Goal: Information Seeking & Learning: Learn about a topic

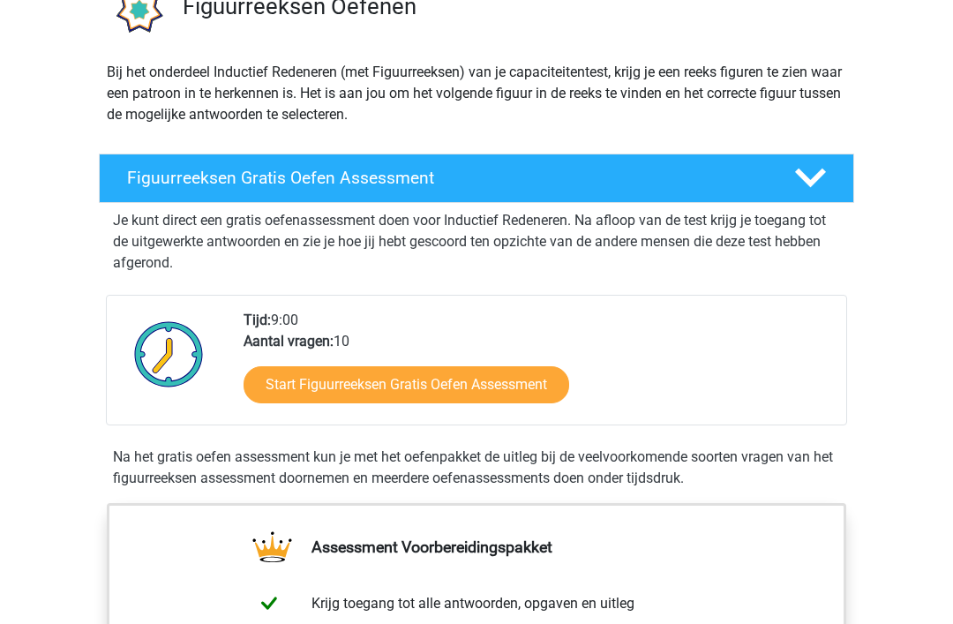
scroll to position [146, 0]
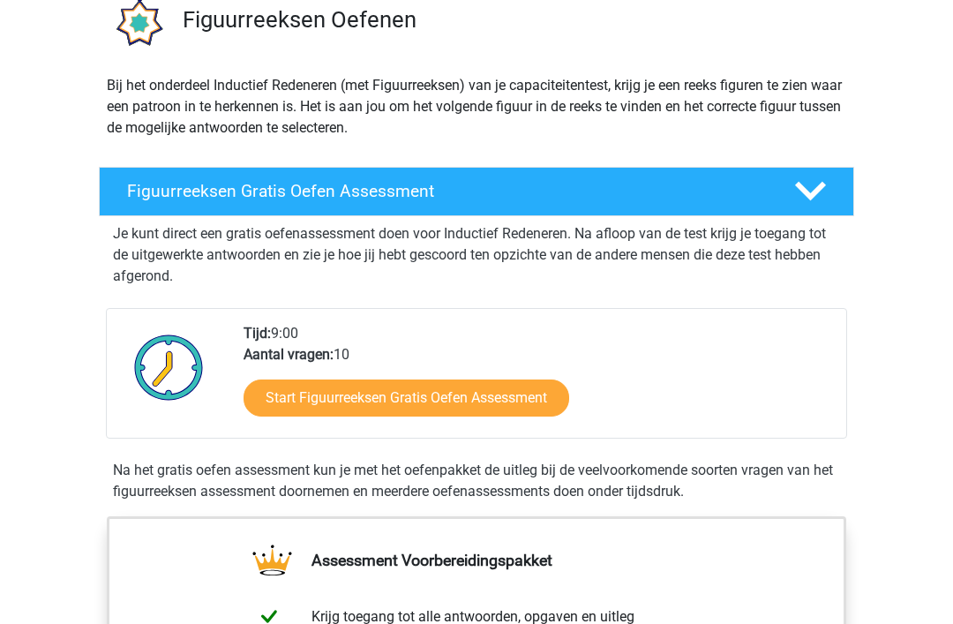
click at [478, 398] on link "Start Figuurreeksen Gratis Oefen Assessment" at bounding box center [407, 398] width 326 height 37
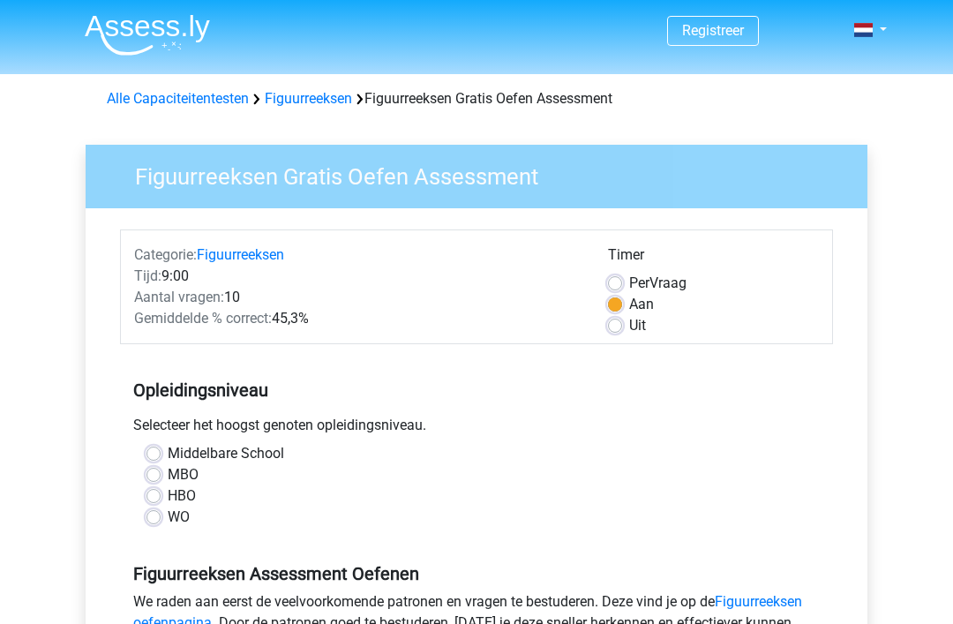
click at [168, 513] on label "WO" at bounding box center [179, 517] width 22 height 21
click at [159, 513] on input "WO" at bounding box center [154, 516] width 14 height 18
radio input "true"
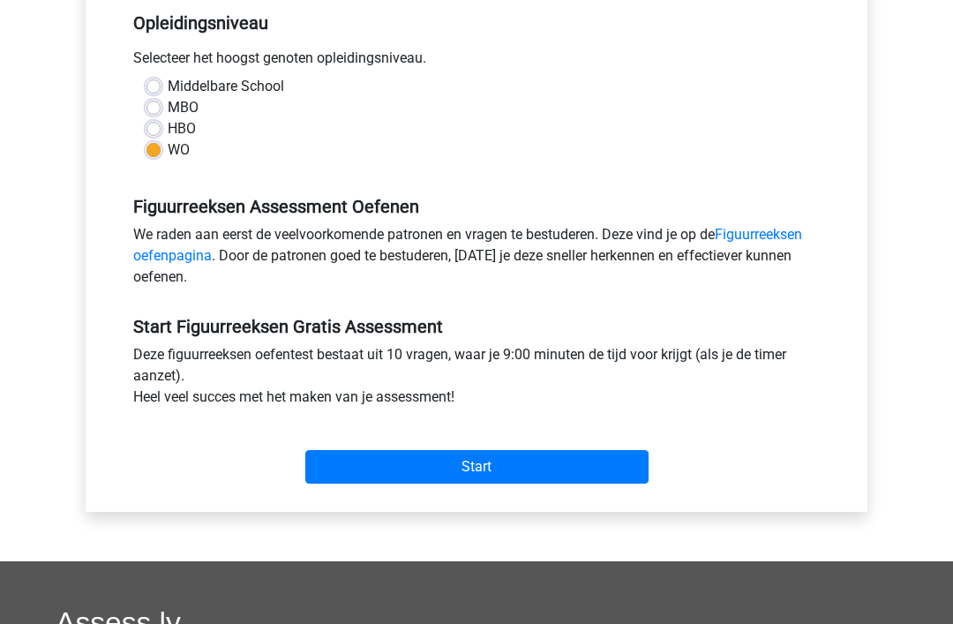
scroll to position [369, 0]
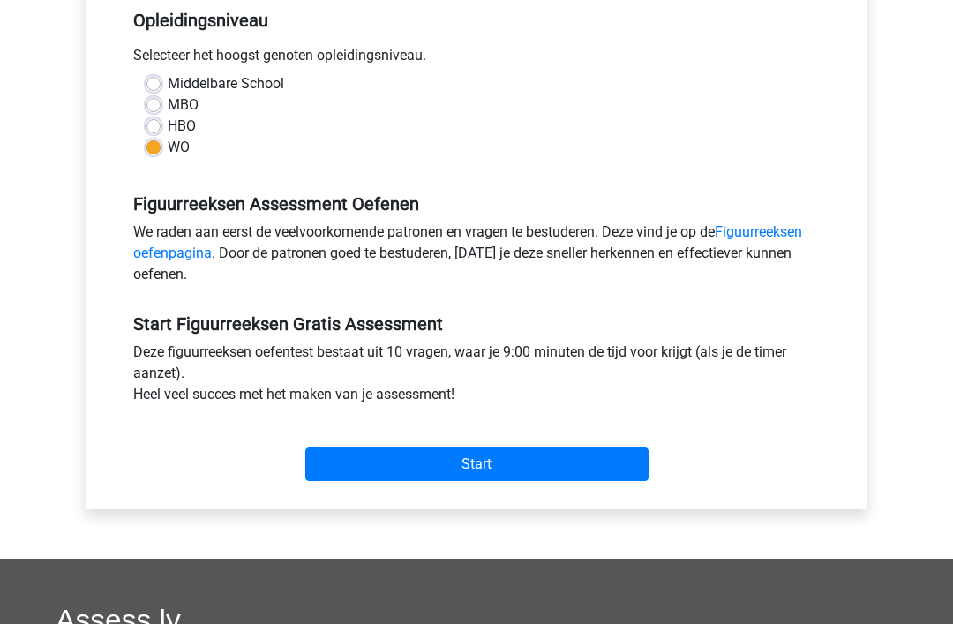
click at [471, 459] on input "Start" at bounding box center [476, 465] width 343 height 34
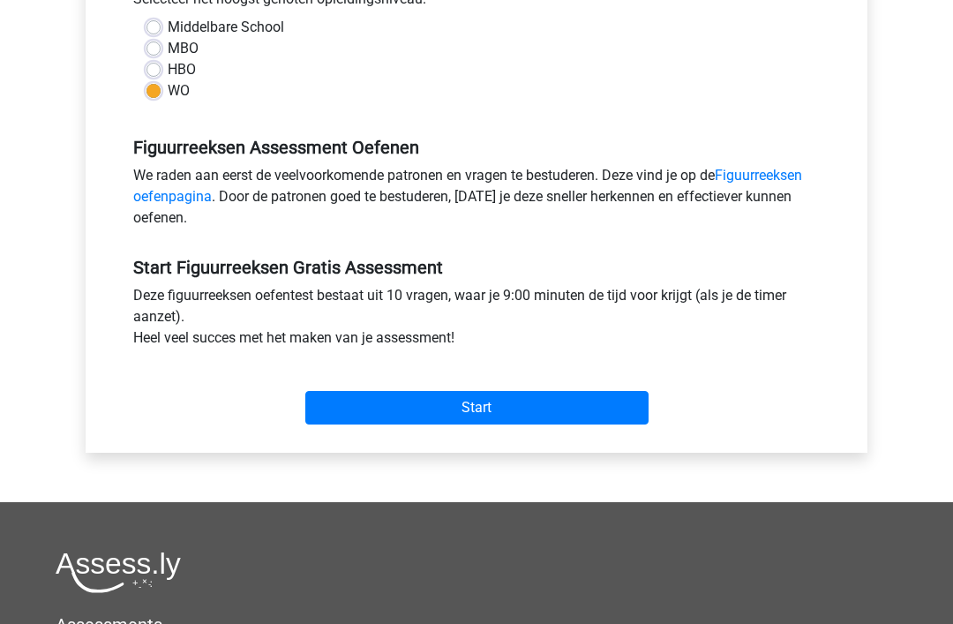
click at [479, 410] on input "Start" at bounding box center [476, 409] width 343 height 34
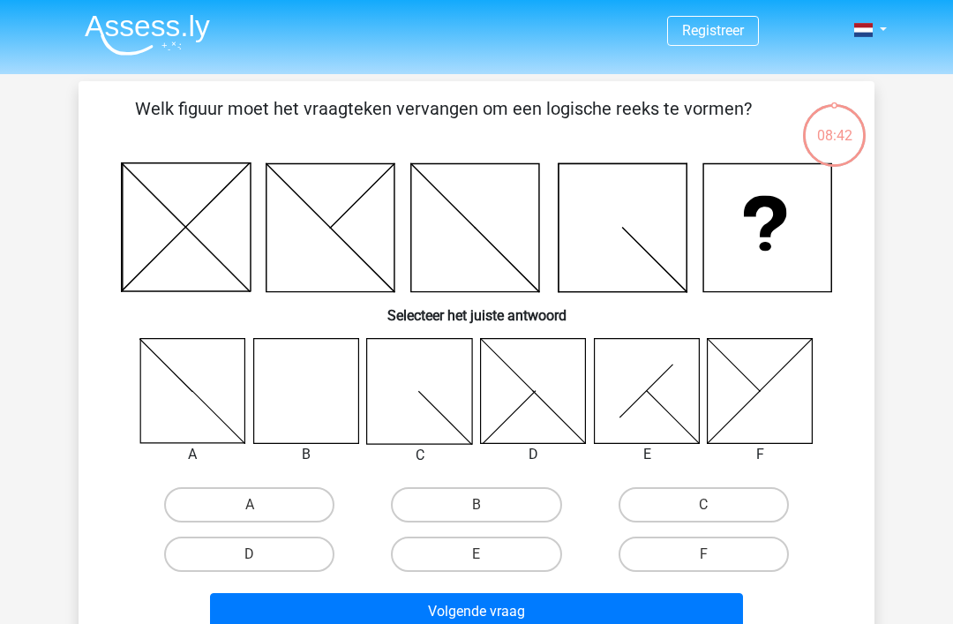
click at [314, 389] on icon at bounding box center [305, 390] width 105 height 105
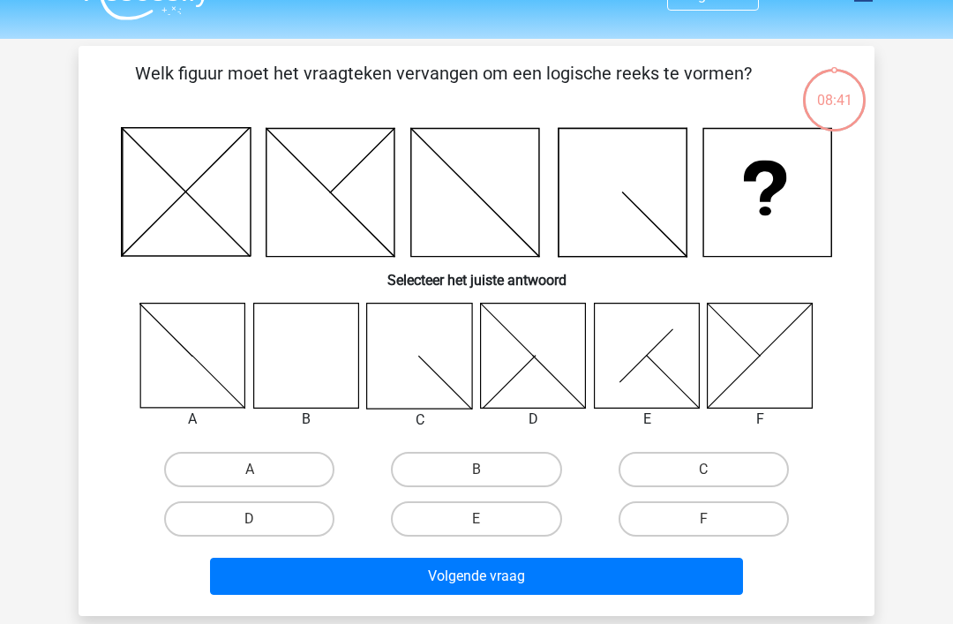
scroll to position [41, 0]
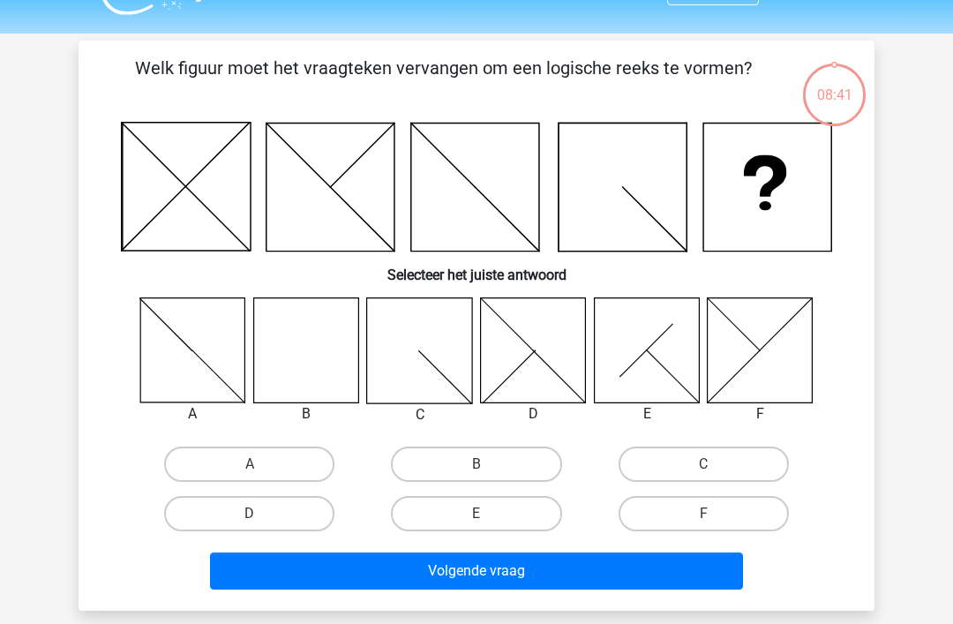
click at [485, 464] on input "B" at bounding box center [482, 469] width 11 height 11
radio input "true"
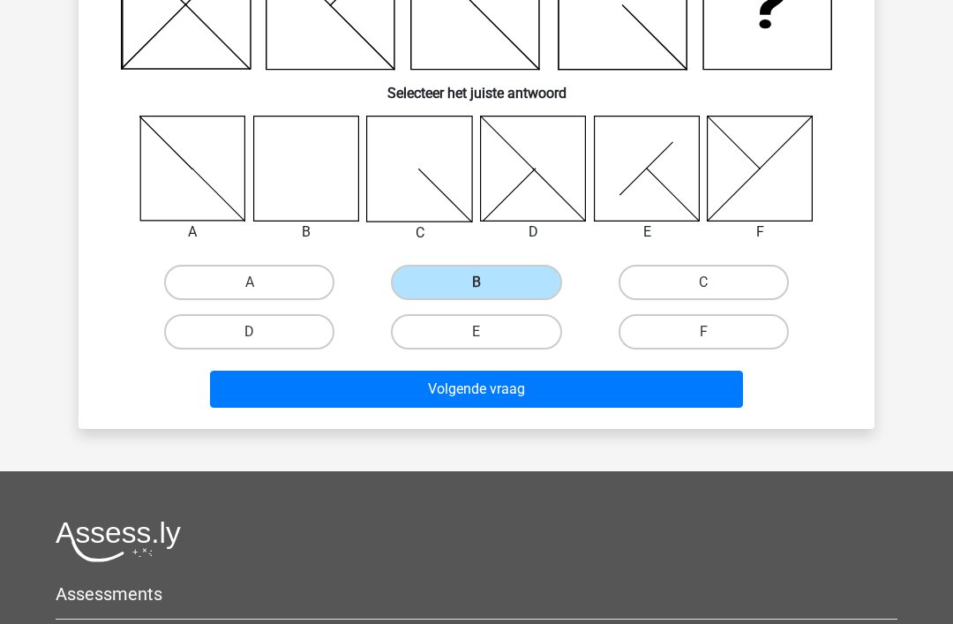
click at [515, 384] on button "Volgende vraag" at bounding box center [477, 390] width 534 height 37
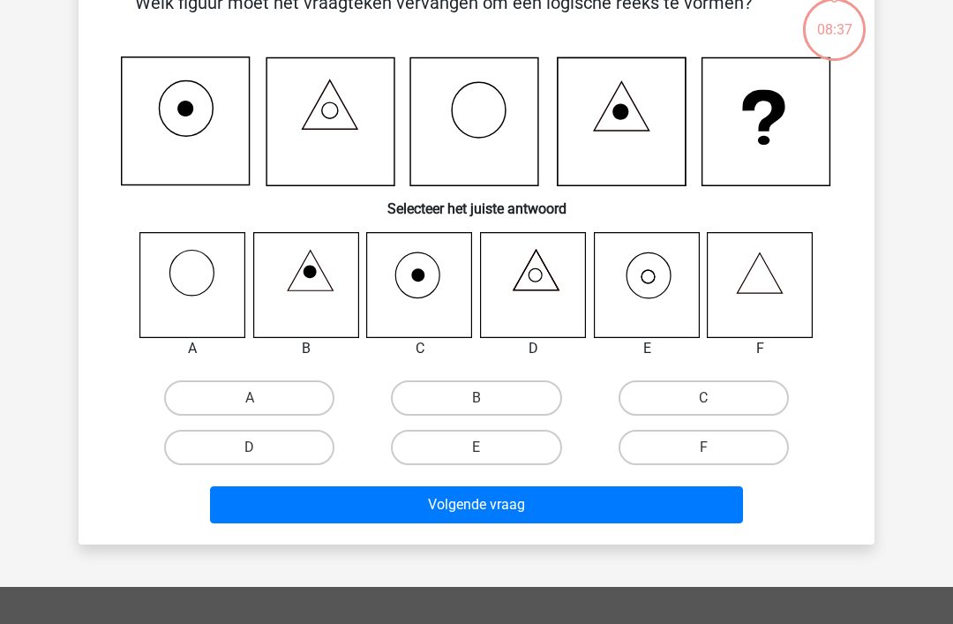
scroll to position [81, 0]
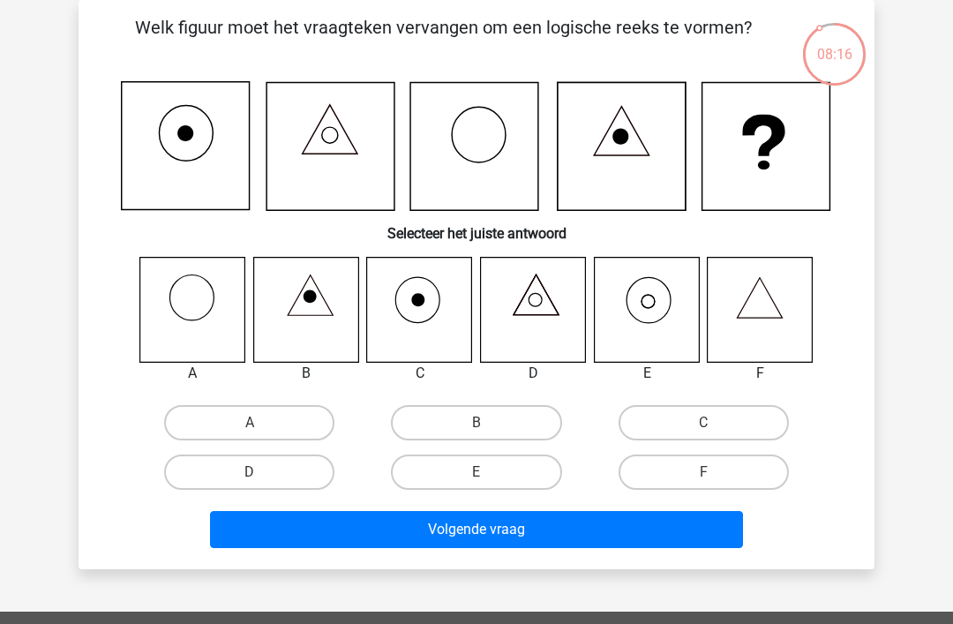
click at [485, 471] on label "E" at bounding box center [476, 472] width 170 height 35
click at [485, 472] on input "E" at bounding box center [482, 477] width 11 height 11
radio input "true"
click at [486, 524] on button "Volgende vraag" at bounding box center [477, 529] width 534 height 37
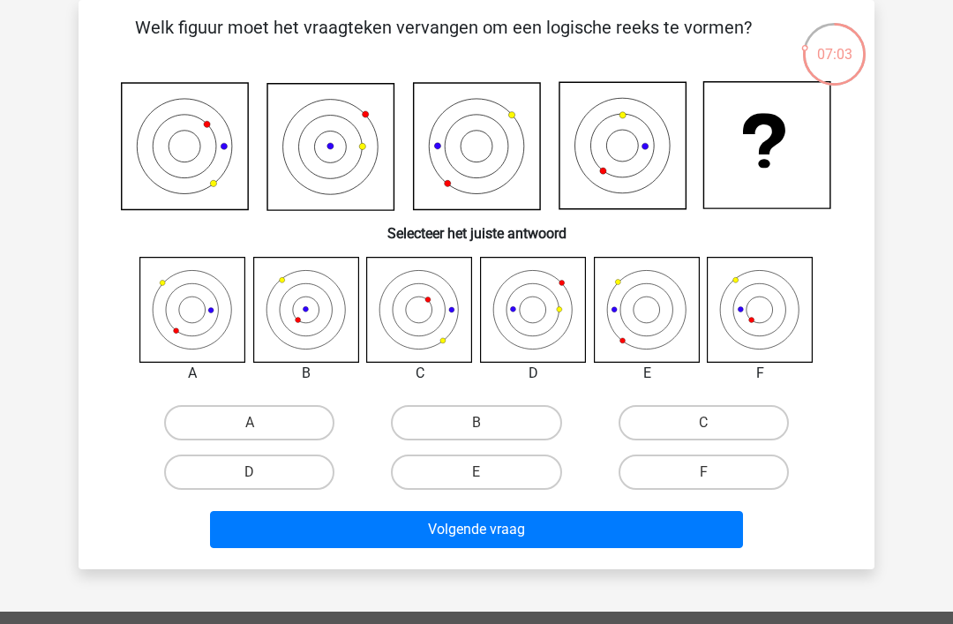
click at [706, 475] on input "F" at bounding box center [709, 477] width 11 height 11
radio input "true"
click at [484, 531] on button "Volgende vraag" at bounding box center [477, 529] width 534 height 37
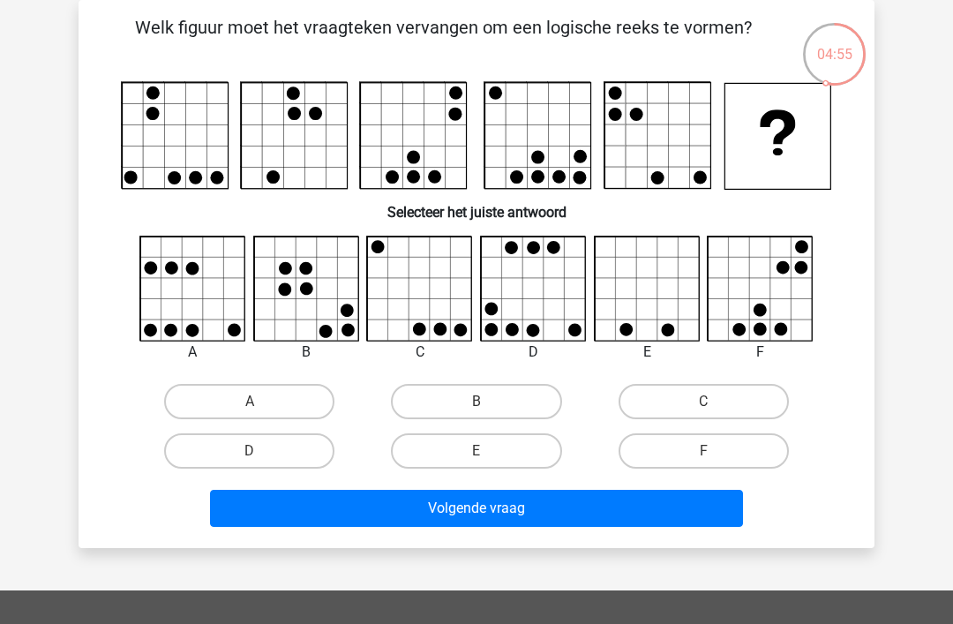
click at [719, 453] on label "F" at bounding box center [704, 450] width 170 height 35
click at [715, 453] on input "F" at bounding box center [709, 456] width 11 height 11
radio input "true"
click at [523, 507] on button "Volgende vraag" at bounding box center [477, 508] width 534 height 37
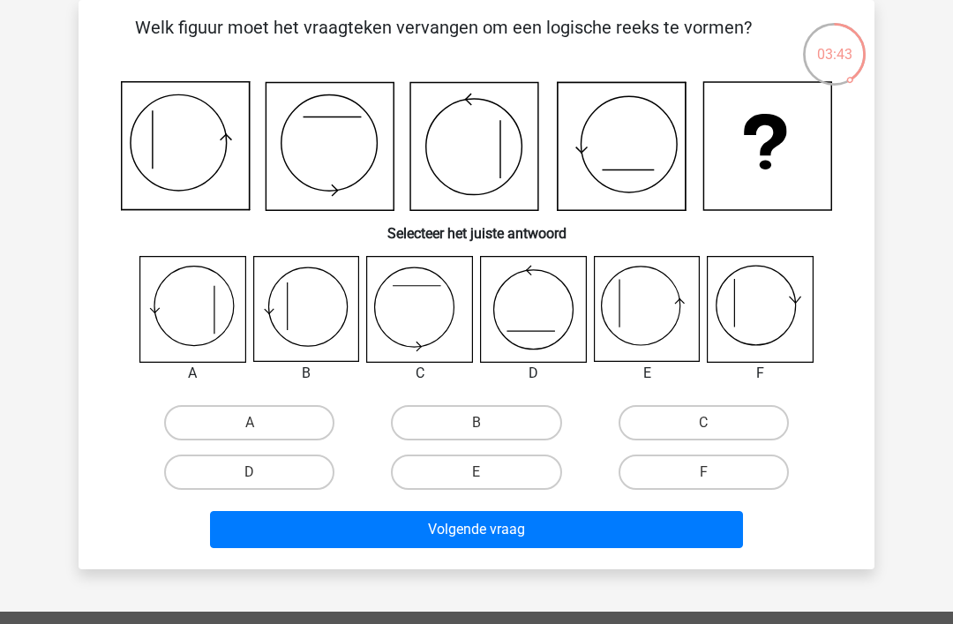
click at [487, 417] on label "B" at bounding box center [476, 422] width 170 height 35
click at [487, 423] on input "B" at bounding box center [482, 428] width 11 height 11
radio input "true"
click at [493, 525] on button "Volgende vraag" at bounding box center [477, 529] width 534 height 37
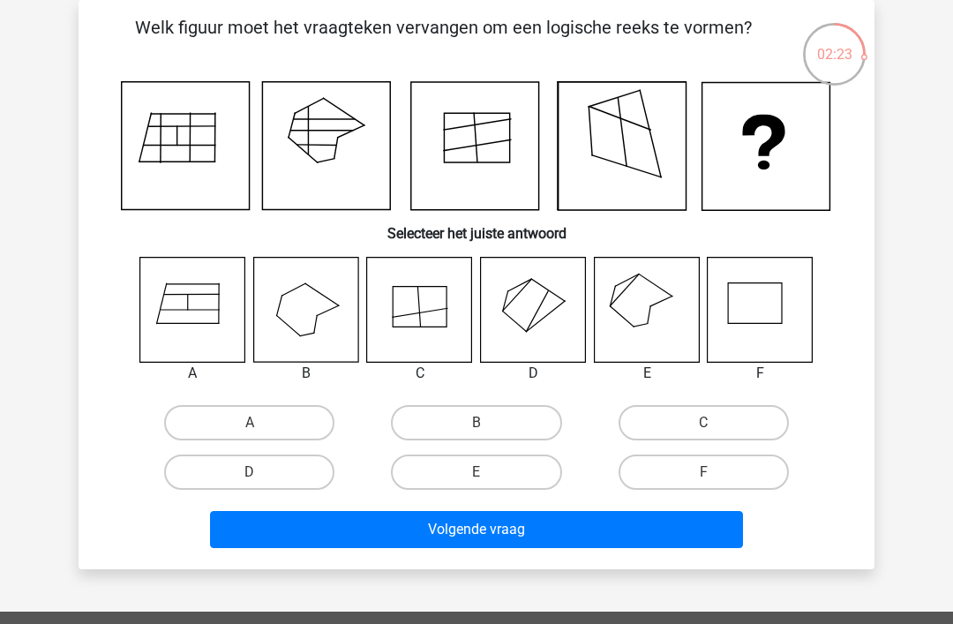
click at [715, 411] on label "C" at bounding box center [704, 422] width 170 height 35
click at [715, 423] on input "C" at bounding box center [709, 428] width 11 height 11
radio input "true"
click at [490, 524] on button "Volgende vraag" at bounding box center [477, 529] width 534 height 37
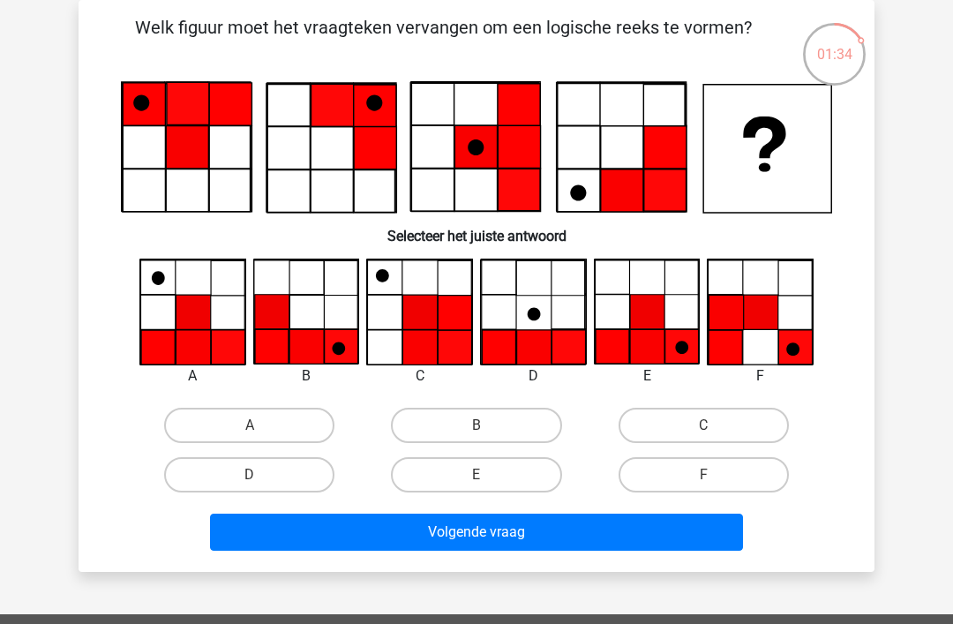
click at [262, 422] on label "A" at bounding box center [249, 425] width 170 height 35
click at [261, 426] on input "A" at bounding box center [255, 431] width 11 height 11
radio input "true"
click at [495, 532] on button "Volgende vraag" at bounding box center [477, 532] width 534 height 37
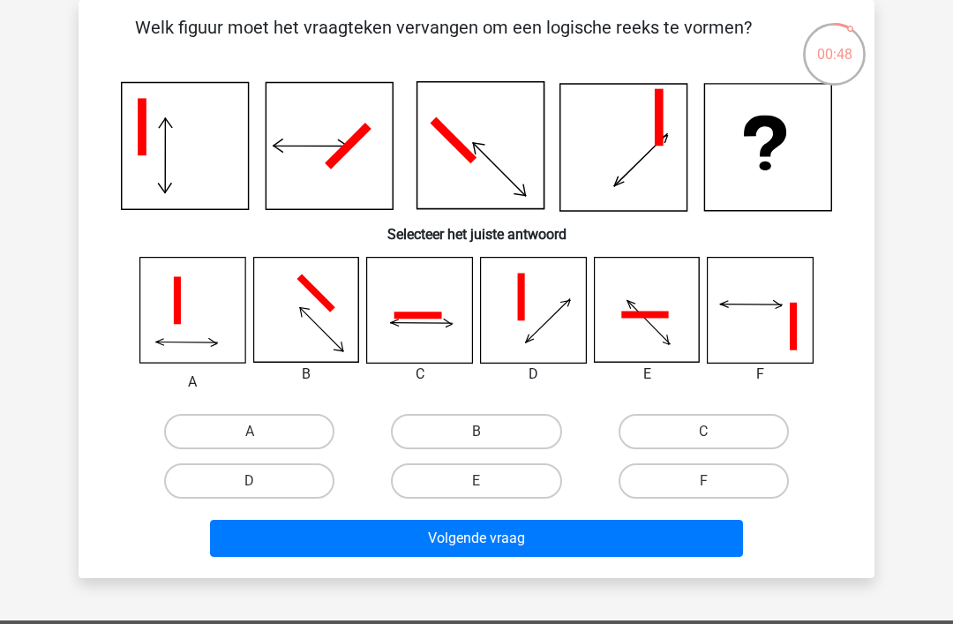
click at [471, 431] on label "B" at bounding box center [476, 431] width 170 height 35
click at [477, 432] on input "B" at bounding box center [482, 437] width 11 height 11
radio input "true"
click at [516, 539] on button "Volgende vraag" at bounding box center [477, 538] width 534 height 37
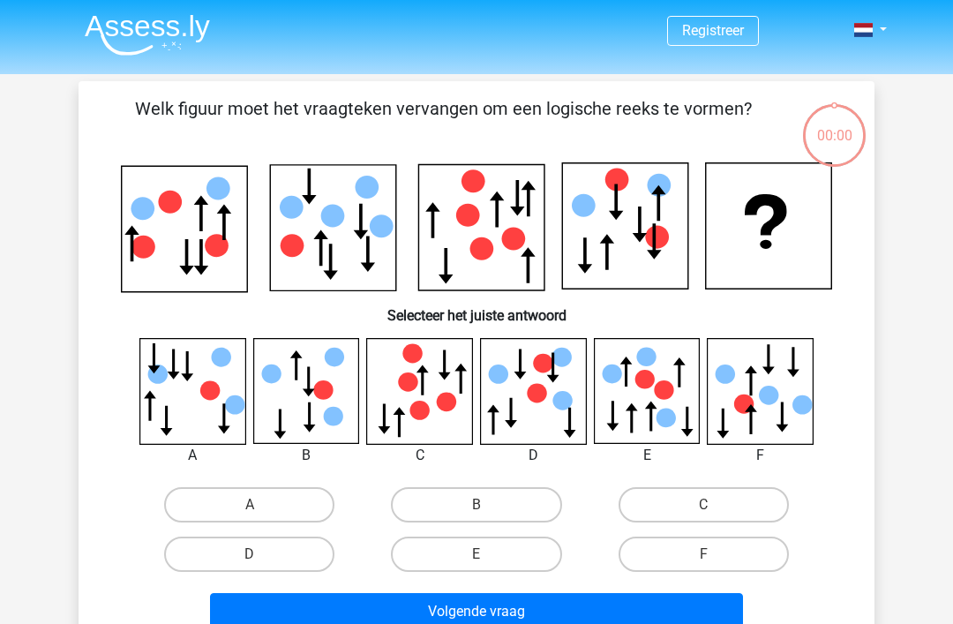
scroll to position [138, 0]
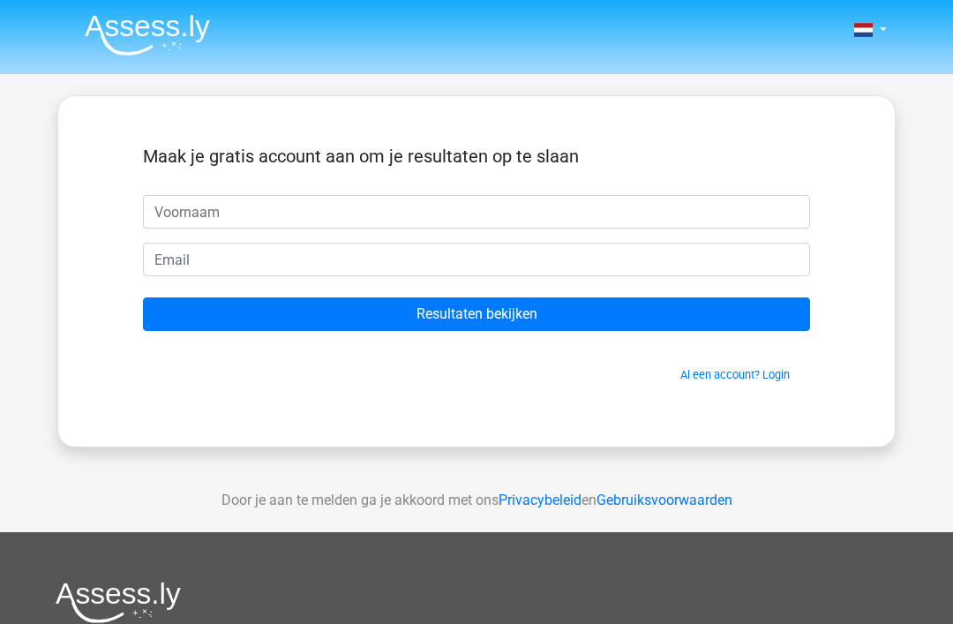
click at [208, 209] on input "text" at bounding box center [476, 212] width 667 height 34
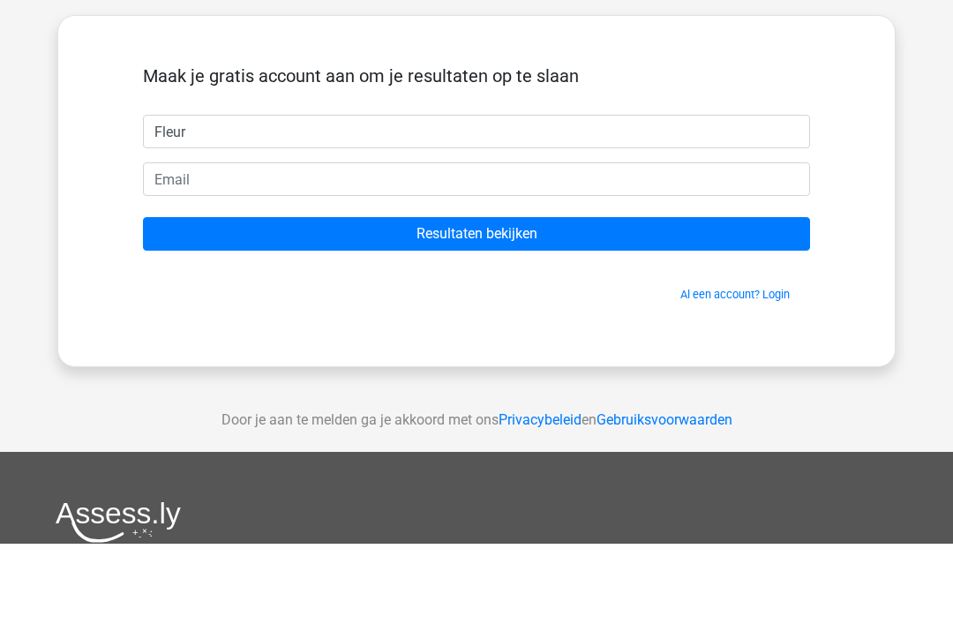
type input "Fleur"
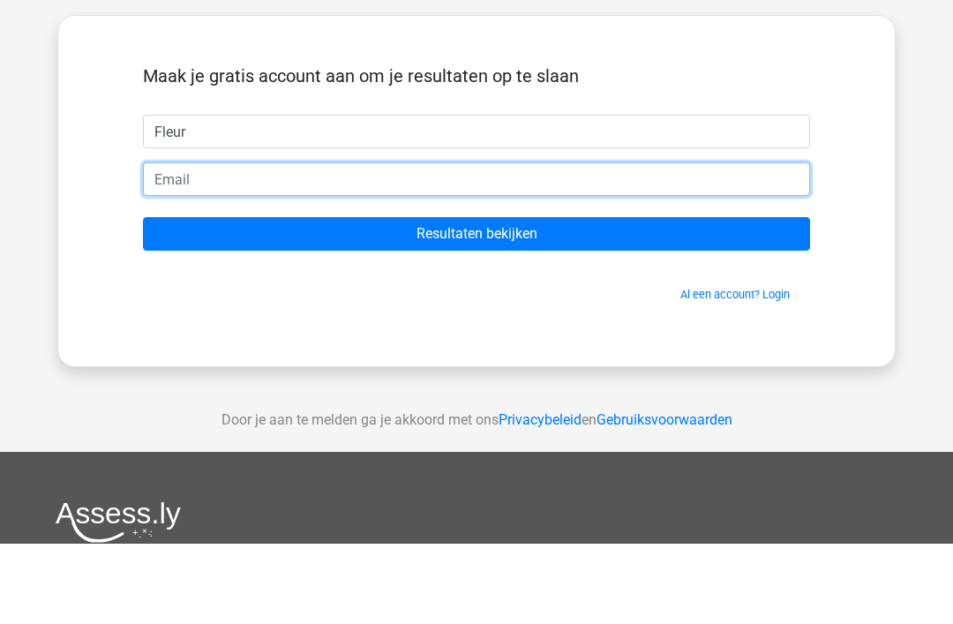
click at [211, 243] on input "email" at bounding box center [476, 260] width 667 height 34
type input "[EMAIL_ADDRESS][DOMAIN_NAME]"
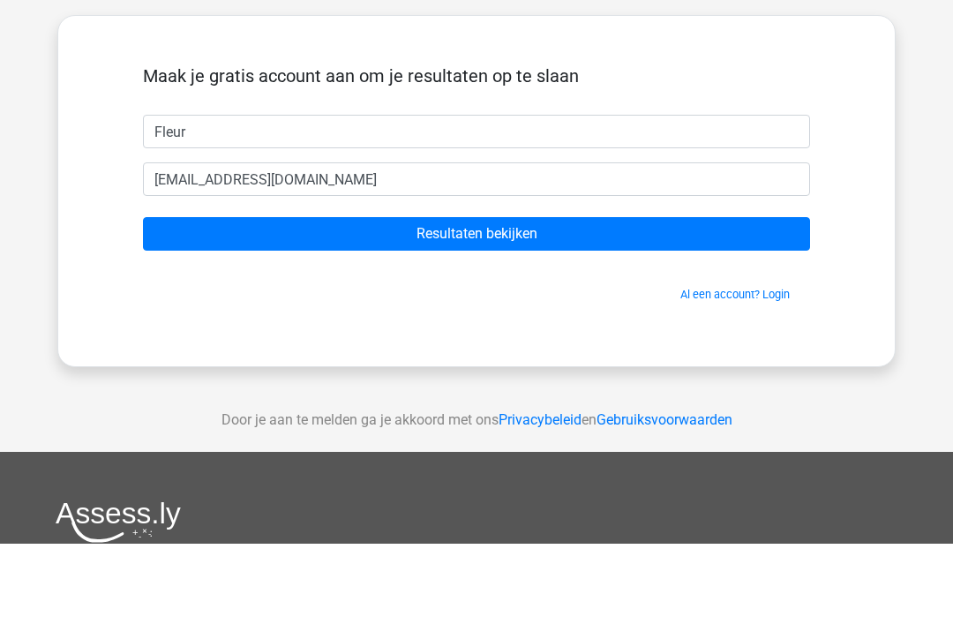
click at [494, 298] on input "Resultaten bekijken" at bounding box center [476, 315] width 667 height 34
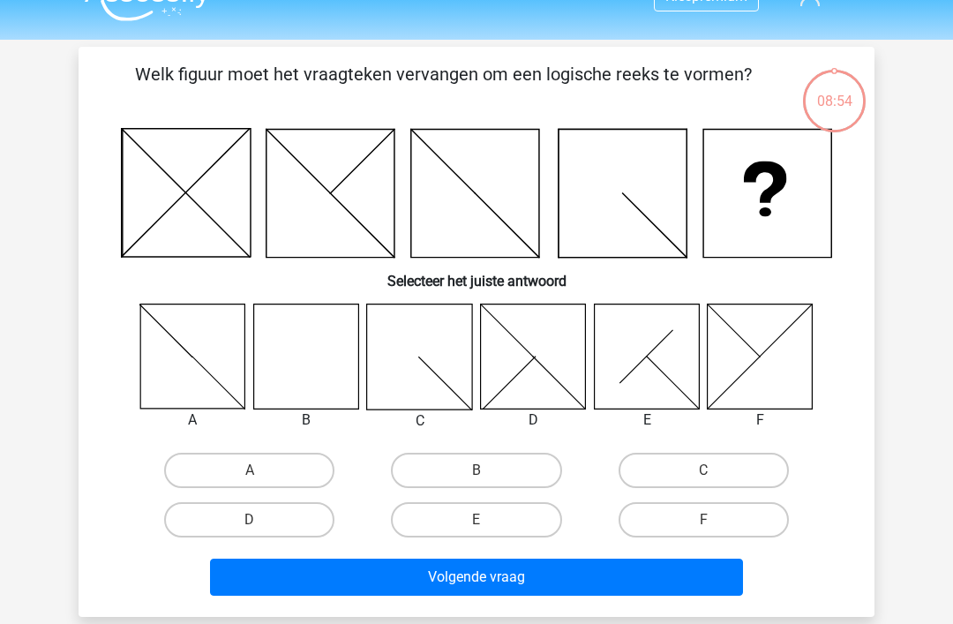
scroll to position [34, 0]
click at [258, 465] on label "A" at bounding box center [249, 470] width 170 height 35
click at [258, 471] on input "A" at bounding box center [255, 476] width 11 height 11
radio input "true"
click at [493, 575] on button "Volgende vraag" at bounding box center [477, 577] width 534 height 37
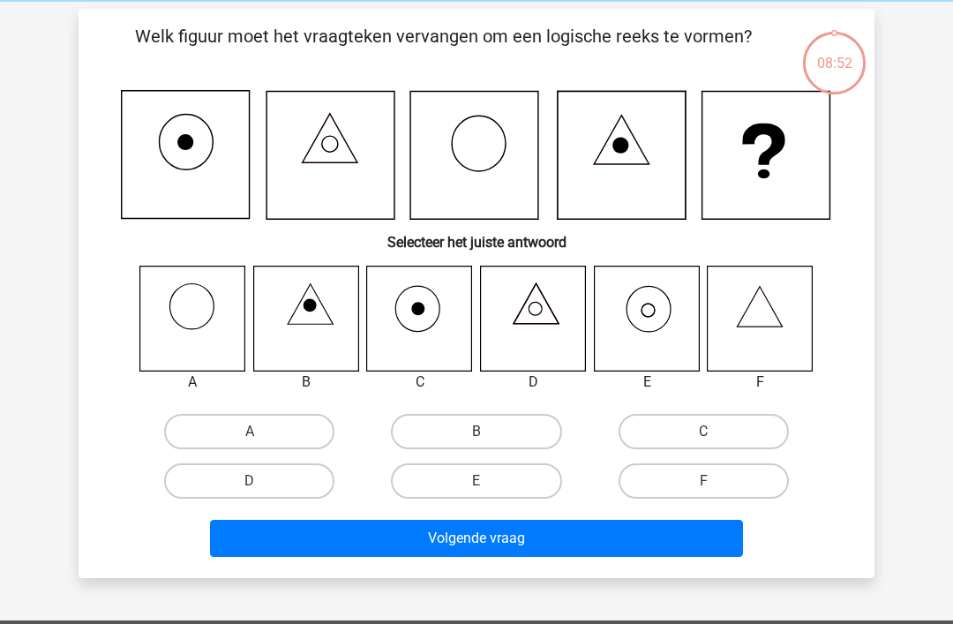
scroll to position [81, 0]
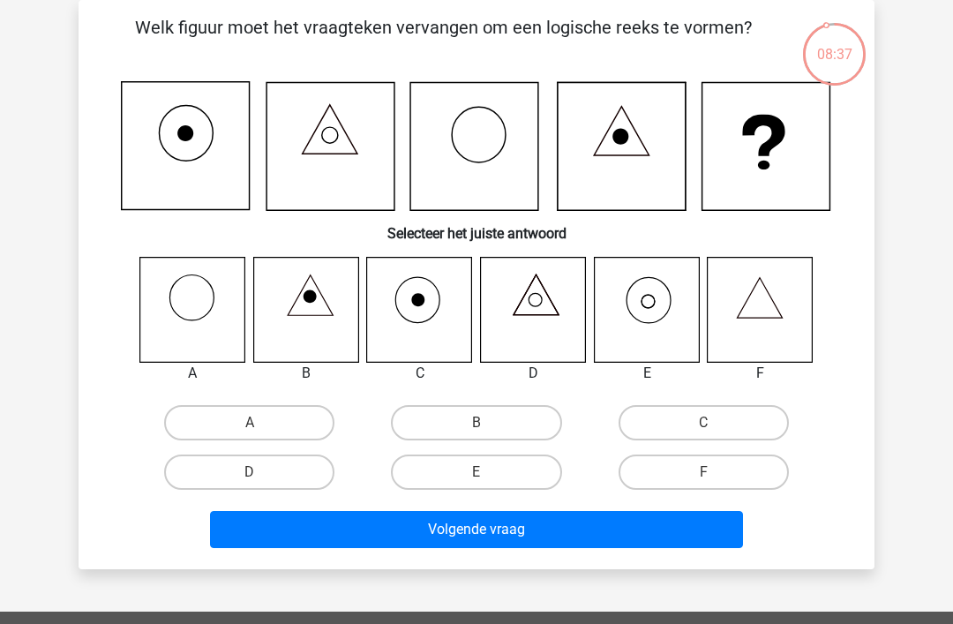
click at [482, 473] on input "E" at bounding box center [482, 477] width 11 height 11
radio input "true"
click at [478, 531] on button "Volgende vraag" at bounding box center [477, 529] width 534 height 37
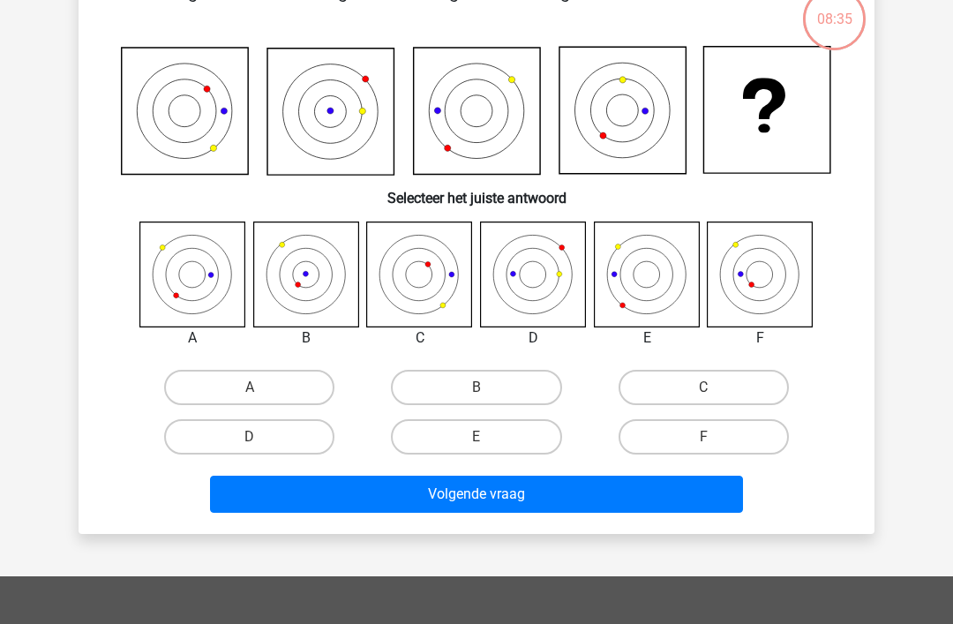
scroll to position [115, 0]
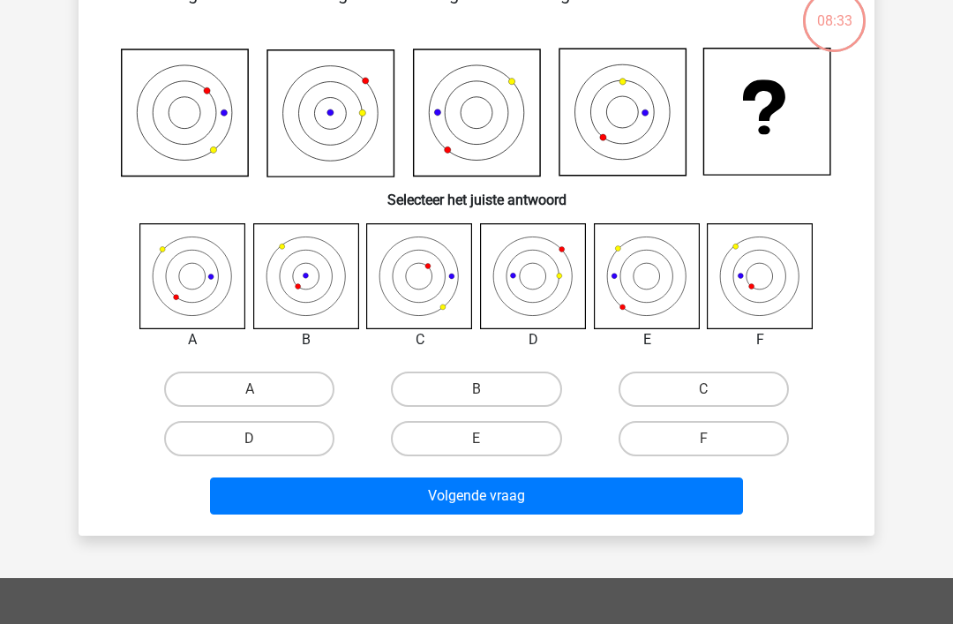
click at [715, 439] on label "F" at bounding box center [704, 438] width 170 height 35
click at [715, 439] on input "F" at bounding box center [709, 444] width 11 height 11
radio input "true"
click at [515, 492] on button "Volgende vraag" at bounding box center [477, 496] width 534 height 37
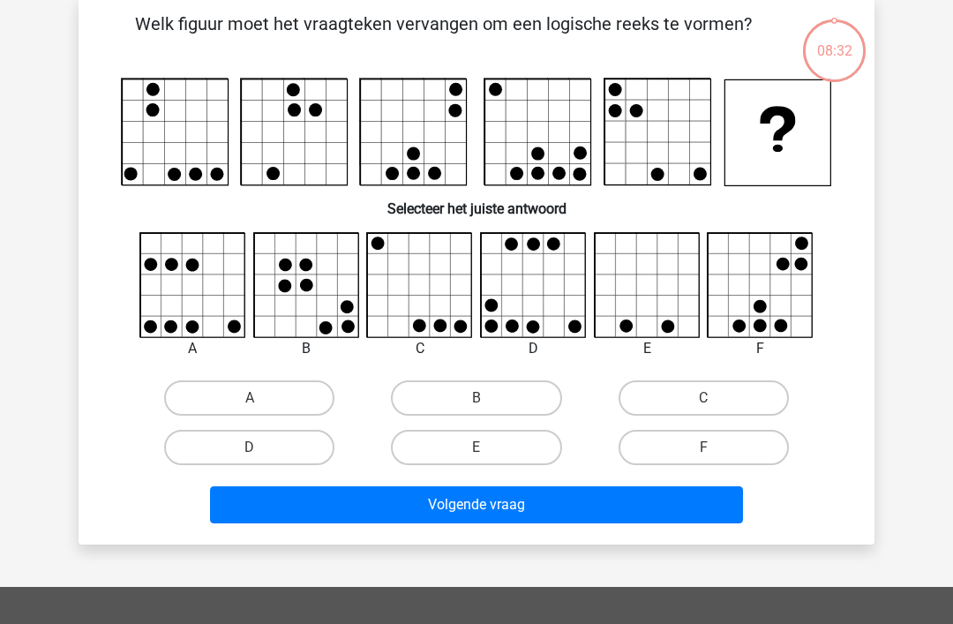
scroll to position [81, 0]
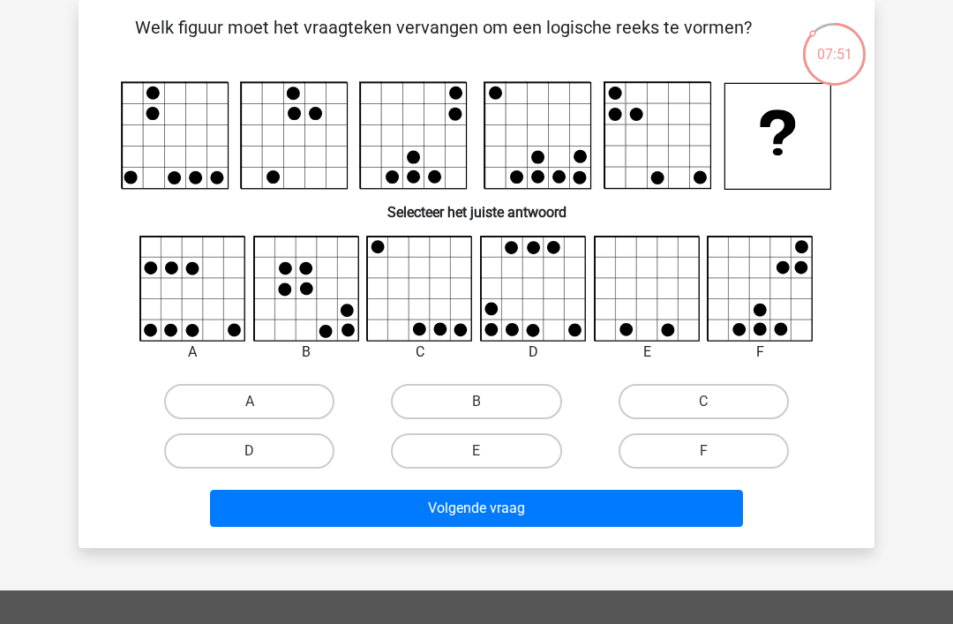
click at [691, 452] on label "F" at bounding box center [704, 450] width 170 height 35
click at [704, 452] on input "F" at bounding box center [709, 456] width 11 height 11
radio input "true"
click at [493, 509] on button "Volgende vraag" at bounding box center [477, 508] width 534 height 37
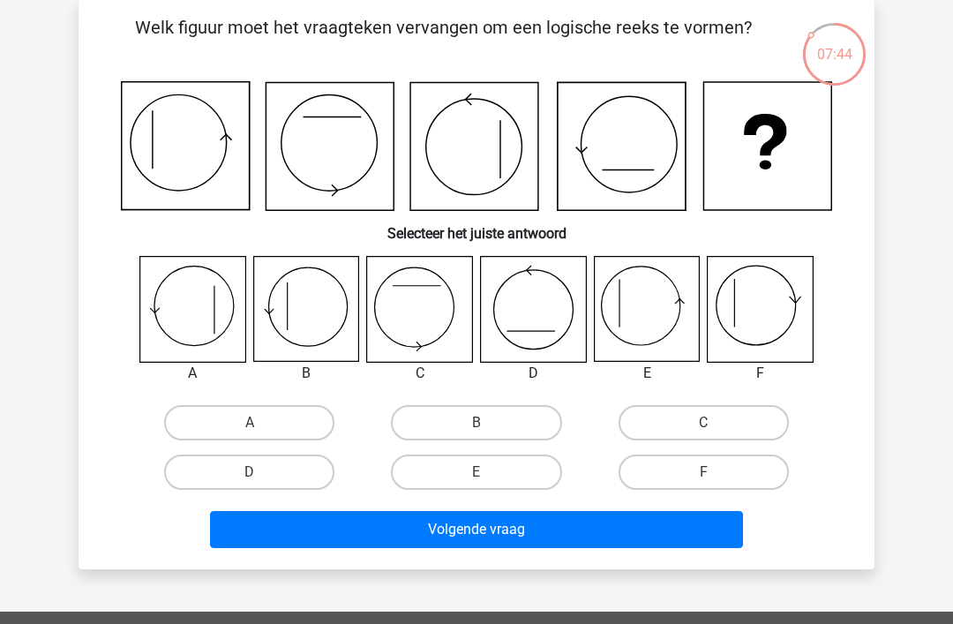
click at [482, 423] on input "B" at bounding box center [482, 428] width 11 height 11
radio input "true"
click at [490, 533] on button "Volgende vraag" at bounding box center [477, 529] width 534 height 37
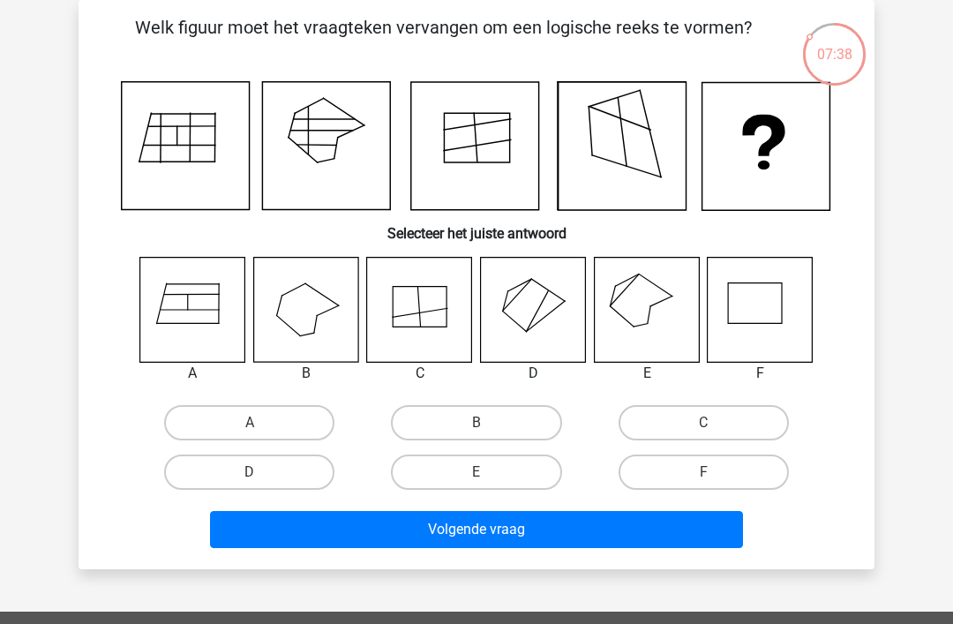
click at [697, 427] on label "C" at bounding box center [704, 422] width 170 height 35
click at [704, 427] on input "C" at bounding box center [709, 428] width 11 height 11
radio input "true"
click at [493, 529] on button "Volgende vraag" at bounding box center [477, 529] width 534 height 37
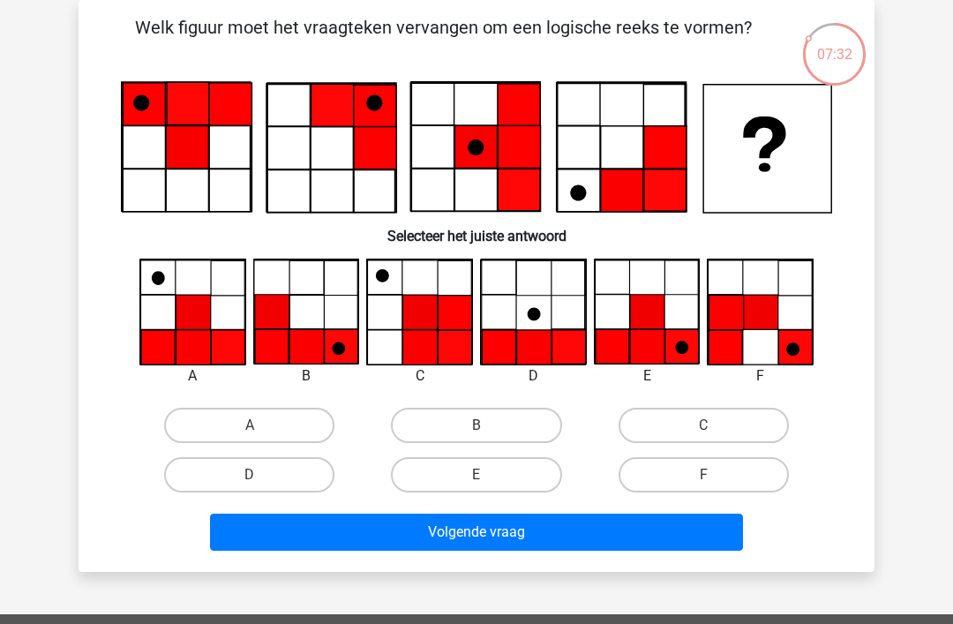
click at [255, 419] on label "A" at bounding box center [249, 425] width 170 height 35
click at [255, 426] on input "A" at bounding box center [255, 431] width 11 height 11
radio input "true"
click at [510, 531] on button "Volgende vraag" at bounding box center [477, 532] width 534 height 37
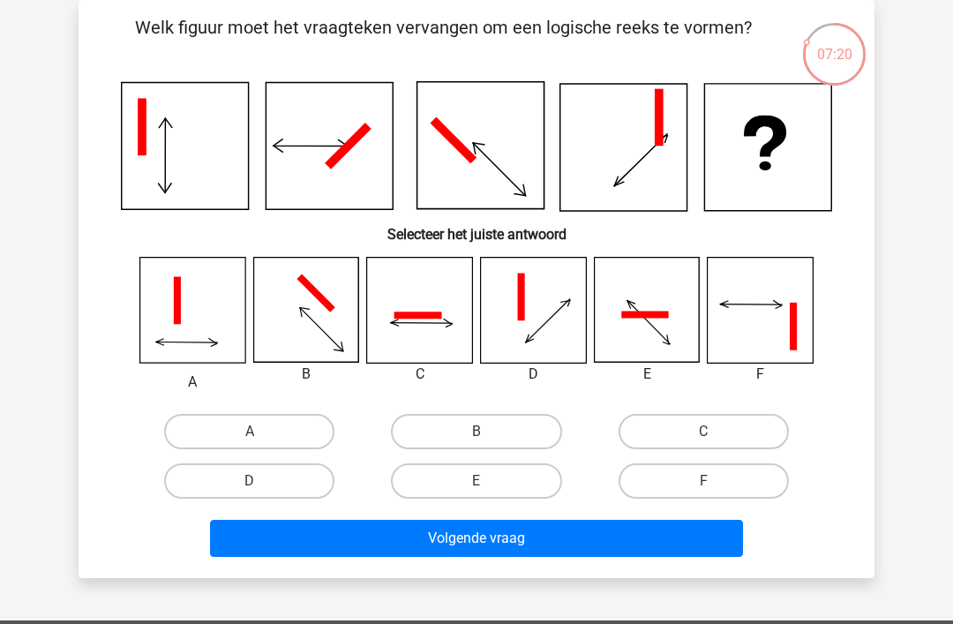
click at [472, 426] on label "B" at bounding box center [476, 431] width 170 height 35
click at [477, 432] on input "B" at bounding box center [482, 437] width 11 height 11
radio input "true"
click at [490, 540] on button "Volgende vraag" at bounding box center [477, 538] width 534 height 37
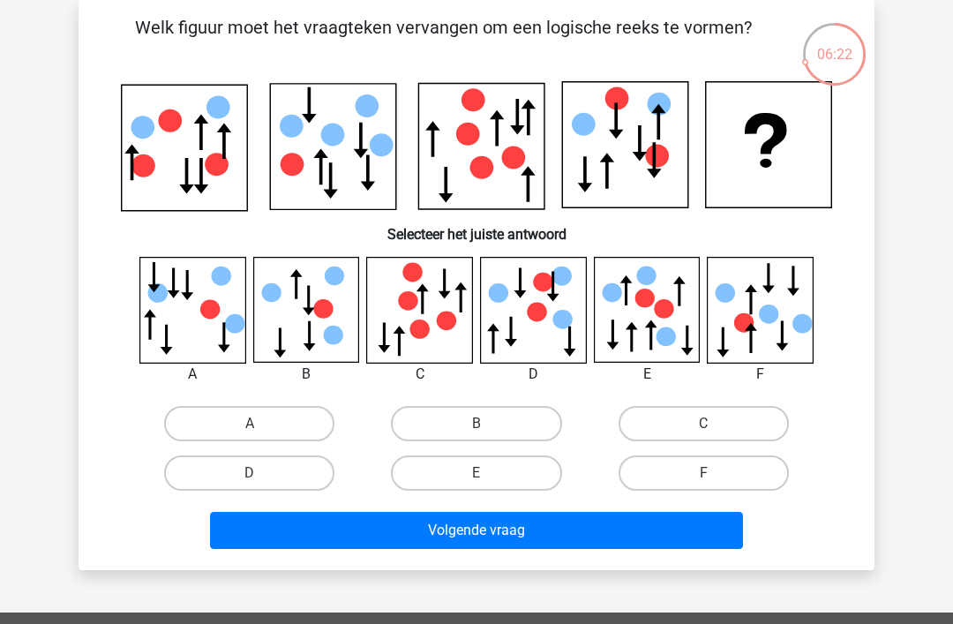
click at [263, 416] on label "A" at bounding box center [249, 423] width 170 height 35
click at [261, 424] on input "A" at bounding box center [255, 429] width 11 height 11
radio input "true"
click at [455, 531] on button "Volgende vraag" at bounding box center [477, 530] width 534 height 37
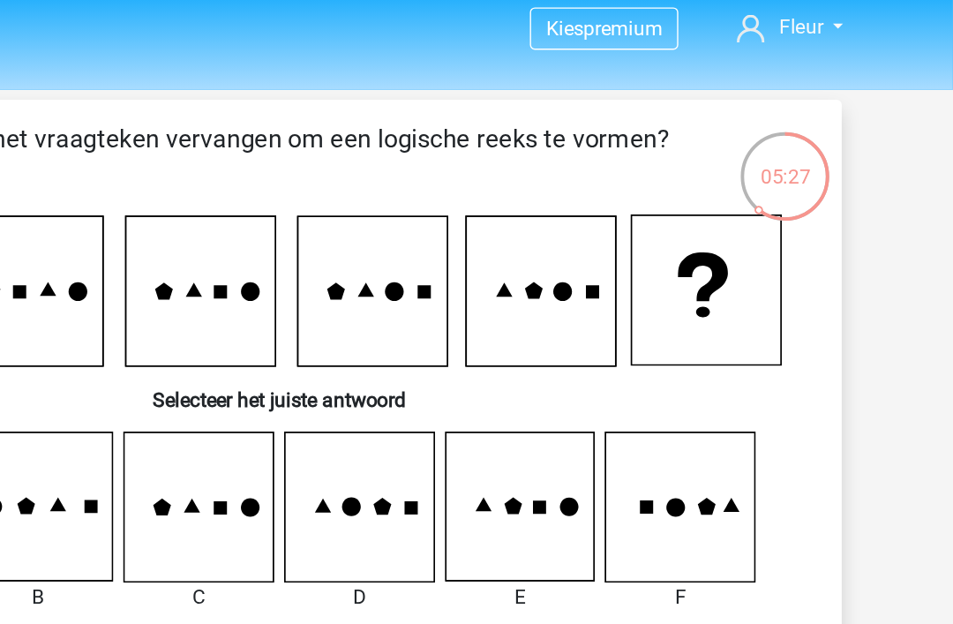
scroll to position [11, 0]
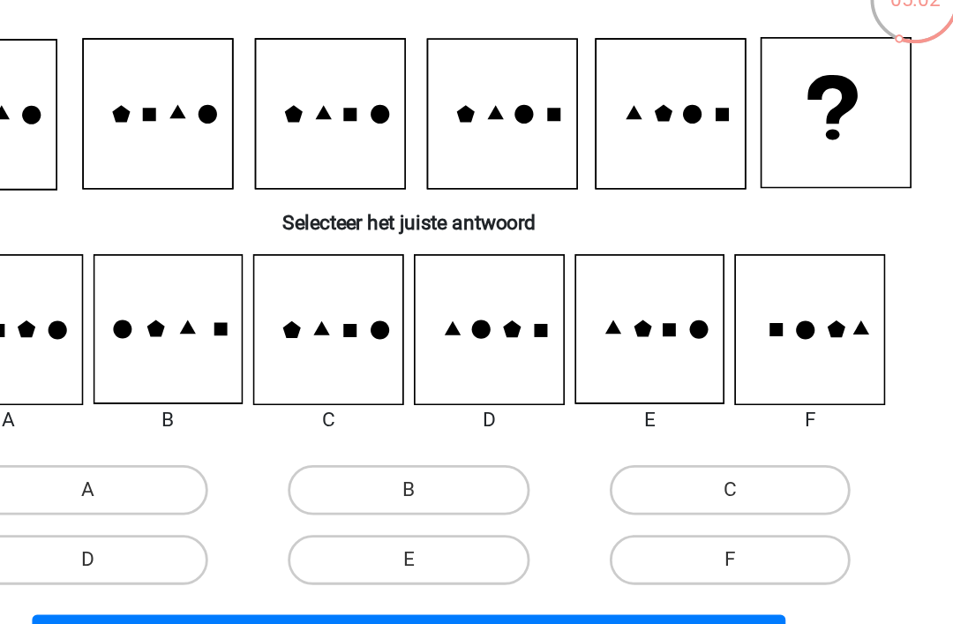
click at [391, 504] on label "E" at bounding box center [476, 521] width 170 height 35
click at [477, 522] on input "E" at bounding box center [482, 527] width 11 height 11
radio input "true"
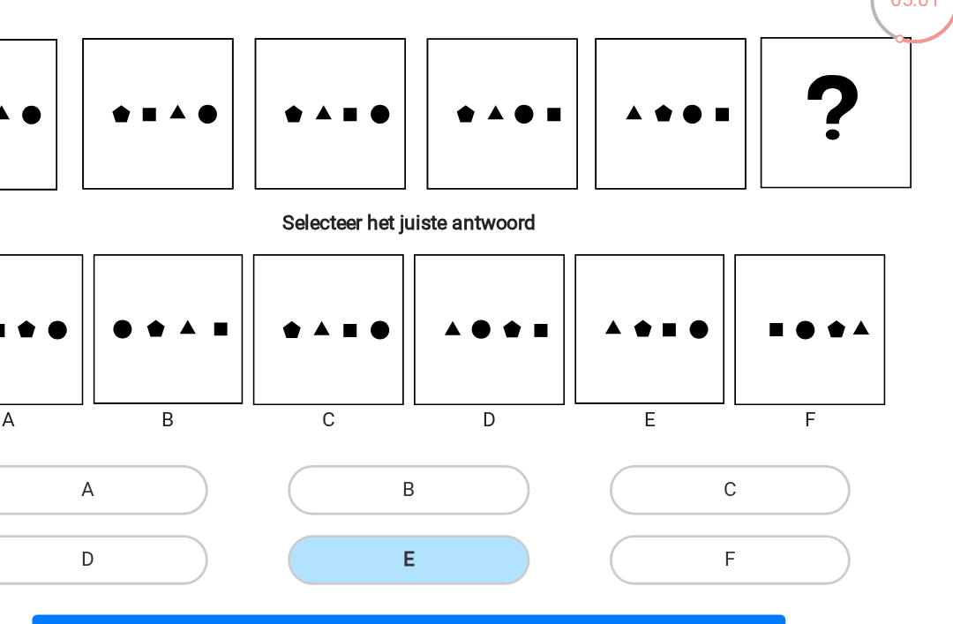
click at [300, 561] on button "Resultaten" at bounding box center [477, 579] width 534 height 37
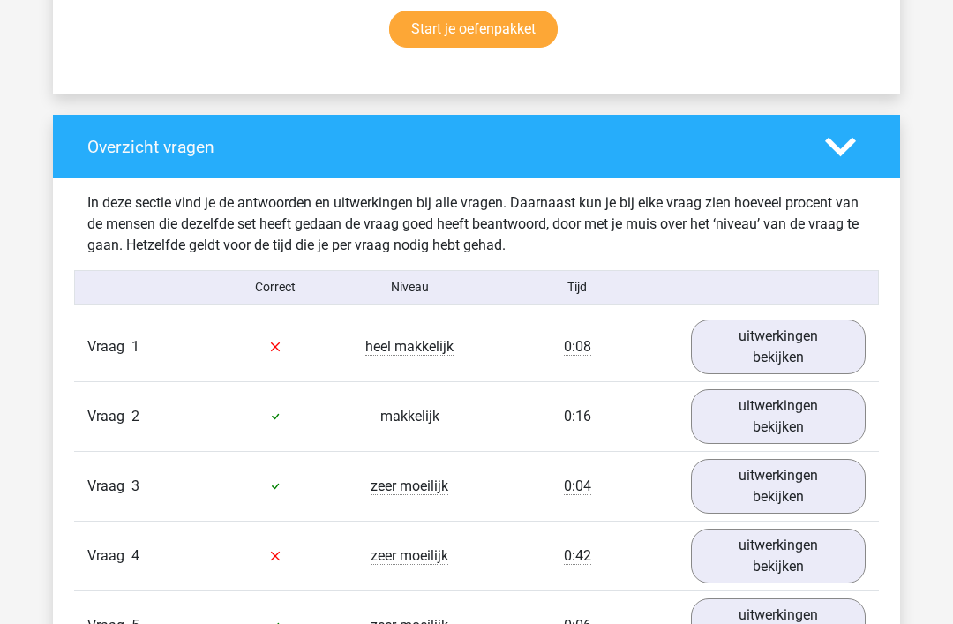
scroll to position [1210, 0]
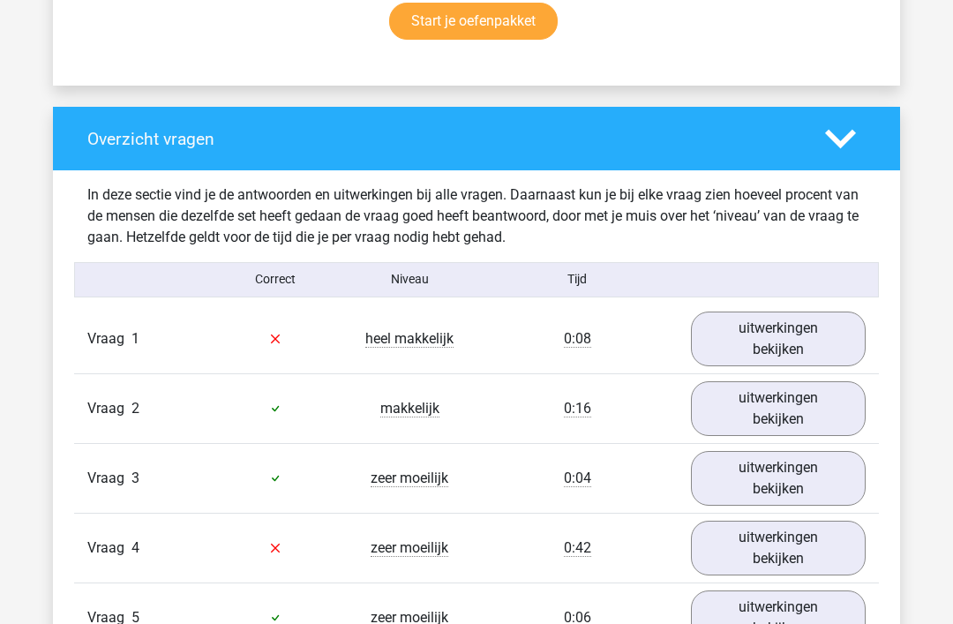
click at [763, 329] on link "uitwerkingen bekijken" at bounding box center [778, 339] width 175 height 55
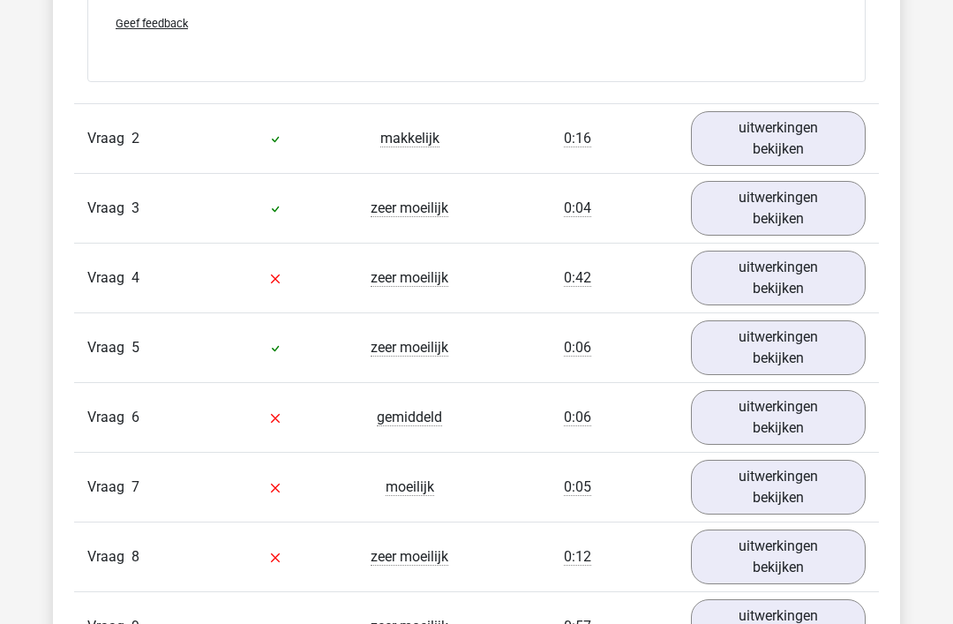
scroll to position [2517, 0]
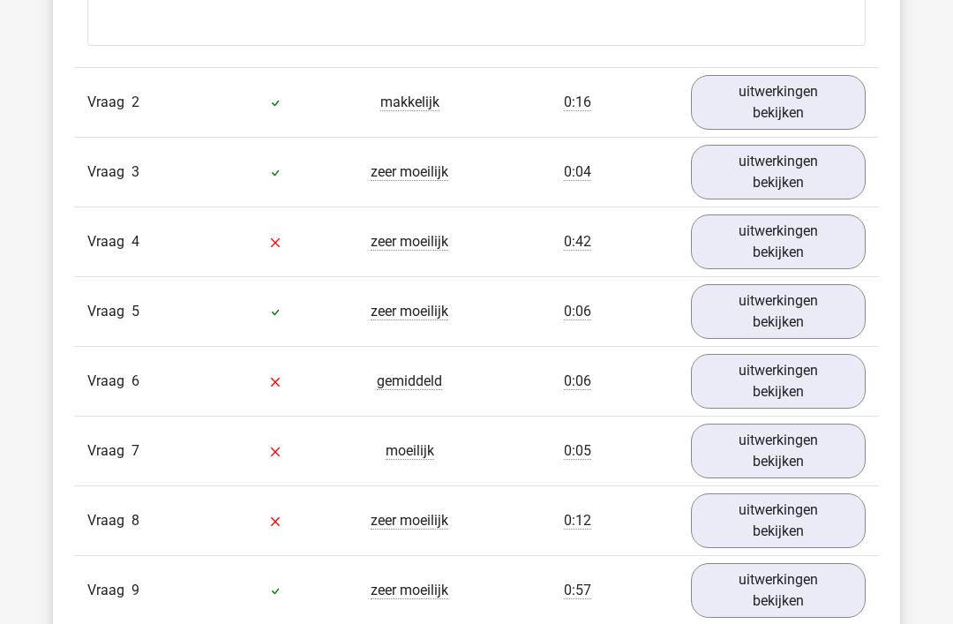
click at [774, 169] on link "uitwerkingen bekijken" at bounding box center [778, 173] width 175 height 55
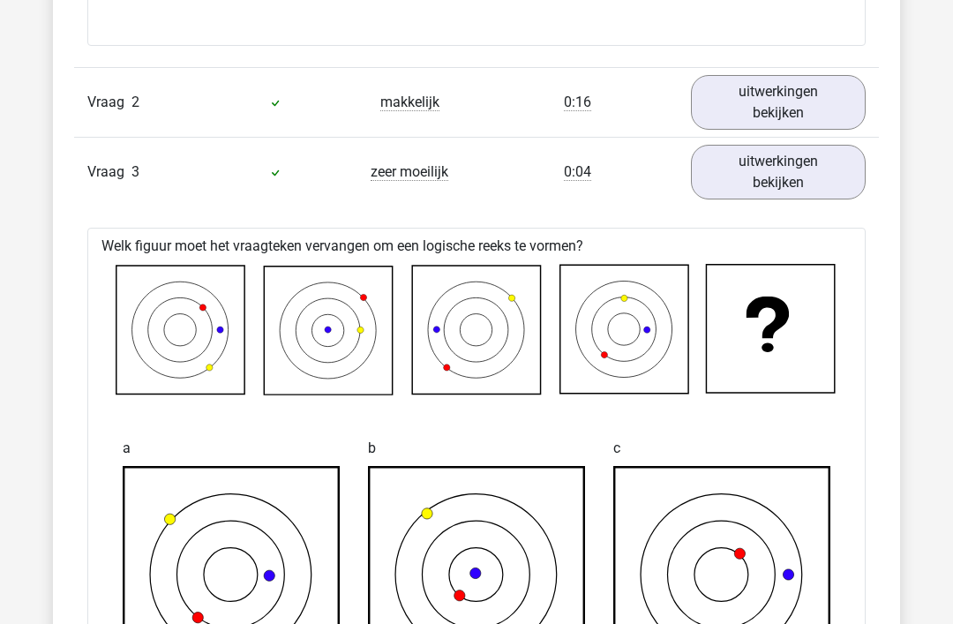
click at [782, 175] on link "uitwerkingen bekijken" at bounding box center [778, 172] width 175 height 55
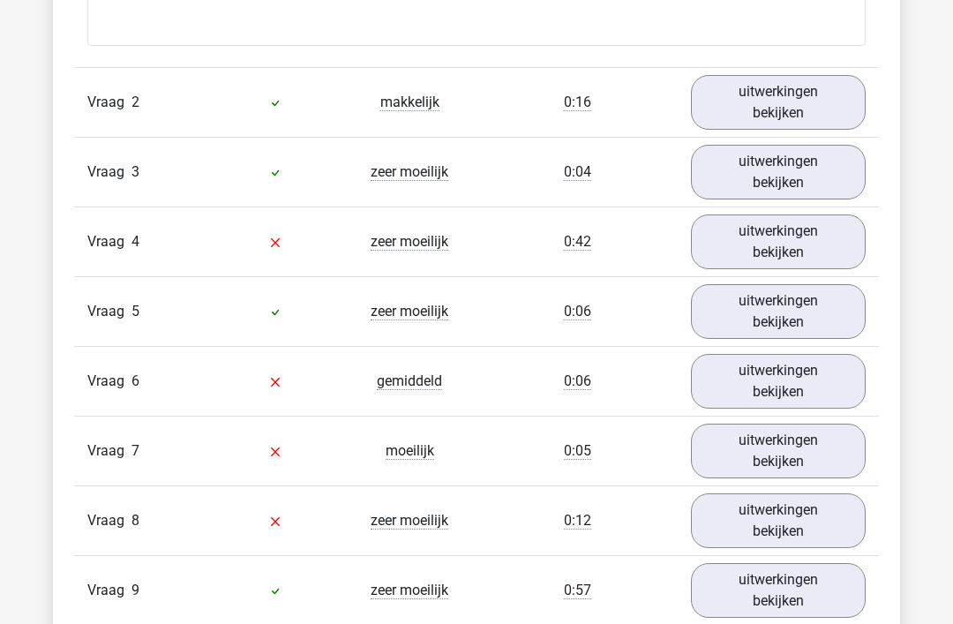
click at [773, 240] on link "uitwerkingen bekijken" at bounding box center [778, 242] width 175 height 55
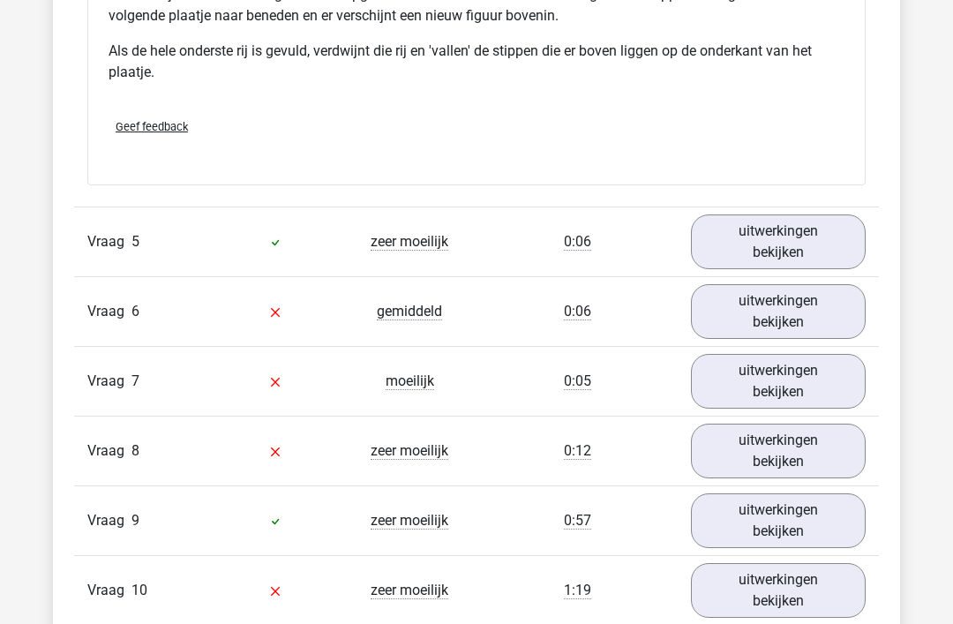
scroll to position [3651, 0]
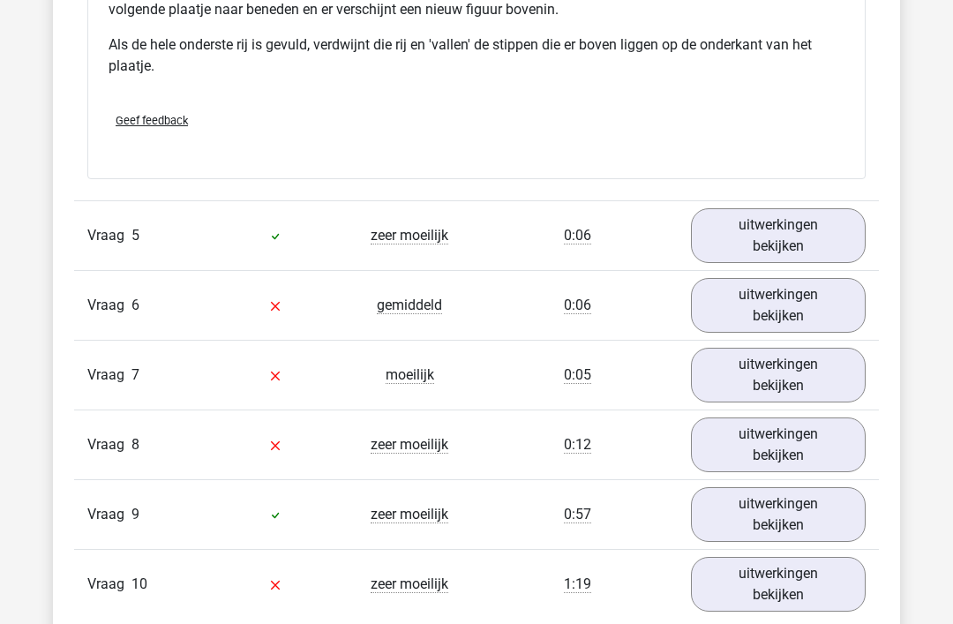
click at [769, 228] on link "uitwerkingen bekijken" at bounding box center [778, 235] width 175 height 55
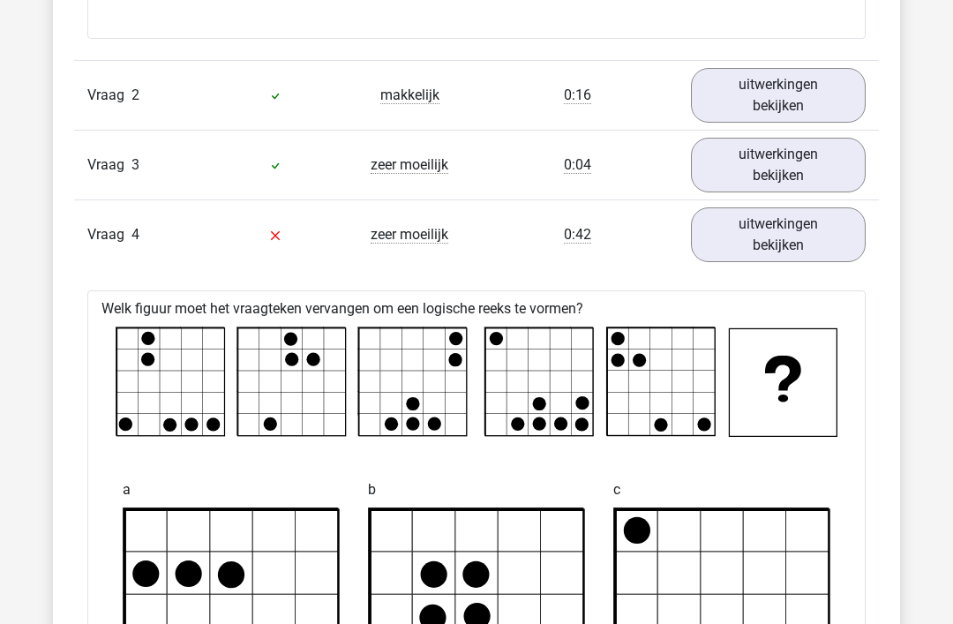
scroll to position [2459, 0]
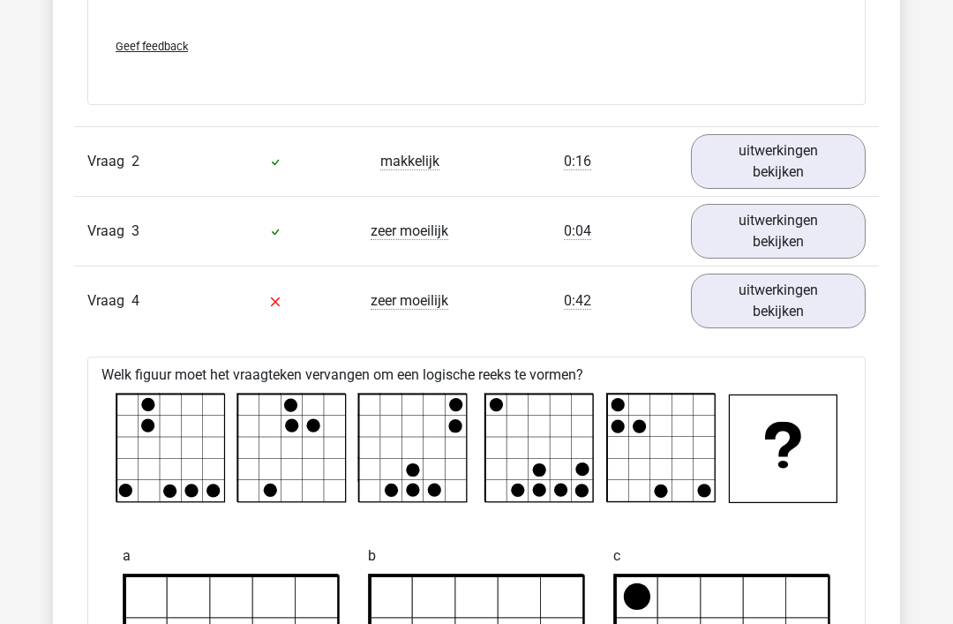
click at [776, 299] on link "uitwerkingen bekijken" at bounding box center [778, 301] width 175 height 55
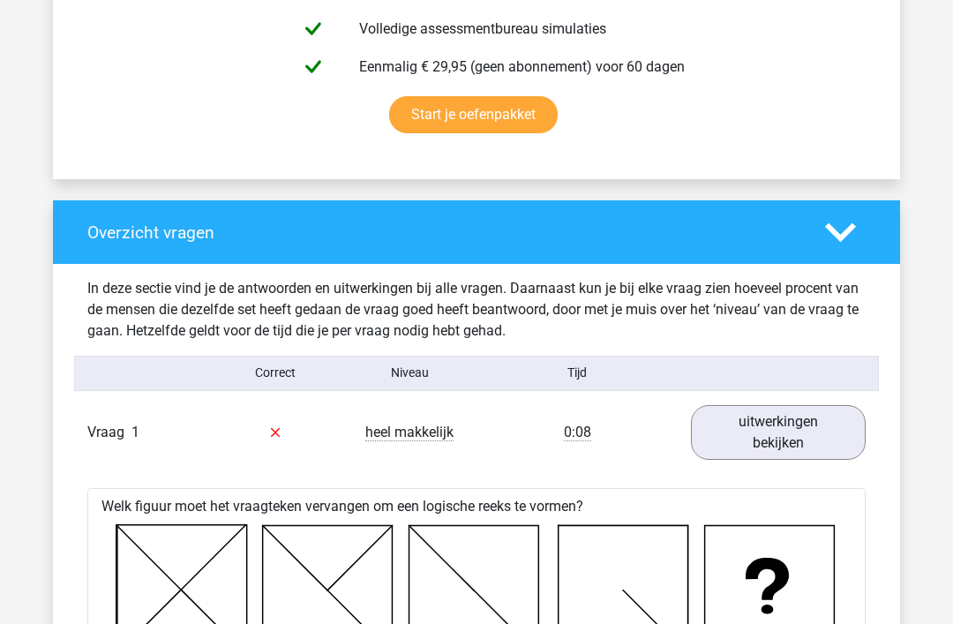
scroll to position [1117, 0]
click at [771, 428] on link "uitwerkingen bekijken" at bounding box center [778, 432] width 175 height 55
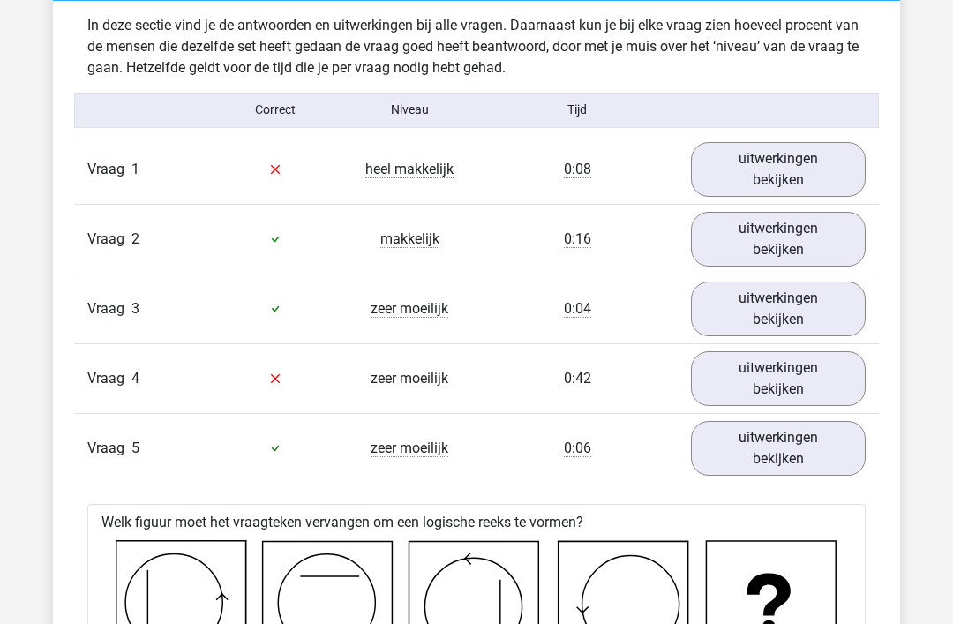
scroll to position [1382, 0]
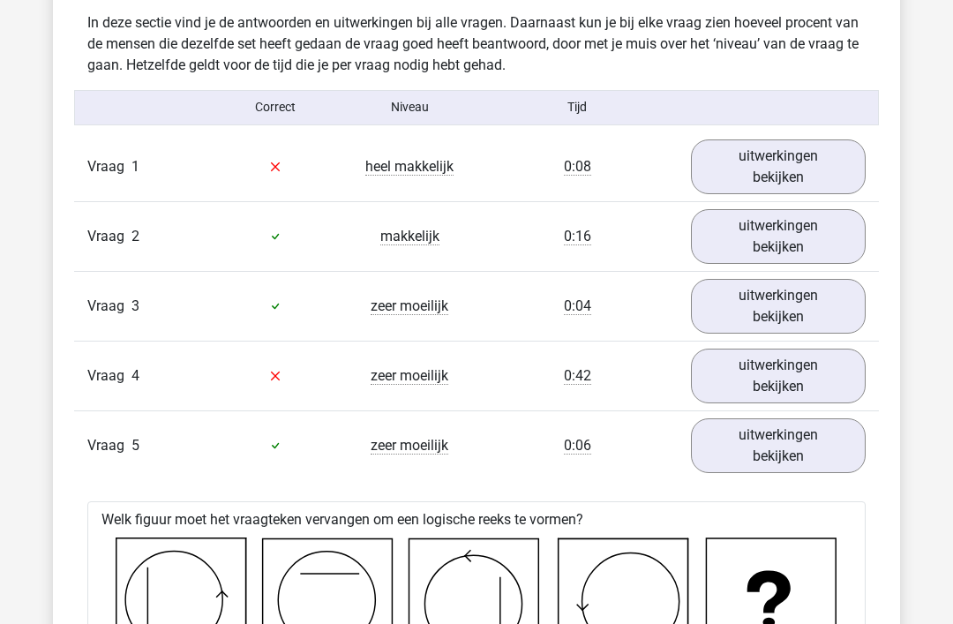
click at [769, 380] on link "uitwerkingen bekijken" at bounding box center [778, 377] width 175 height 55
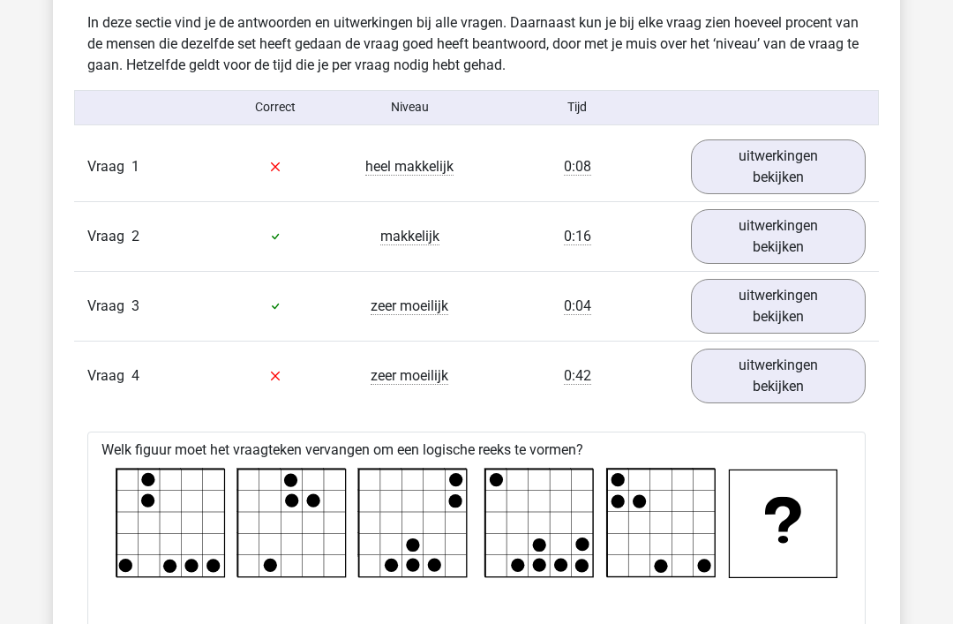
click at [774, 384] on link "uitwerkingen bekijken" at bounding box center [778, 376] width 175 height 55
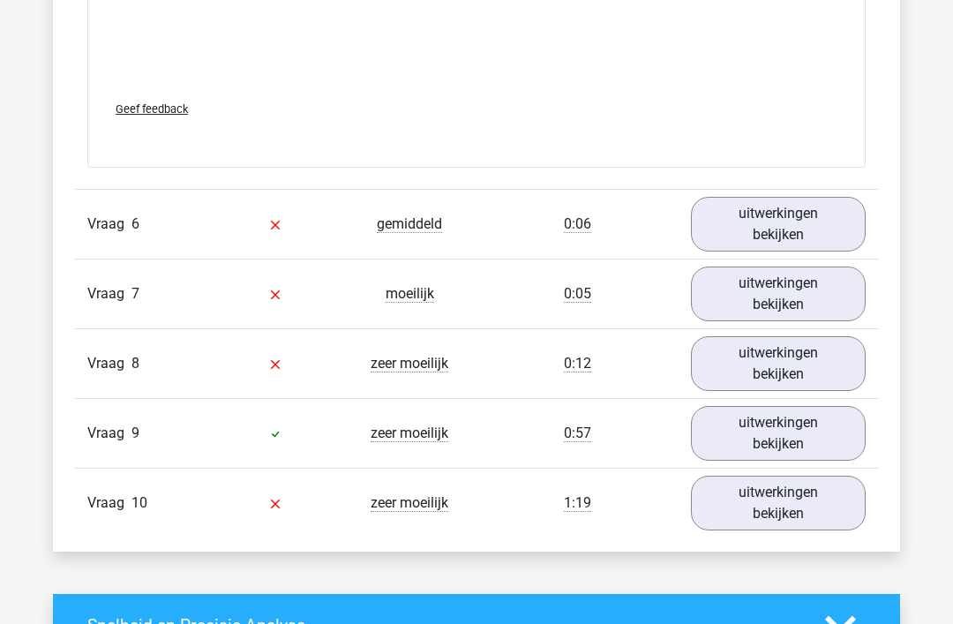
scroll to position [3133, 0]
click at [772, 220] on link "uitwerkingen bekijken" at bounding box center [778, 224] width 175 height 55
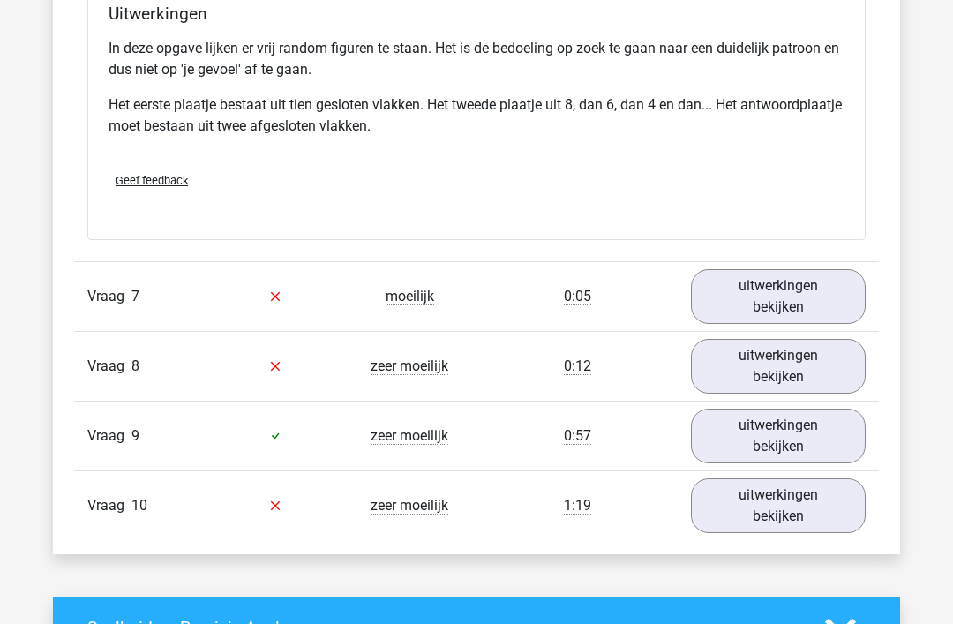
scroll to position [4186, 0]
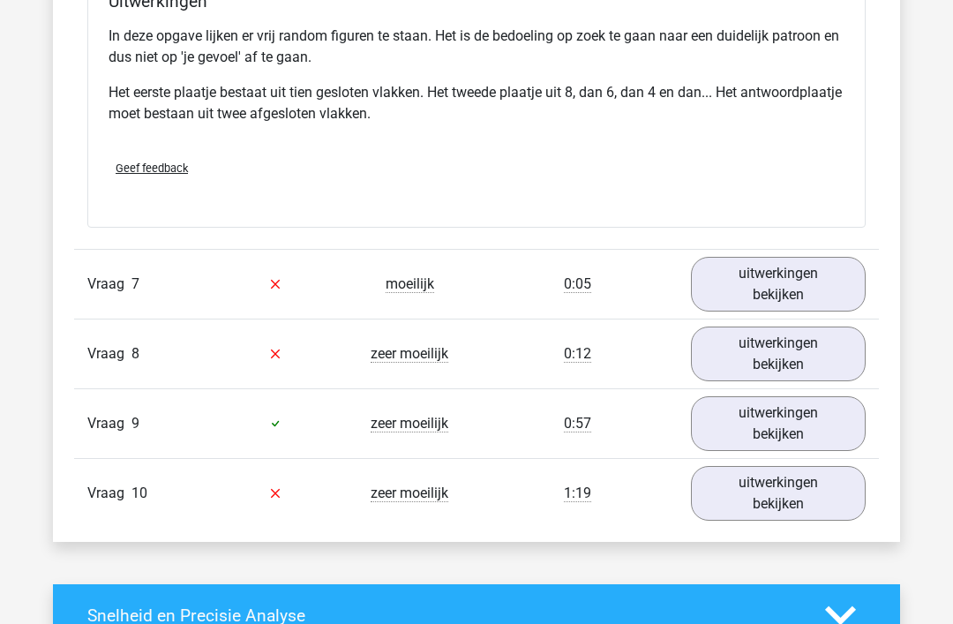
click at [794, 284] on link "uitwerkingen bekijken" at bounding box center [778, 284] width 175 height 55
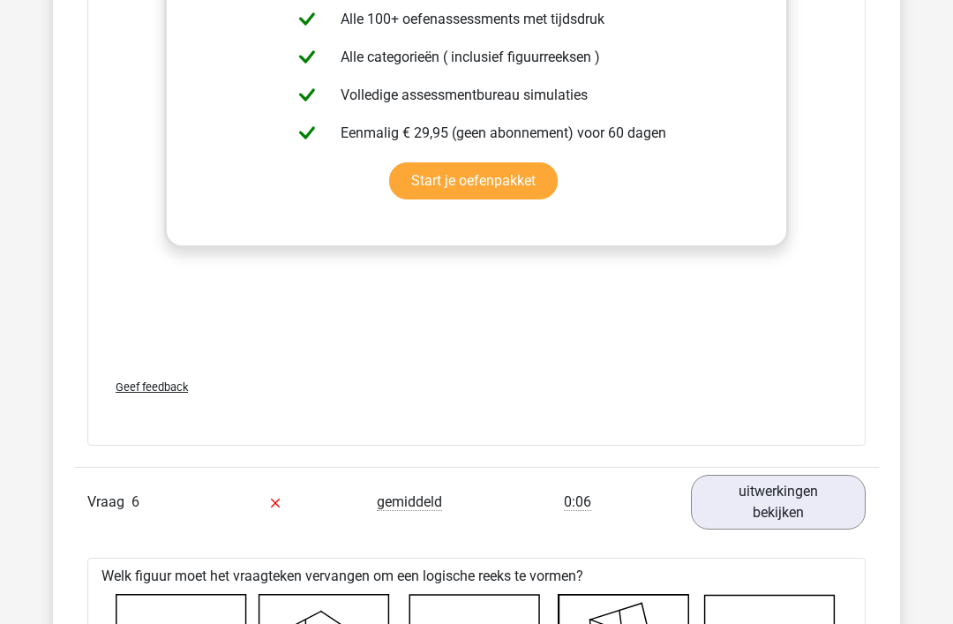
scroll to position [2853, 0]
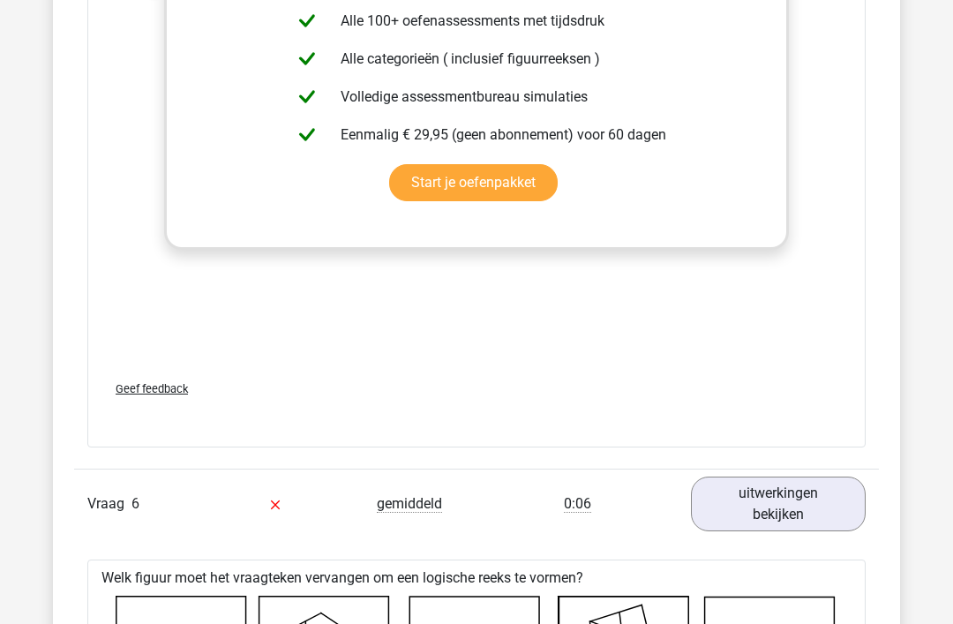
click at [771, 500] on link "uitwerkingen bekijken" at bounding box center [778, 504] width 175 height 55
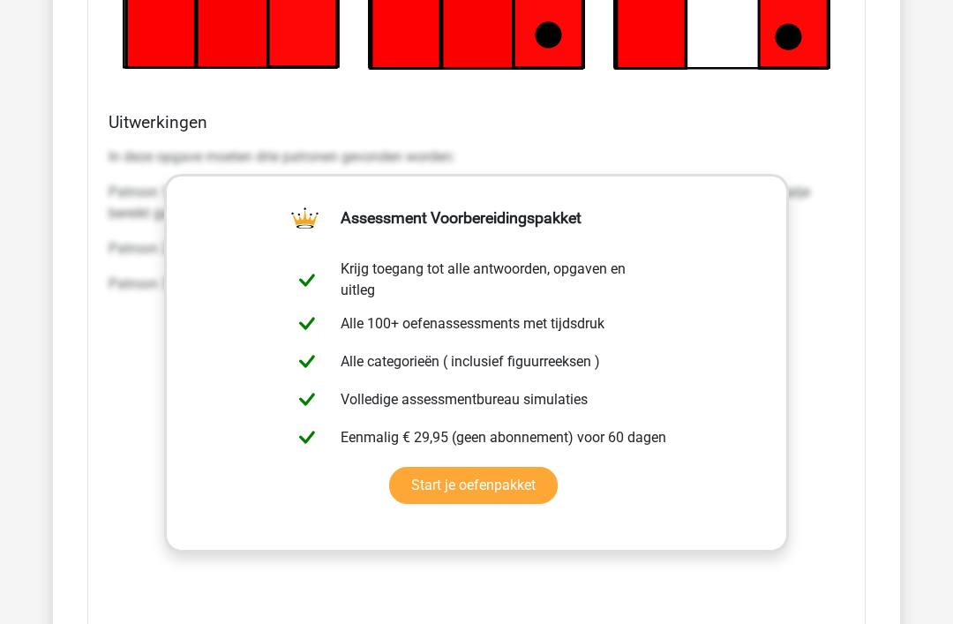
scroll to position [4152, 0]
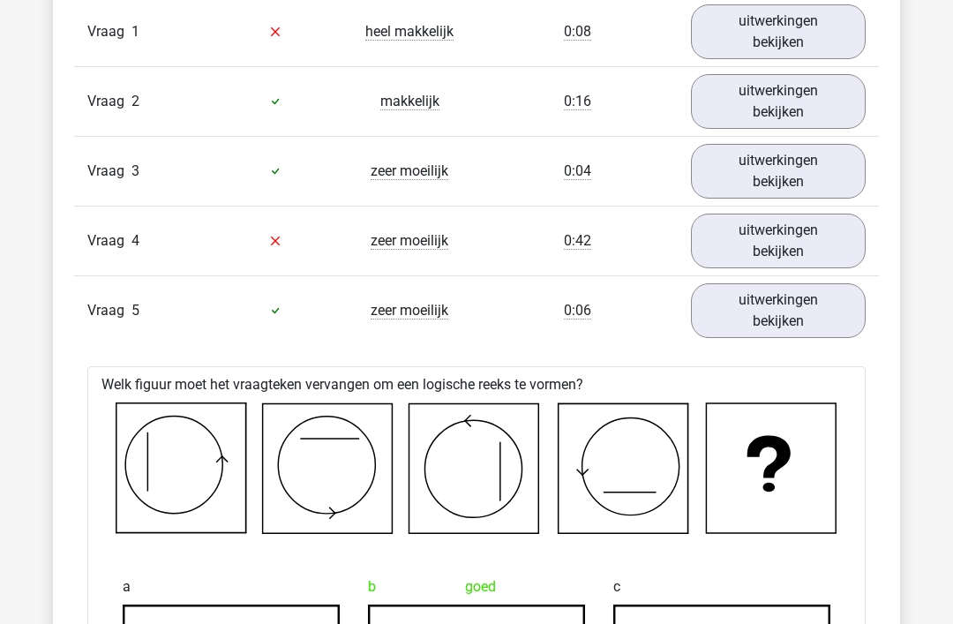
click at [787, 303] on link "uitwerkingen bekijken" at bounding box center [778, 311] width 175 height 55
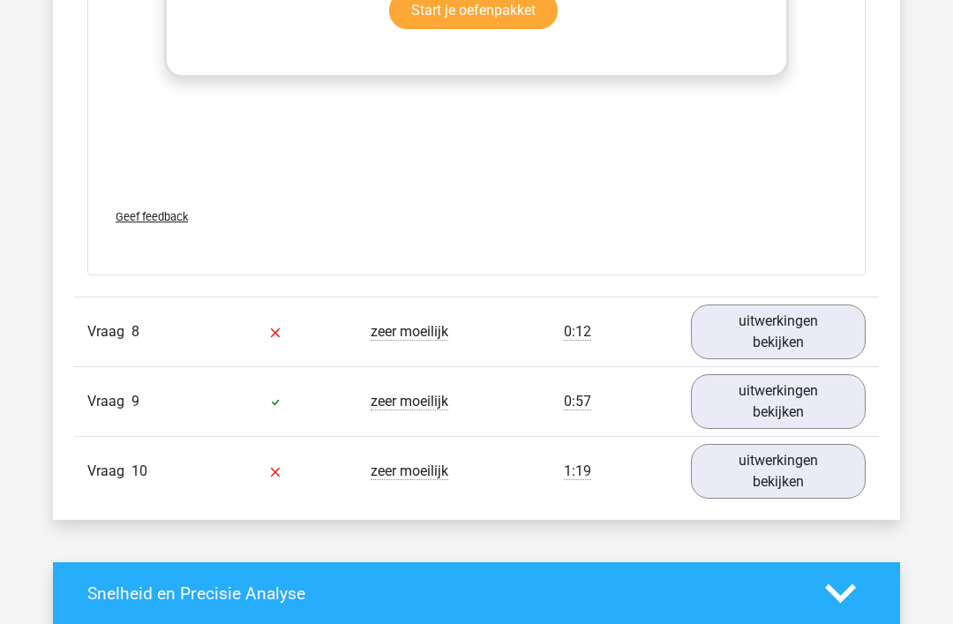
scroll to position [3168, 0]
click at [758, 328] on link "uitwerkingen bekijken" at bounding box center [778, 332] width 175 height 55
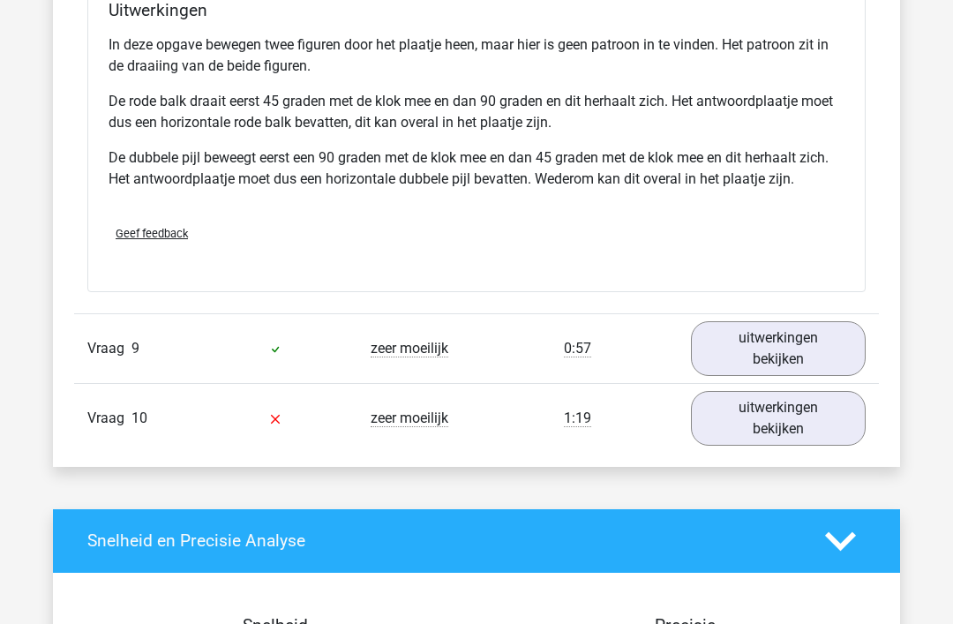
scroll to position [4324, 0]
click at [772, 347] on link "uitwerkingen bekijken" at bounding box center [778, 348] width 175 height 55
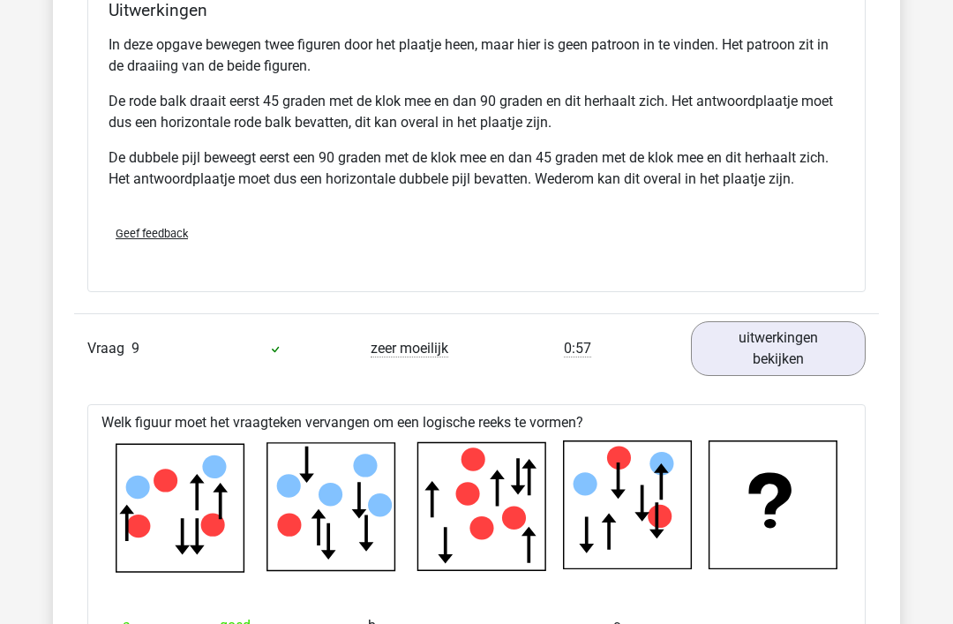
click at [774, 348] on link "uitwerkingen bekijken" at bounding box center [778, 348] width 175 height 55
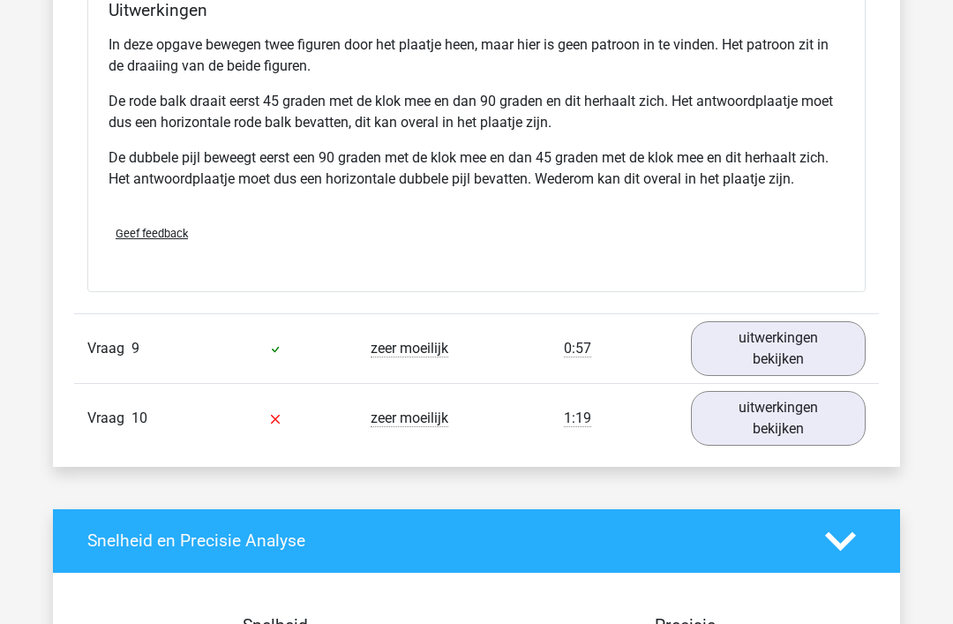
click at [771, 346] on link "uitwerkingen bekijken" at bounding box center [778, 348] width 175 height 55
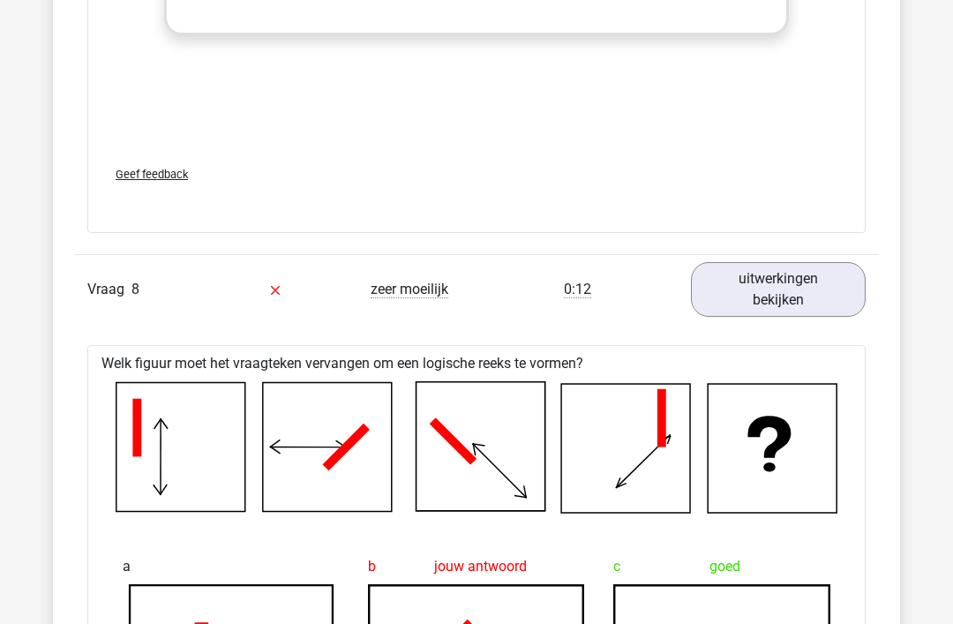
scroll to position [3211, 0]
click at [781, 288] on link "uitwerkingen bekijken" at bounding box center [778, 288] width 175 height 55
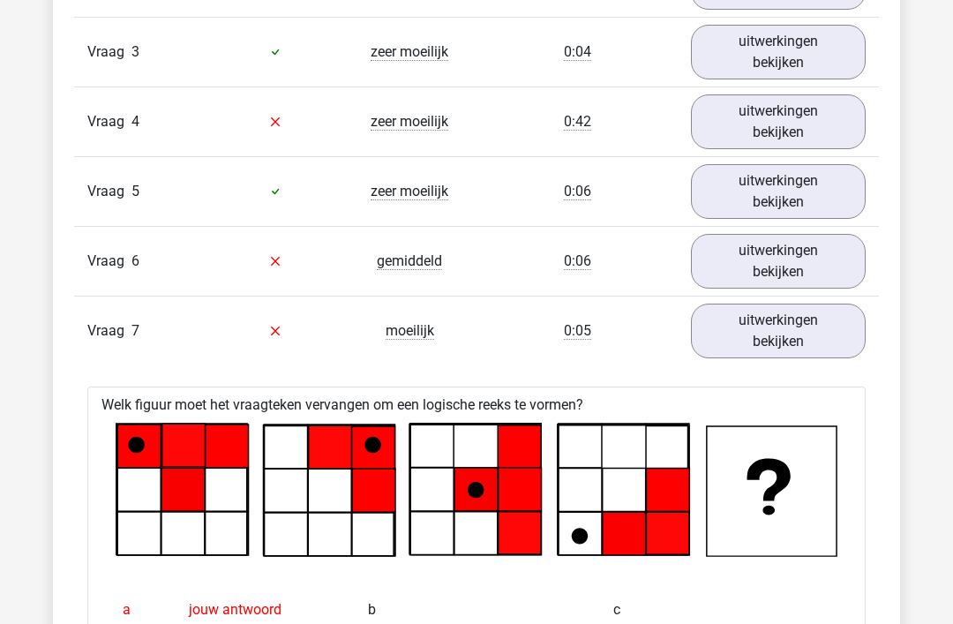
scroll to position [1635, 0]
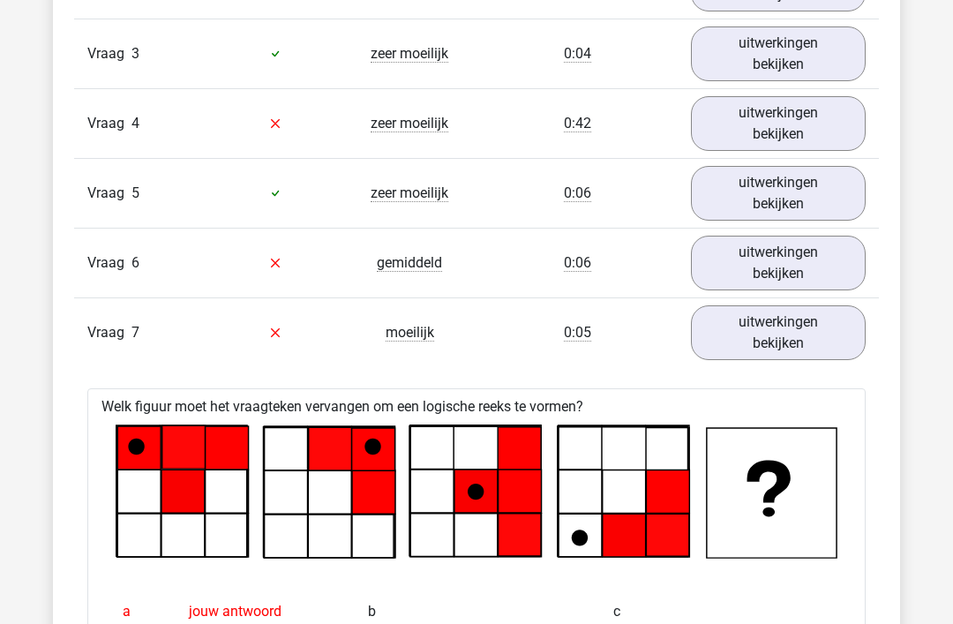
click at [780, 331] on link "uitwerkingen bekijken" at bounding box center [778, 332] width 175 height 55
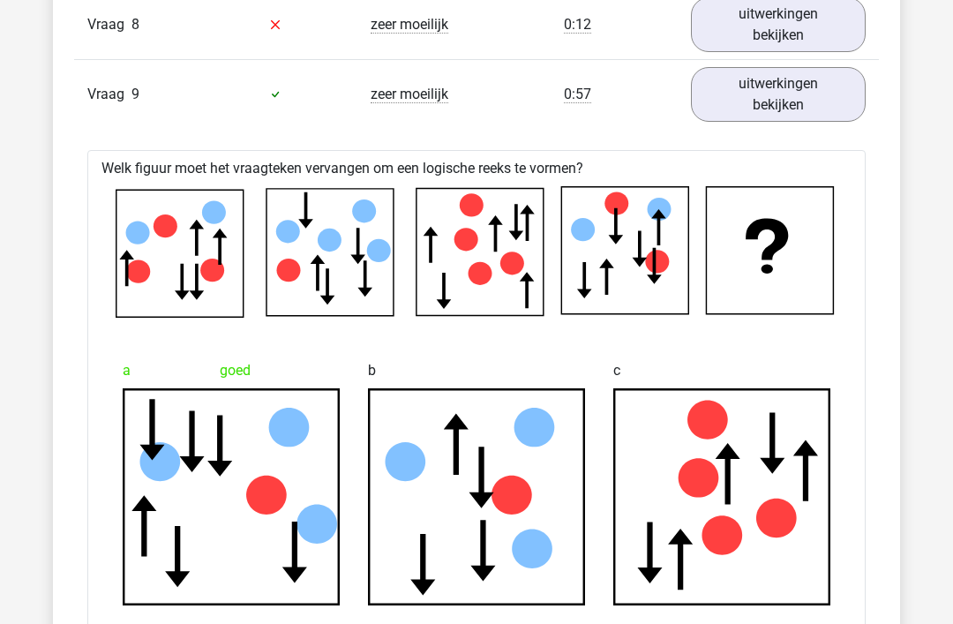
scroll to position [2012, 0]
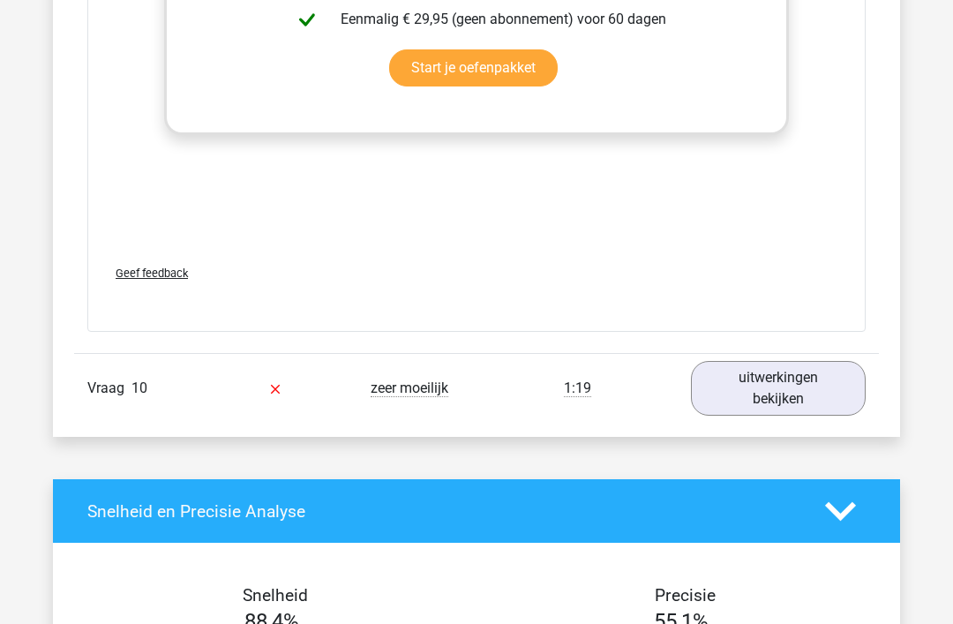
click at [776, 385] on link "uitwerkingen bekijken" at bounding box center [778, 389] width 175 height 55
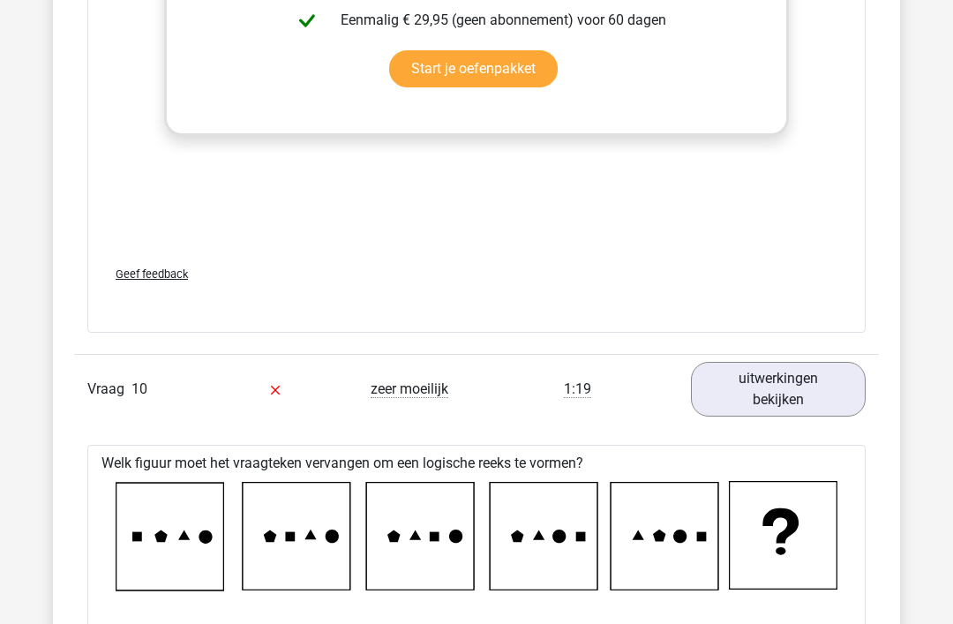
scroll to position [3204, 0]
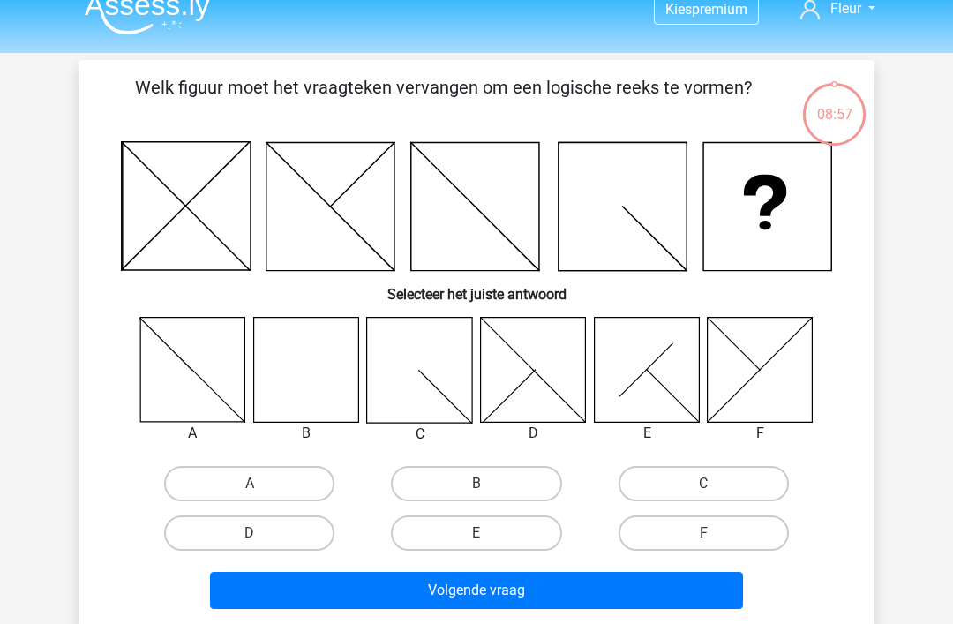
scroll to position [21, 0]
click at [485, 480] on label "B" at bounding box center [476, 483] width 170 height 35
click at [485, 484] on input "B" at bounding box center [482, 489] width 11 height 11
radio input "true"
click at [486, 591] on button "Volgende vraag" at bounding box center [477, 590] width 534 height 37
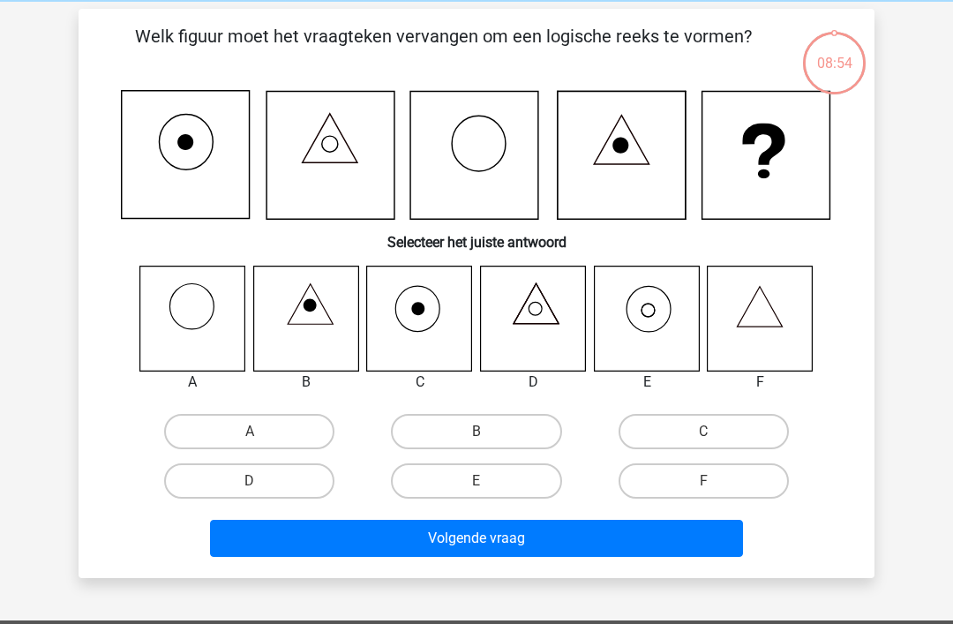
scroll to position [81, 0]
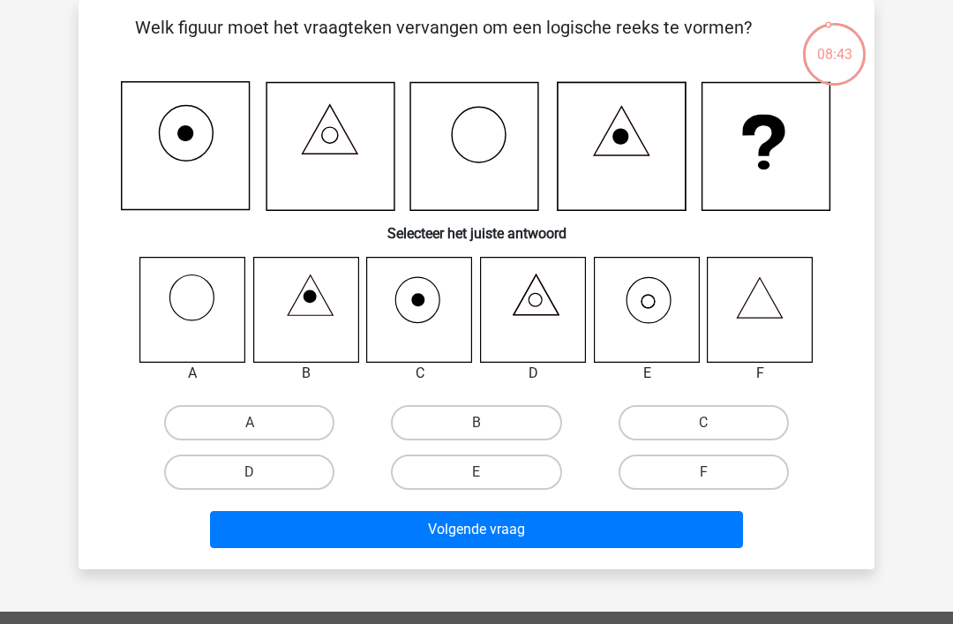
click at [490, 475] on label "E" at bounding box center [476, 472] width 170 height 35
click at [488, 475] on input "E" at bounding box center [482, 477] width 11 height 11
radio input "true"
click at [537, 531] on button "Volgende vraag" at bounding box center [477, 529] width 534 height 37
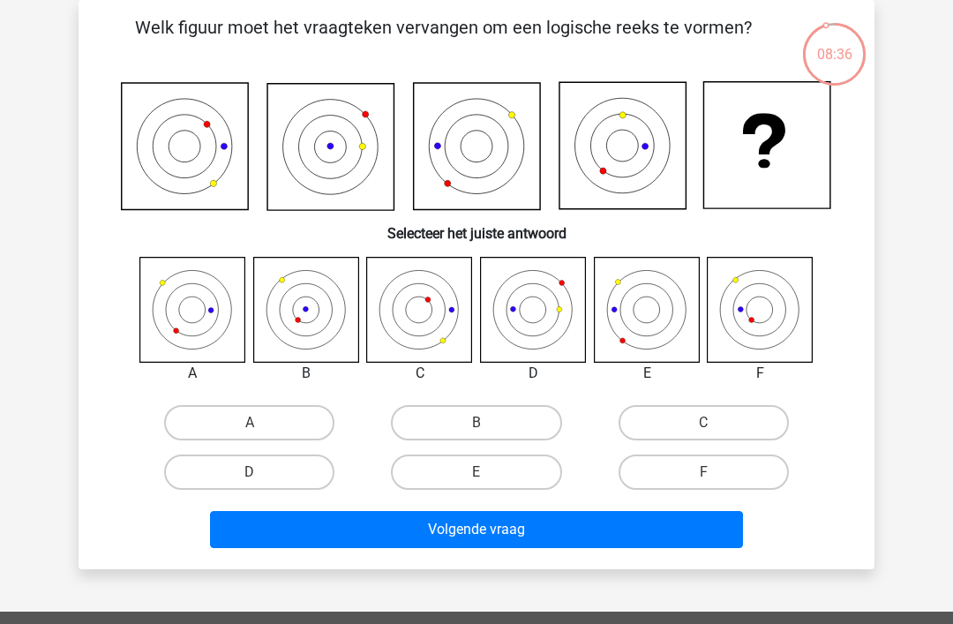
click at [702, 466] on label "F" at bounding box center [704, 472] width 170 height 35
click at [704, 472] on input "F" at bounding box center [709, 477] width 11 height 11
radio input "true"
click at [524, 523] on button "Volgende vraag" at bounding box center [477, 529] width 534 height 37
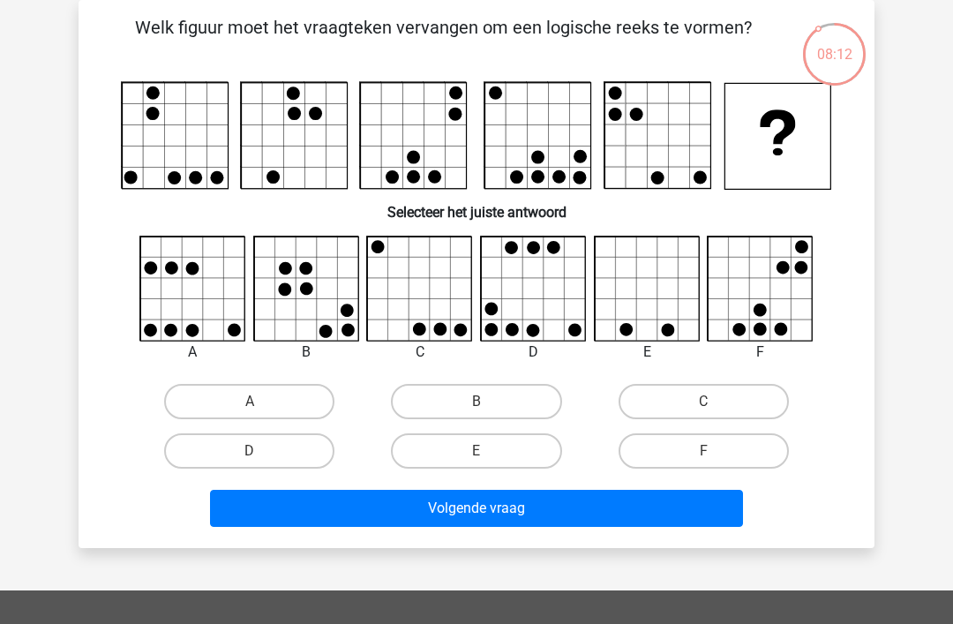
click at [256, 450] on label "D" at bounding box center [249, 450] width 170 height 35
click at [256, 451] on input "D" at bounding box center [255, 456] width 11 height 11
radio input "true"
click at [481, 505] on button "Volgende vraag" at bounding box center [477, 508] width 534 height 37
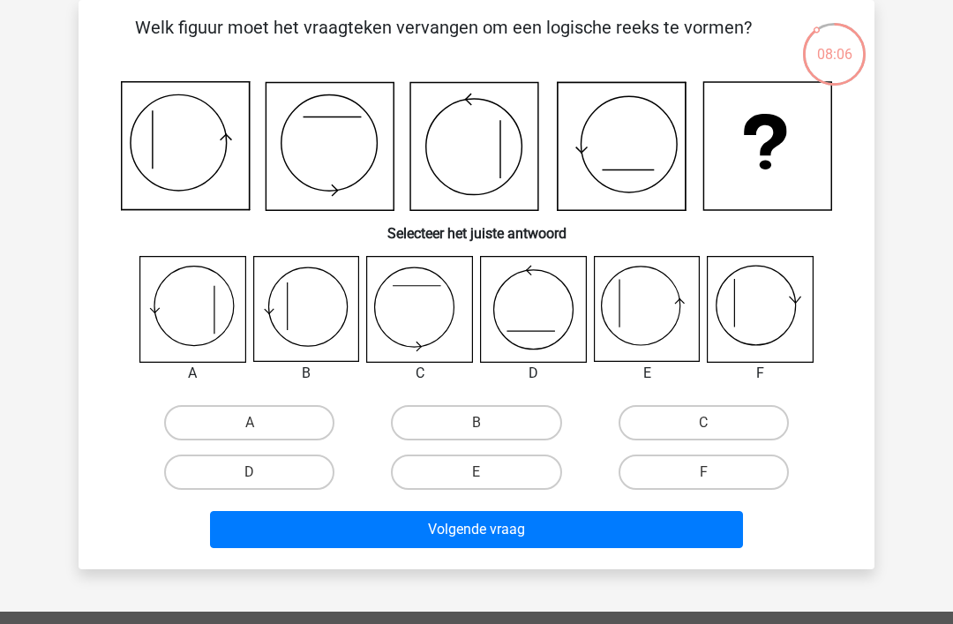
click at [493, 417] on label "B" at bounding box center [476, 422] width 170 height 35
click at [488, 423] on input "B" at bounding box center [482, 428] width 11 height 11
radio input "true"
click at [503, 527] on button "Volgende vraag" at bounding box center [477, 529] width 534 height 37
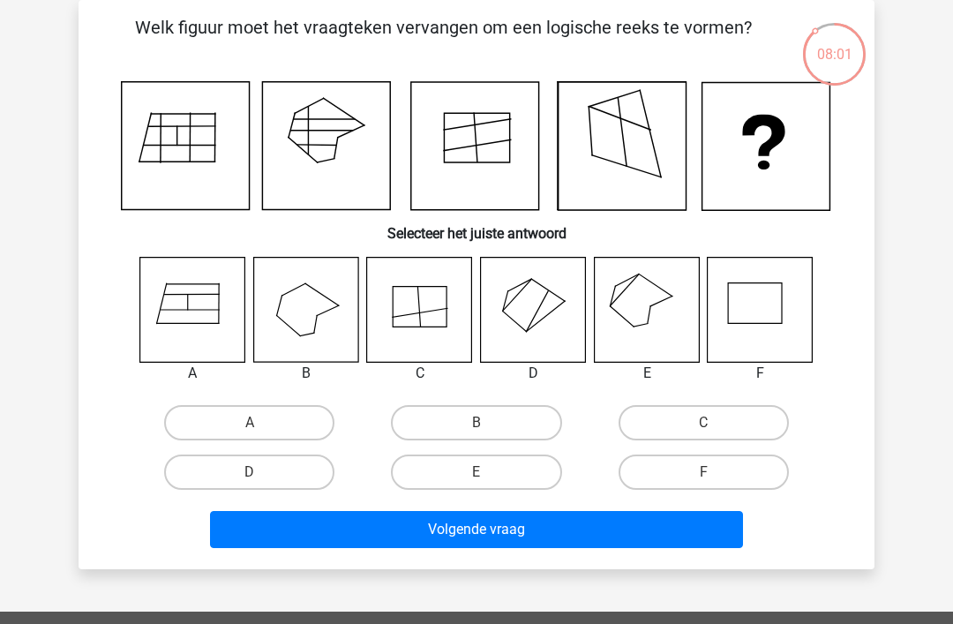
click at [486, 471] on label "E" at bounding box center [476, 472] width 170 height 35
click at [486, 472] on input "E" at bounding box center [482, 477] width 11 height 11
radio input "true"
click at [501, 534] on button "Volgende vraag" at bounding box center [477, 529] width 534 height 37
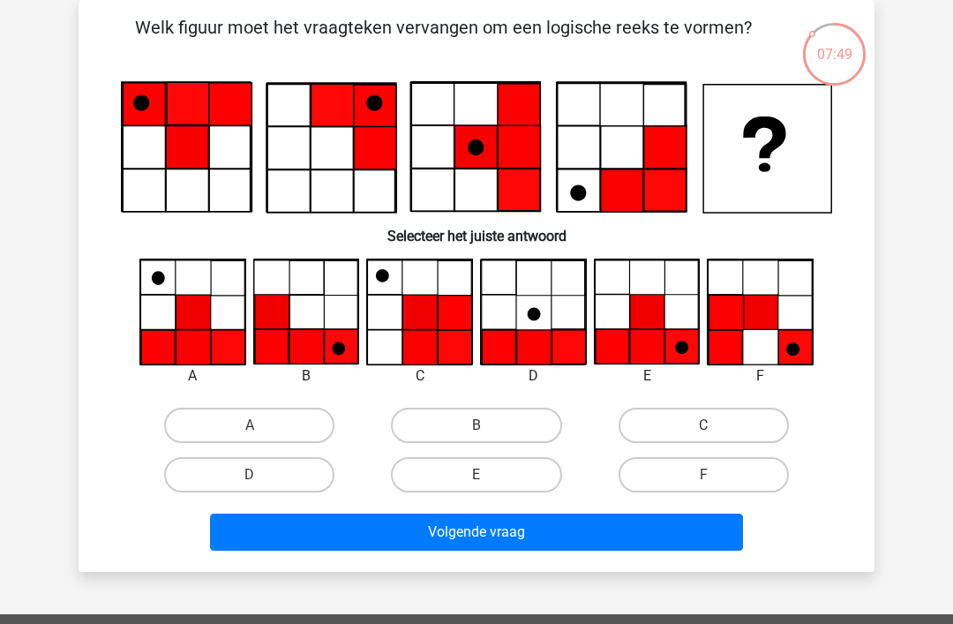
click at [485, 472] on label "E" at bounding box center [476, 474] width 170 height 35
click at [485, 475] on input "E" at bounding box center [482, 480] width 11 height 11
radio input "true"
click at [474, 533] on button "Volgende vraag" at bounding box center [477, 532] width 534 height 37
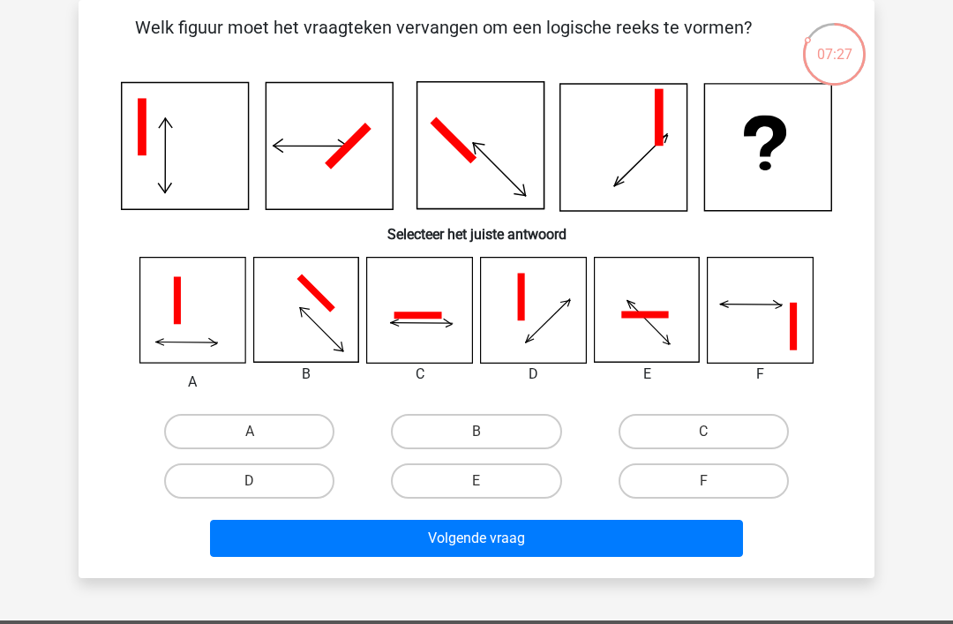
click at [702, 426] on label "C" at bounding box center [704, 431] width 170 height 35
click at [704, 432] on input "C" at bounding box center [709, 437] width 11 height 11
radio input "true"
click at [463, 534] on button "Volgende vraag" at bounding box center [477, 538] width 534 height 37
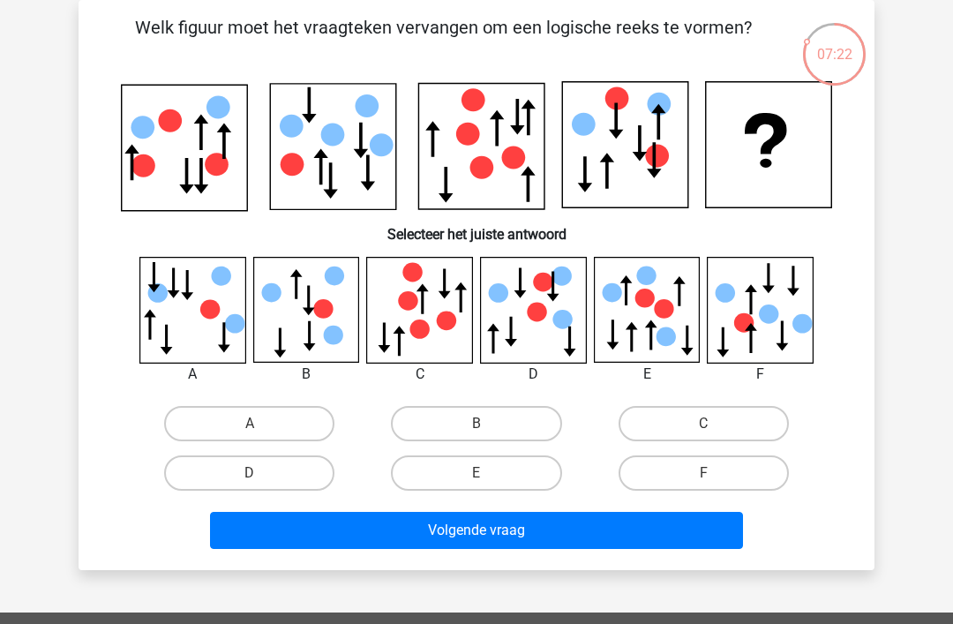
click at [252, 418] on label "A" at bounding box center [249, 423] width 170 height 35
click at [252, 424] on input "A" at bounding box center [255, 429] width 11 height 11
radio input "true"
click at [492, 532] on button "Volgende vraag" at bounding box center [477, 530] width 534 height 37
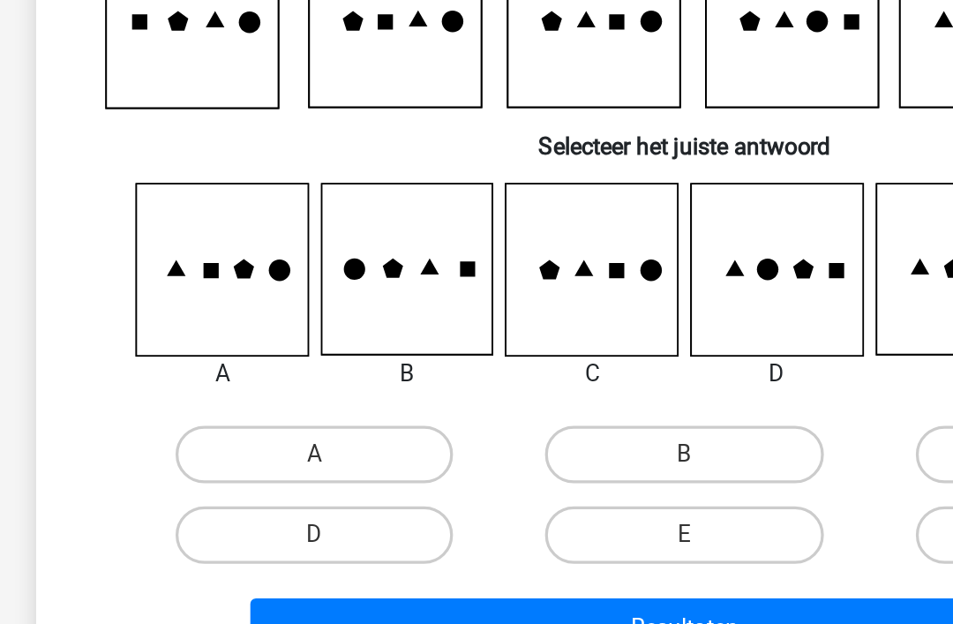
scroll to position [6, 0]
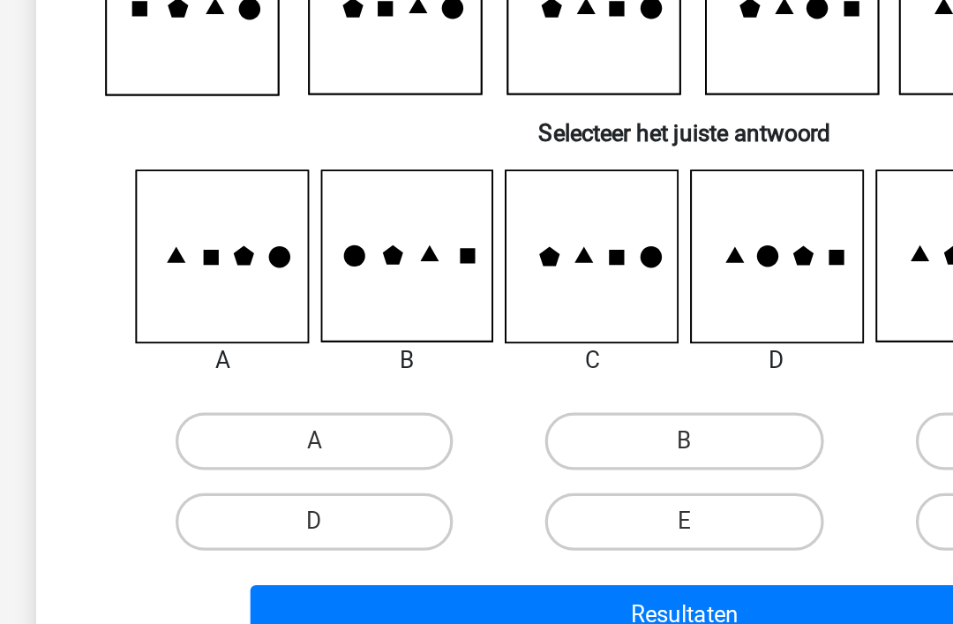
click at [212, 459] on label "A" at bounding box center [249, 476] width 170 height 35
click at [250, 477] on input "A" at bounding box center [255, 482] width 11 height 11
radio input "true"
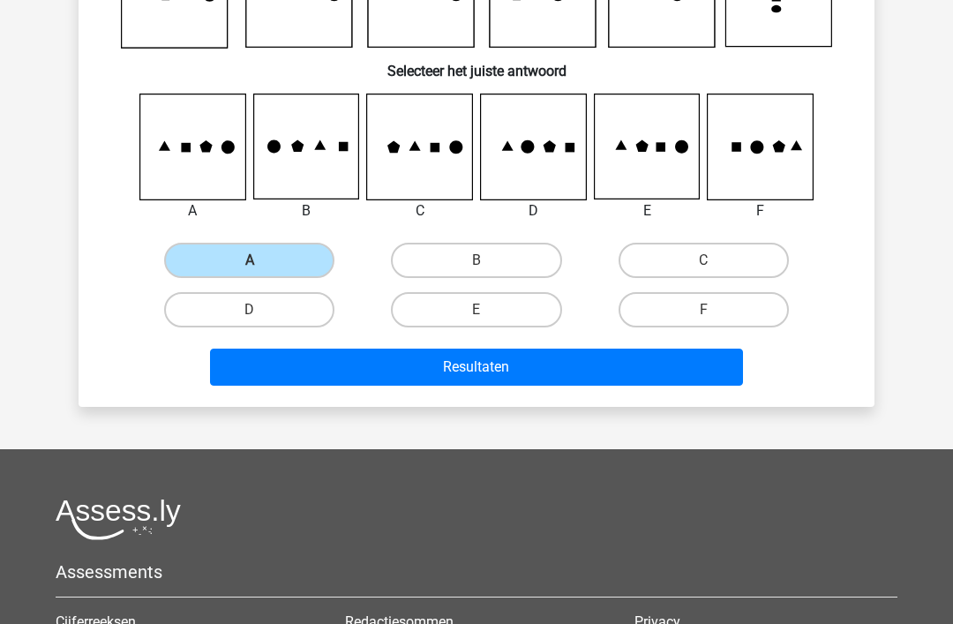
scroll to position [213, 0]
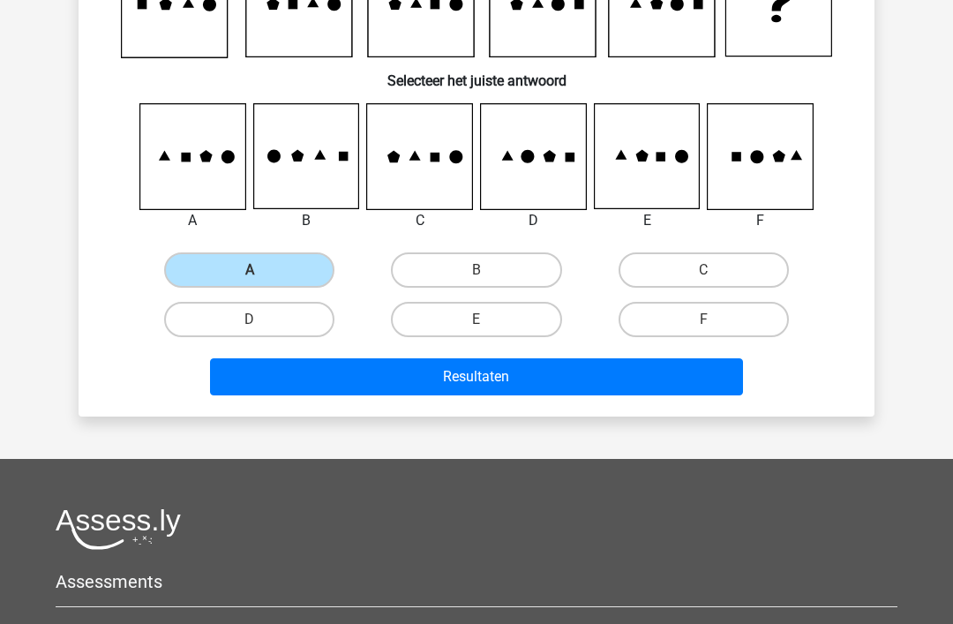
click at [482, 369] on button "Resultaten" at bounding box center [477, 376] width 534 height 37
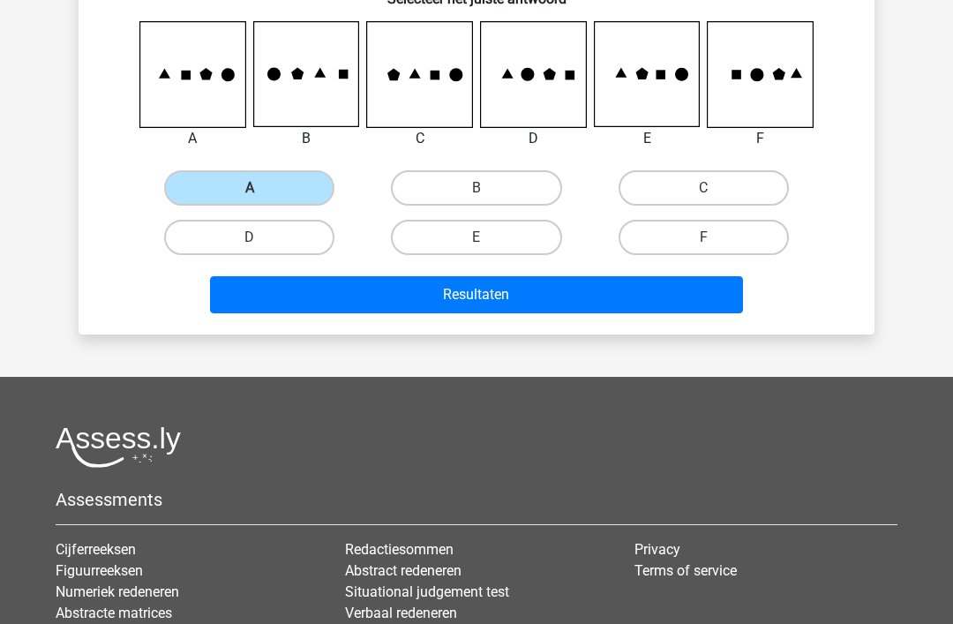
scroll to position [0, 0]
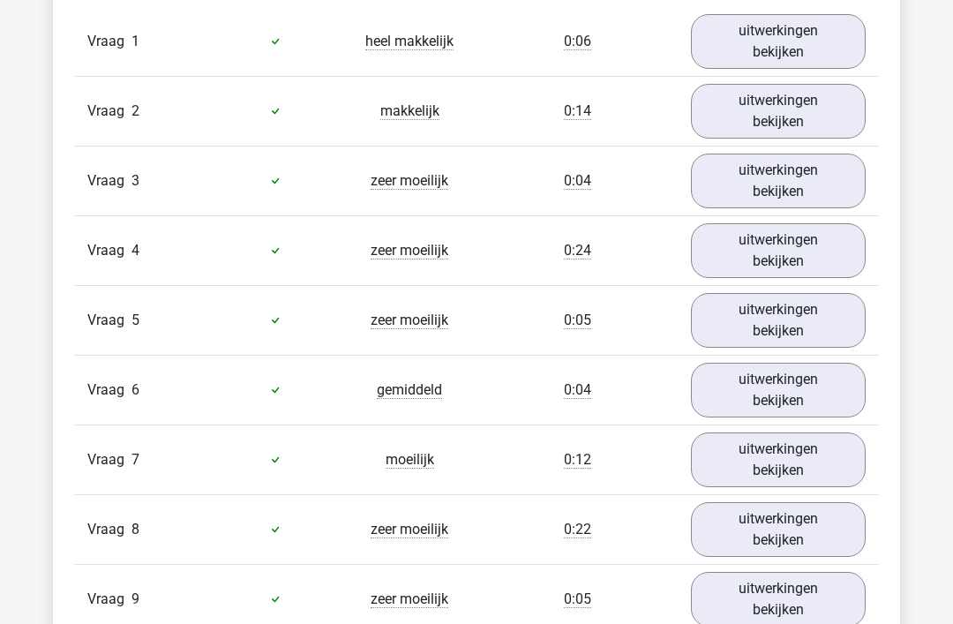
scroll to position [1508, 0]
click at [786, 245] on link "uitwerkingen bekijken" at bounding box center [778, 250] width 175 height 55
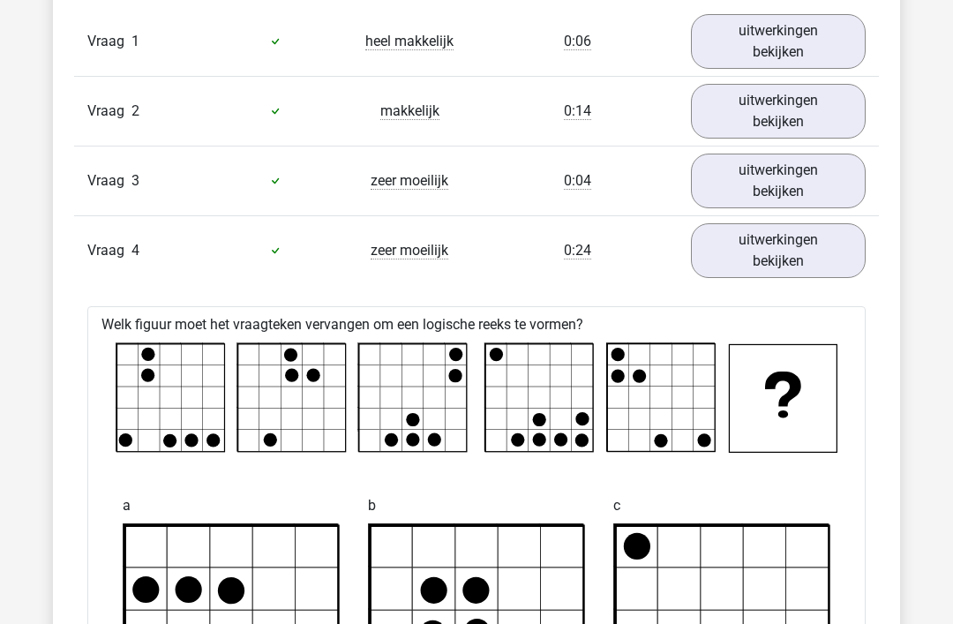
click at [791, 247] on link "uitwerkingen bekijken" at bounding box center [778, 250] width 175 height 55
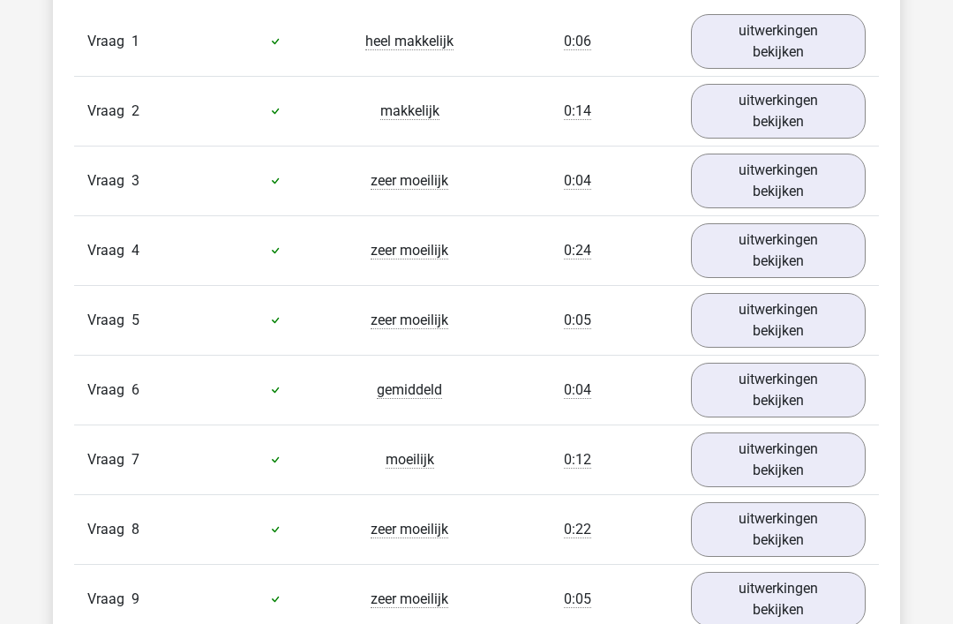
click at [785, 180] on link "uitwerkingen bekijken" at bounding box center [778, 181] width 175 height 55
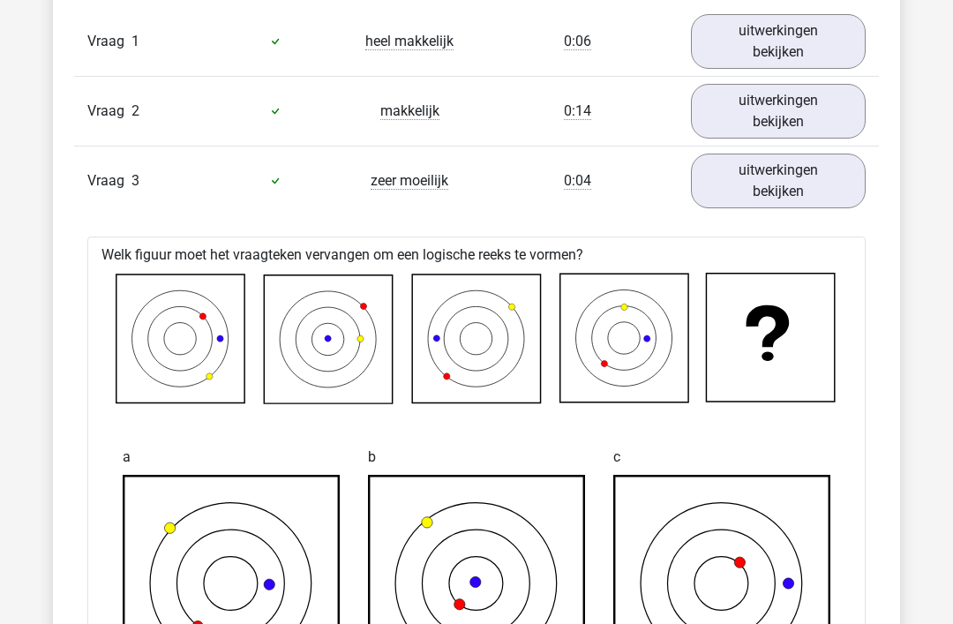
click at [776, 174] on link "uitwerkingen bekijken" at bounding box center [778, 181] width 175 height 55
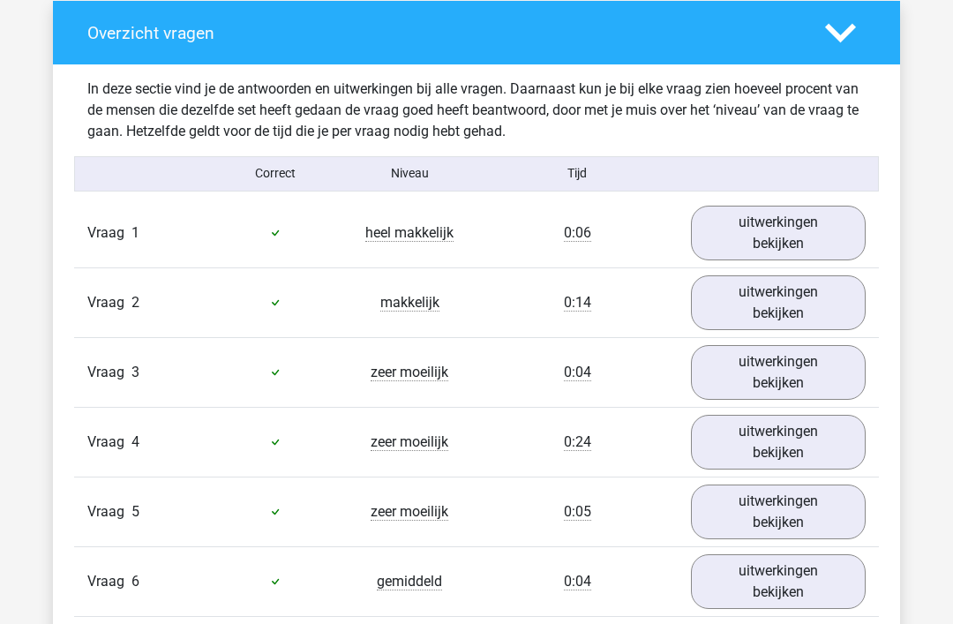
scroll to position [1315, 0]
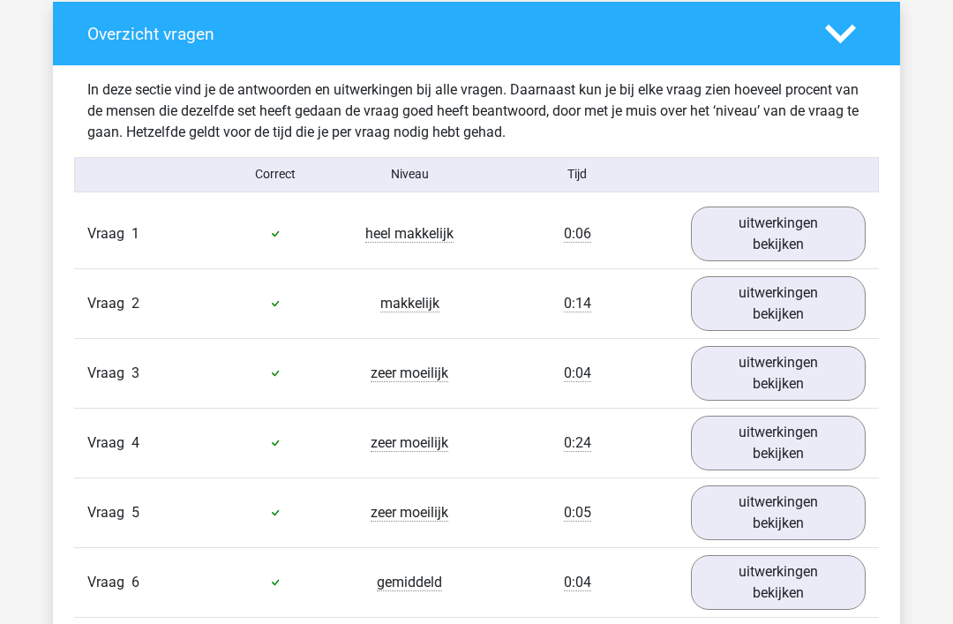
click at [776, 223] on link "uitwerkingen bekijken" at bounding box center [778, 234] width 175 height 55
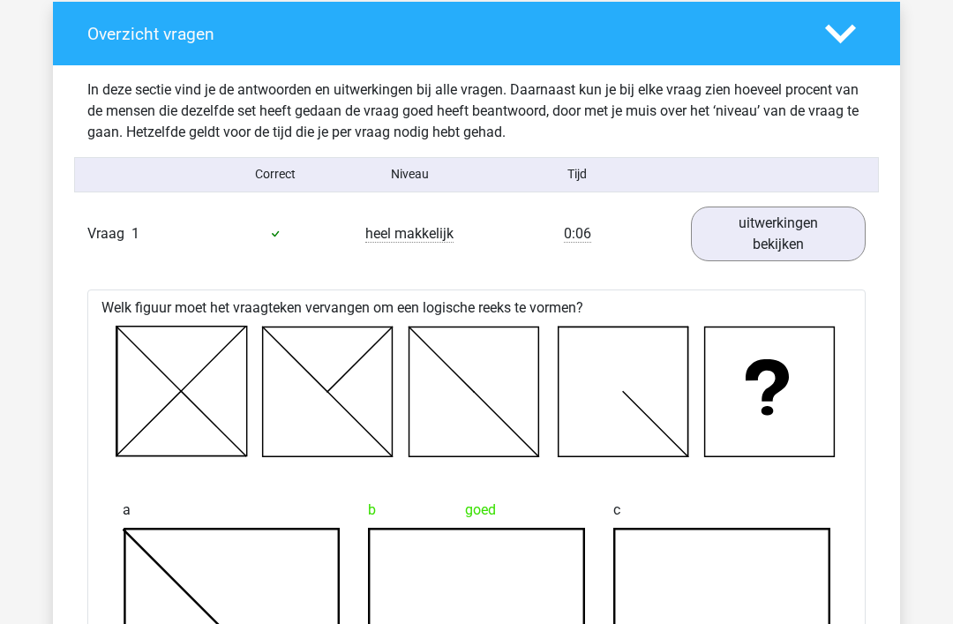
click at [765, 228] on link "uitwerkingen bekijken" at bounding box center [778, 234] width 175 height 55
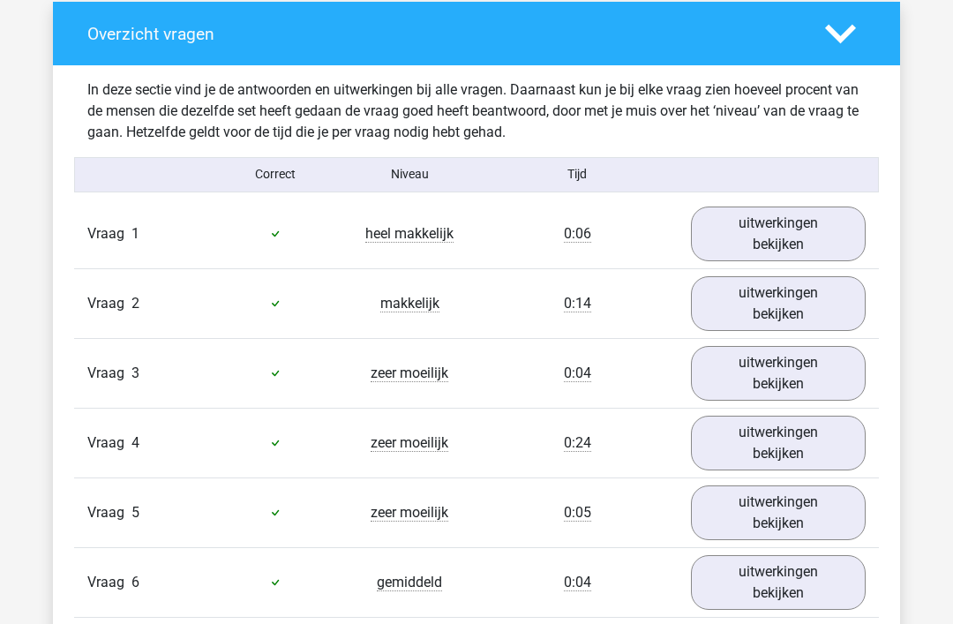
click at [778, 300] on link "uitwerkingen bekijken" at bounding box center [778, 303] width 175 height 55
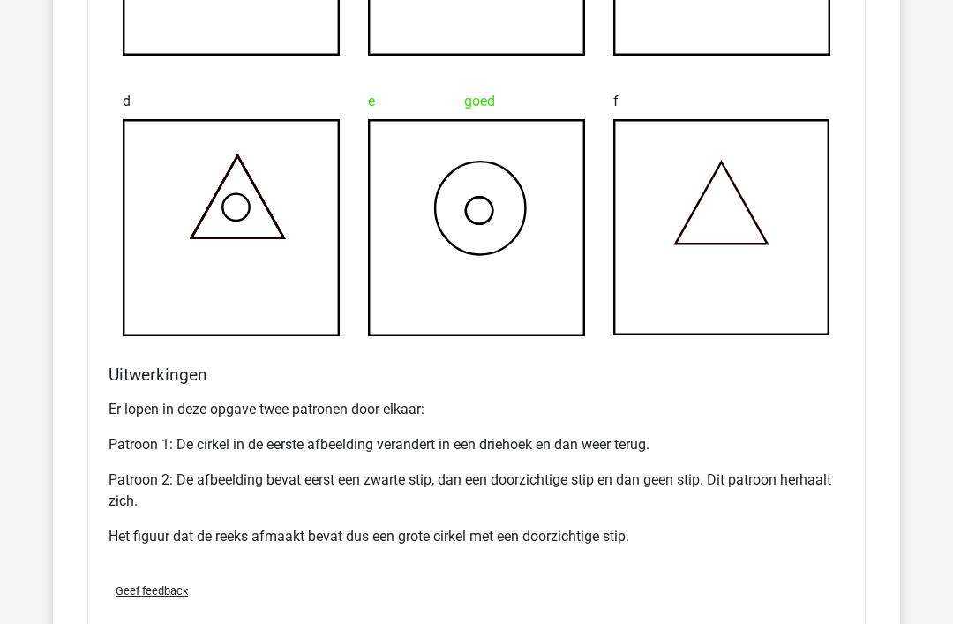
scroll to position [2076, 0]
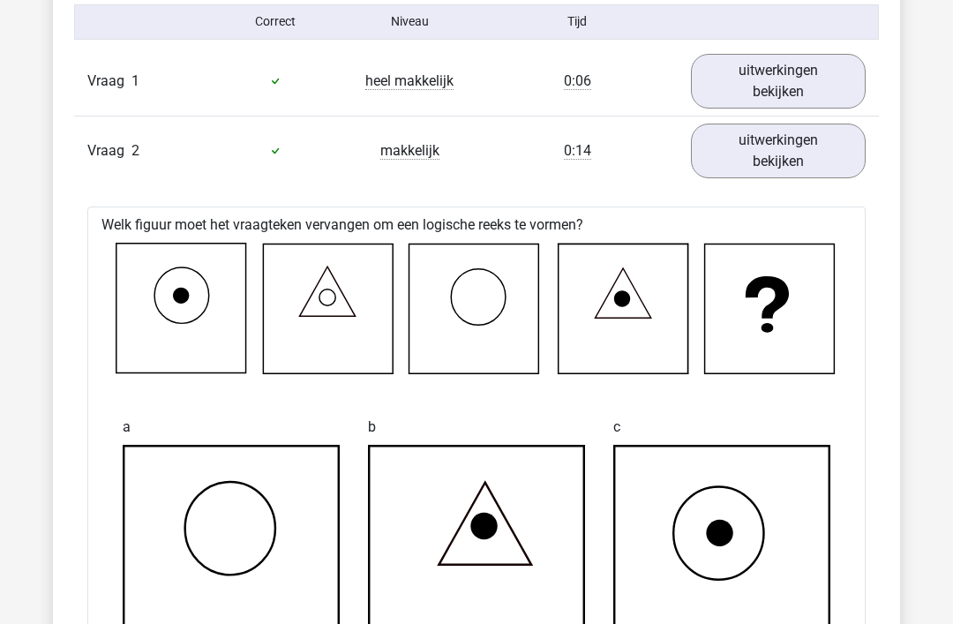
click at [787, 144] on link "uitwerkingen bekijken" at bounding box center [778, 151] width 175 height 55
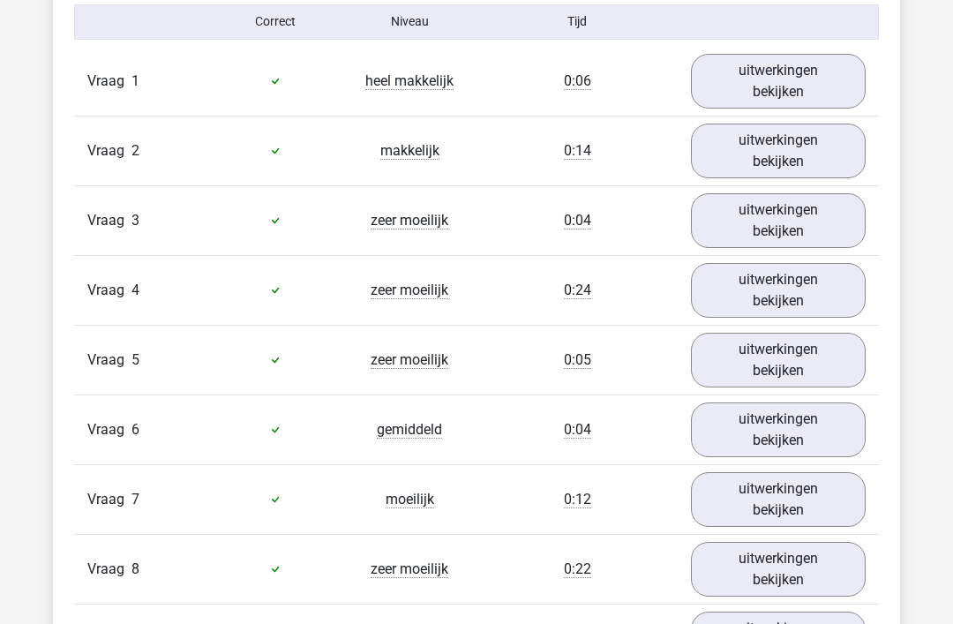
click at [772, 348] on link "uitwerkingen bekijken" at bounding box center [778, 360] width 175 height 55
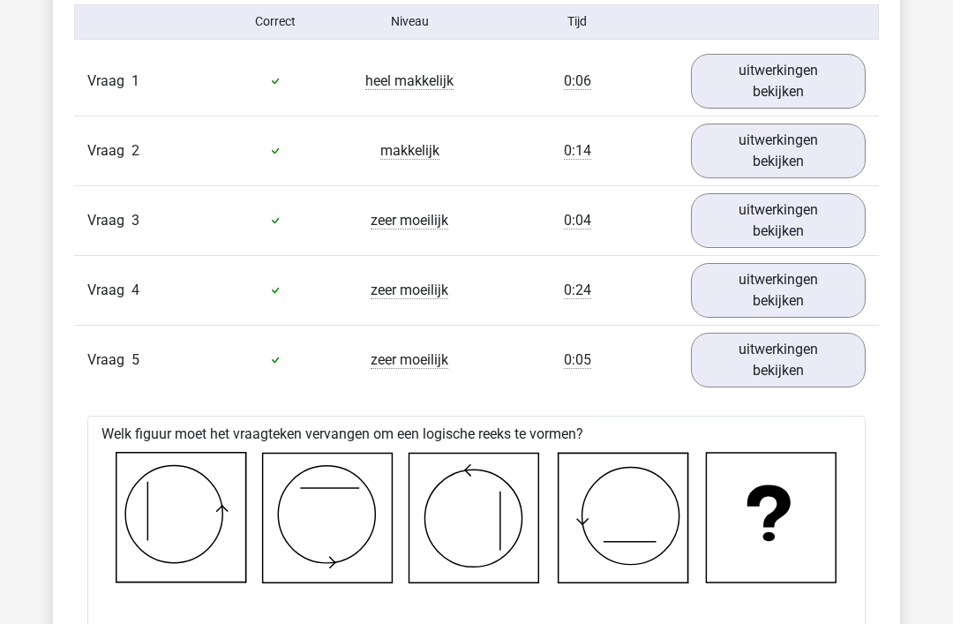
click at [779, 352] on link "uitwerkingen bekijken" at bounding box center [778, 360] width 175 height 55
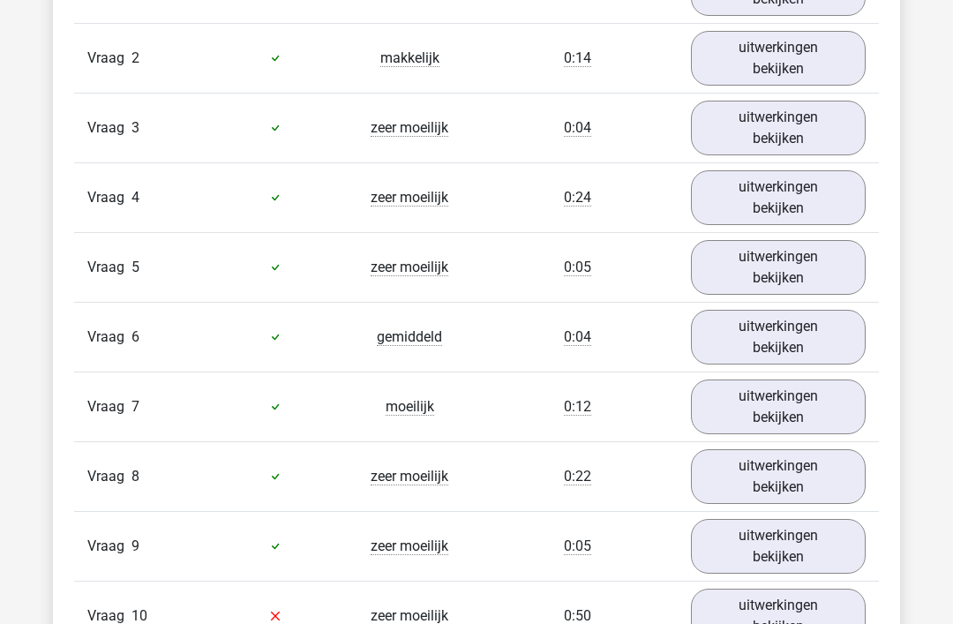
scroll to position [1568, 0]
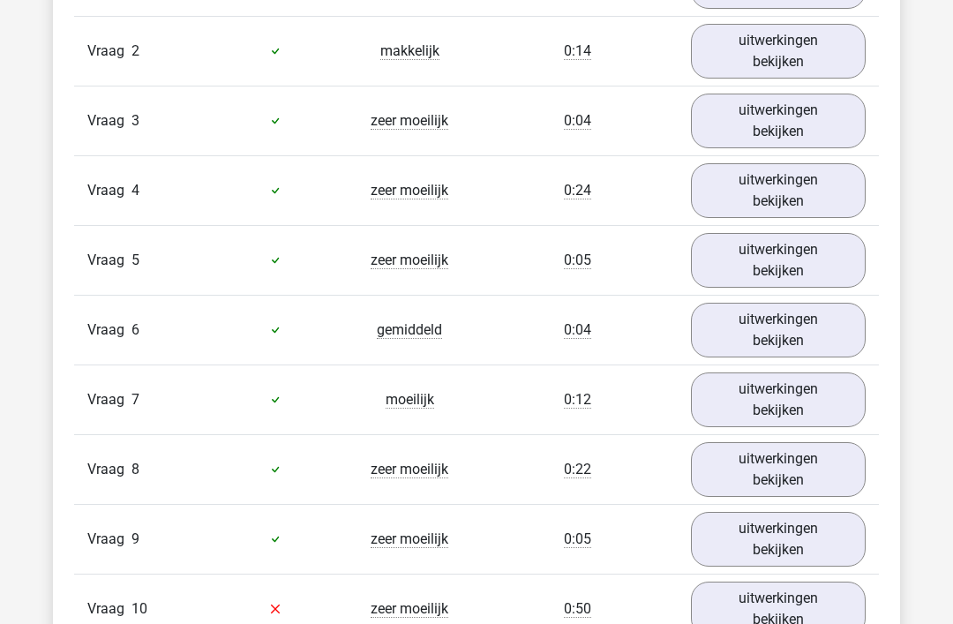
click at [772, 326] on link "uitwerkingen bekijken" at bounding box center [778, 330] width 175 height 55
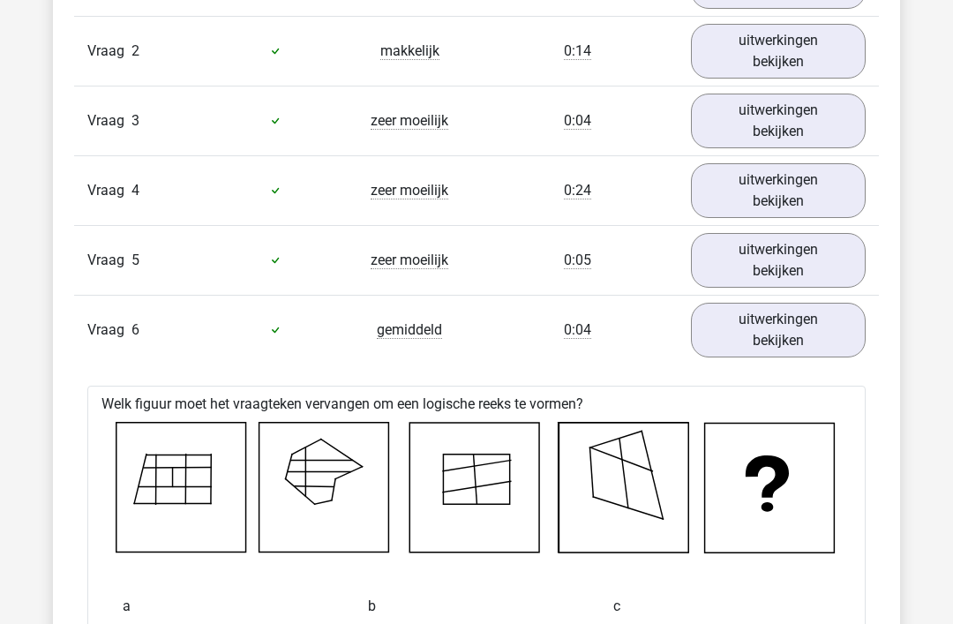
click at [788, 320] on link "uitwerkingen bekijken" at bounding box center [778, 330] width 175 height 55
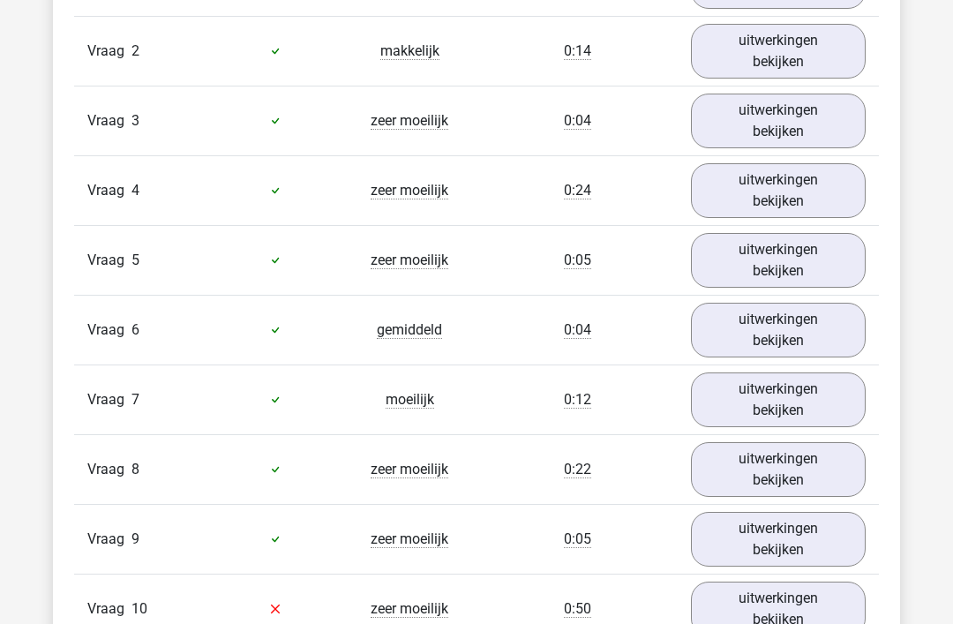
click at [781, 388] on link "uitwerkingen bekijken" at bounding box center [778, 400] width 175 height 55
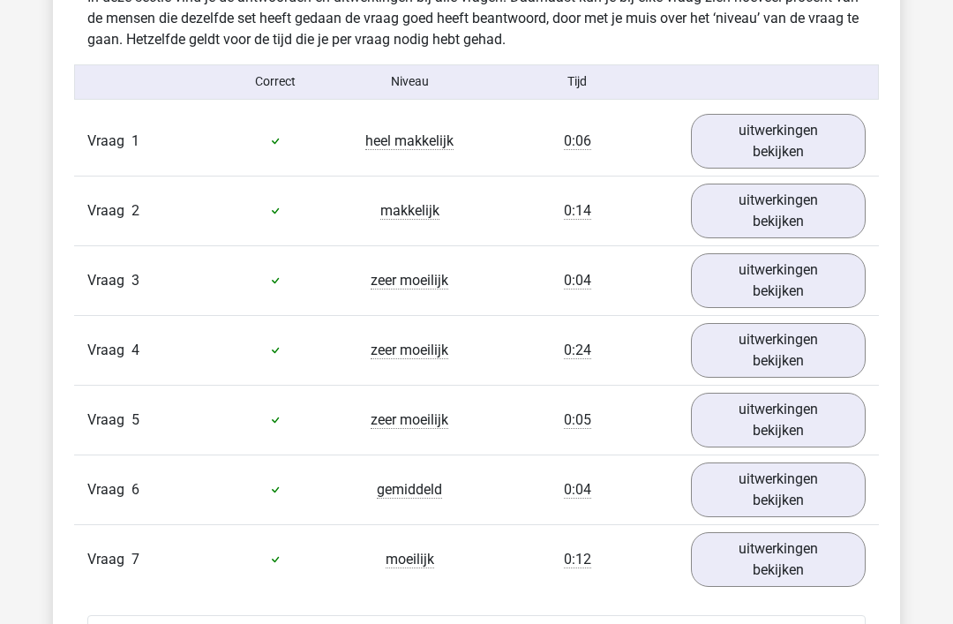
scroll to position [1479, 0]
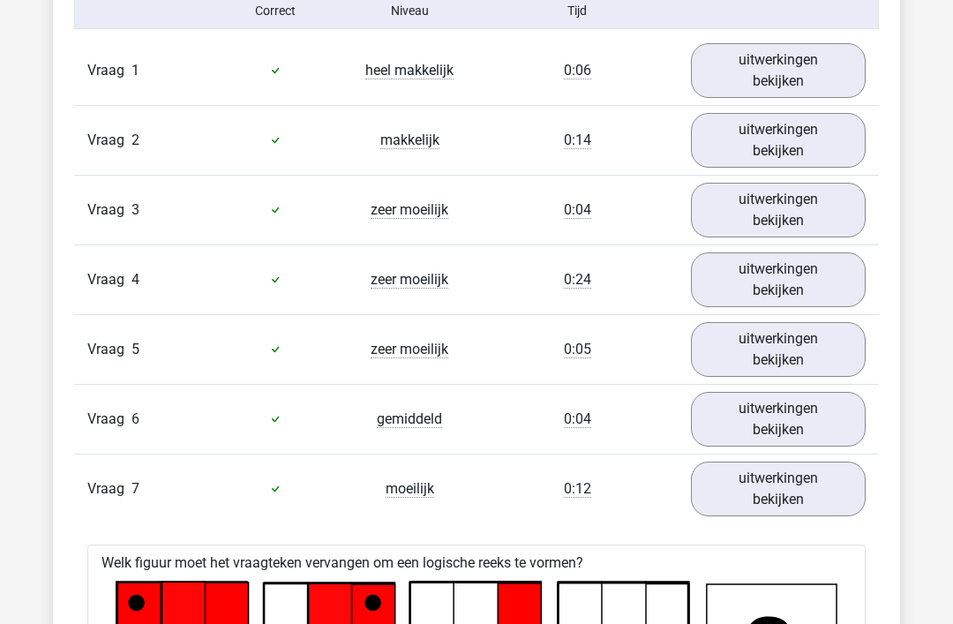
click at [781, 479] on link "uitwerkingen bekijken" at bounding box center [778, 489] width 175 height 55
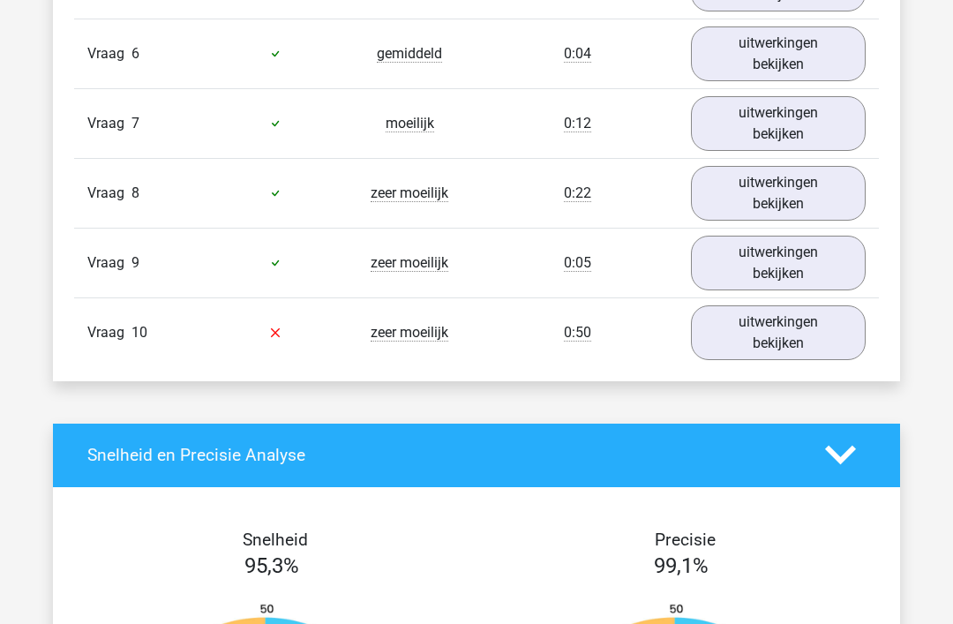
click at [787, 332] on link "uitwerkingen bekijken" at bounding box center [778, 333] width 175 height 55
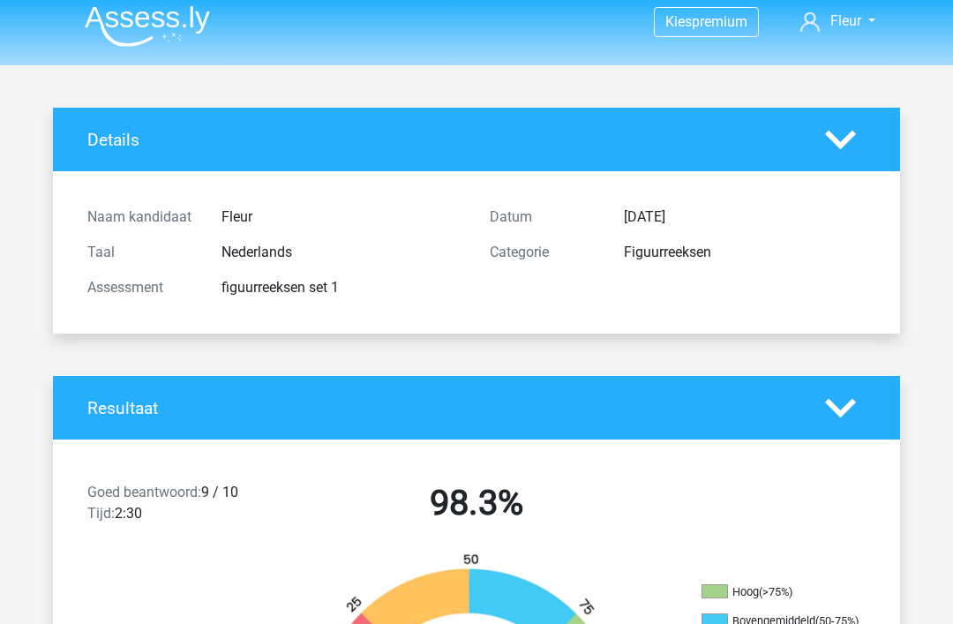
scroll to position [0, 0]
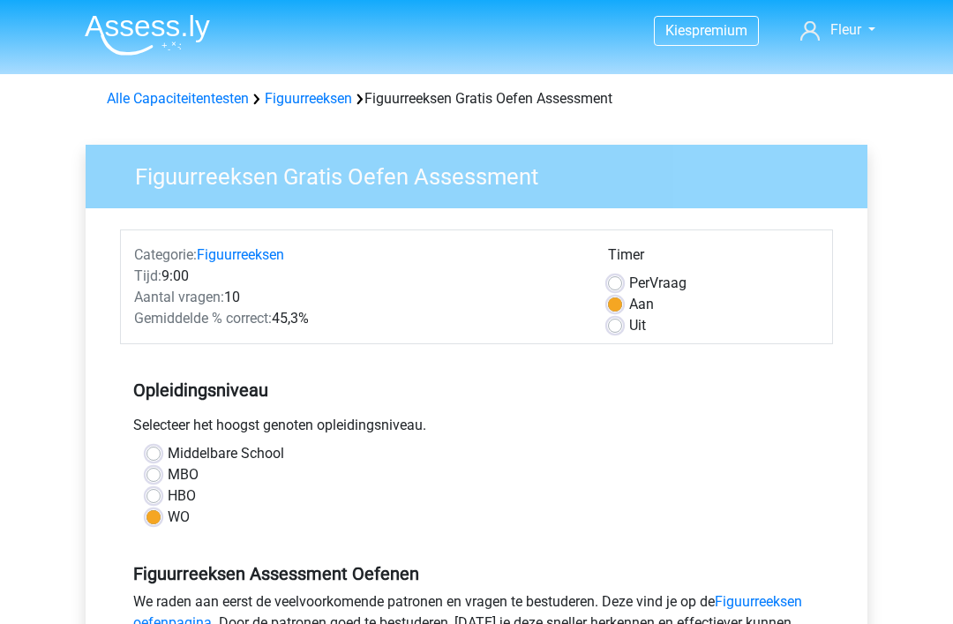
click at [201, 90] on link "Alle Capaciteitentesten" at bounding box center [178, 98] width 142 height 17
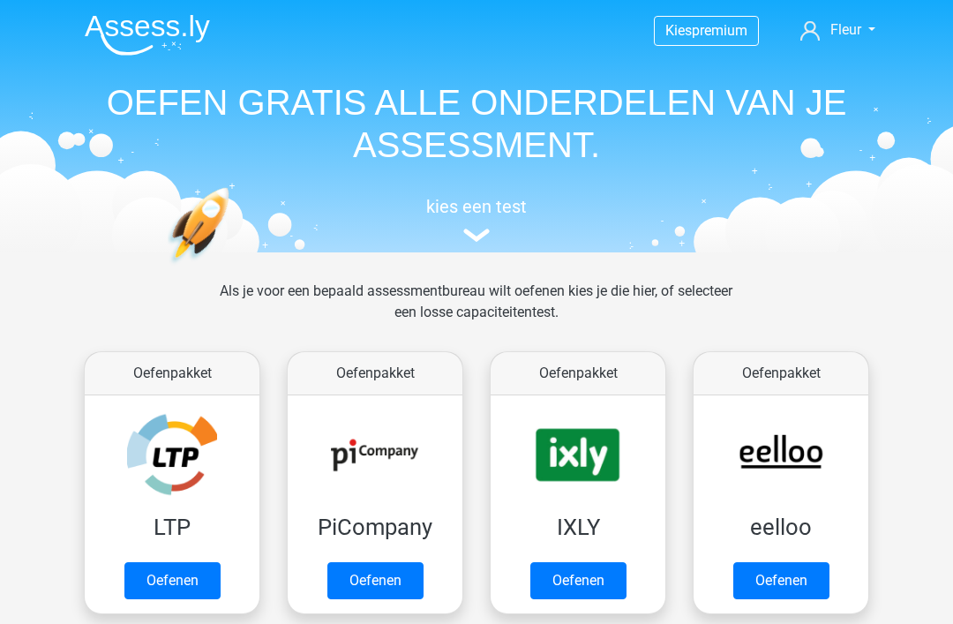
scroll to position [750, 0]
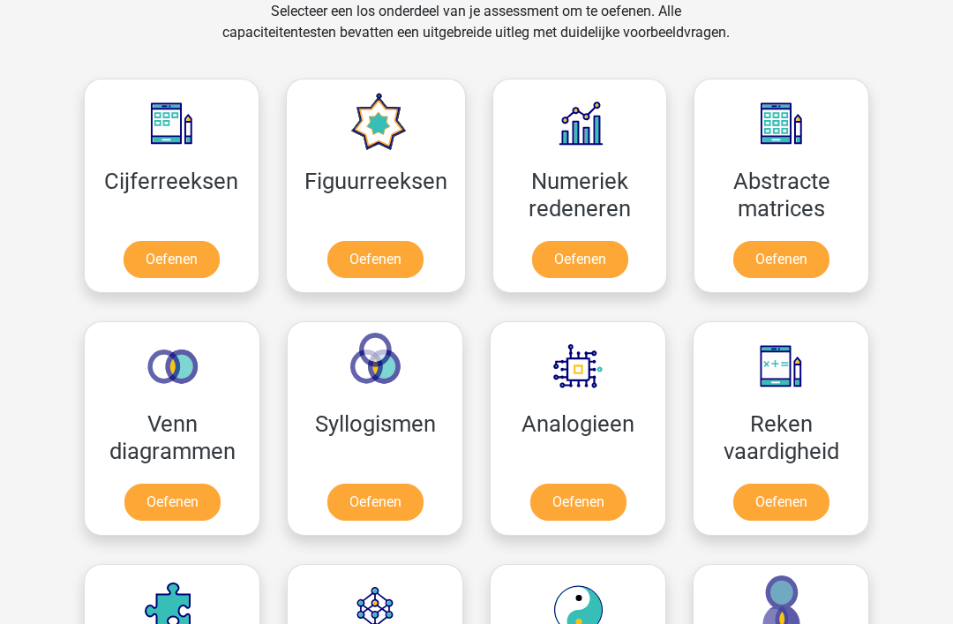
click at [170, 495] on link "Oefenen" at bounding box center [172, 502] width 96 height 37
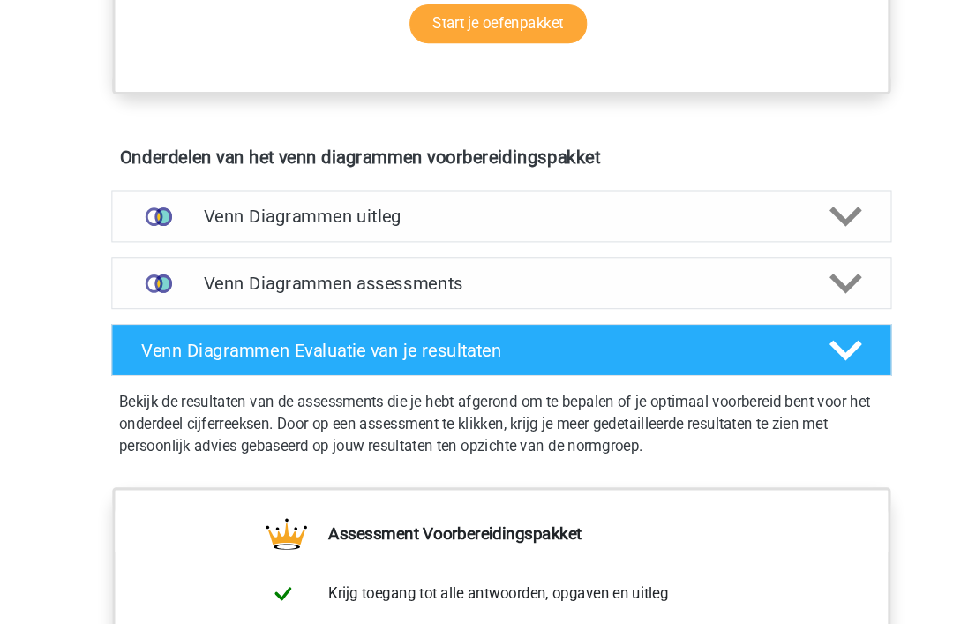
scroll to position [918, 0]
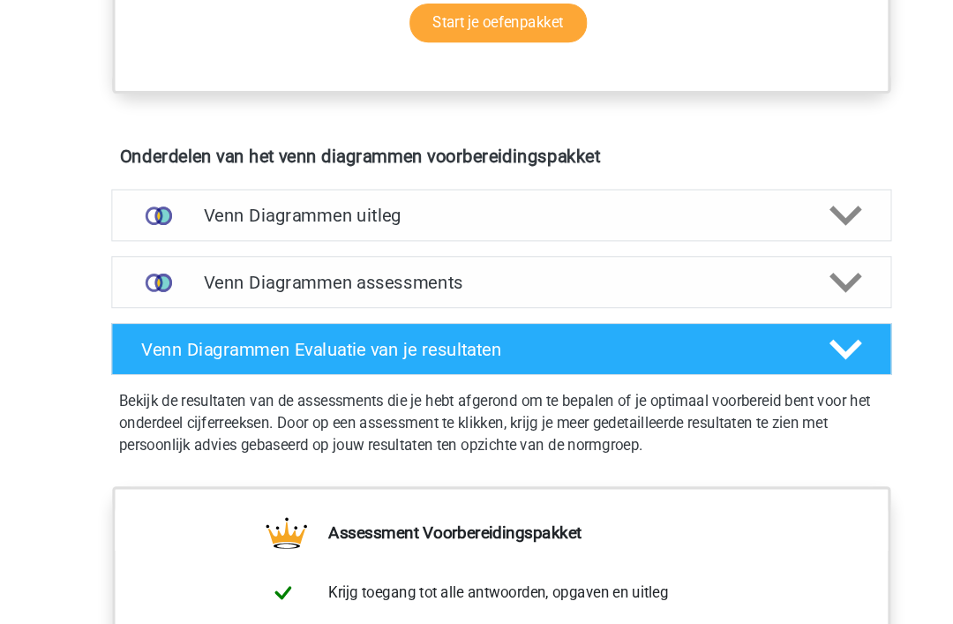
click at [794, 261] on polygon at bounding box center [803, 268] width 31 height 19
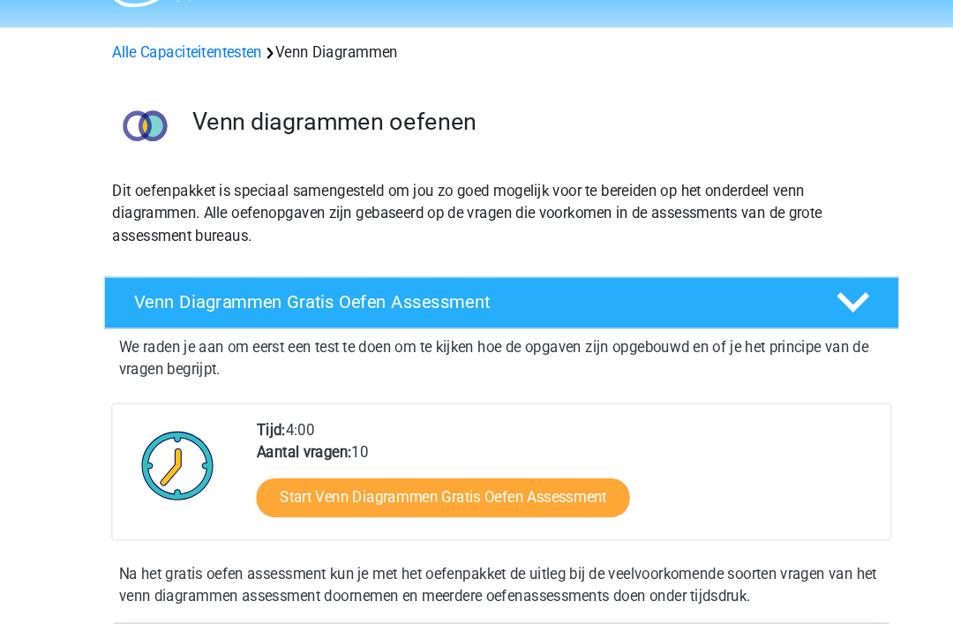
click at [499, 486] on link "Start Venn Diagrammen Gratis Oefen Assessment" at bounding box center [421, 504] width 355 height 37
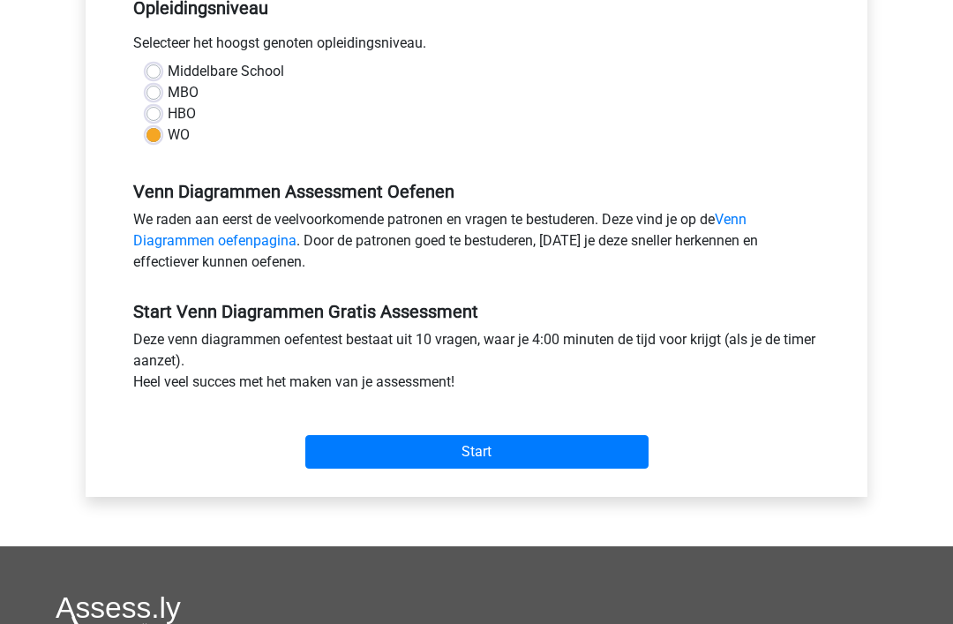
scroll to position [411, 0]
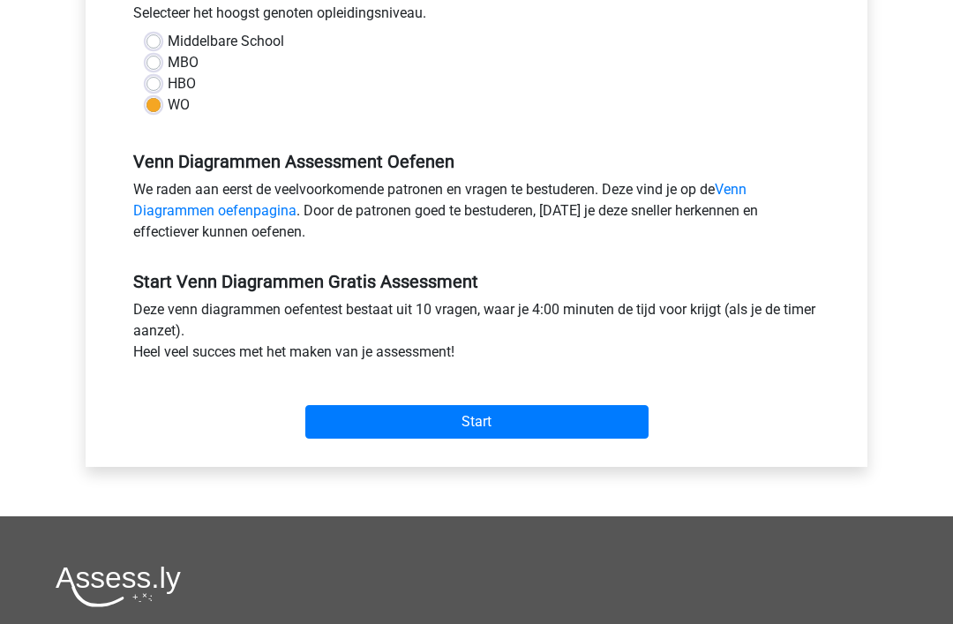
click at [494, 412] on input "Start" at bounding box center [476, 423] width 343 height 34
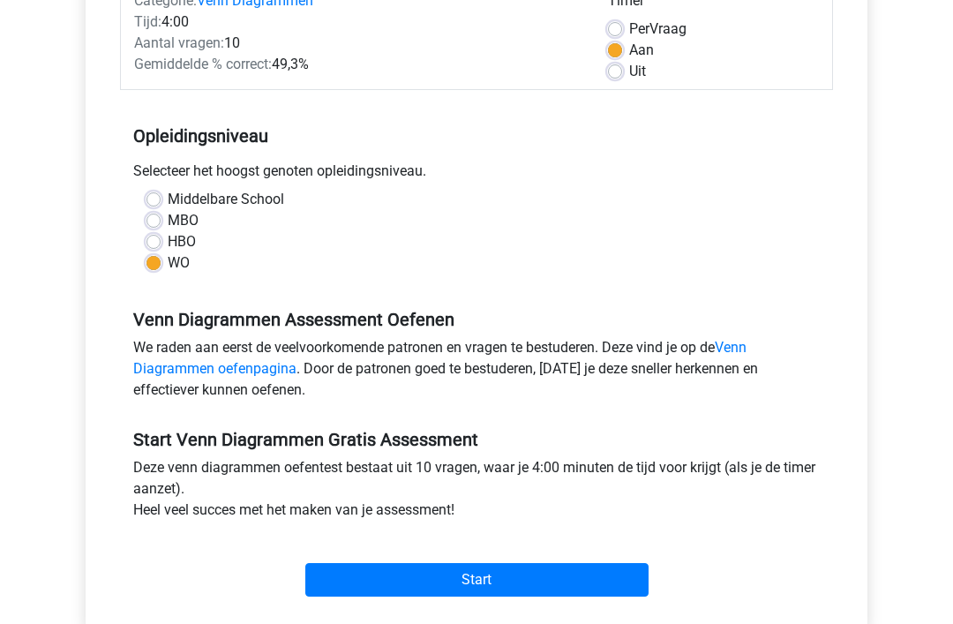
scroll to position [268, 0]
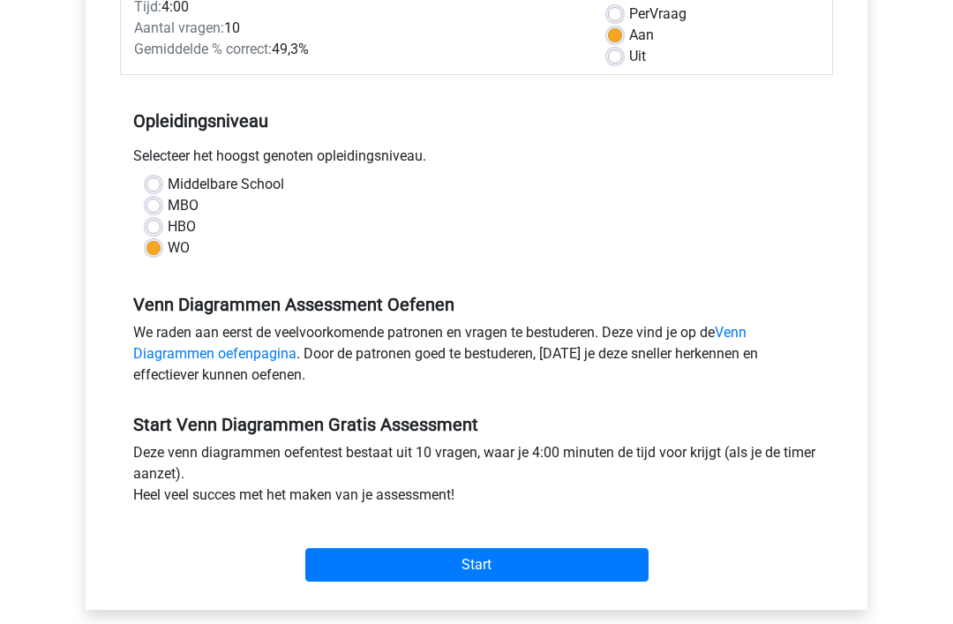
click at [479, 555] on input "Start" at bounding box center [476, 566] width 343 height 34
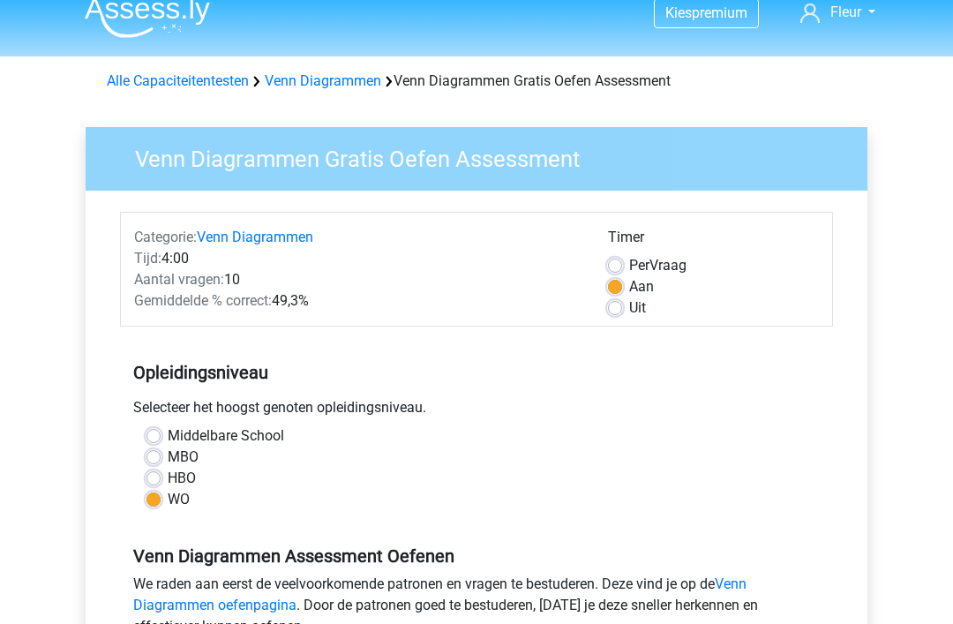
scroll to position [0, 0]
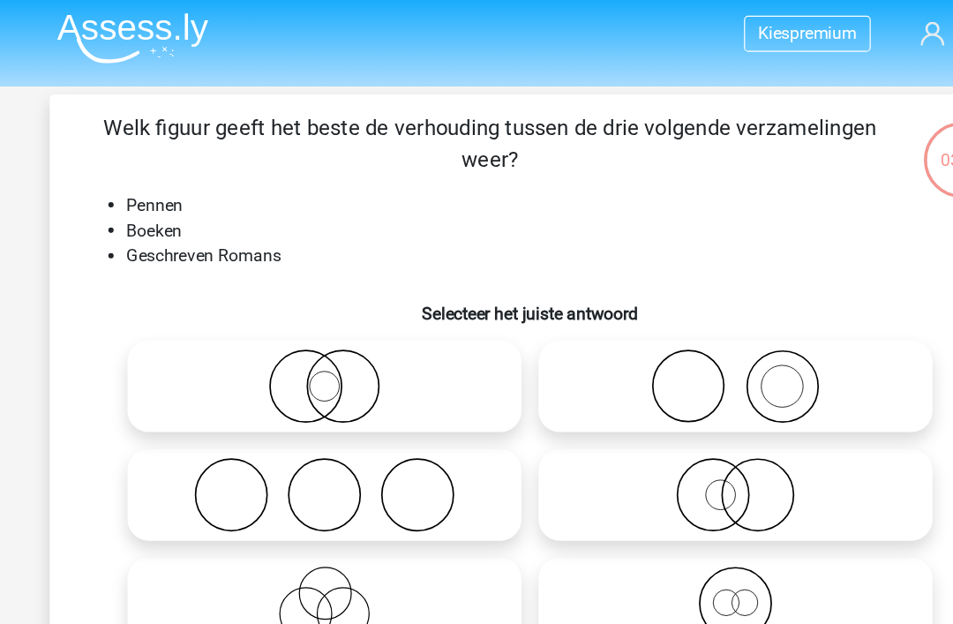
click at [299, 403] on icon at bounding box center [306, 413] width 313 height 62
click at [306, 403] on input "radio" at bounding box center [311, 398] width 11 height 11
radio input "true"
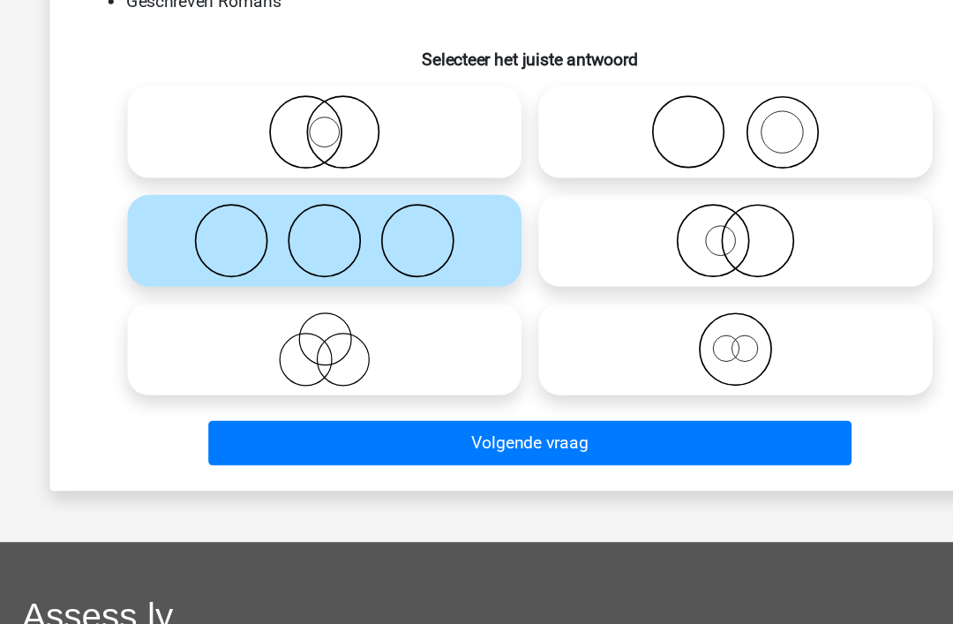
scroll to position [156, 0]
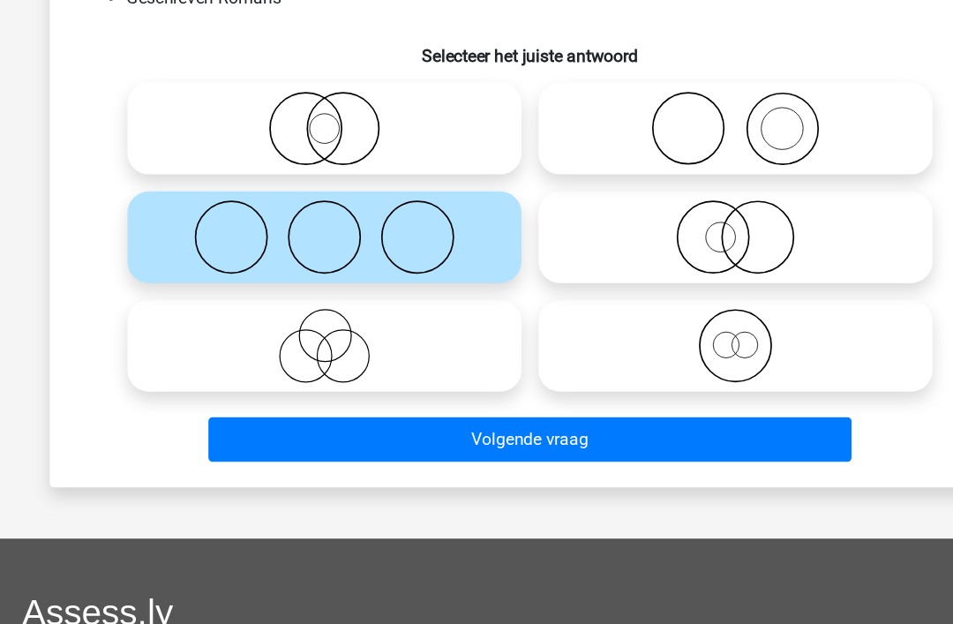
click at [438, 406] on button "Volgende vraag" at bounding box center [477, 424] width 534 height 37
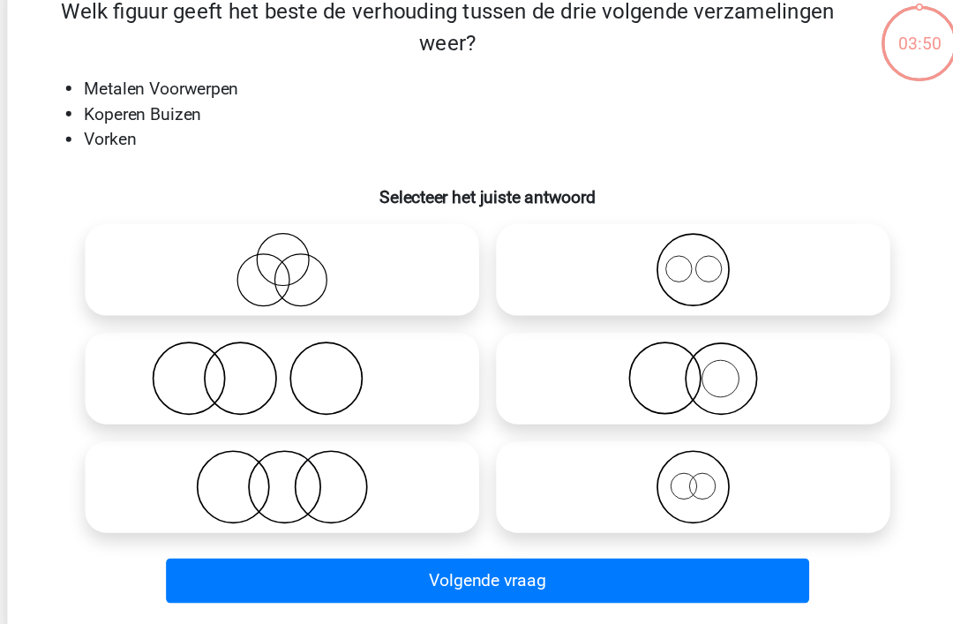
scroll to position [81, 0]
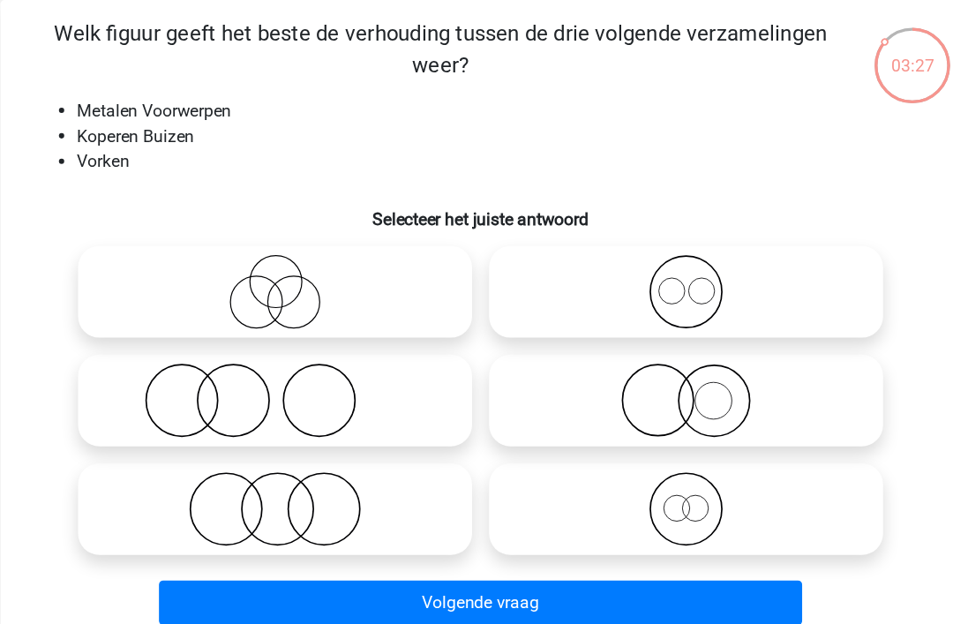
click at [569, 237] on icon at bounding box center [647, 242] width 313 height 62
click at [647, 233] on input "radio" at bounding box center [652, 227] width 11 height 11
radio input "true"
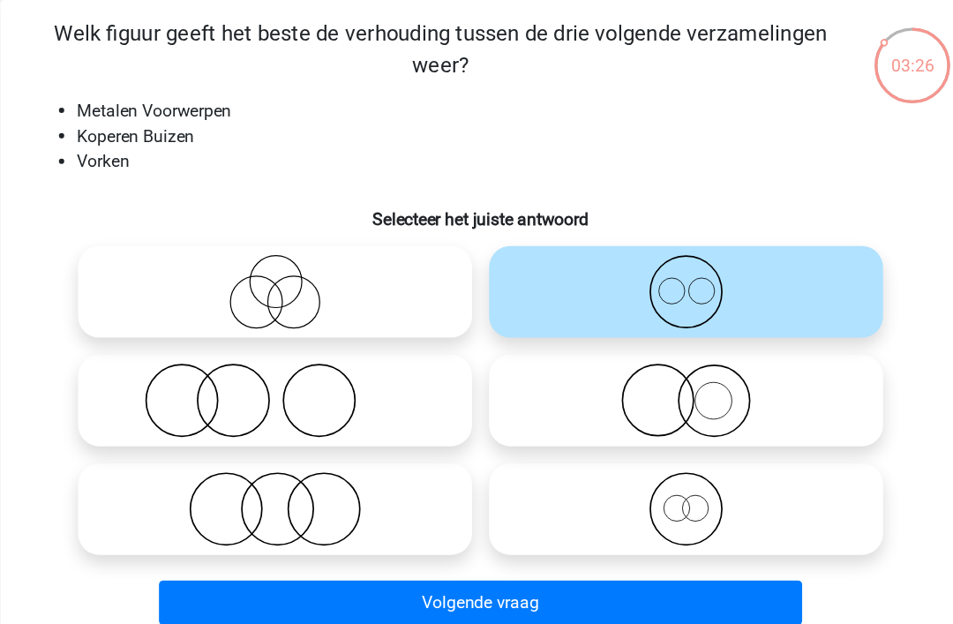
click at [389, 500] on button "Volgende vraag" at bounding box center [477, 499] width 534 height 37
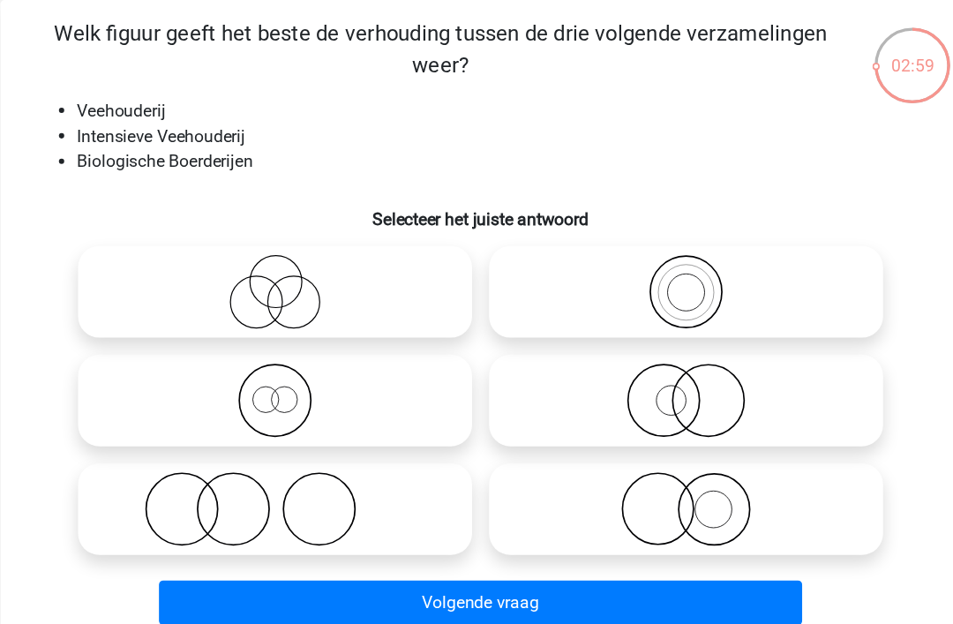
click at [224, 247] on icon at bounding box center [306, 242] width 313 height 62
click at [306, 233] on input "radio" at bounding box center [311, 227] width 11 height 11
radio input "true"
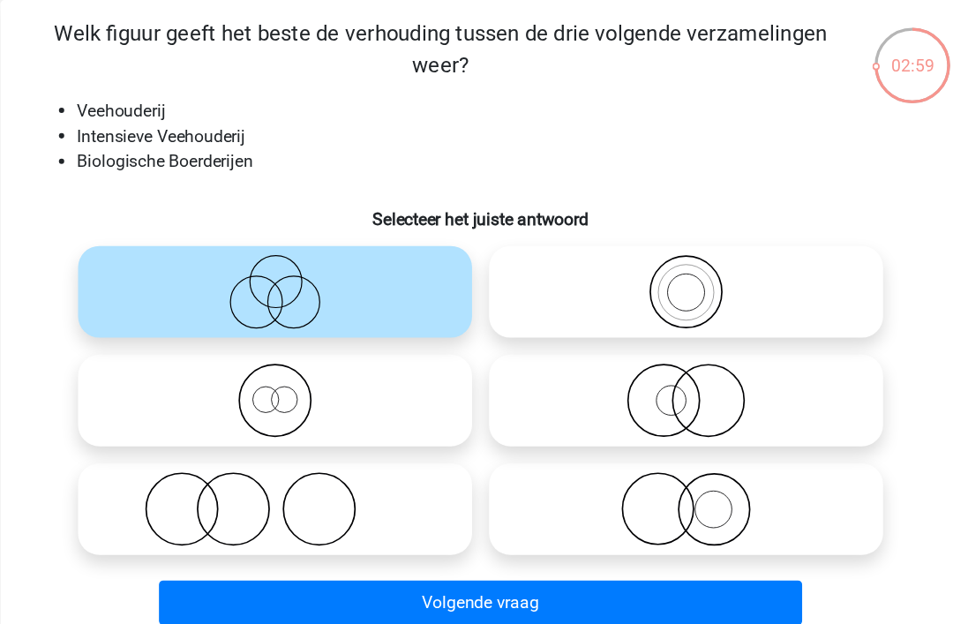
click at [405, 509] on button "Volgende vraag" at bounding box center [477, 499] width 534 height 37
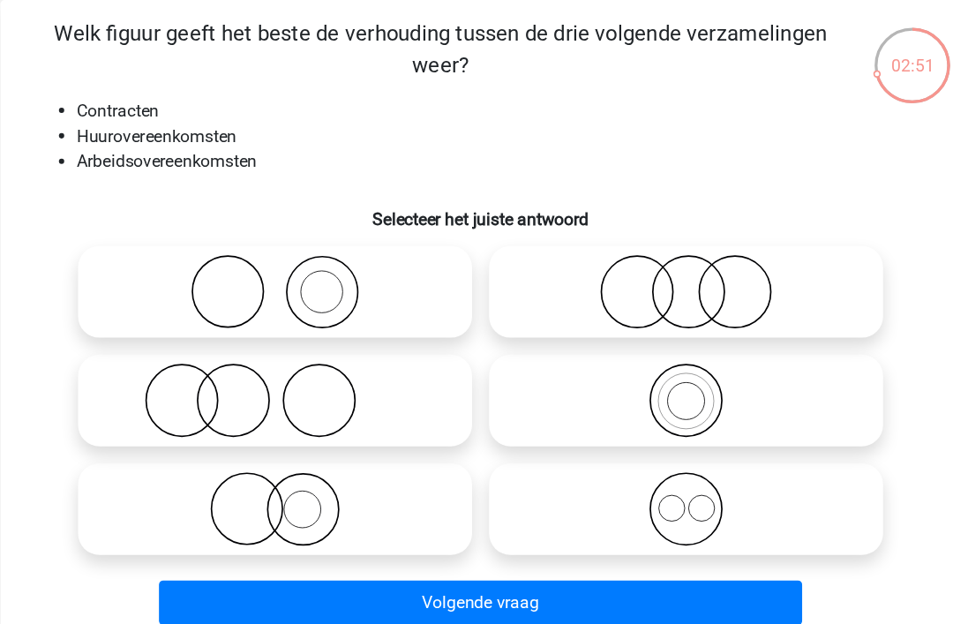
click at [558, 422] on icon at bounding box center [647, 422] width 313 height 62
click at [647, 413] on input "radio" at bounding box center [652, 407] width 11 height 11
radio input "true"
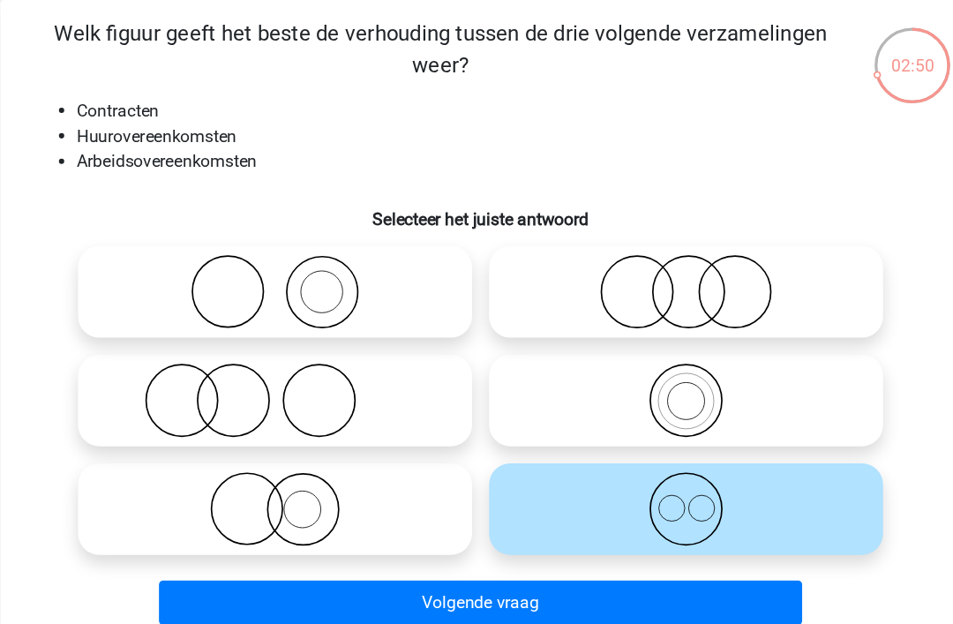
click at [395, 502] on button "Volgende vraag" at bounding box center [477, 499] width 534 height 37
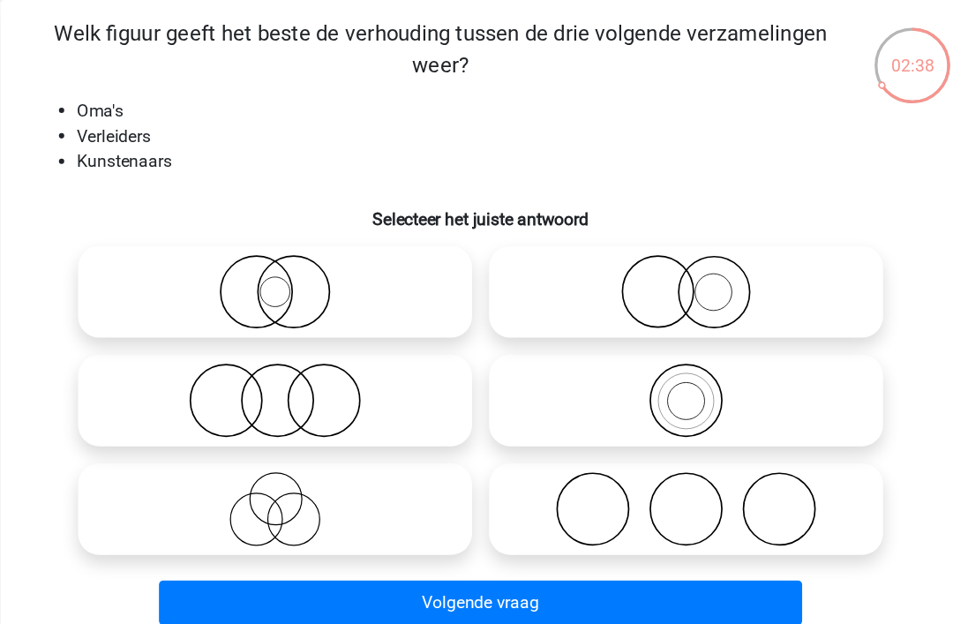
click at [253, 420] on icon at bounding box center [306, 422] width 313 height 62
click at [306, 413] on input "radio" at bounding box center [311, 407] width 11 height 11
radio input "true"
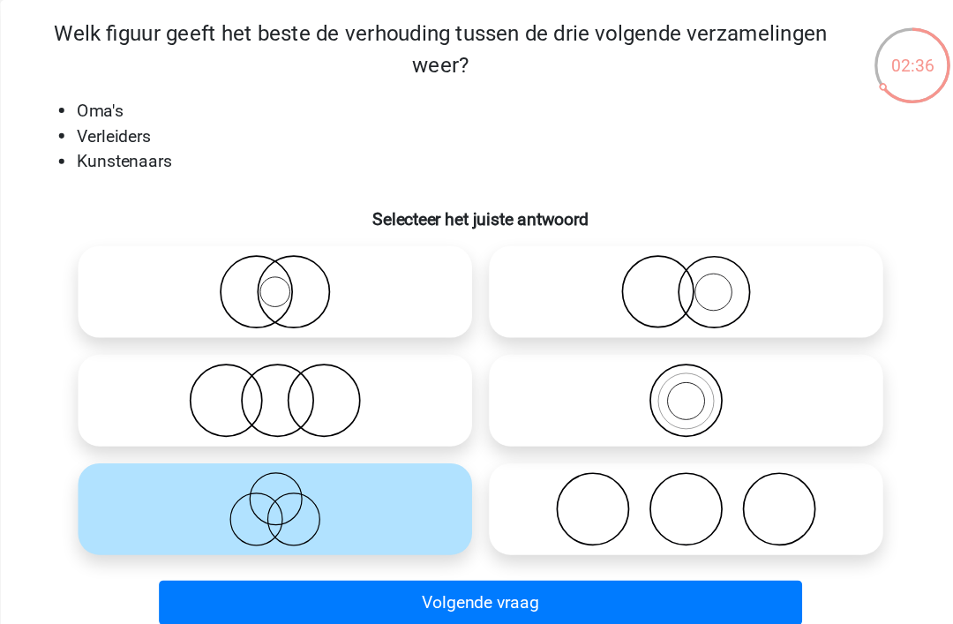
click at [408, 500] on button "Volgende vraag" at bounding box center [477, 499] width 534 height 37
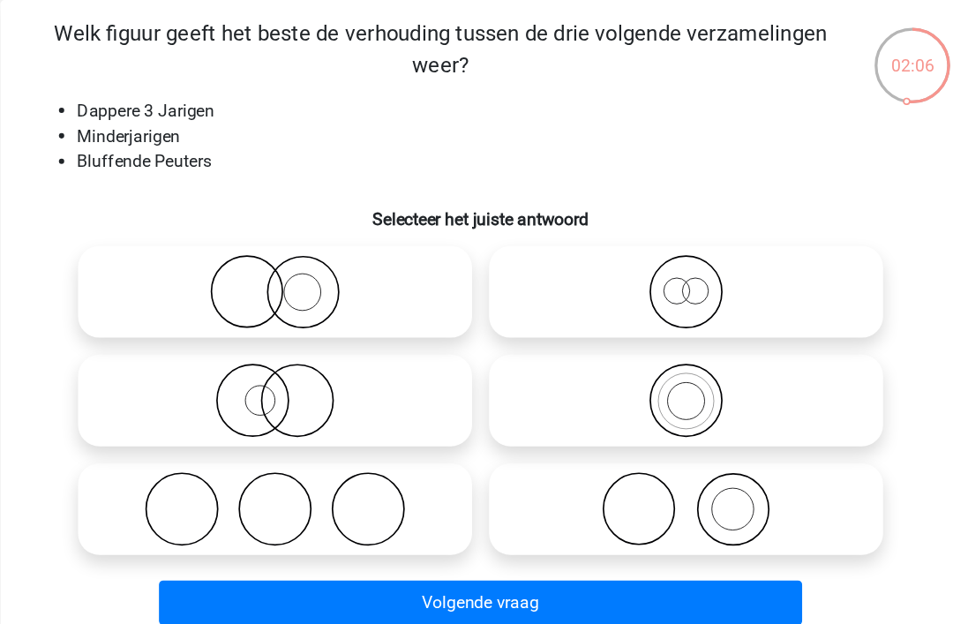
click at [306, 322] on input "radio" at bounding box center [311, 317] width 11 height 11
radio input "true"
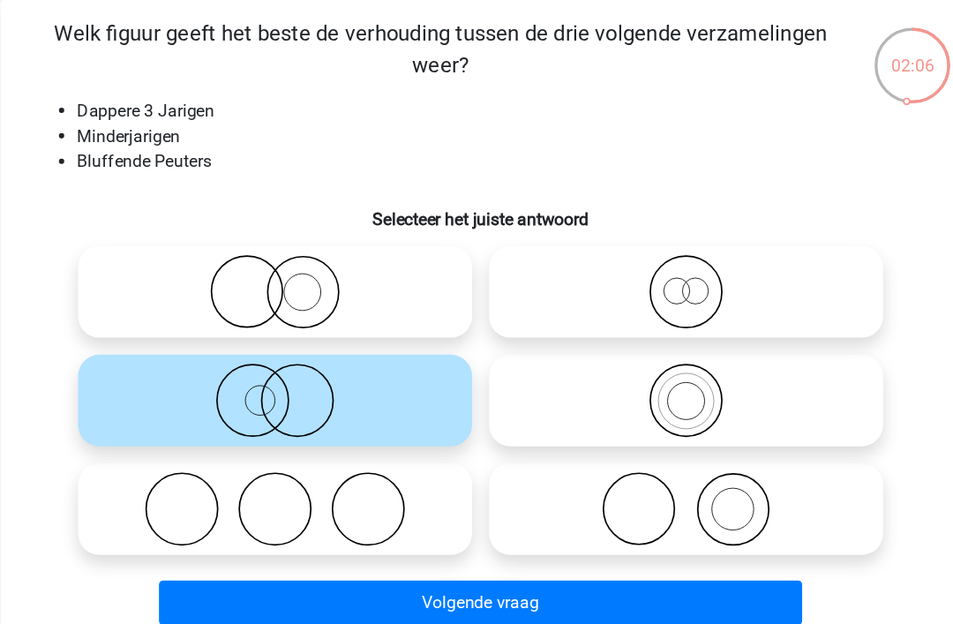
click at [394, 499] on button "Volgende vraag" at bounding box center [477, 499] width 534 height 37
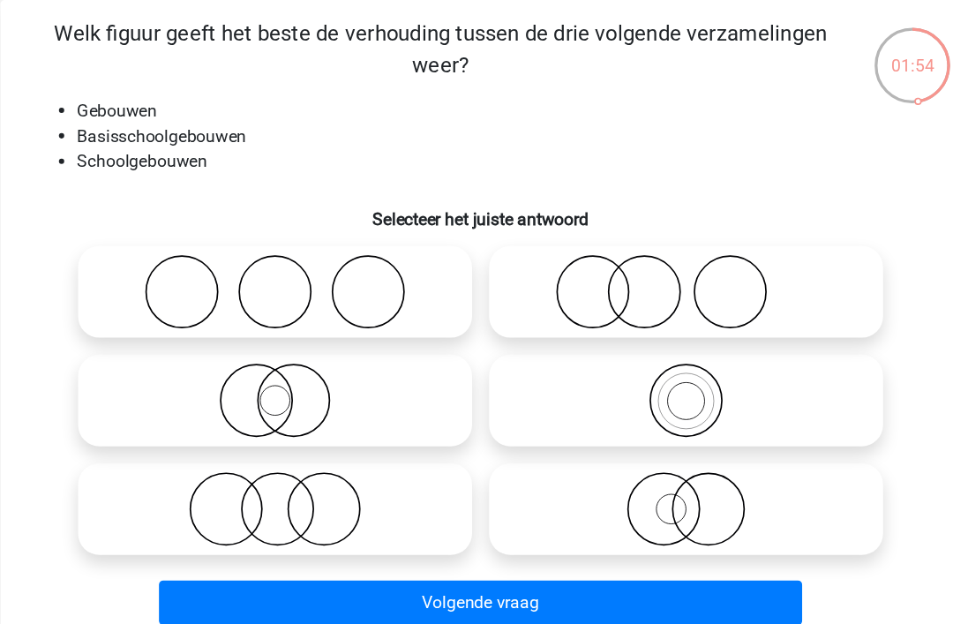
click at [558, 324] on icon at bounding box center [647, 332] width 313 height 62
click at [647, 323] on input "radio" at bounding box center [652, 317] width 11 height 11
radio input "true"
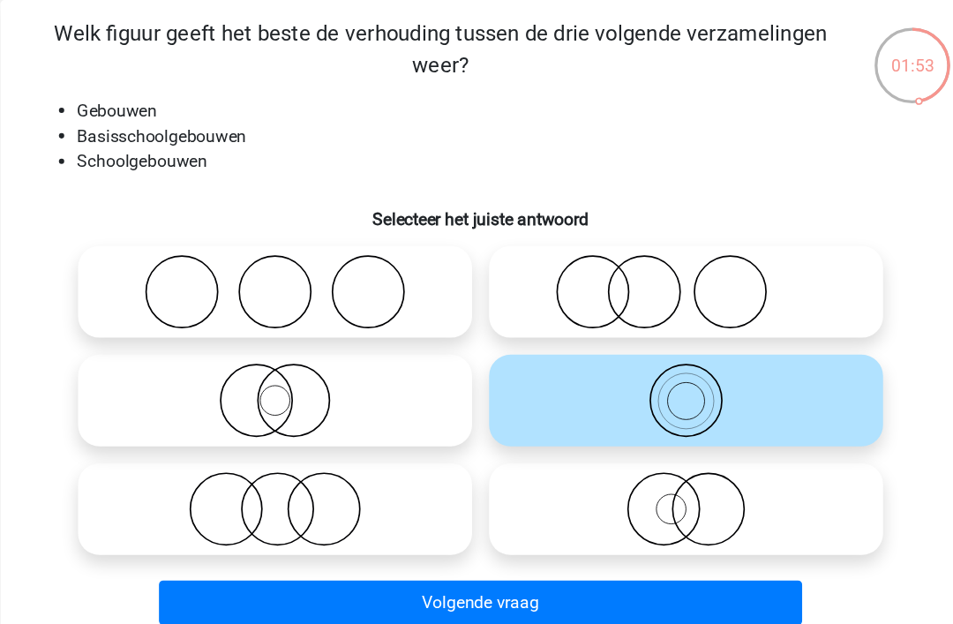
click at [380, 501] on button "Volgende vraag" at bounding box center [477, 499] width 534 height 37
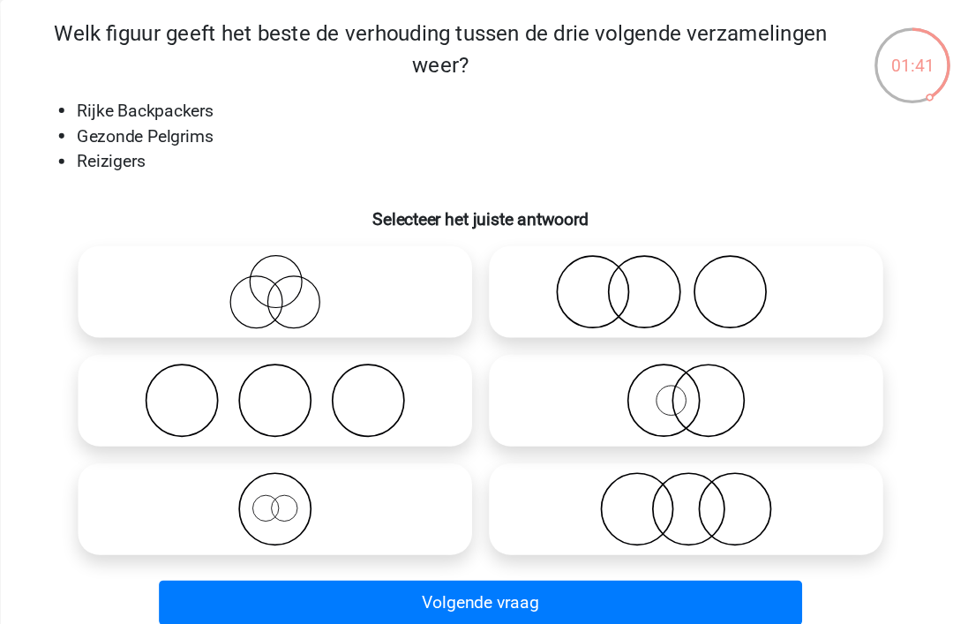
click at [572, 422] on icon at bounding box center [647, 422] width 313 height 62
click at [647, 413] on input "radio" at bounding box center [652, 407] width 11 height 11
radio input "true"
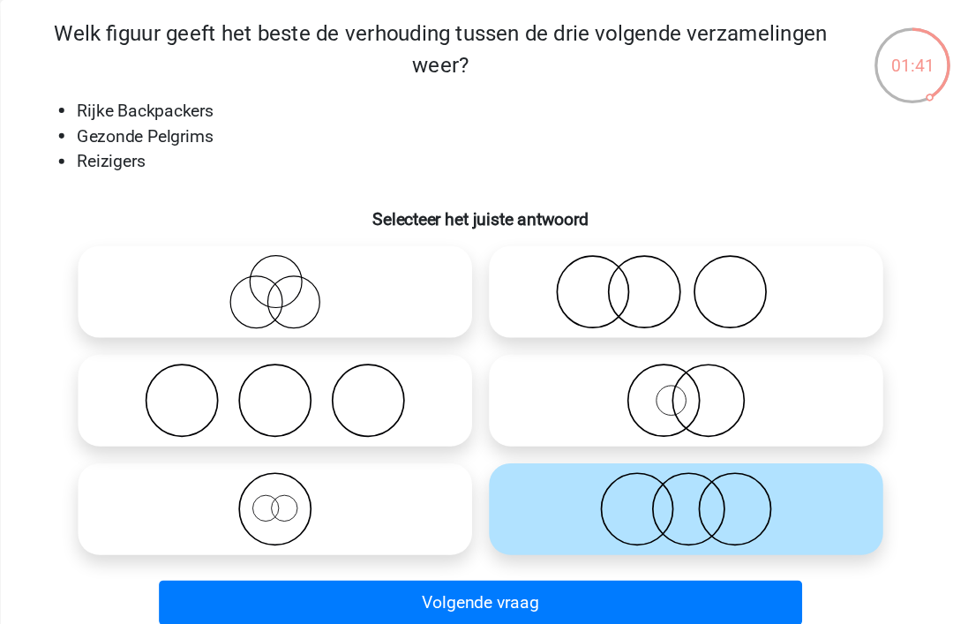
click at [397, 504] on button "Volgende vraag" at bounding box center [477, 499] width 534 height 37
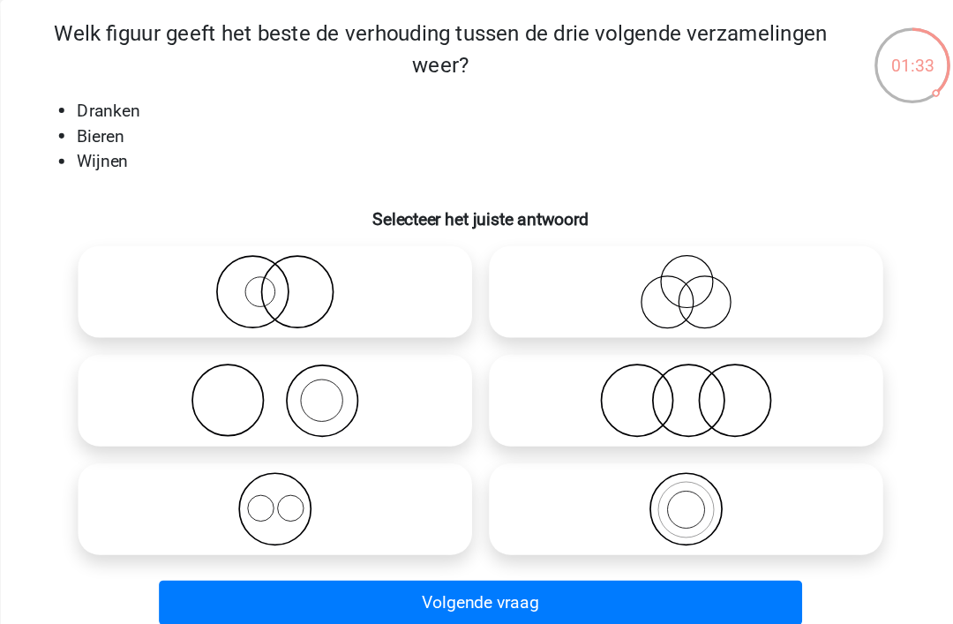
click at [227, 418] on icon at bounding box center [306, 422] width 313 height 62
click at [306, 413] on input "radio" at bounding box center [311, 407] width 11 height 11
radio input "true"
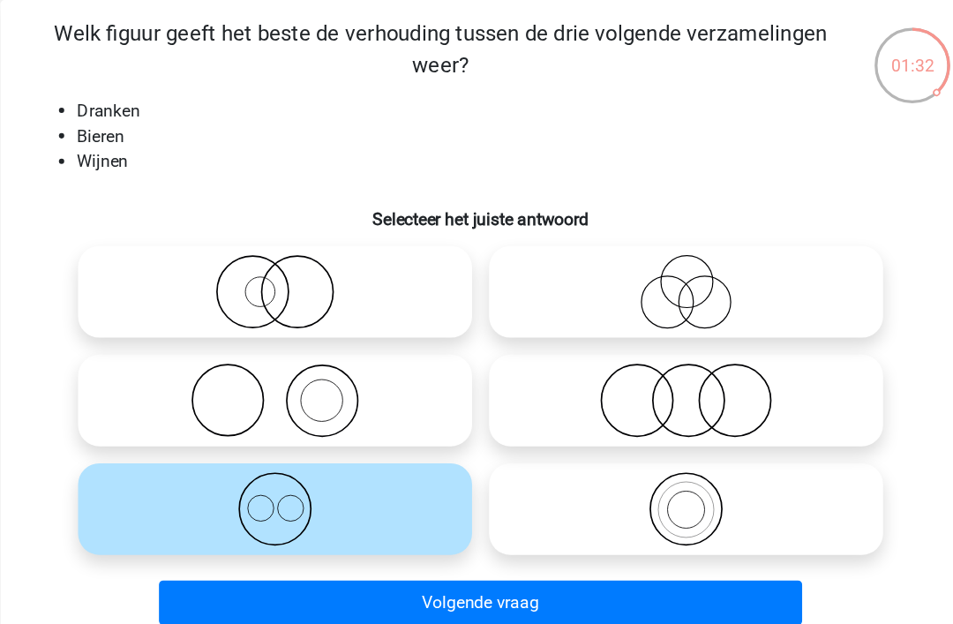
click at [386, 495] on button "Volgende vraag" at bounding box center [477, 499] width 534 height 37
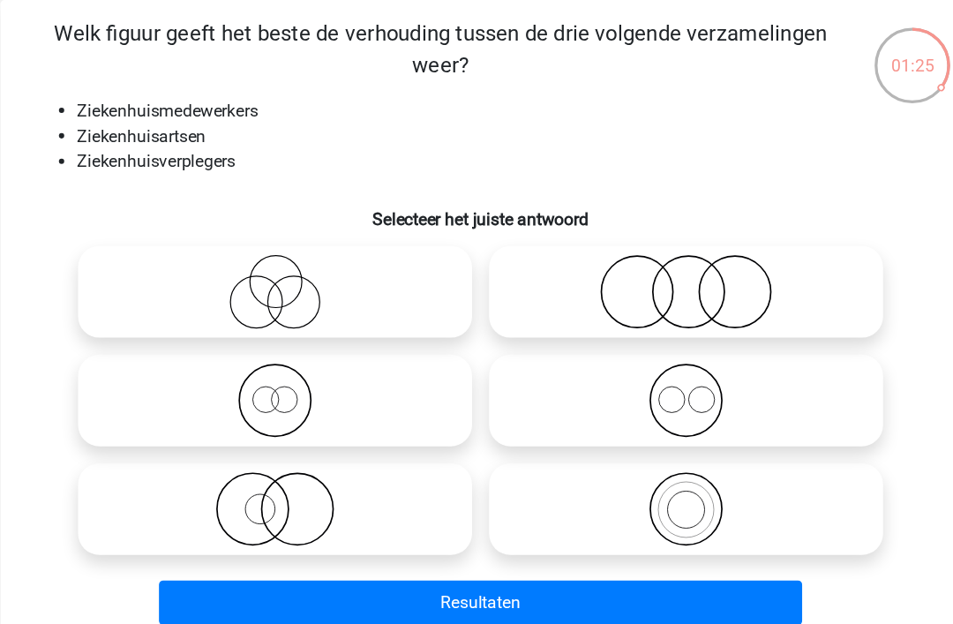
click at [570, 329] on icon at bounding box center [647, 332] width 313 height 62
click at [647, 323] on input "radio" at bounding box center [652, 317] width 11 height 11
radio input "true"
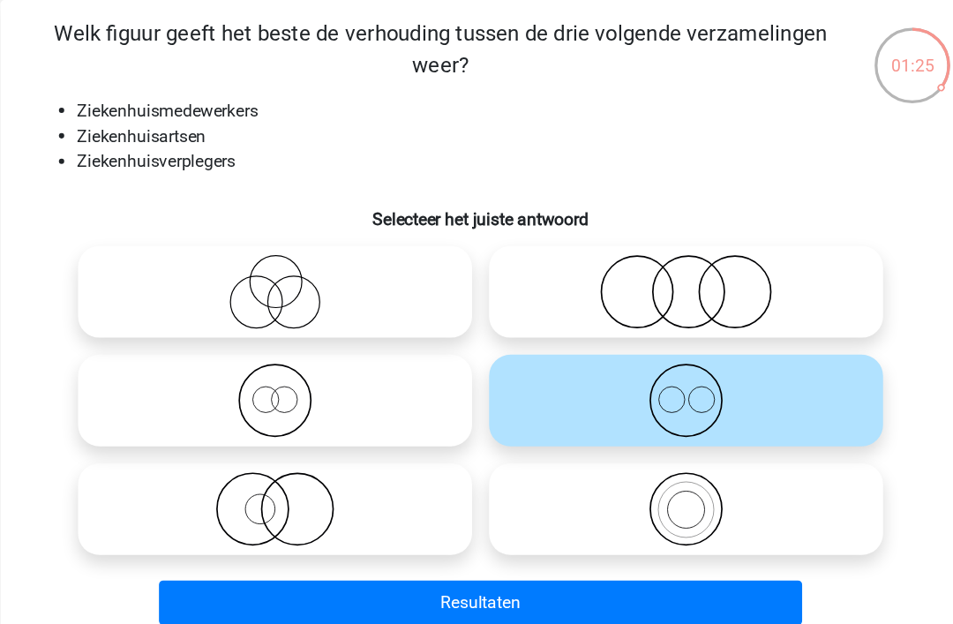
click at [411, 495] on button "Resultaten" at bounding box center [477, 499] width 534 height 37
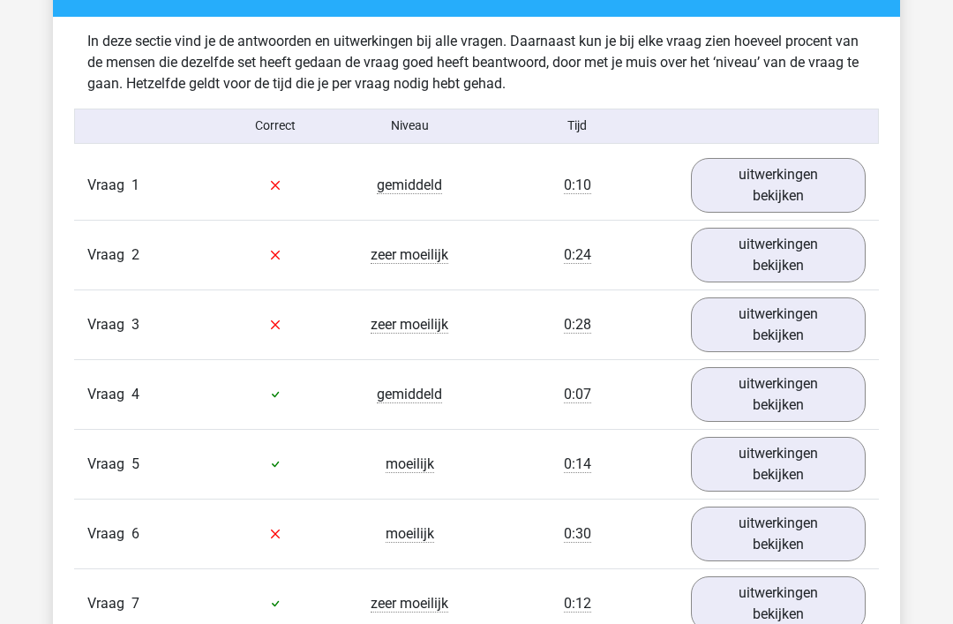
scroll to position [1334, 0]
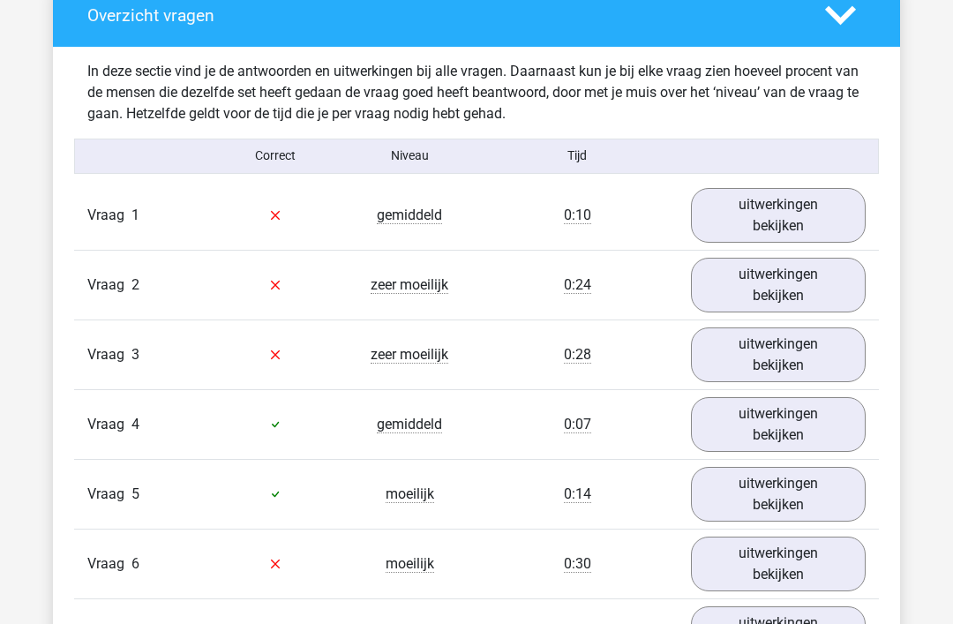
click at [765, 206] on link "uitwerkingen bekijken" at bounding box center [778, 215] width 175 height 55
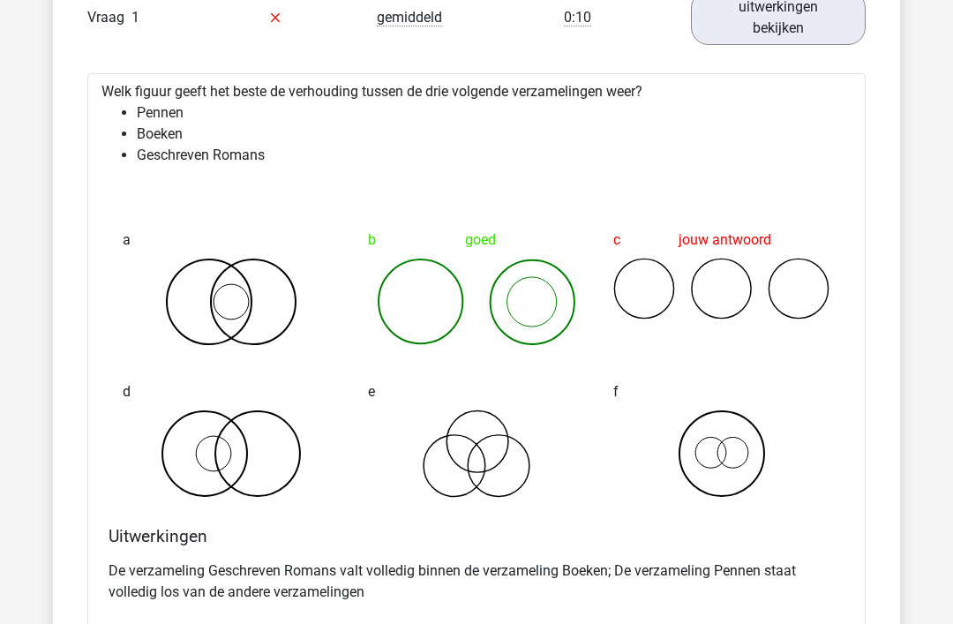
scroll to position [1533, 0]
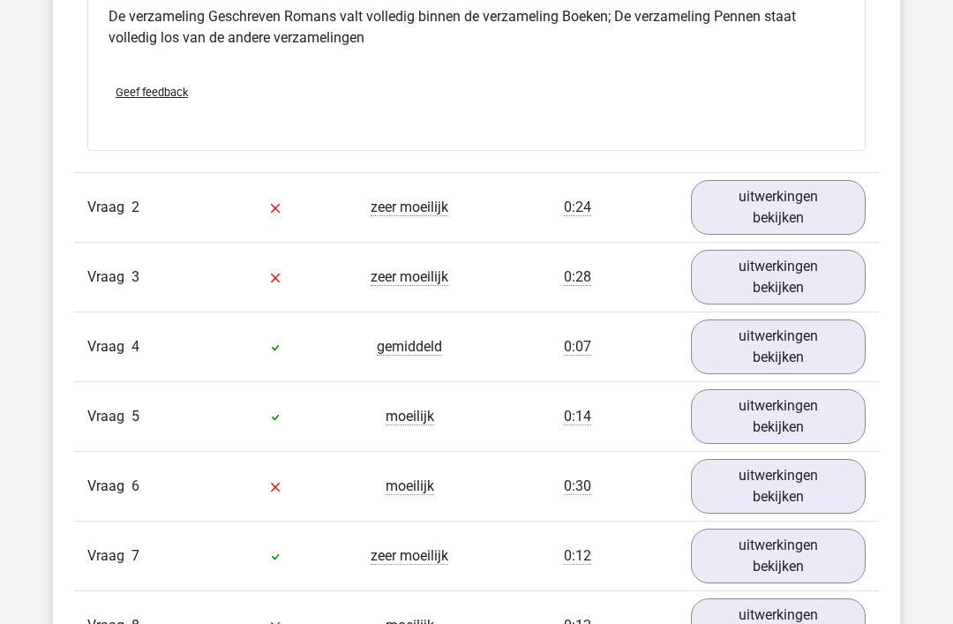
click at [761, 192] on link "uitwerkingen bekijken" at bounding box center [778, 208] width 175 height 55
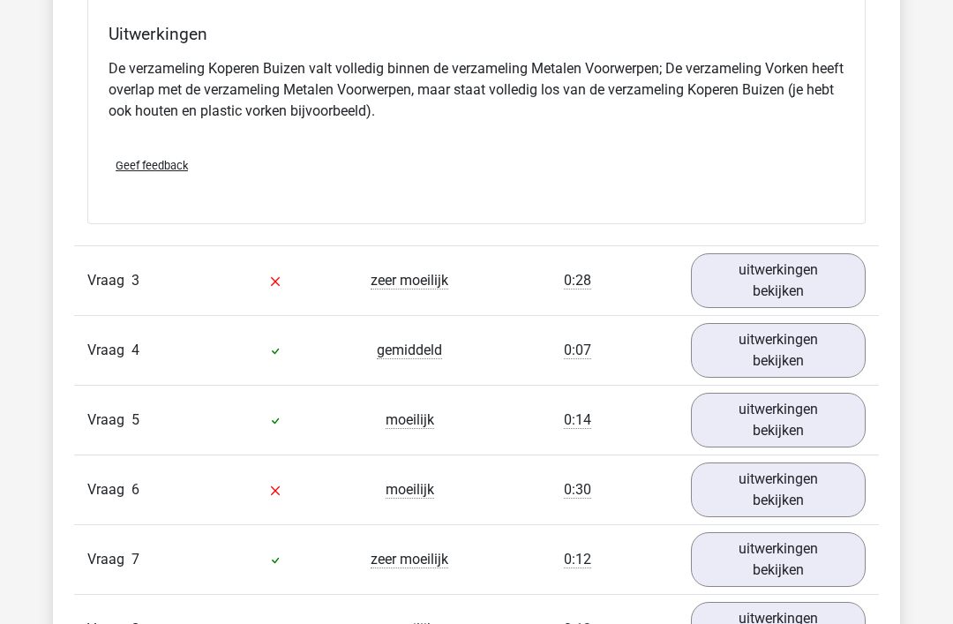
scroll to position [2820, 0]
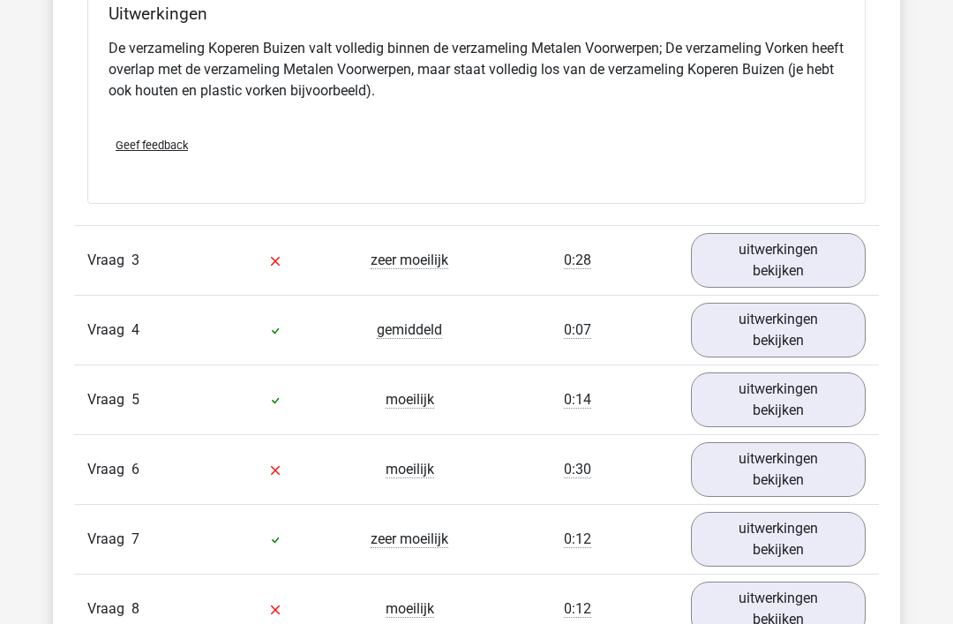
click at [785, 260] on link "uitwerkingen bekijken" at bounding box center [778, 260] width 175 height 55
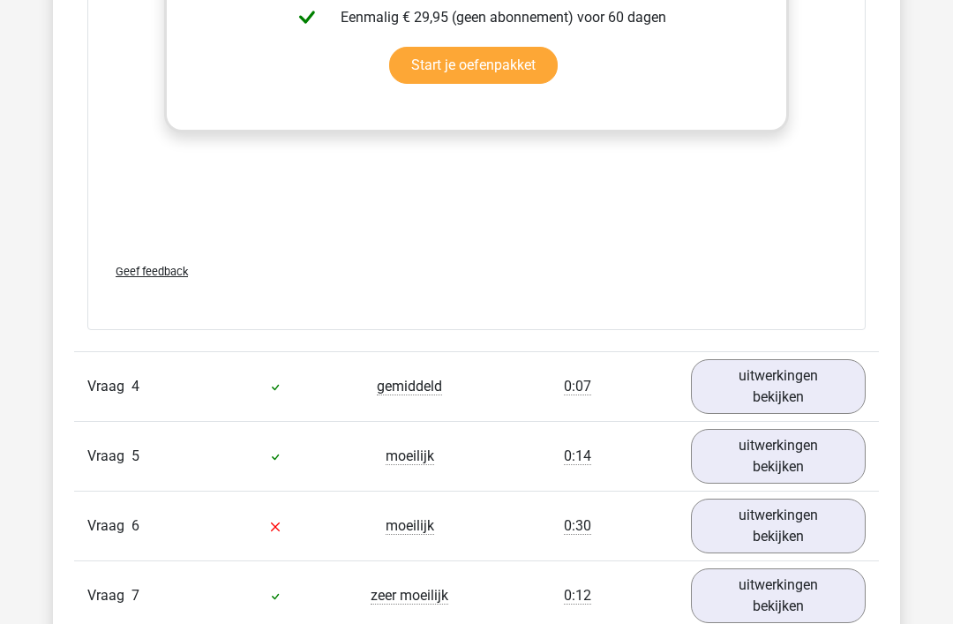
scroll to position [3911, 0]
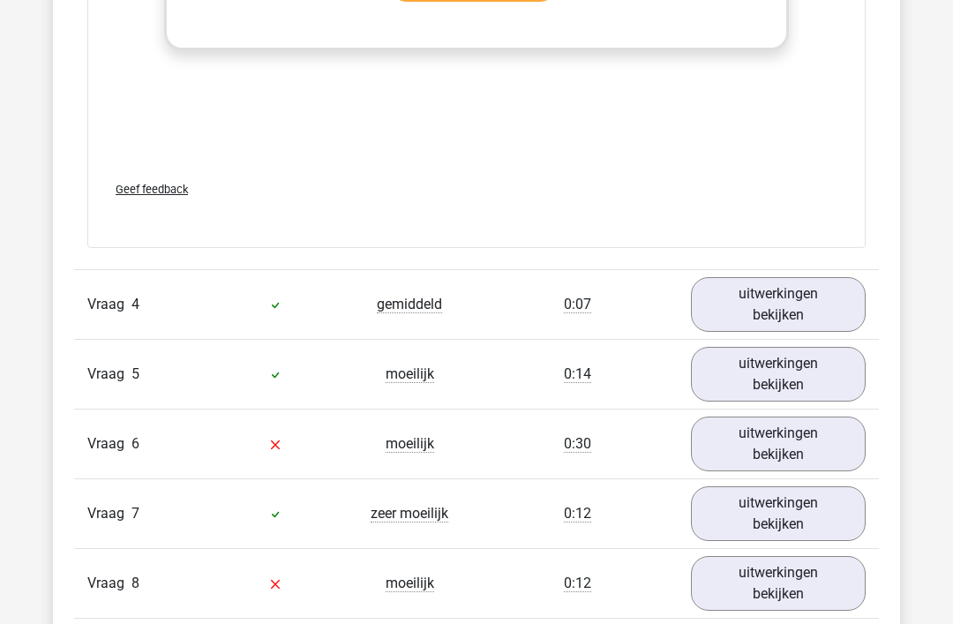
click at [795, 305] on link "uitwerkingen bekijken" at bounding box center [778, 305] width 175 height 55
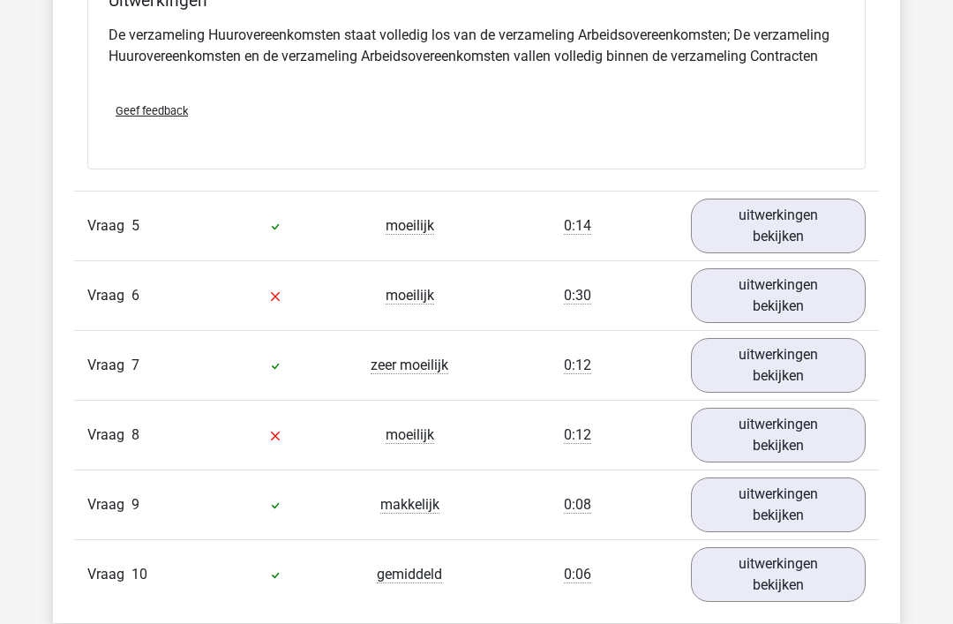
scroll to position [4818, 0]
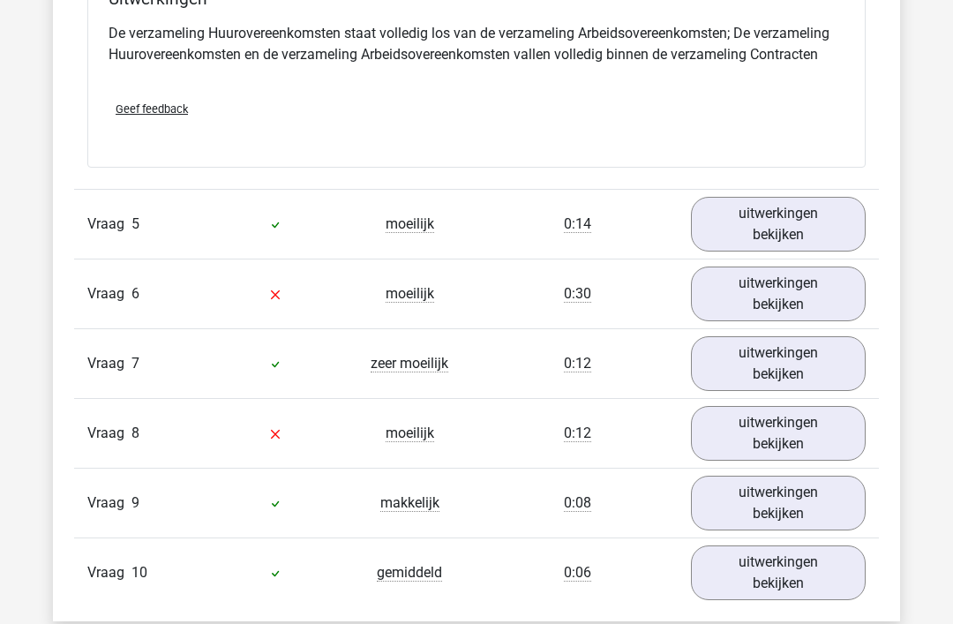
click at [788, 222] on link "uitwerkingen bekijken" at bounding box center [778, 224] width 175 height 55
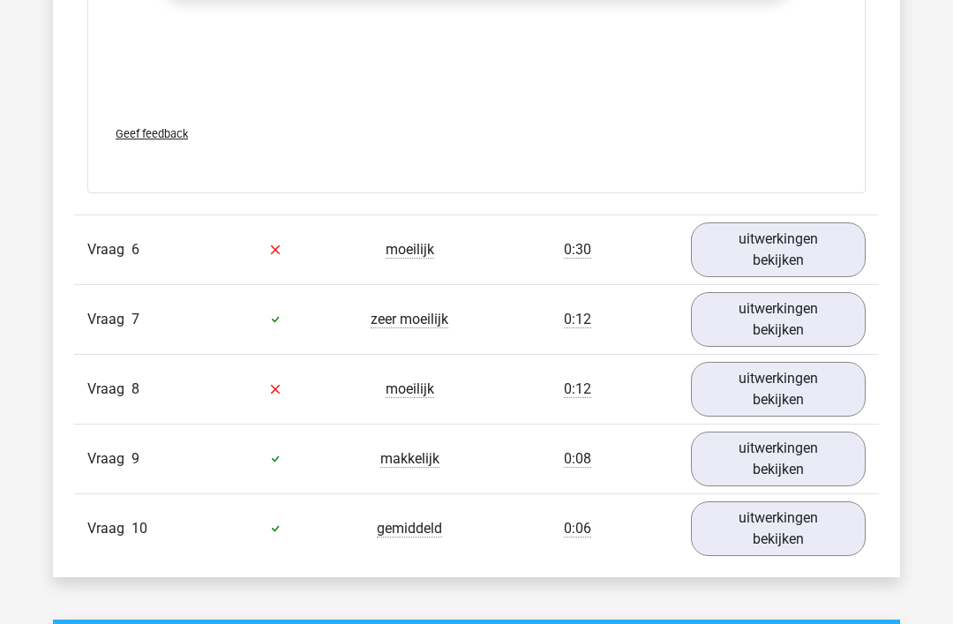
scroll to position [6012, 0]
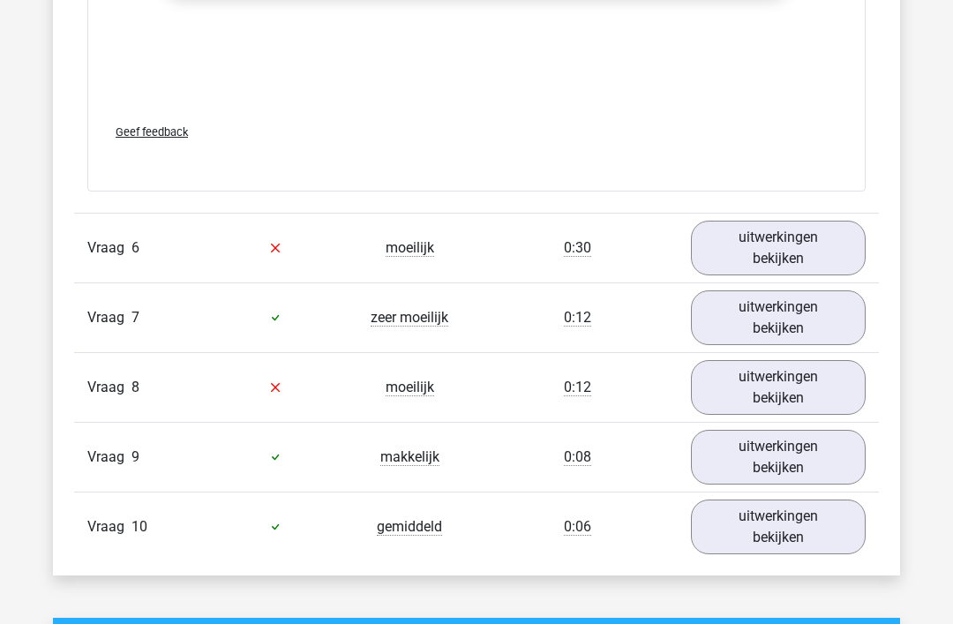
click at [768, 244] on link "uitwerkingen bekijken" at bounding box center [778, 248] width 175 height 55
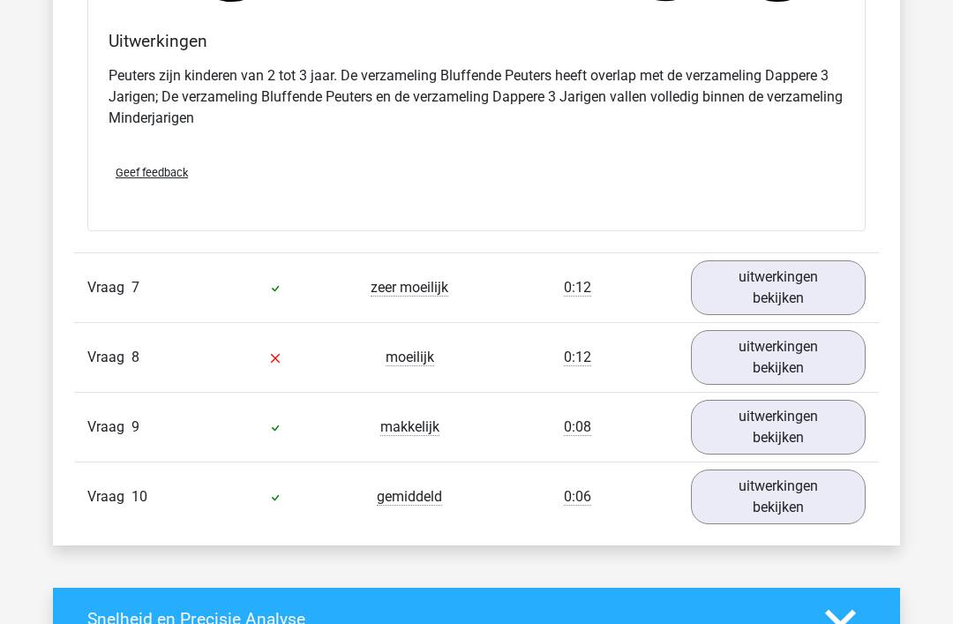
scroll to position [6745, 0]
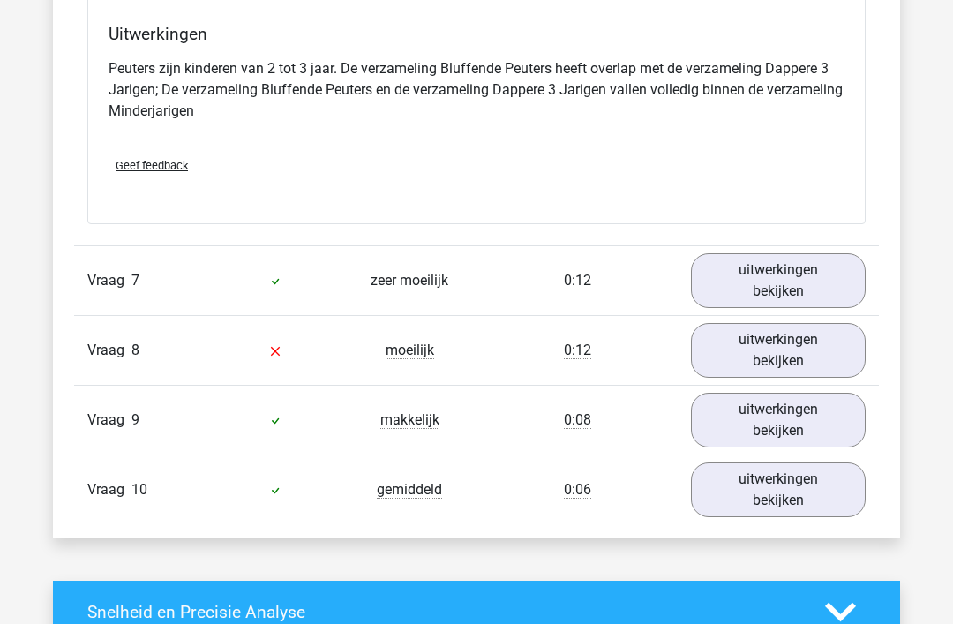
click at [772, 268] on link "uitwerkingen bekijken" at bounding box center [778, 280] width 175 height 55
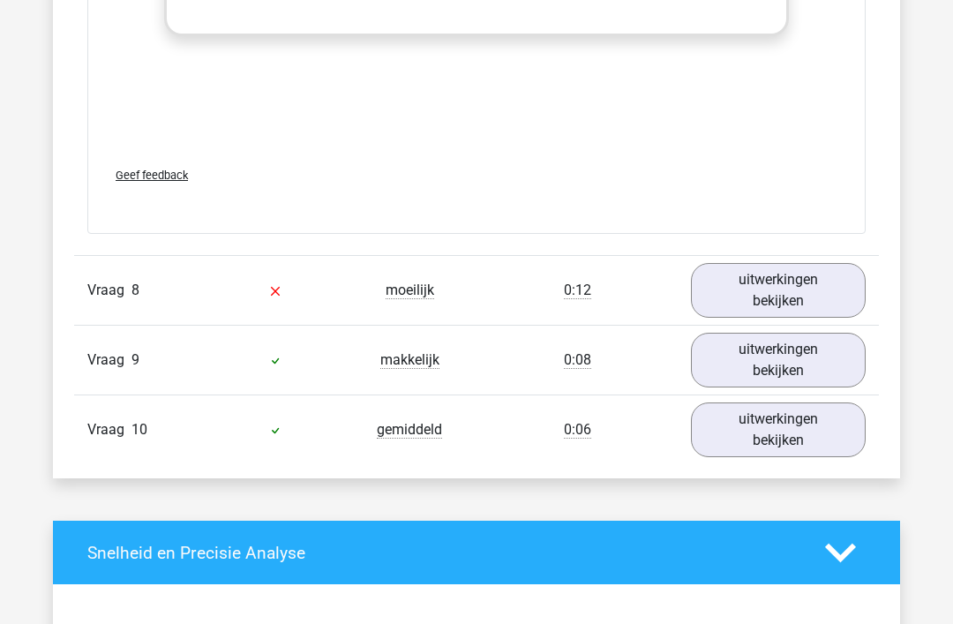
click at [778, 287] on link "uitwerkingen bekijken" at bounding box center [778, 291] width 175 height 55
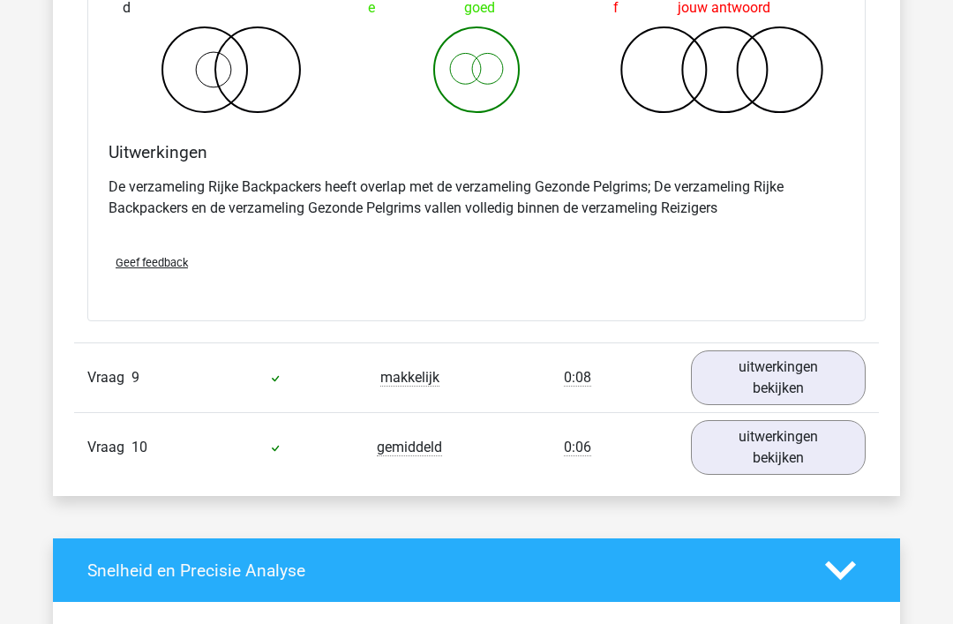
scroll to position [8641, 0]
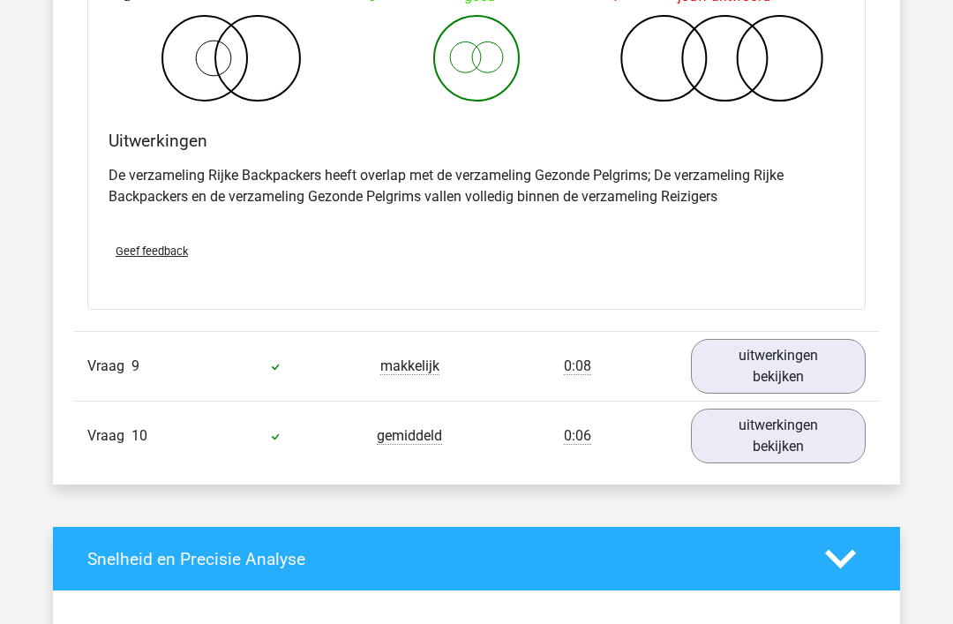
click at [767, 360] on link "uitwerkingen bekijken" at bounding box center [778, 367] width 175 height 55
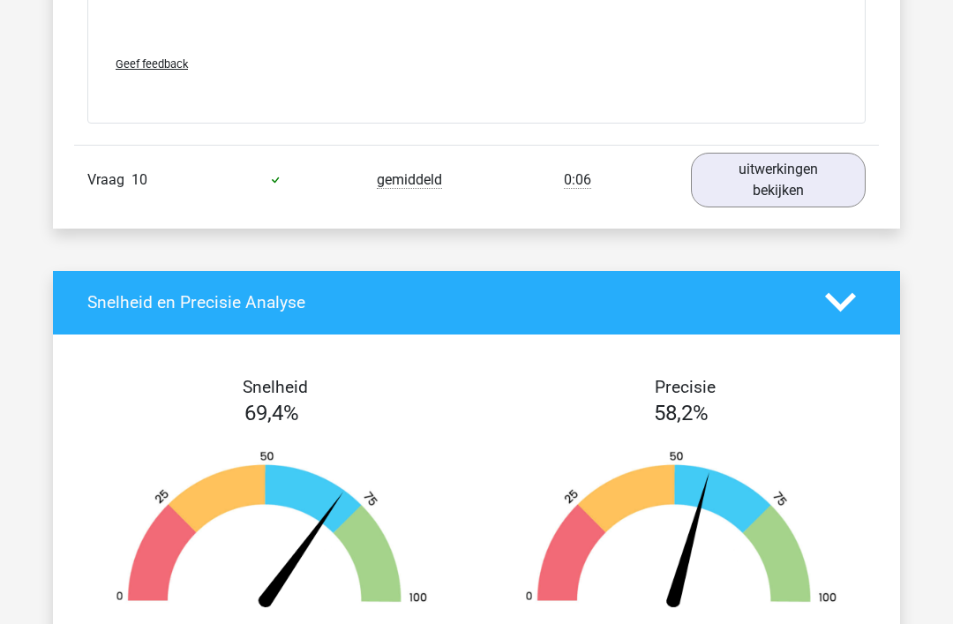
scroll to position [10047, 0]
click at [782, 177] on link "uitwerkingen bekijken" at bounding box center [778, 180] width 175 height 55
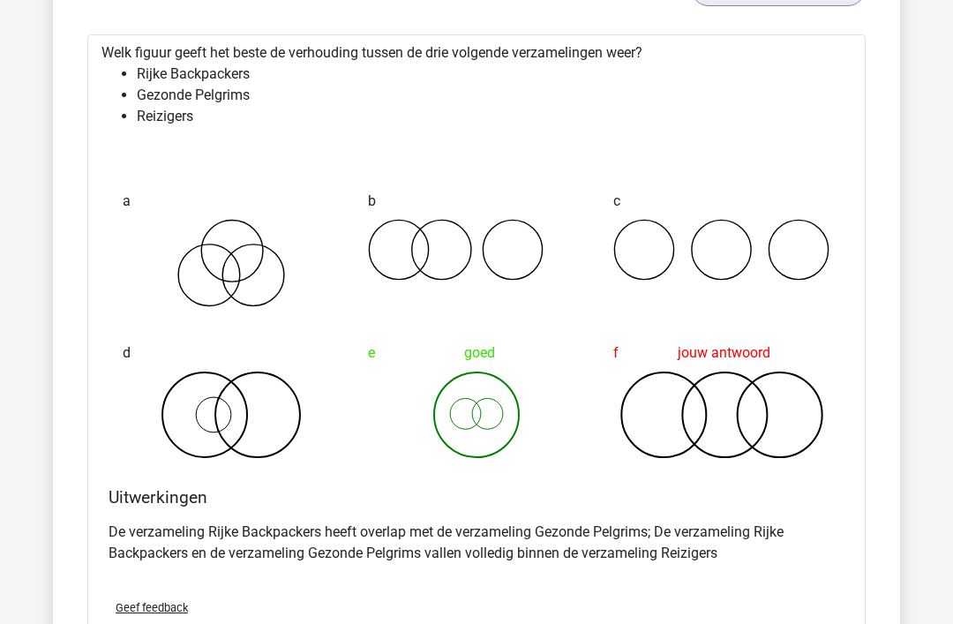
scroll to position [8194, 0]
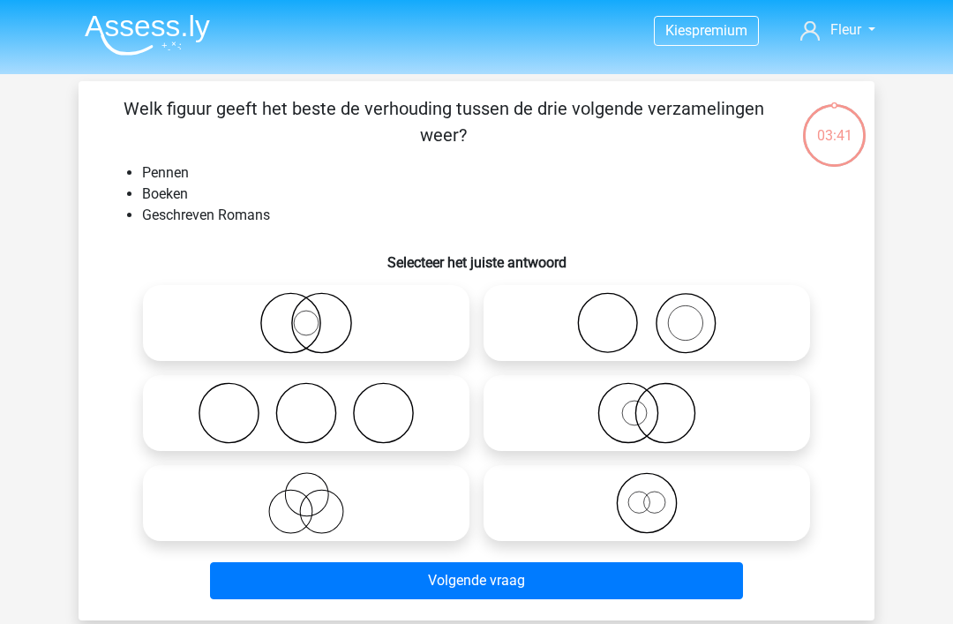
click at [668, 313] on icon at bounding box center [647, 323] width 313 height 62
click at [659, 313] on input "radio" at bounding box center [652, 308] width 11 height 11
radio input "true"
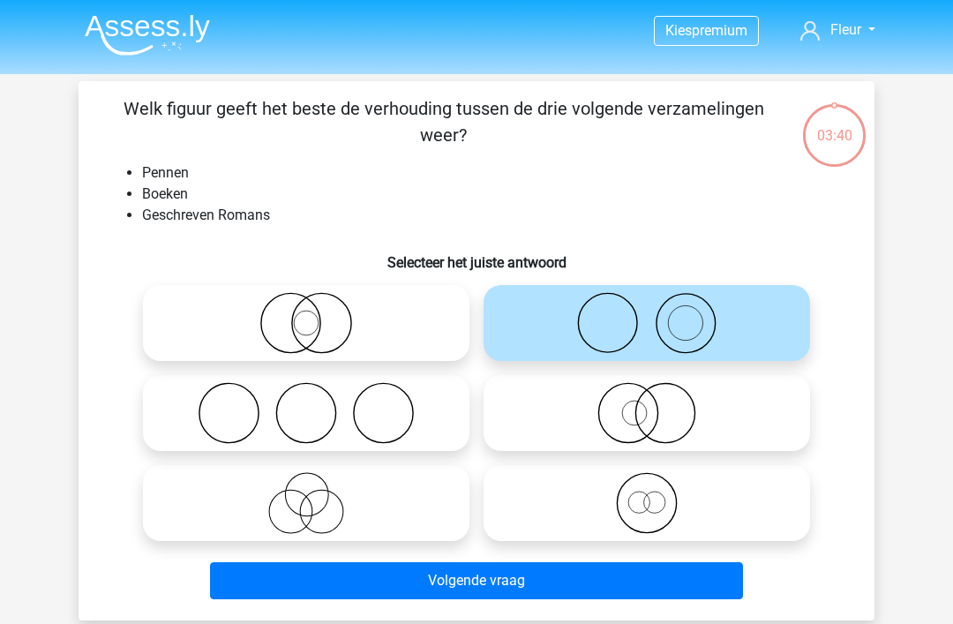
click at [479, 569] on button "Volgende vraag" at bounding box center [477, 580] width 534 height 37
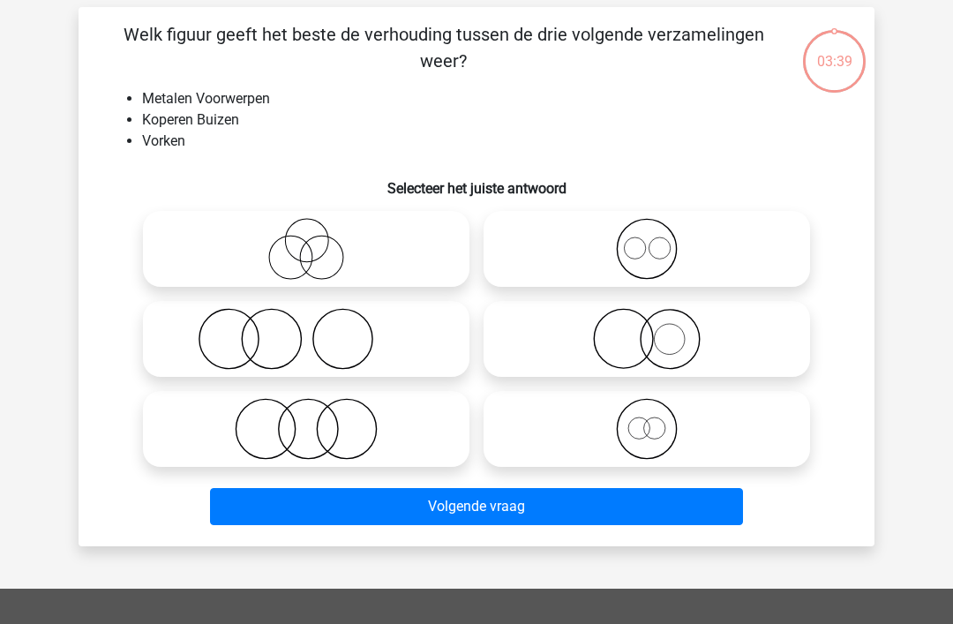
scroll to position [81, 0]
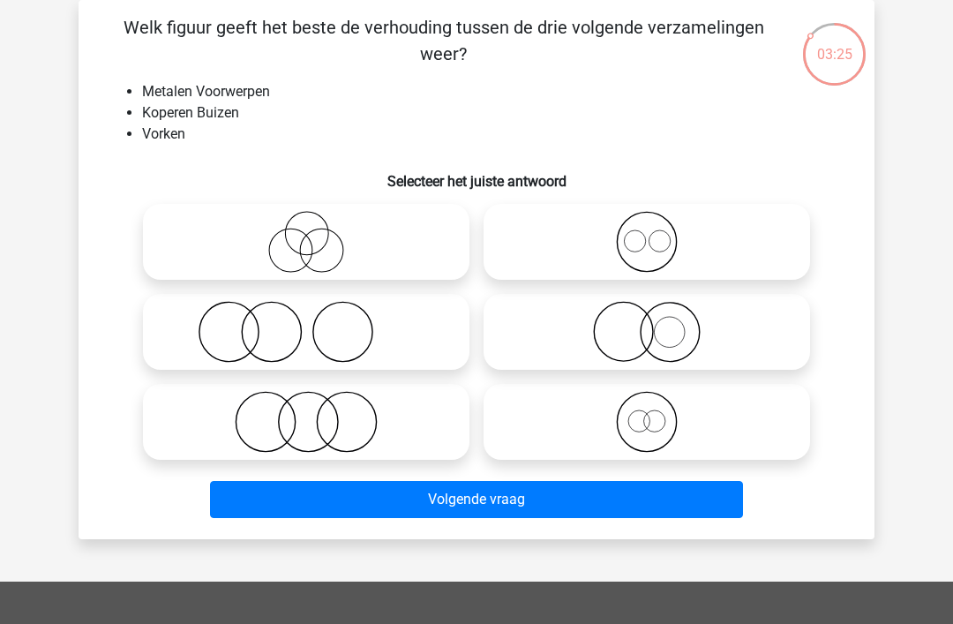
click at [639, 324] on icon at bounding box center [647, 332] width 313 height 62
click at [647, 323] on input "radio" at bounding box center [652, 317] width 11 height 11
radio input "true"
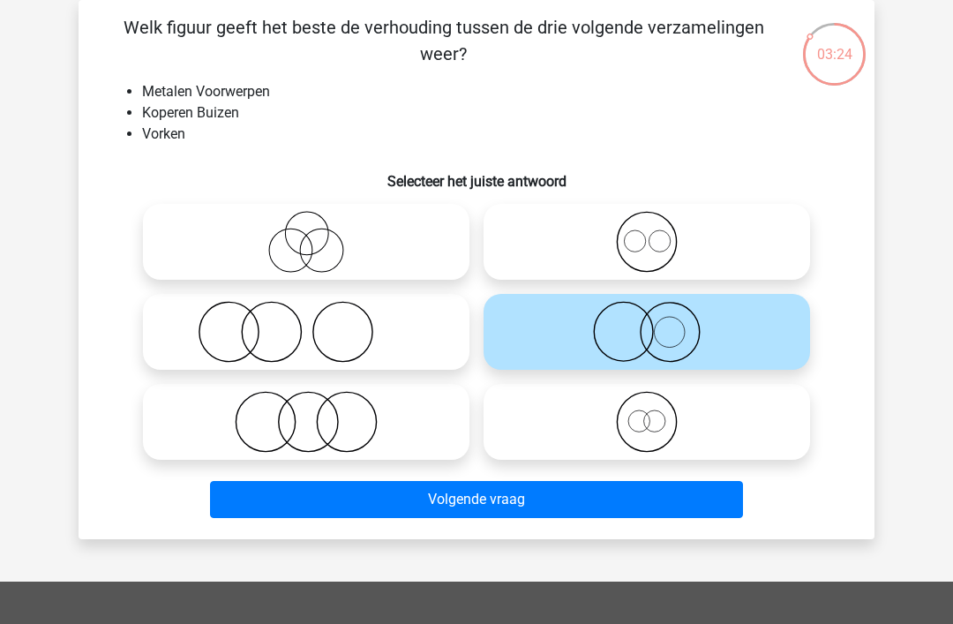
click at [488, 497] on button "Volgende vraag" at bounding box center [477, 499] width 534 height 37
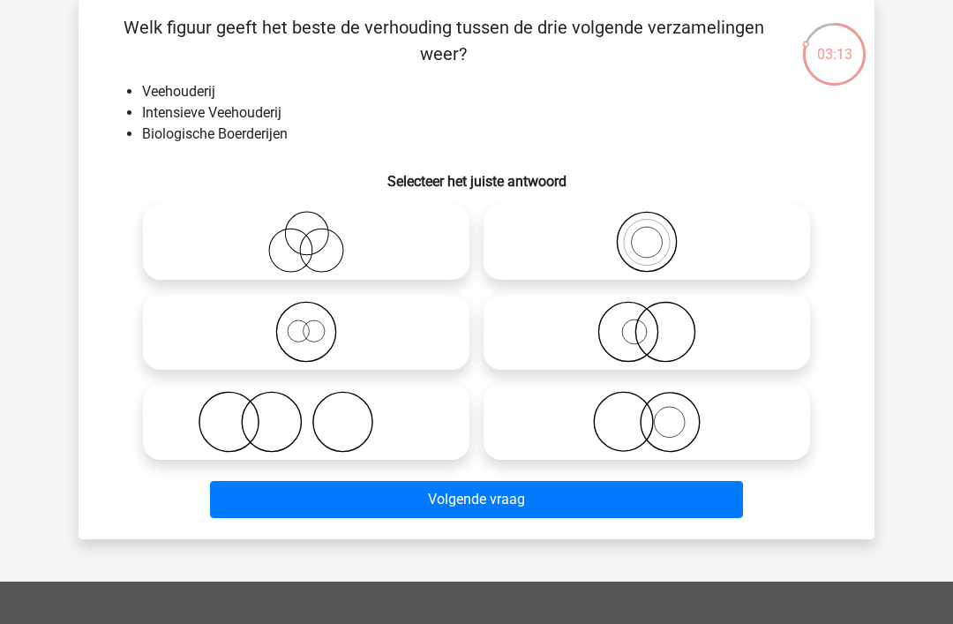
click at [327, 322] on icon at bounding box center [306, 332] width 313 height 62
click at [318, 322] on input "radio" at bounding box center [311, 317] width 11 height 11
radio input "true"
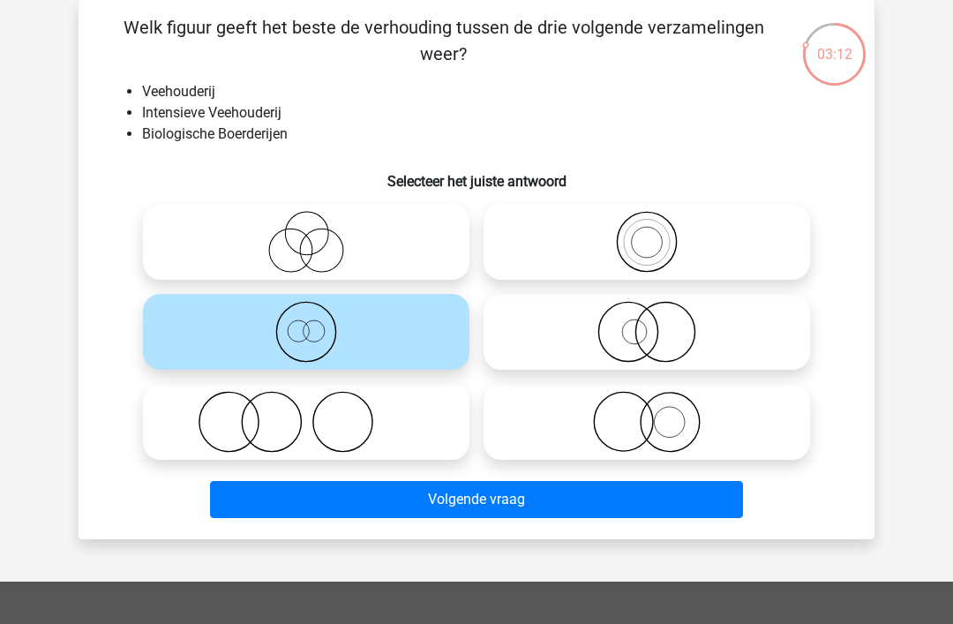
click at [479, 499] on button "Volgende vraag" at bounding box center [477, 499] width 534 height 37
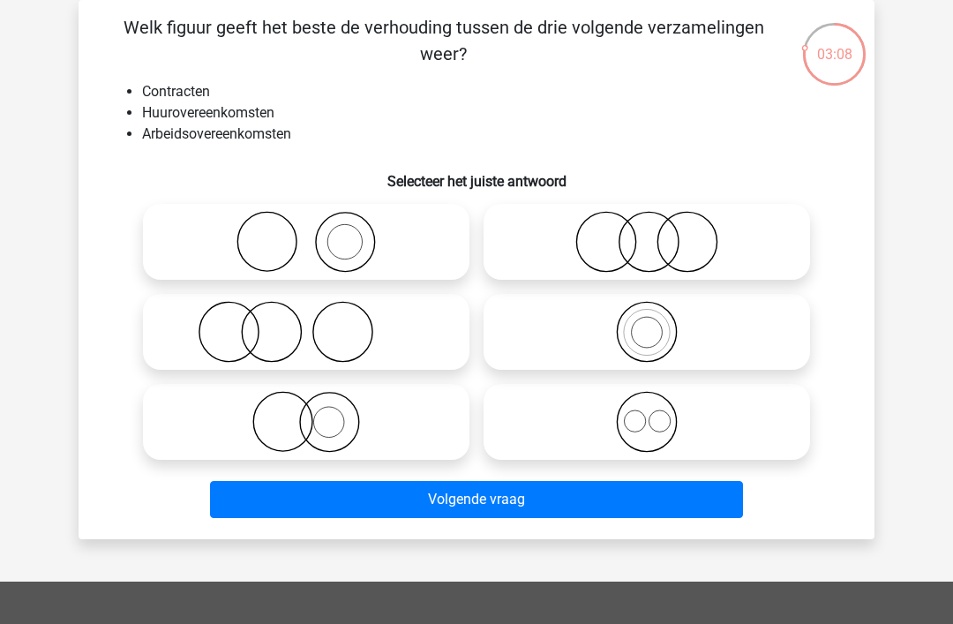
click at [652, 422] on icon at bounding box center [647, 422] width 313 height 62
click at [652, 413] on input "radio" at bounding box center [652, 407] width 11 height 11
radio input "true"
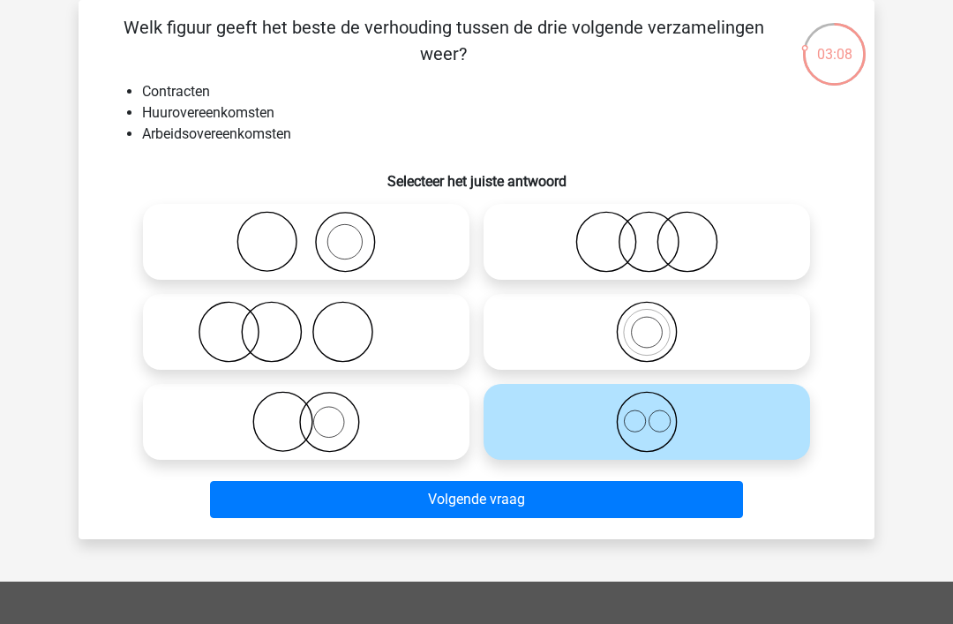
click at [473, 495] on button "Volgende vraag" at bounding box center [477, 499] width 534 height 37
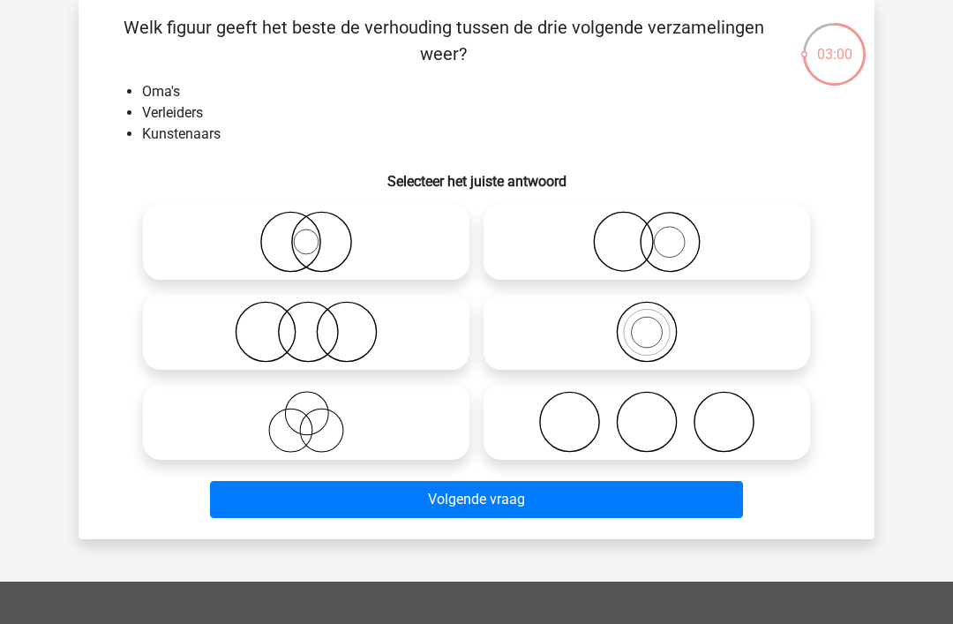
click at [307, 419] on icon at bounding box center [306, 422] width 313 height 62
click at [307, 413] on input "radio" at bounding box center [311, 407] width 11 height 11
radio input "true"
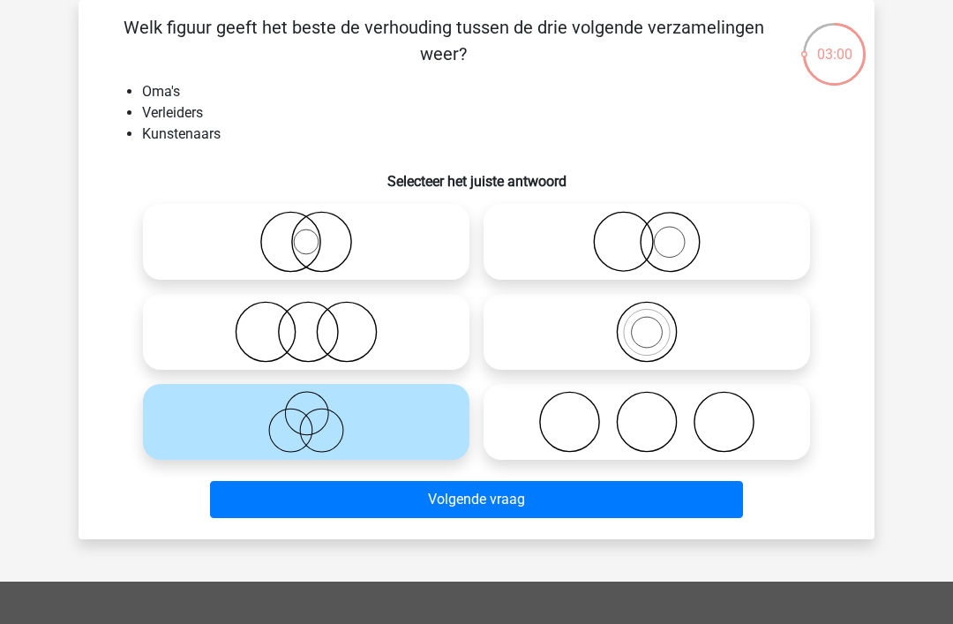
click at [450, 488] on button "Volgende vraag" at bounding box center [477, 499] width 534 height 37
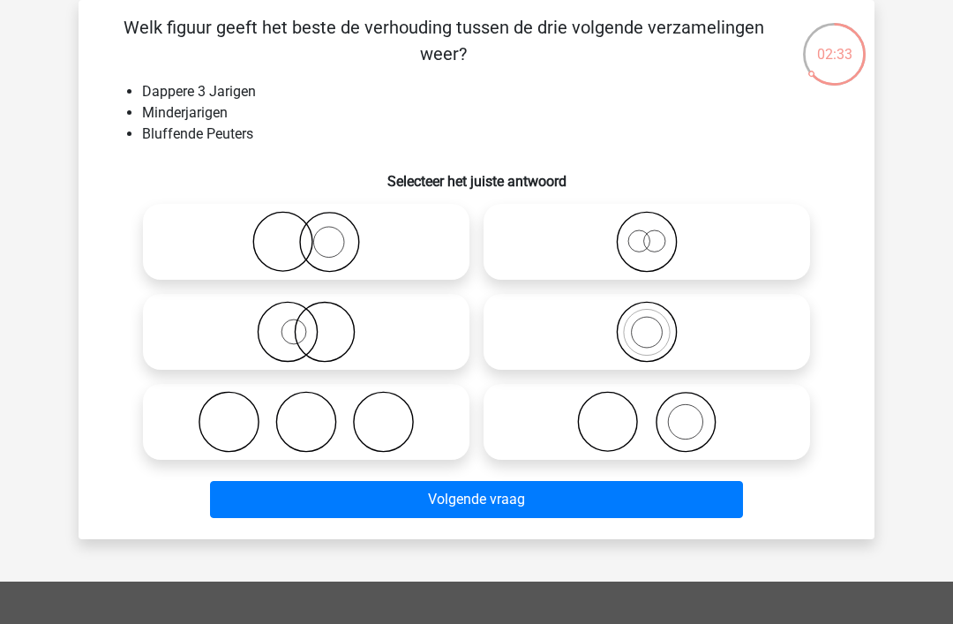
click at [639, 238] on icon at bounding box center [647, 242] width 313 height 62
click at [647, 233] on input "radio" at bounding box center [652, 227] width 11 height 11
radio input "true"
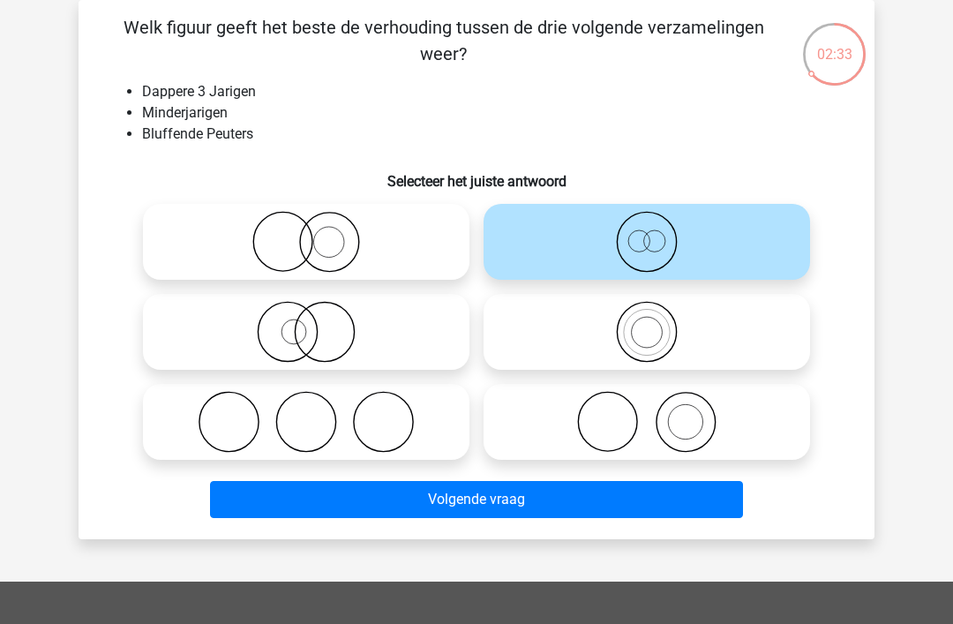
click at [463, 494] on button "Volgende vraag" at bounding box center [477, 499] width 534 height 37
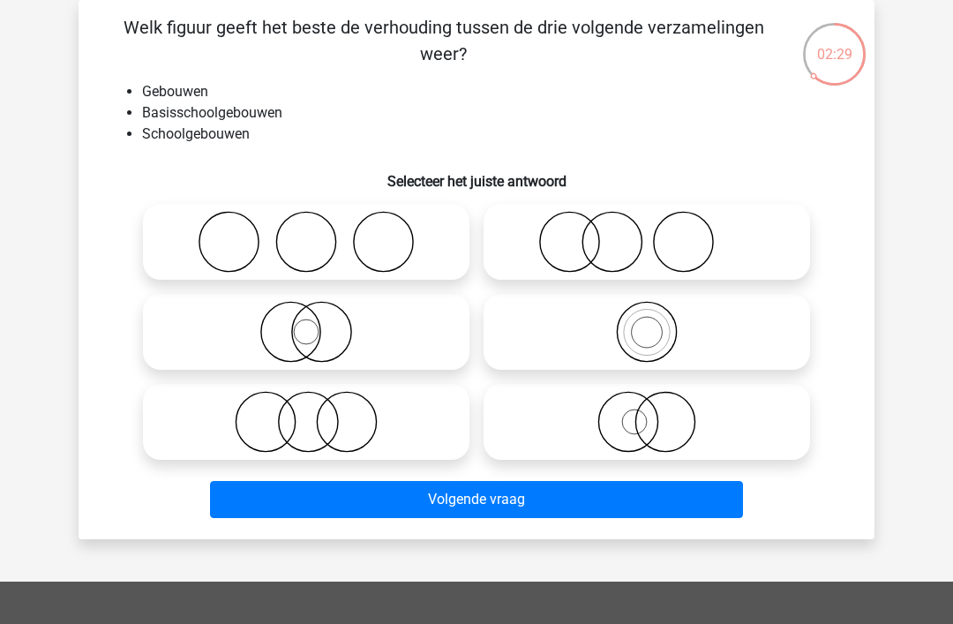
click at [631, 330] on icon at bounding box center [647, 332] width 313 height 62
click at [647, 323] on input "radio" at bounding box center [652, 317] width 11 height 11
radio input "true"
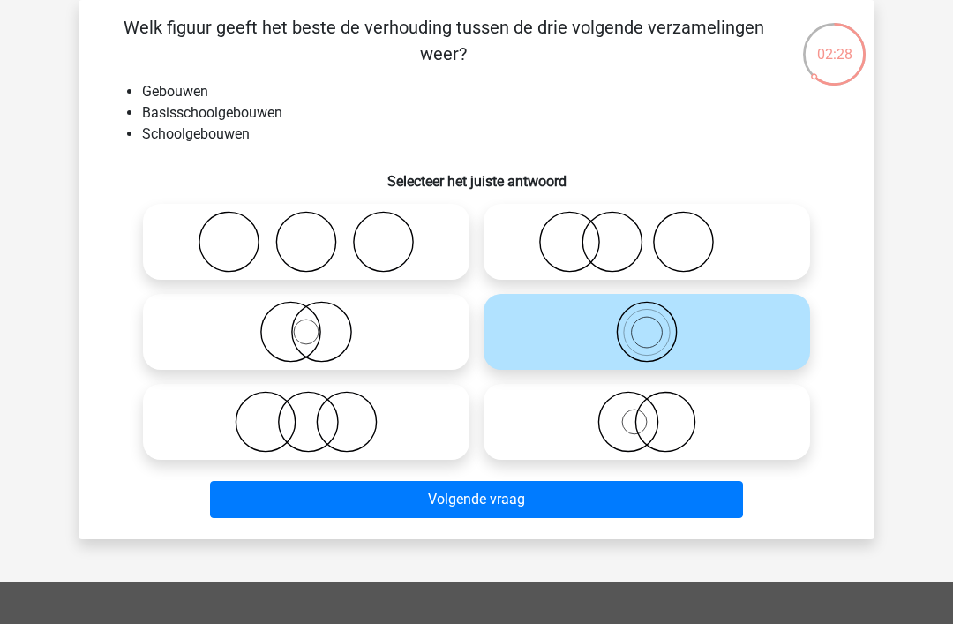
click at [457, 498] on button "Volgende vraag" at bounding box center [477, 499] width 534 height 37
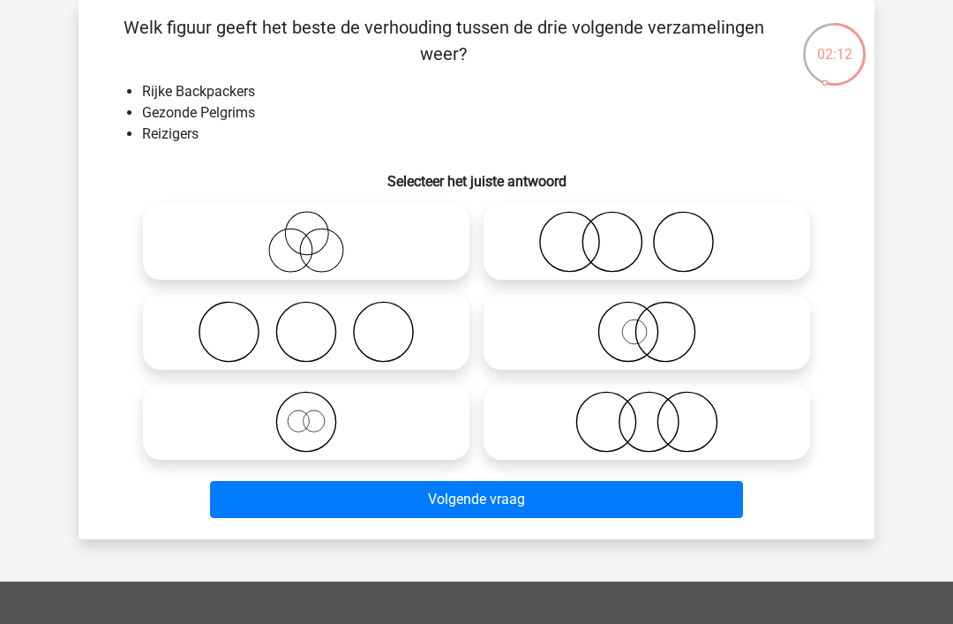
click at [323, 418] on icon at bounding box center [306, 422] width 313 height 62
click at [318, 413] on input "radio" at bounding box center [311, 407] width 11 height 11
radio input "true"
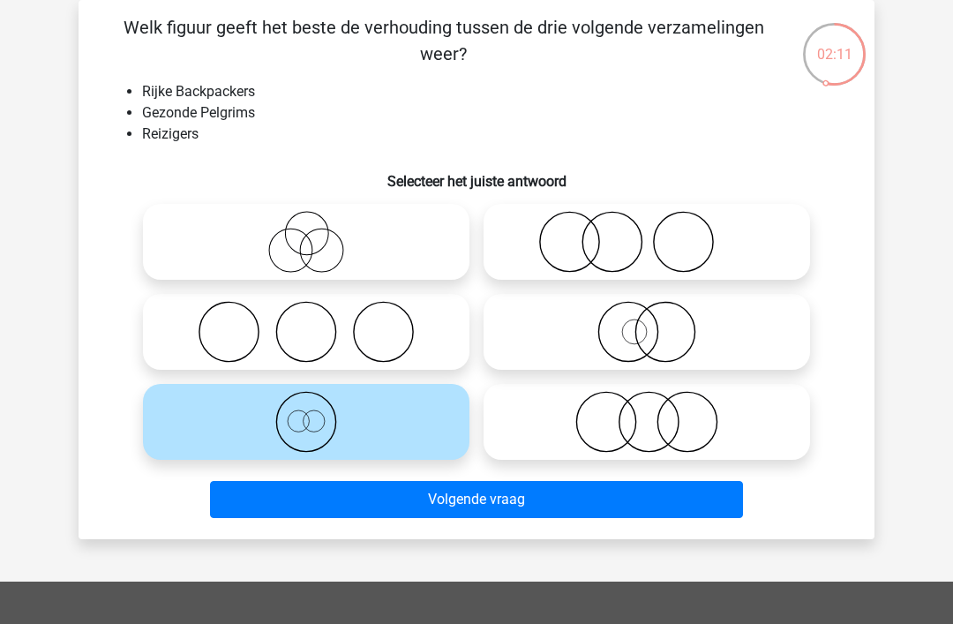
click at [471, 496] on button "Volgende vraag" at bounding box center [477, 499] width 534 height 37
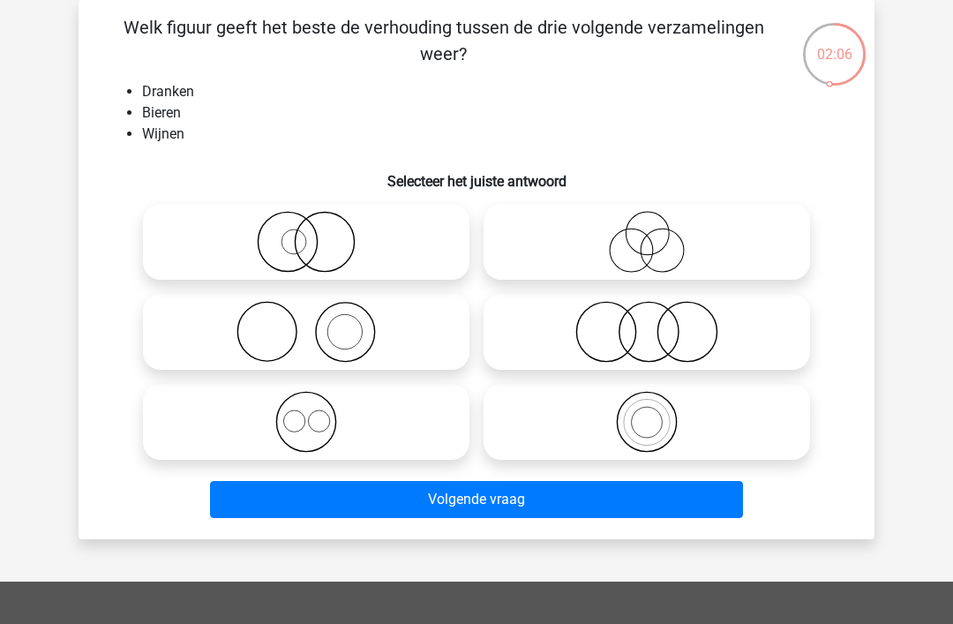
click at [320, 422] on icon at bounding box center [306, 422] width 313 height 62
click at [318, 413] on input "radio" at bounding box center [311, 407] width 11 height 11
radio input "true"
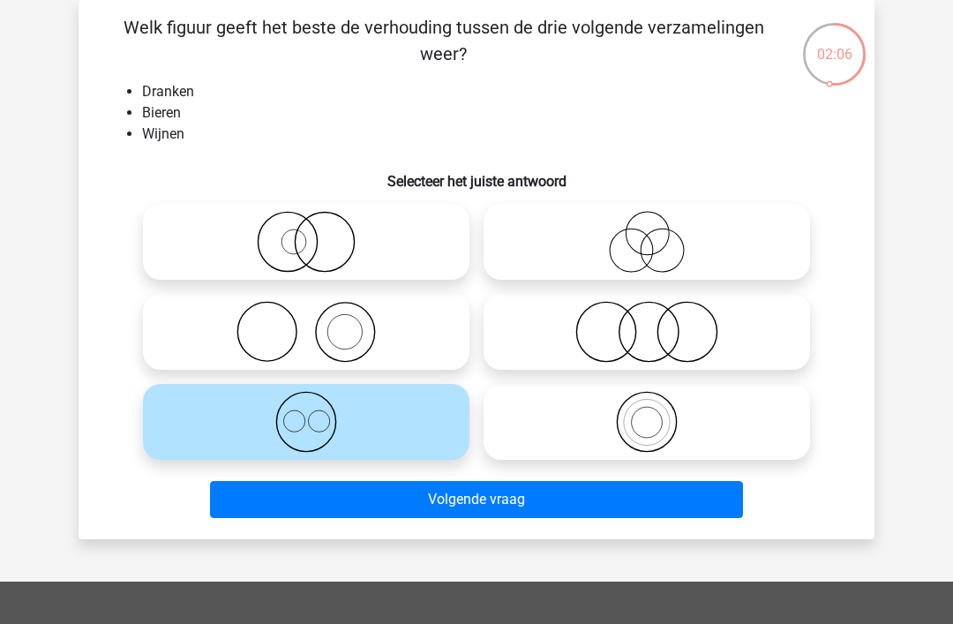
click at [467, 496] on button "Volgende vraag" at bounding box center [477, 499] width 534 height 37
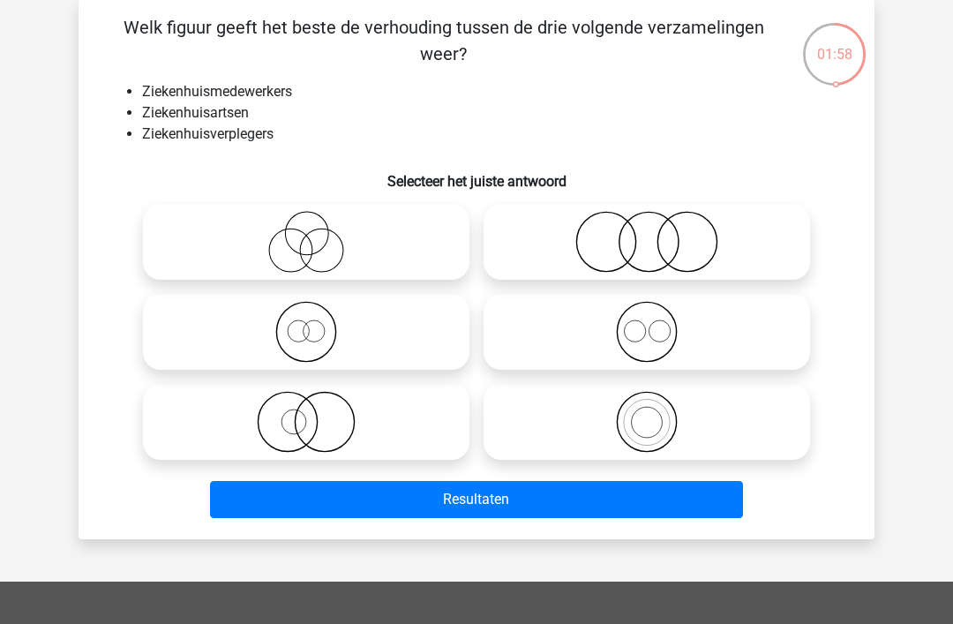
click at [661, 330] on icon at bounding box center [647, 332] width 313 height 62
click at [659, 323] on input "radio" at bounding box center [652, 317] width 11 height 11
radio input "true"
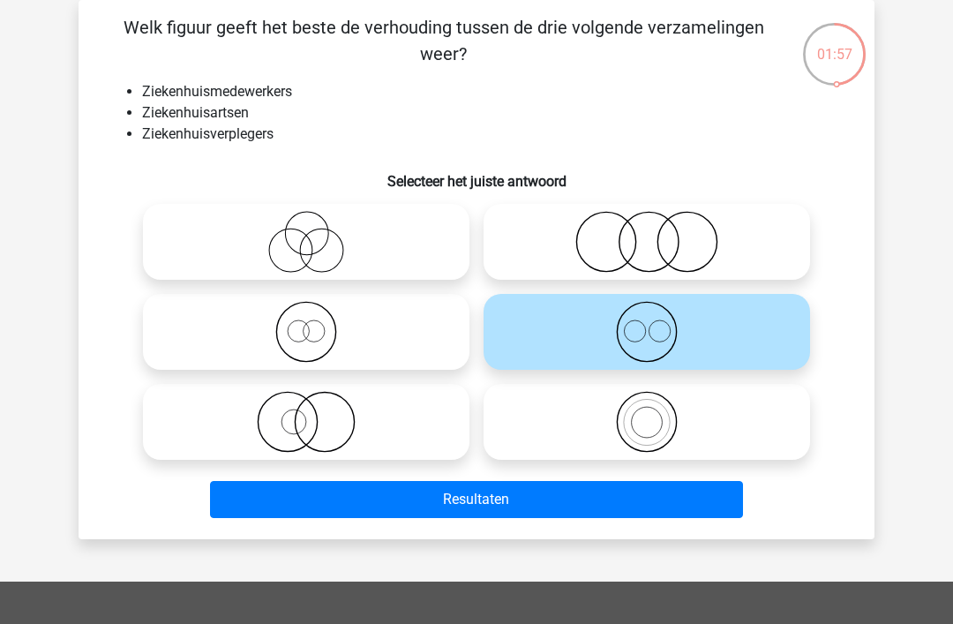
click at [456, 502] on button "Resultaten" at bounding box center [477, 499] width 534 height 37
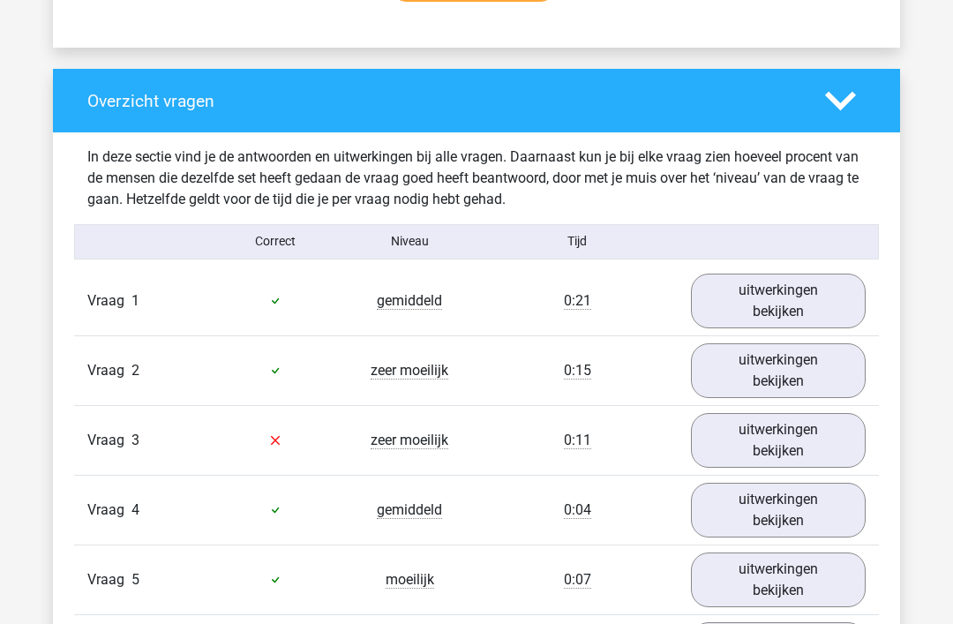
scroll to position [1248, 0]
click at [793, 432] on link "uitwerkingen bekijken" at bounding box center [778, 440] width 175 height 55
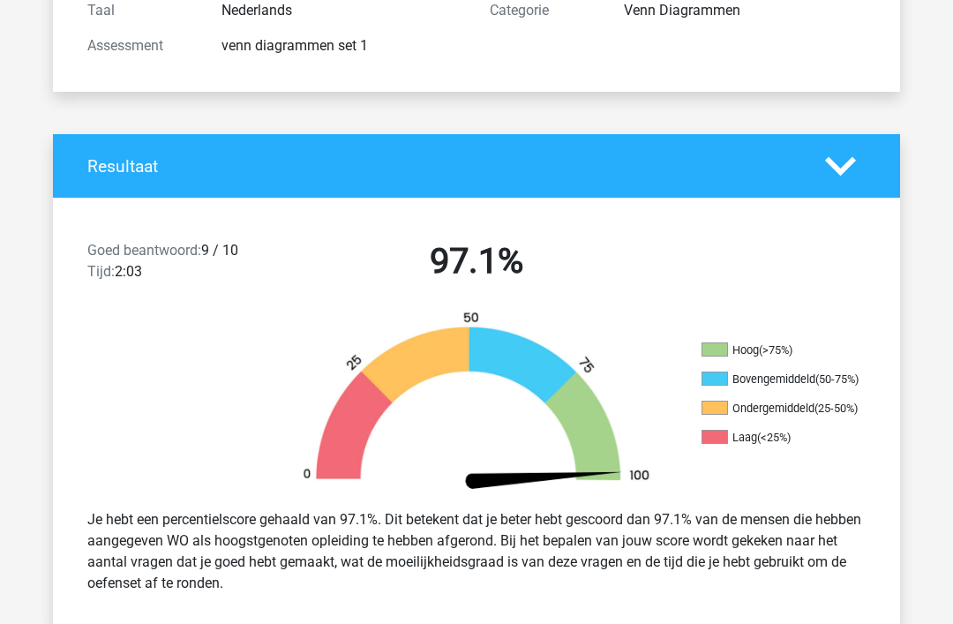
scroll to position [236, 0]
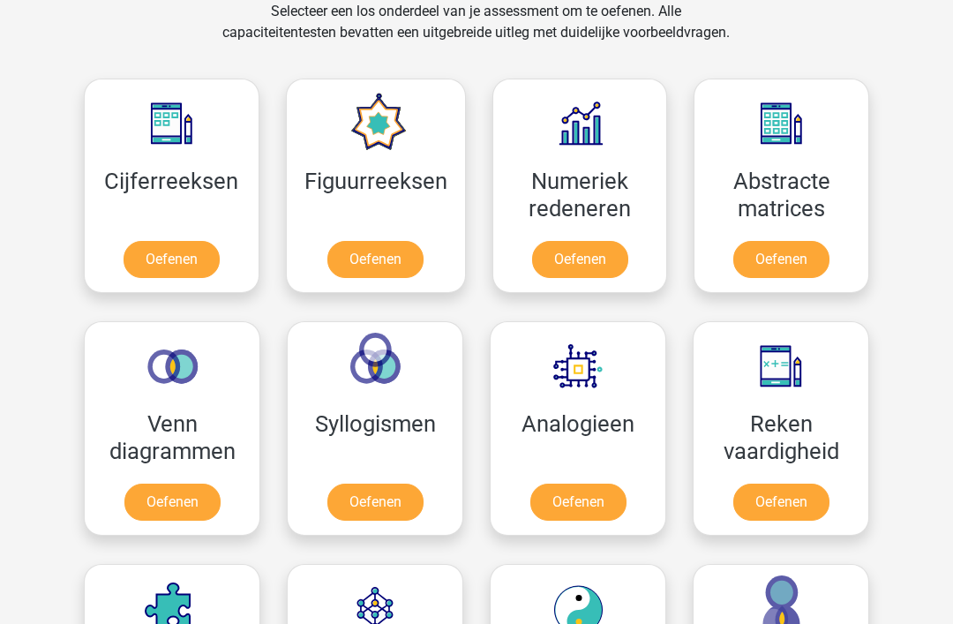
scroll to position [759, 0]
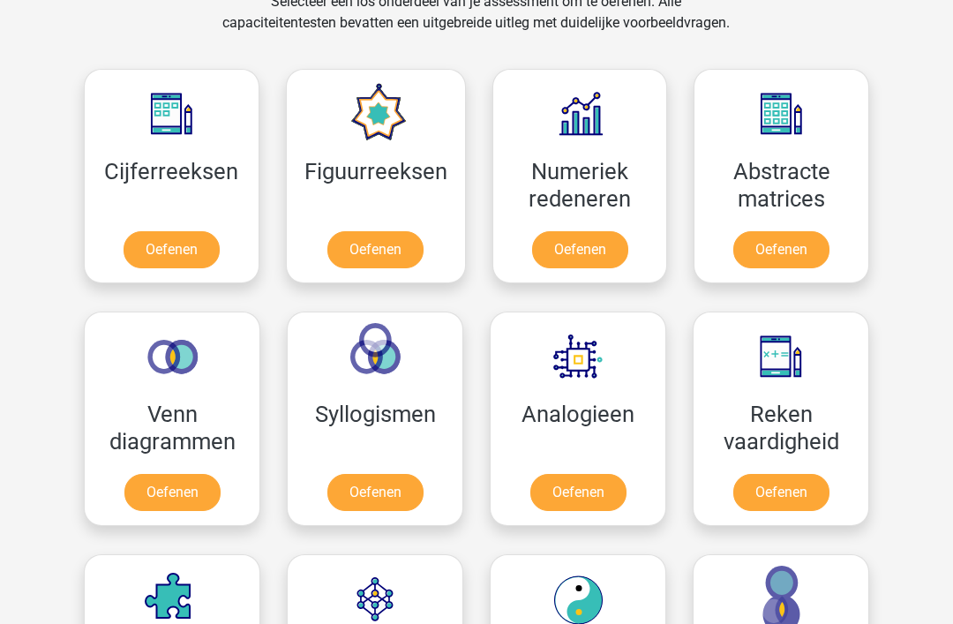
click at [572, 490] on link "Oefenen" at bounding box center [579, 492] width 96 height 37
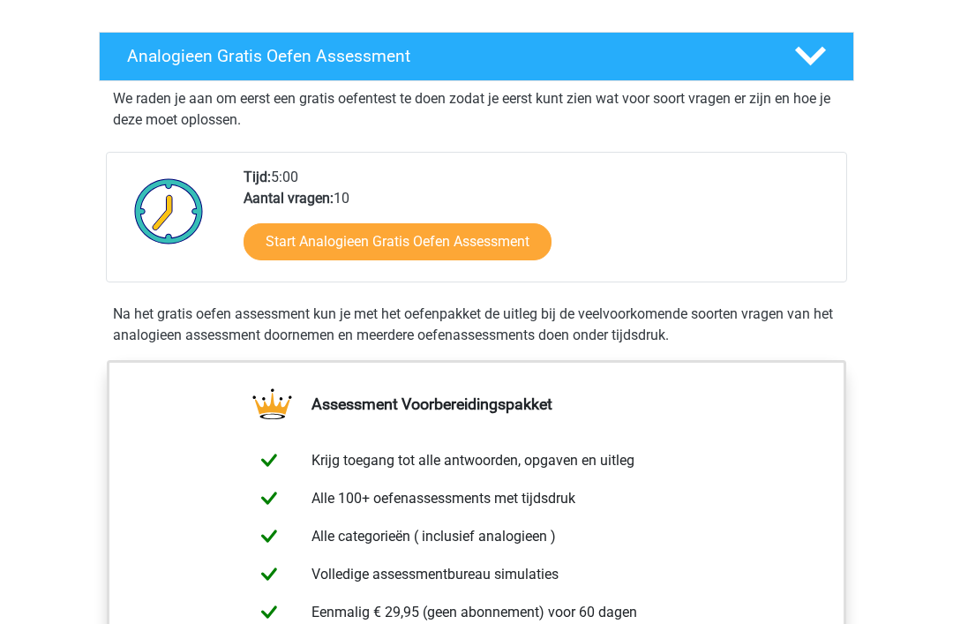
scroll to position [261, 0]
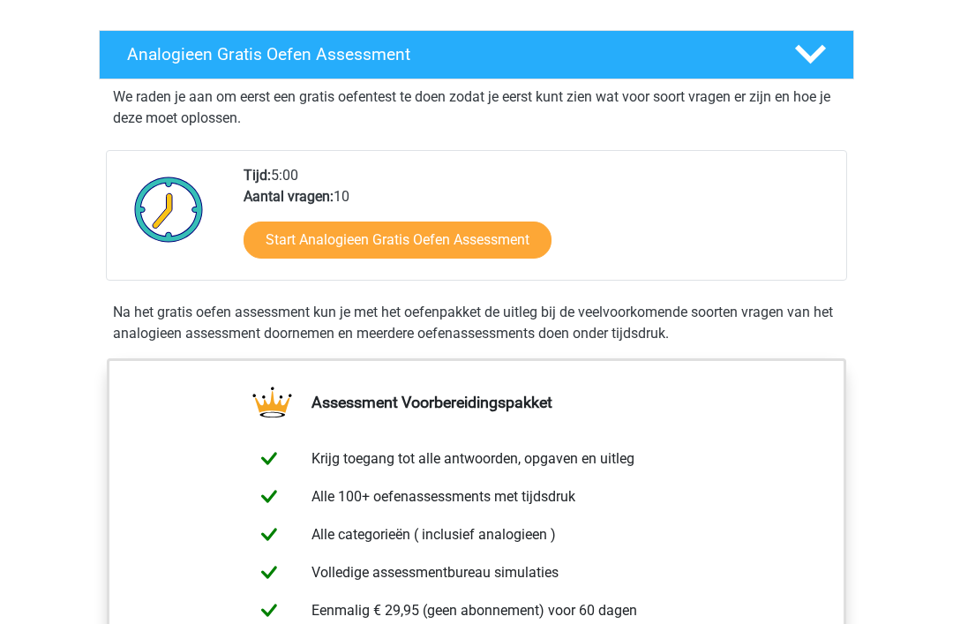
click at [411, 232] on link "Start Analogieen Gratis Oefen Assessment" at bounding box center [398, 240] width 308 height 37
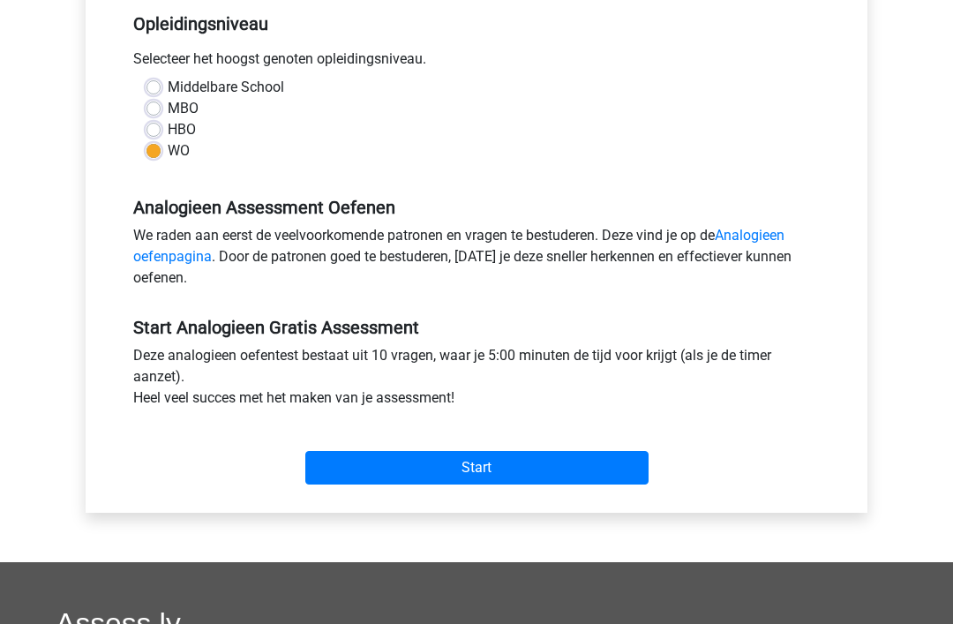
scroll to position [366, 0]
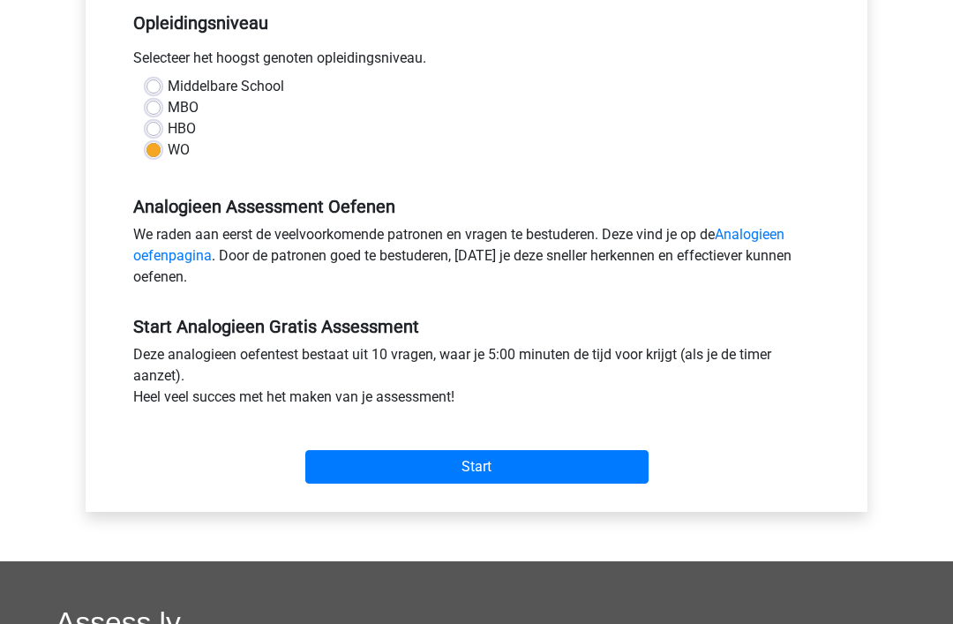
click at [460, 458] on input "Start" at bounding box center [476, 468] width 343 height 34
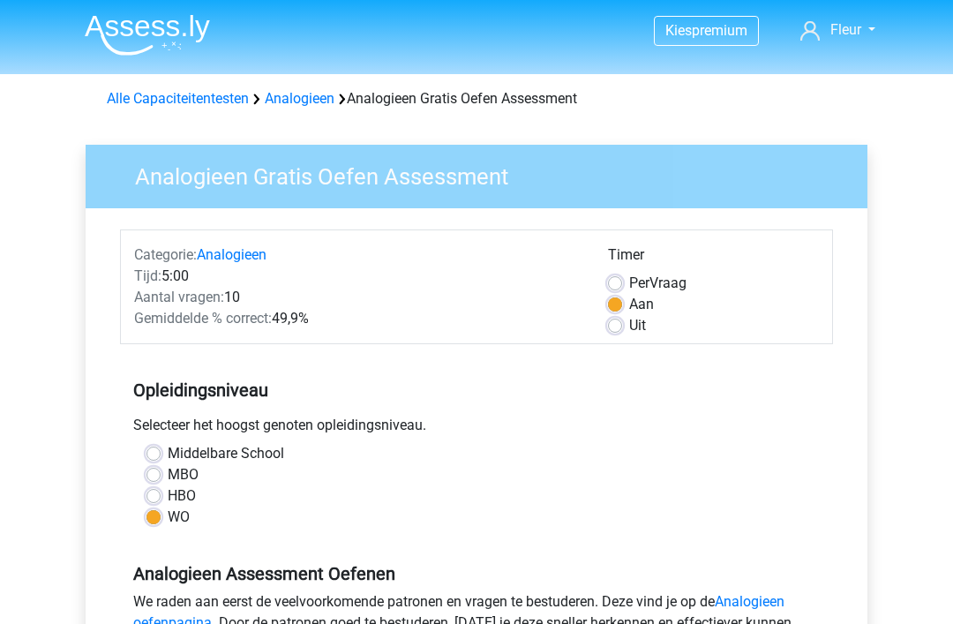
scroll to position [0, 0]
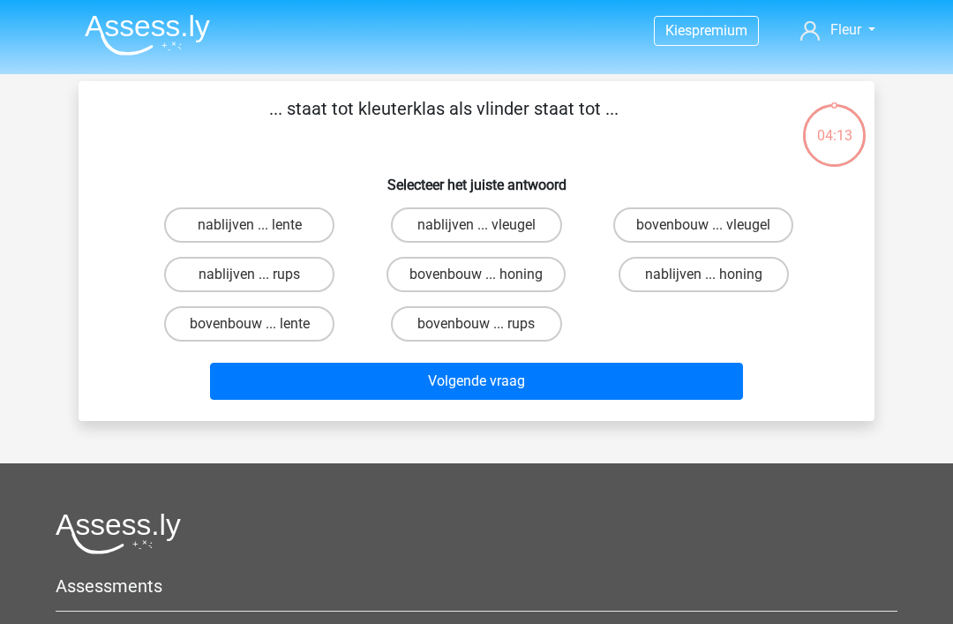
click at [502, 319] on label "bovenbouw ... rups" at bounding box center [476, 323] width 170 height 35
click at [488, 324] on input "bovenbouw ... rups" at bounding box center [482, 329] width 11 height 11
radio input "true"
click at [479, 381] on button "Volgende vraag" at bounding box center [477, 381] width 534 height 37
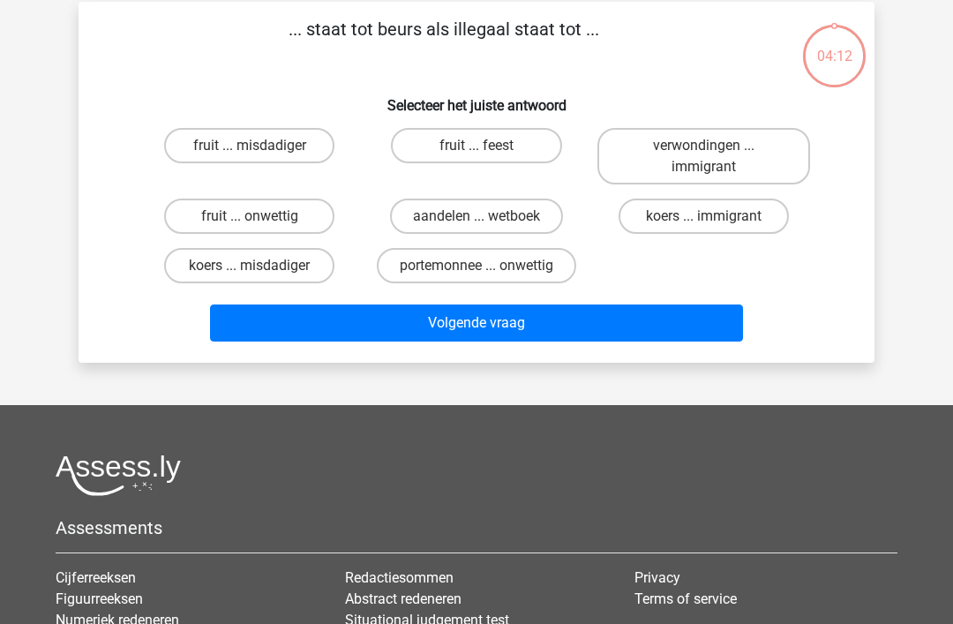
scroll to position [81, 0]
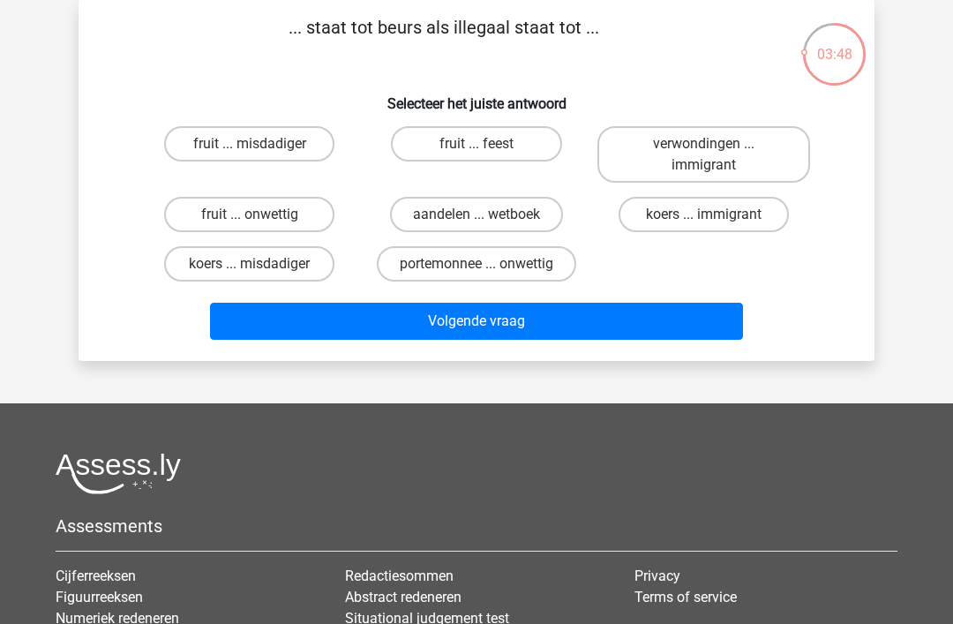
click at [468, 261] on label "portemonnee ... onwettig" at bounding box center [477, 263] width 200 height 35
click at [477, 264] on input "portemonnee ... onwettig" at bounding box center [482, 269] width 11 height 11
radio input "true"
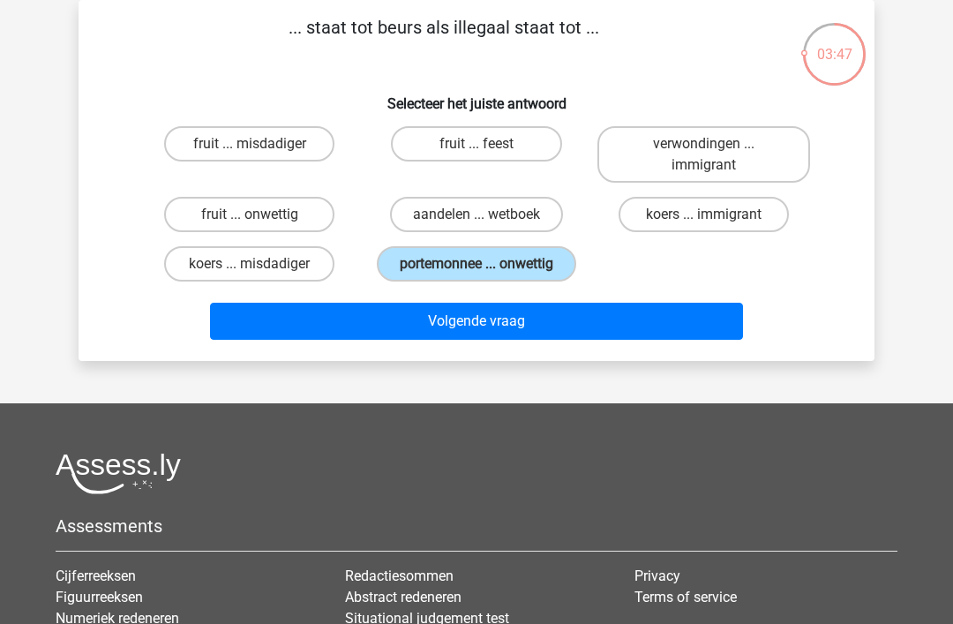
click at [478, 320] on button "Volgende vraag" at bounding box center [477, 321] width 534 height 37
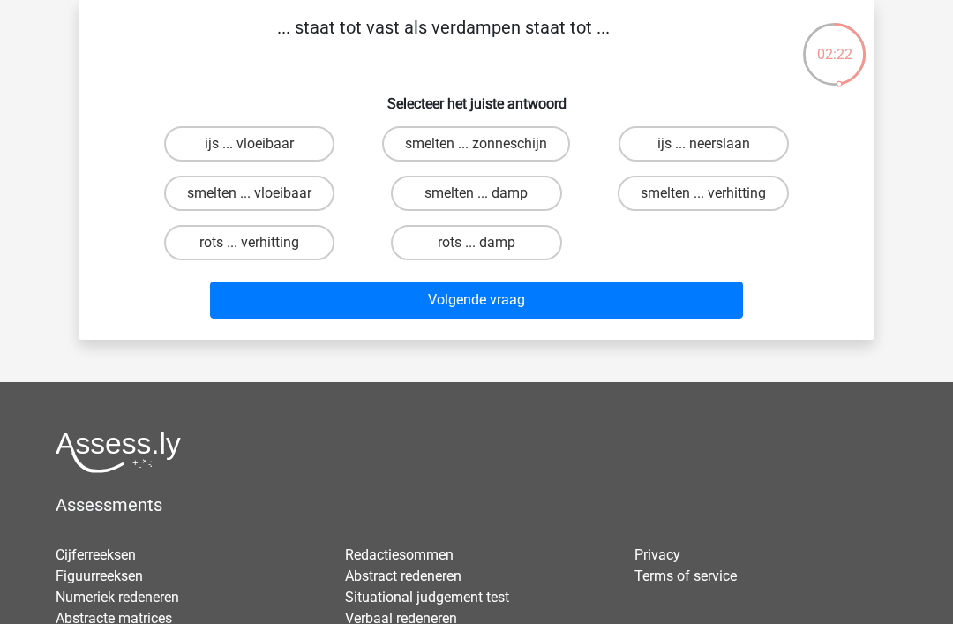
click at [492, 200] on label "smelten ... damp" at bounding box center [476, 193] width 170 height 35
click at [488, 200] on input "smelten ... damp" at bounding box center [482, 198] width 11 height 11
radio input "true"
click at [509, 296] on button "Volgende vraag" at bounding box center [477, 300] width 534 height 37
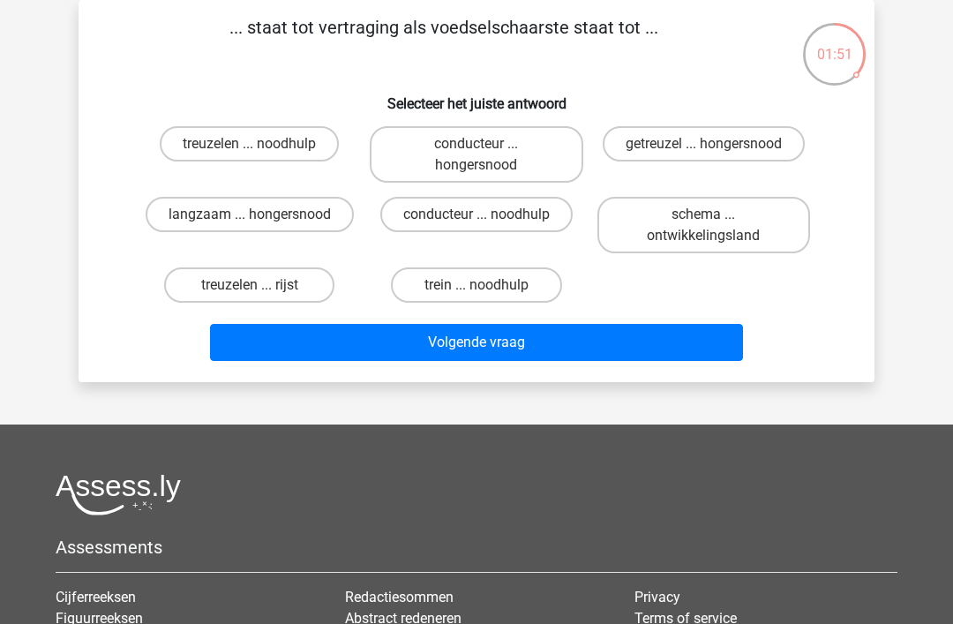
click at [697, 147] on label "getreuzel ... hongersnood" at bounding box center [704, 143] width 202 height 35
click at [704, 147] on input "getreuzel ... hongersnood" at bounding box center [709, 149] width 11 height 11
radio input "true"
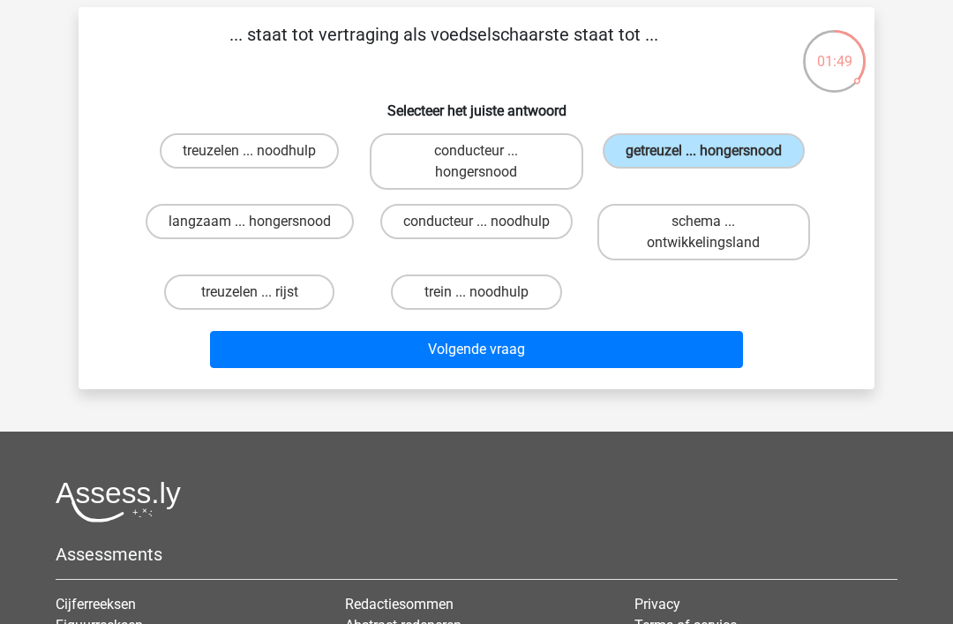
scroll to position [74, 0]
click at [449, 350] on button "Volgende vraag" at bounding box center [477, 349] width 534 height 37
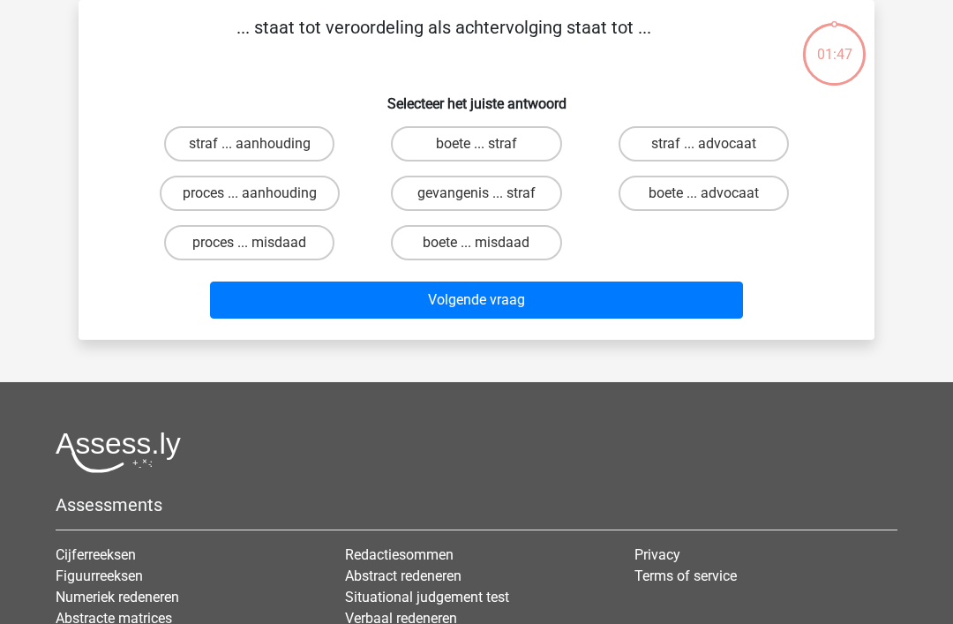
scroll to position [81, 0]
click at [252, 199] on input "proces ... aanhouding" at bounding box center [255, 198] width 11 height 11
radio input "true"
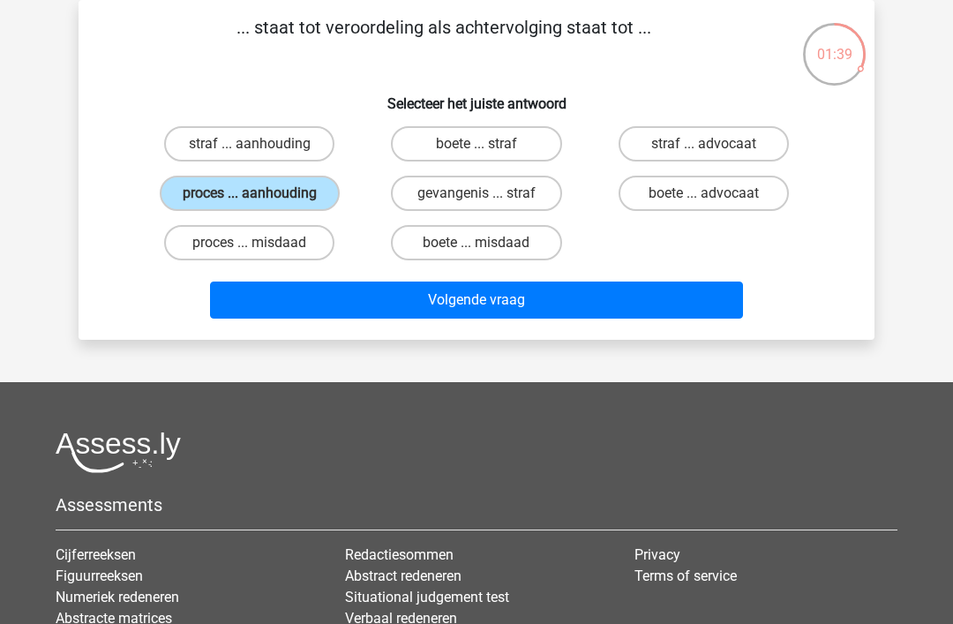
click at [494, 291] on button "Volgende vraag" at bounding box center [477, 300] width 534 height 37
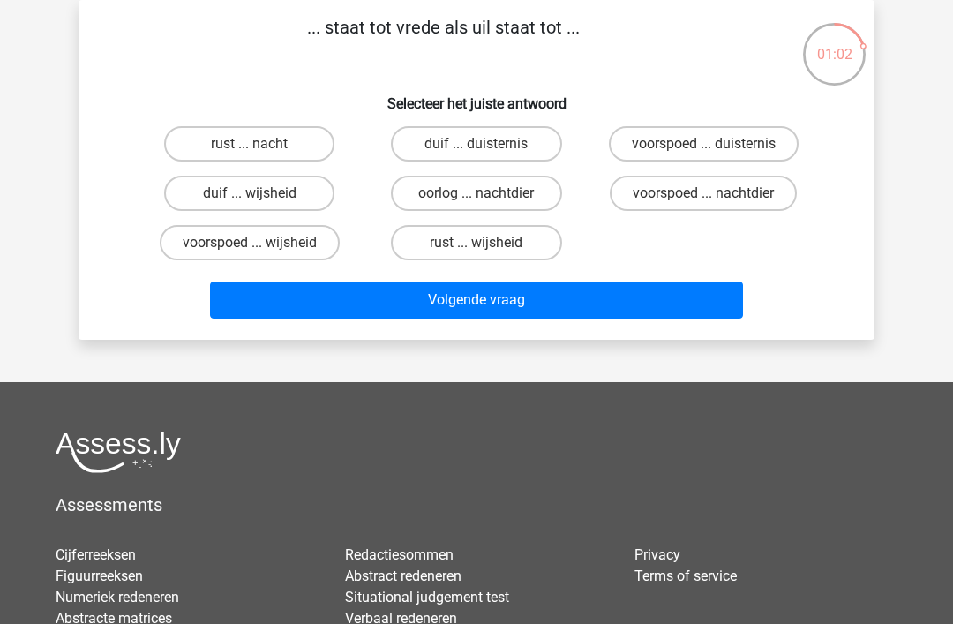
click at [273, 237] on label "voorspoed ... wijsheid" at bounding box center [250, 242] width 180 height 35
click at [261, 243] on input "voorspoed ... wijsheid" at bounding box center [255, 248] width 11 height 11
radio input "true"
click at [478, 300] on button "Volgende vraag" at bounding box center [477, 300] width 534 height 37
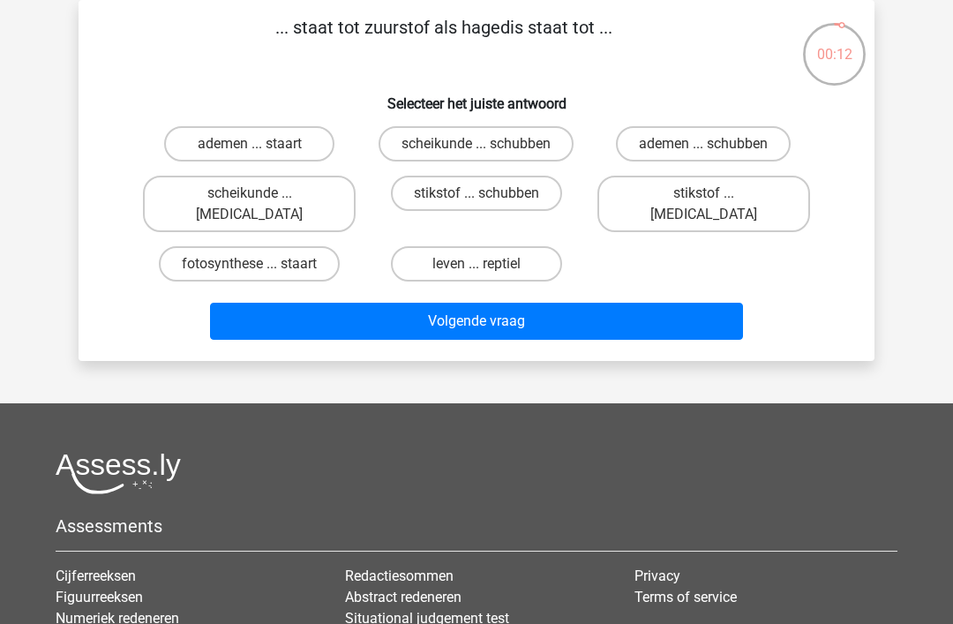
click at [689, 199] on label "stikstof ... krokodil" at bounding box center [704, 204] width 213 height 57
click at [704, 199] on input "stikstof ... krokodil" at bounding box center [709, 198] width 11 height 11
radio input "true"
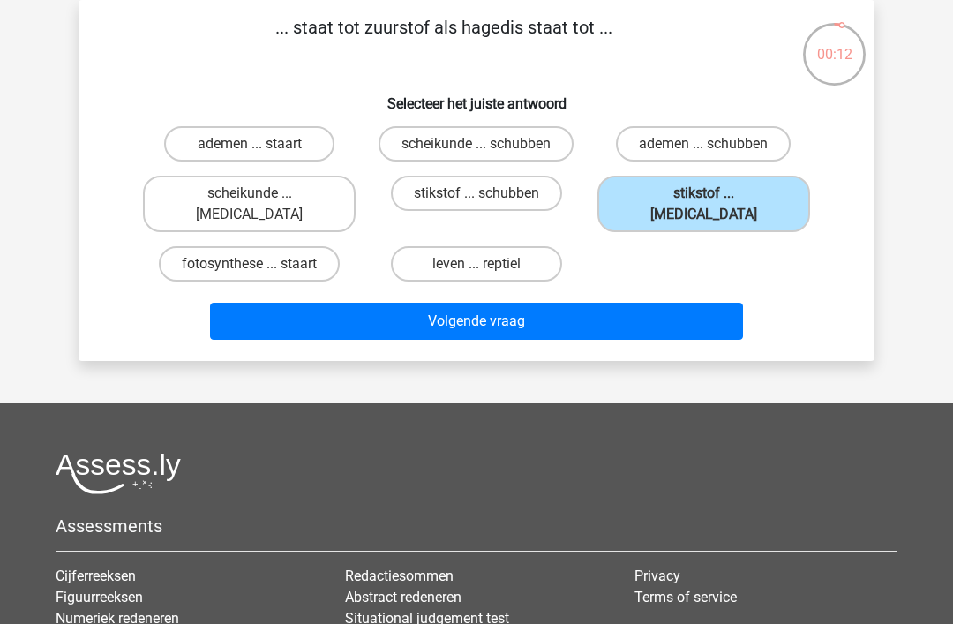
click at [501, 303] on button "Volgende vraag" at bounding box center [477, 321] width 534 height 37
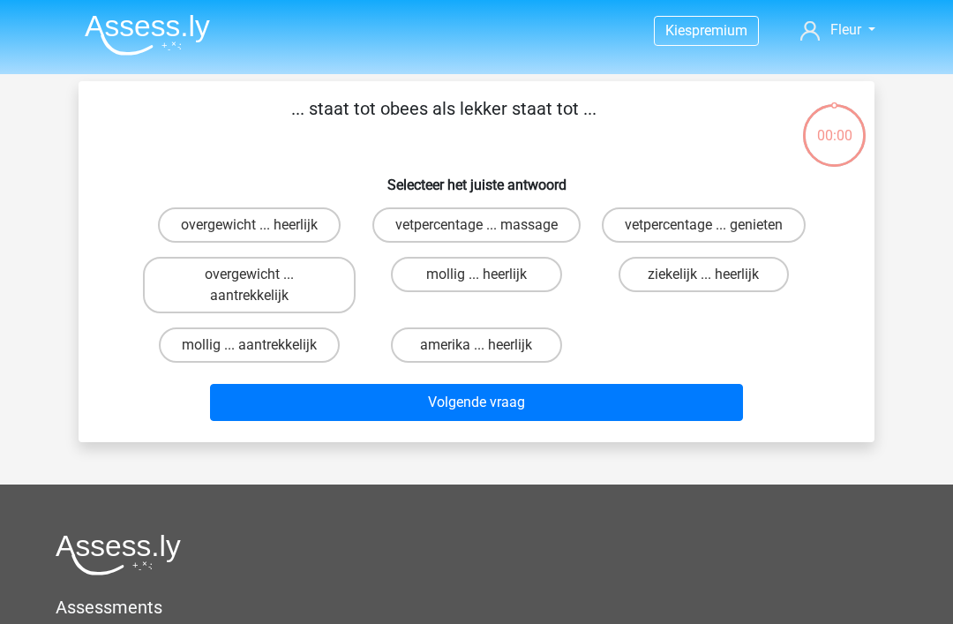
scroll to position [81, 0]
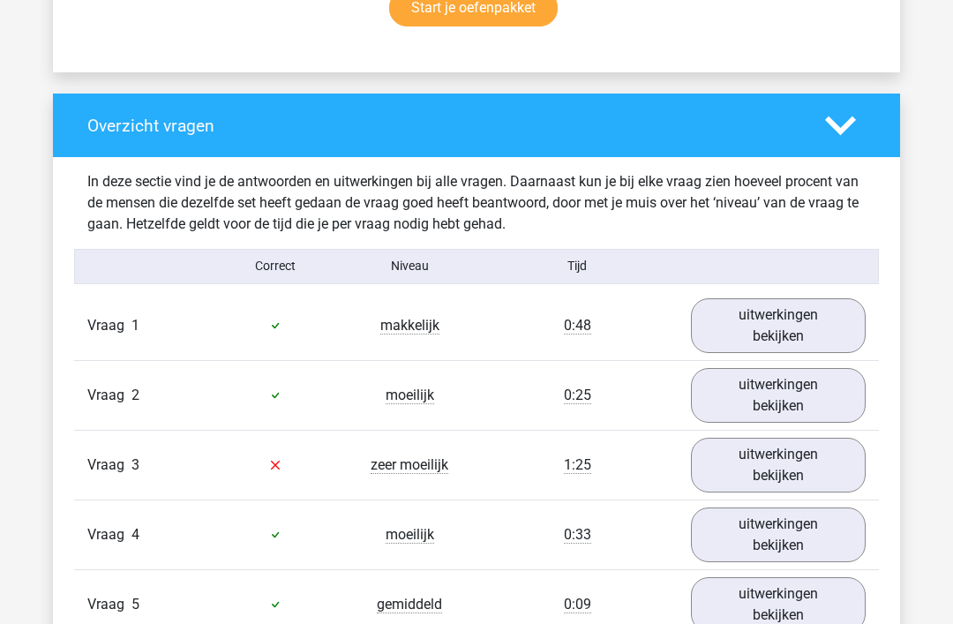
scroll to position [1222, 0]
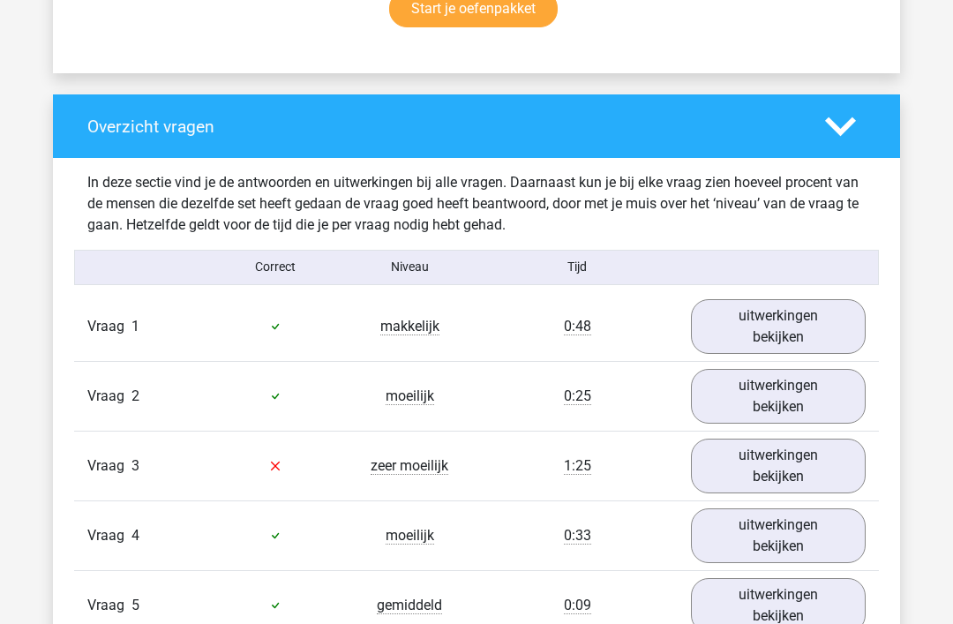
click at [776, 321] on link "uitwerkingen bekijken" at bounding box center [778, 327] width 175 height 55
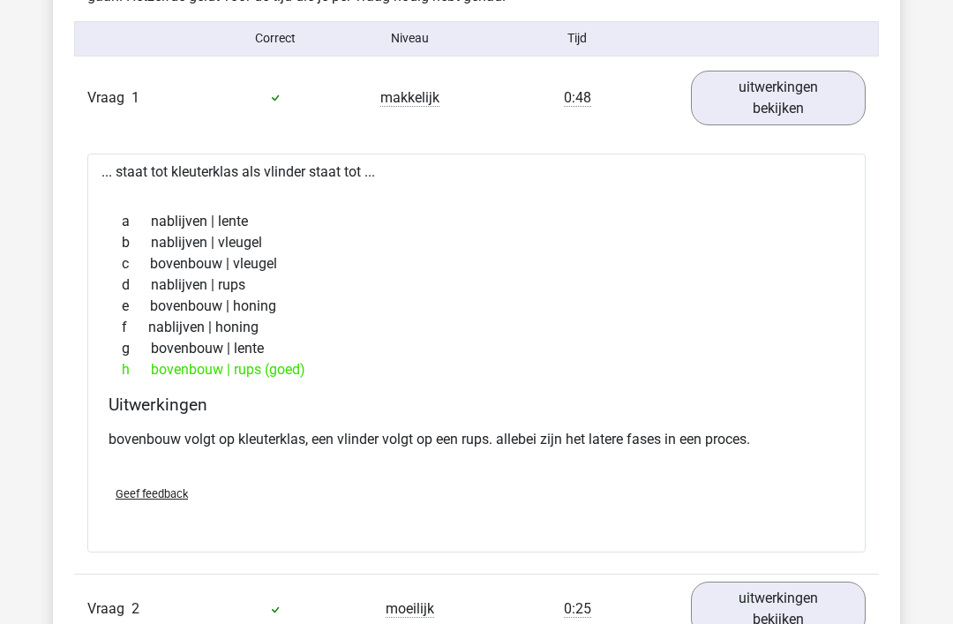
scroll to position [1451, 0]
click at [786, 99] on link "uitwerkingen bekijken" at bounding box center [778, 98] width 175 height 55
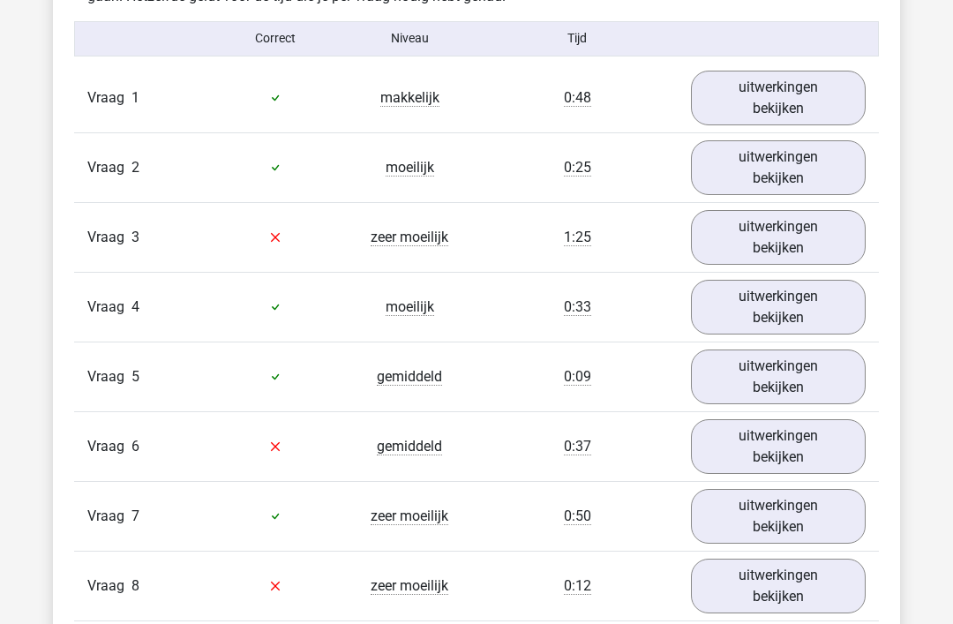
click at [772, 162] on link "uitwerkingen bekijken" at bounding box center [778, 167] width 175 height 55
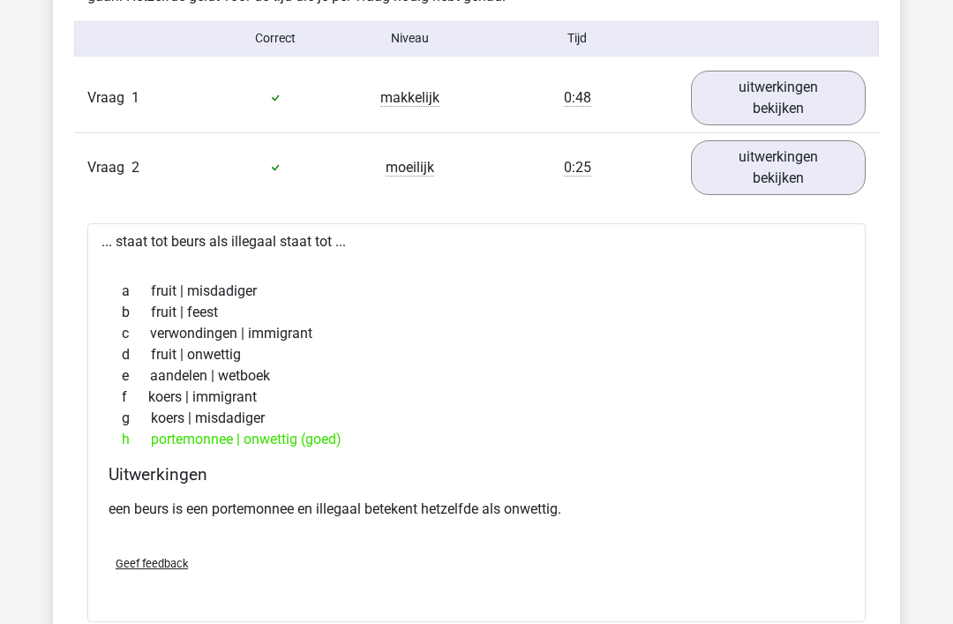
click at [774, 161] on link "uitwerkingen bekijken" at bounding box center [778, 167] width 175 height 55
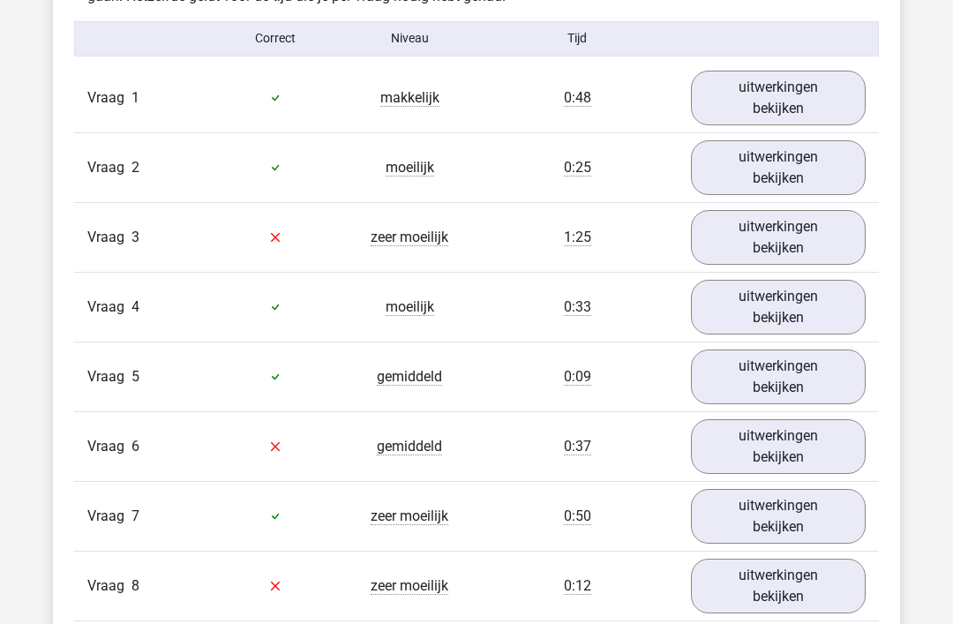
click at [771, 232] on link "uitwerkingen bekijken" at bounding box center [778, 237] width 175 height 55
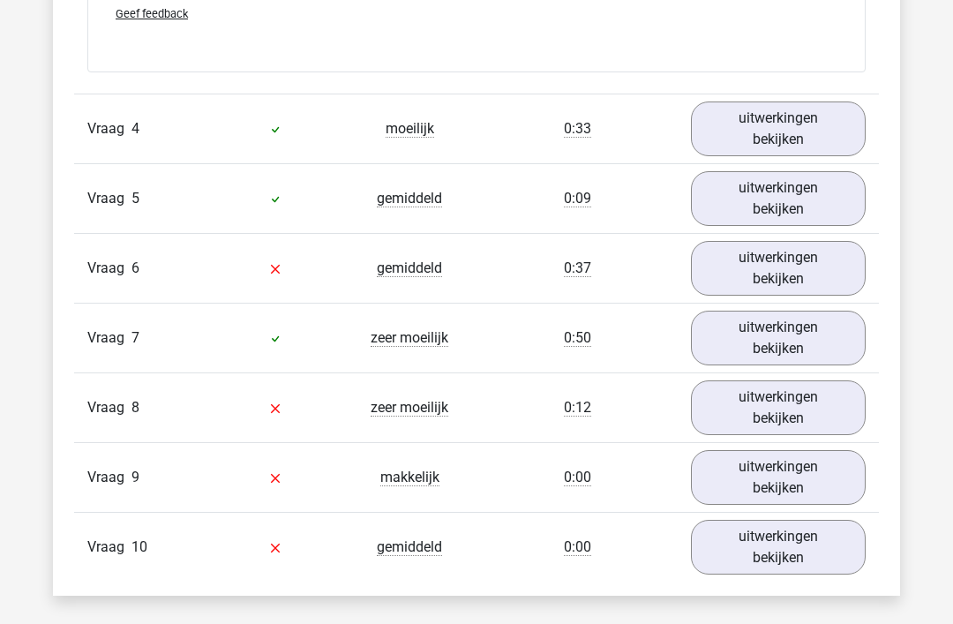
scroll to position [2566, 0]
click at [780, 124] on link "uitwerkingen bekijken" at bounding box center [778, 129] width 175 height 55
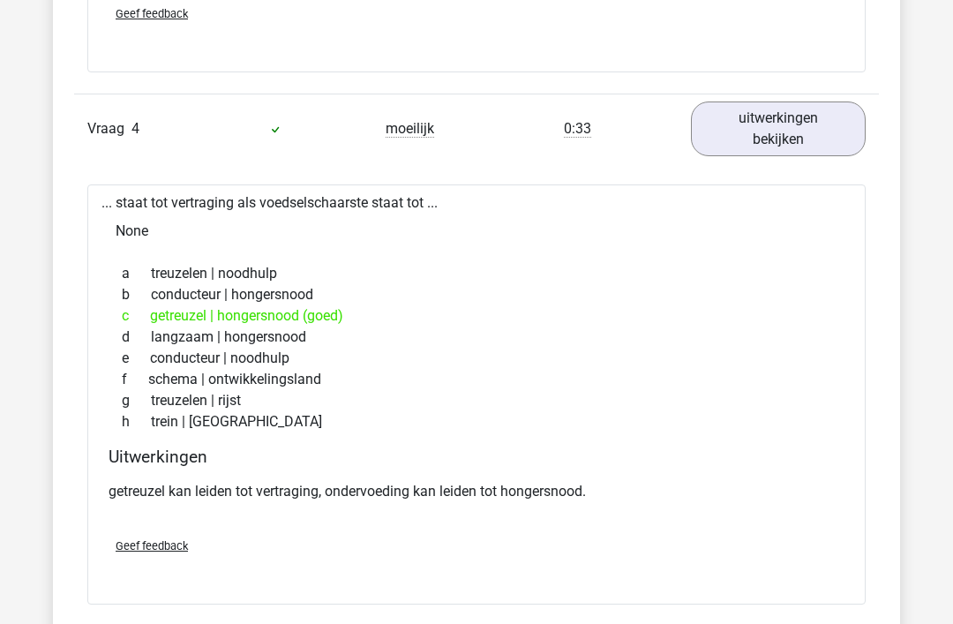
click at [769, 124] on link "uitwerkingen bekijken" at bounding box center [778, 129] width 175 height 55
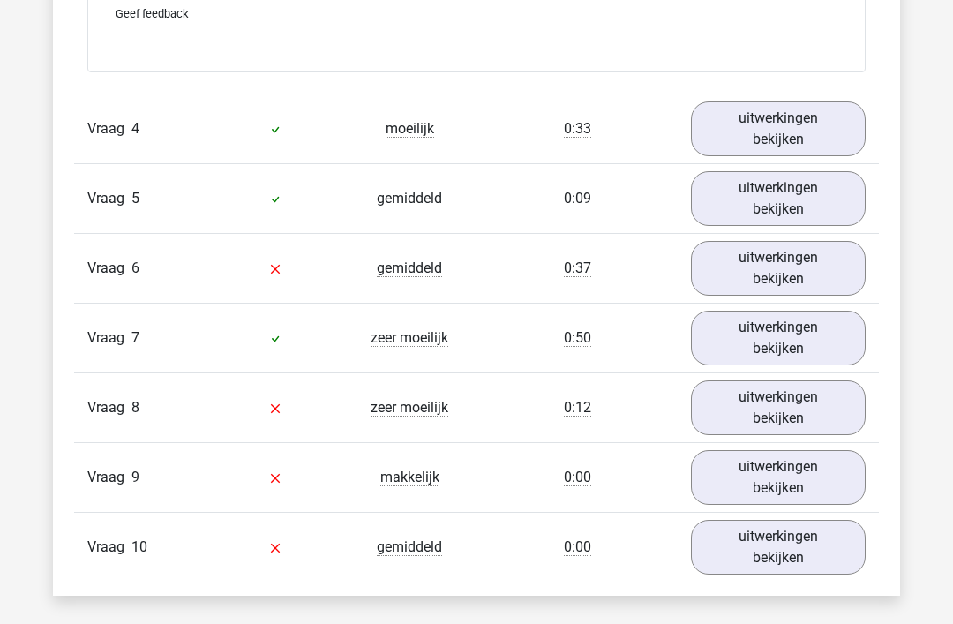
click at [778, 193] on link "uitwerkingen bekijken" at bounding box center [778, 198] width 175 height 55
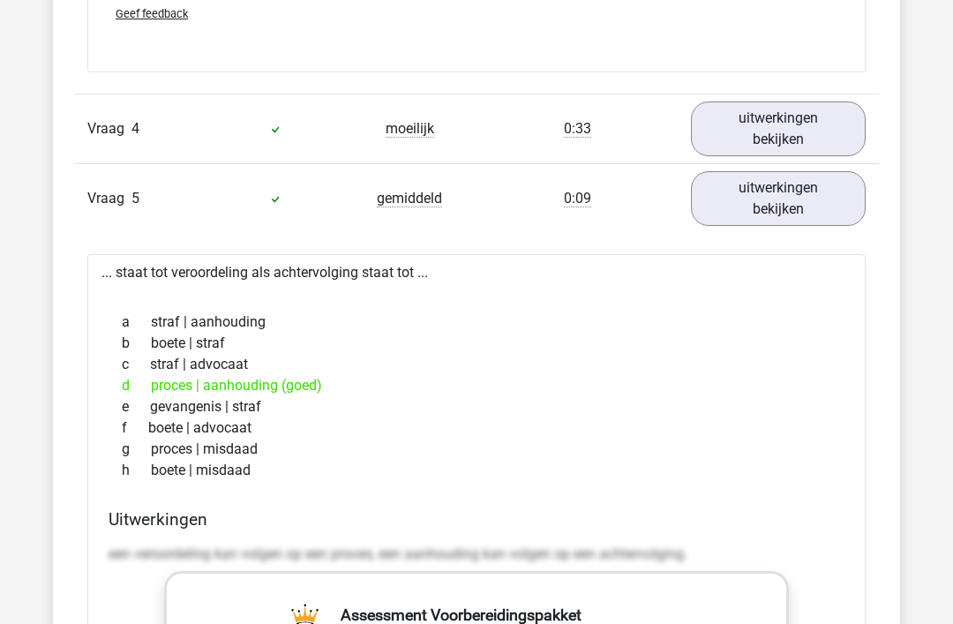
click at [779, 193] on link "uitwerkingen bekijken" at bounding box center [778, 198] width 175 height 55
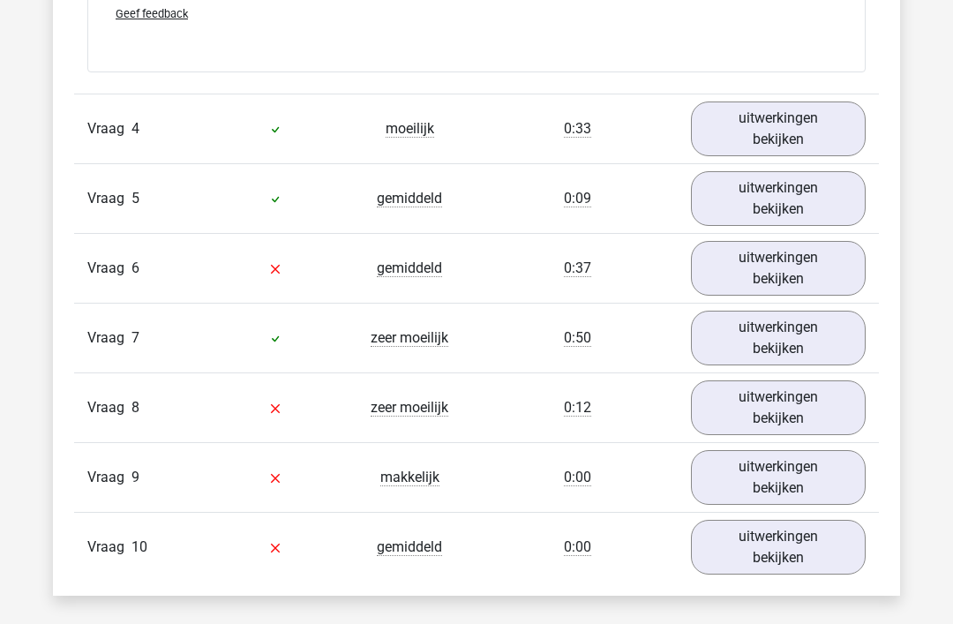
click at [788, 261] on link "uitwerkingen bekijken" at bounding box center [778, 268] width 175 height 55
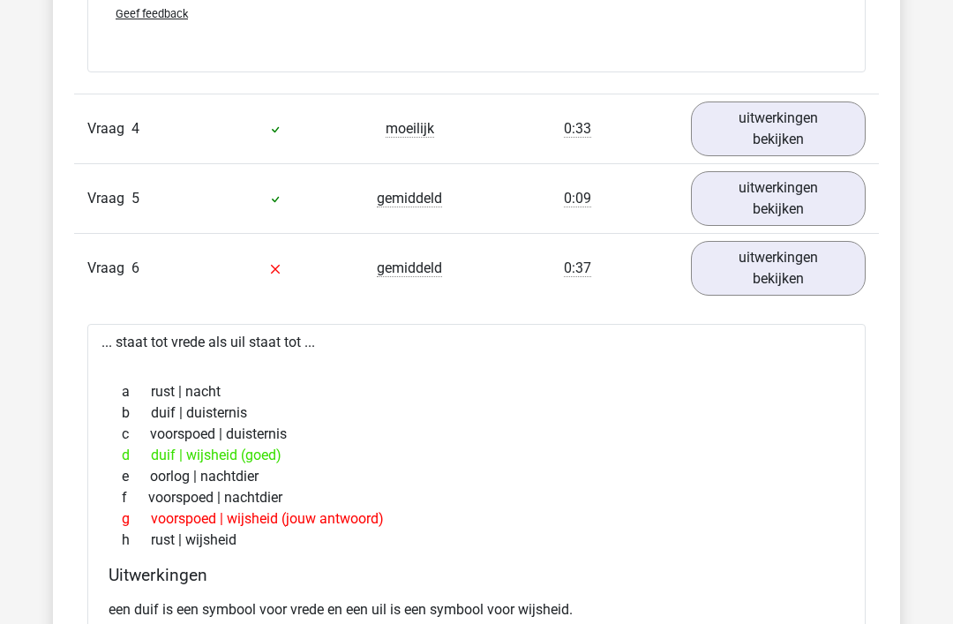
click at [774, 264] on link "uitwerkingen bekijken" at bounding box center [778, 268] width 175 height 55
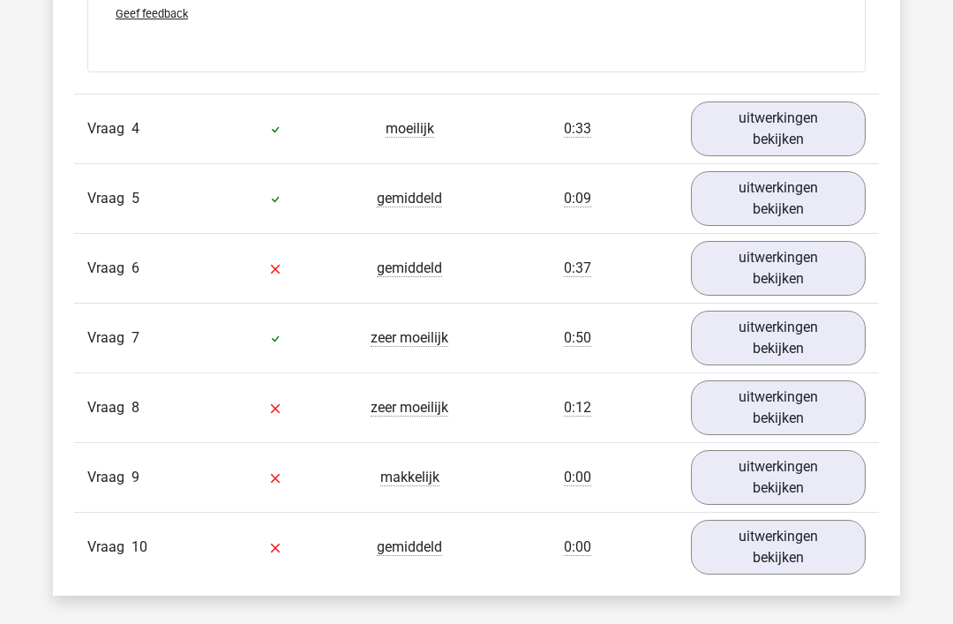
click at [787, 325] on link "uitwerkingen bekijken" at bounding box center [778, 338] width 175 height 55
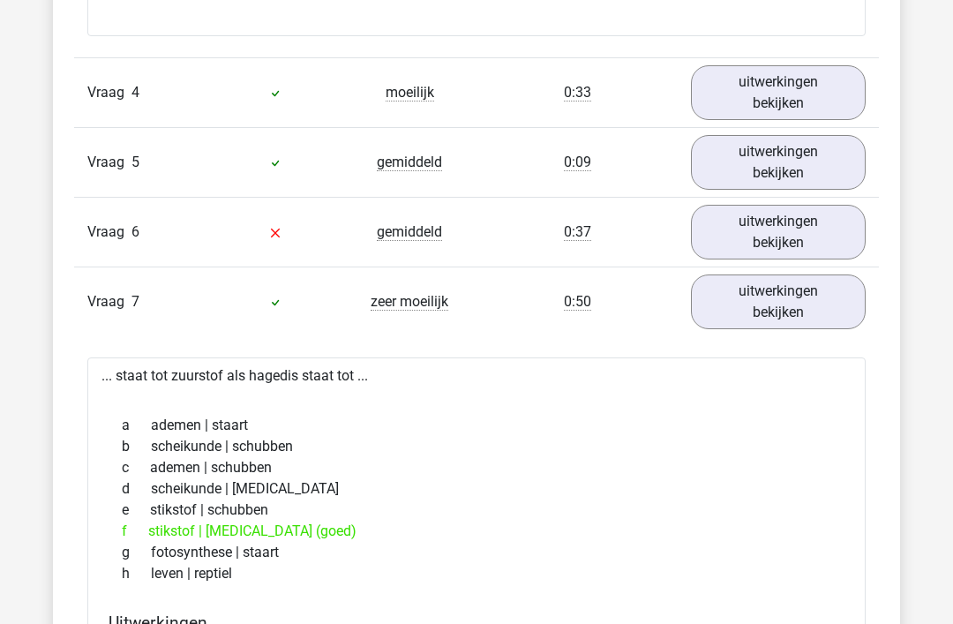
scroll to position [2601, 0]
click at [774, 297] on link "uitwerkingen bekijken" at bounding box center [778, 302] width 175 height 55
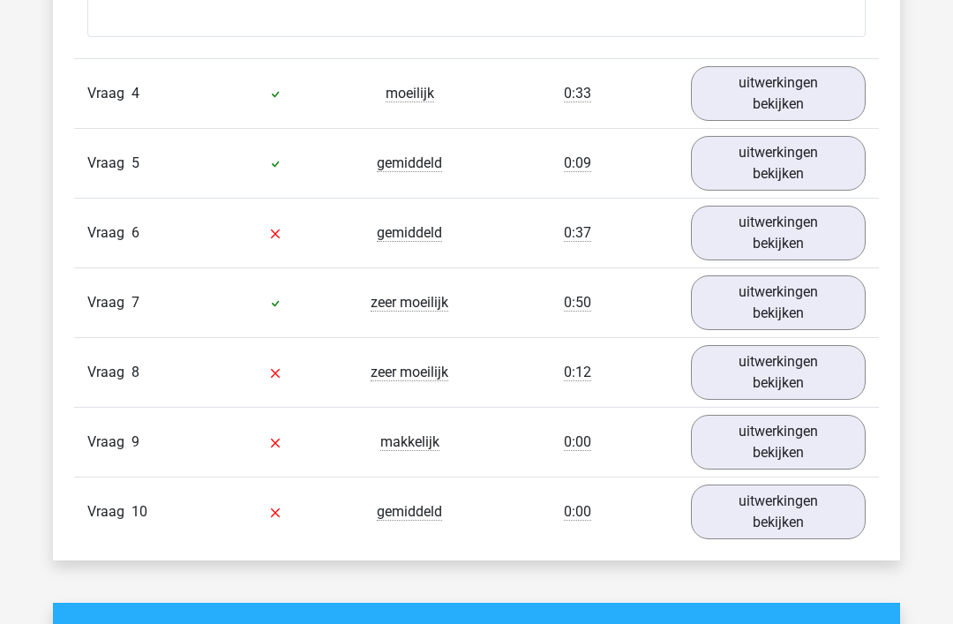
click at [773, 367] on link "uitwerkingen bekijken" at bounding box center [778, 372] width 175 height 55
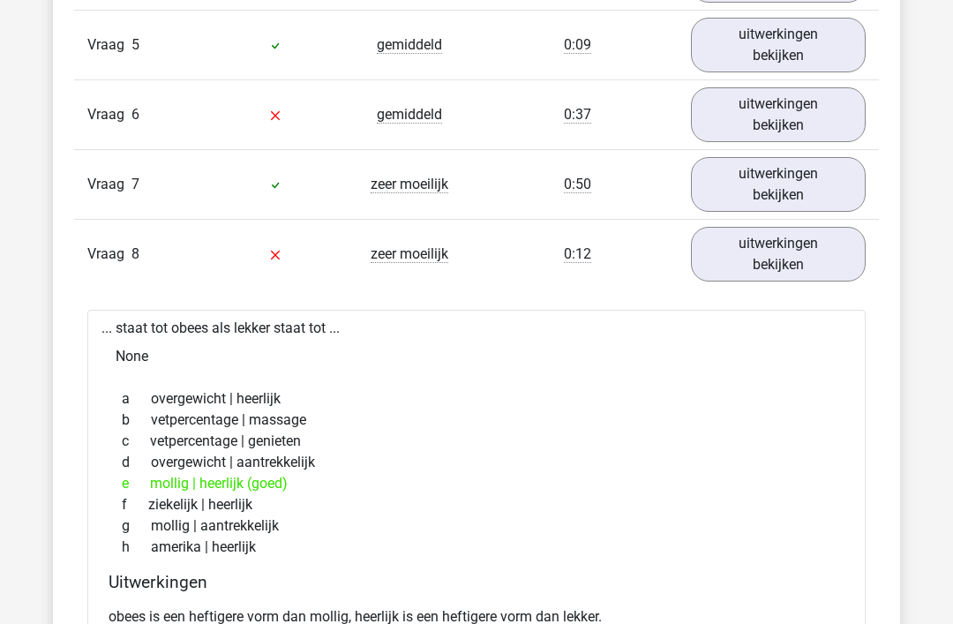
scroll to position [2717, 0]
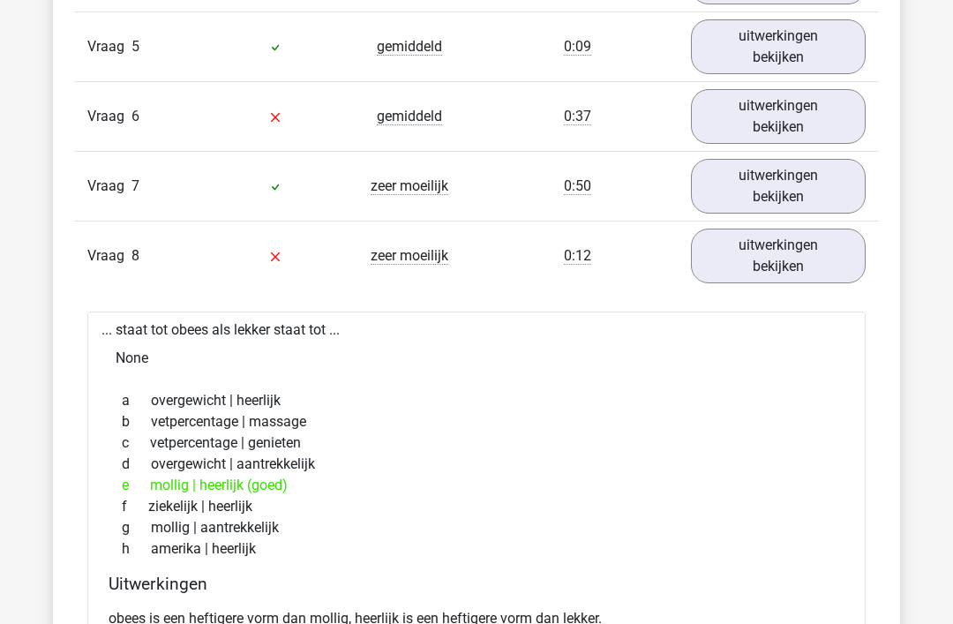
click at [774, 256] on link "uitwerkingen bekijken" at bounding box center [778, 256] width 175 height 55
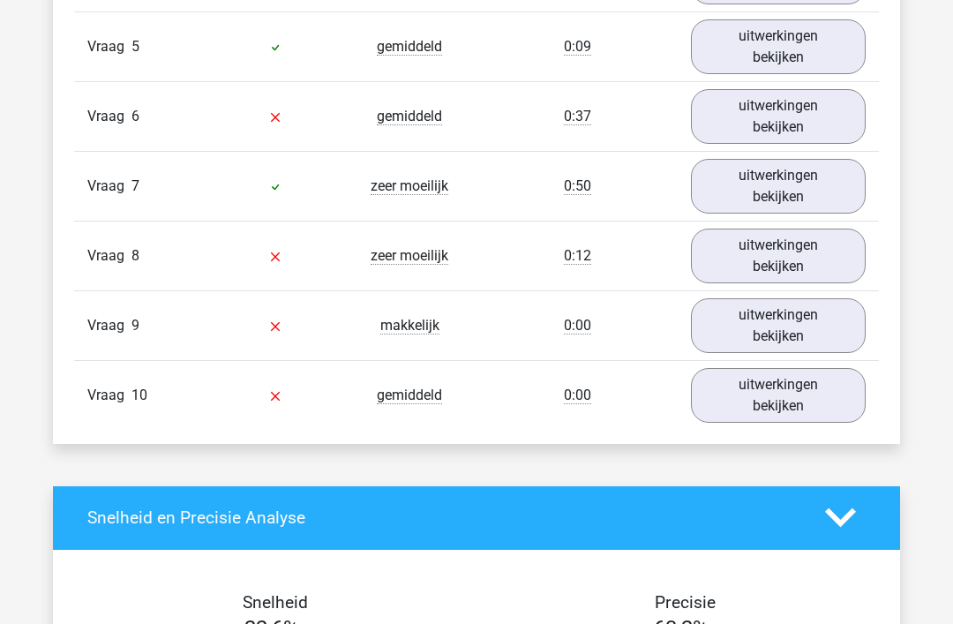
click at [782, 322] on link "uitwerkingen bekijken" at bounding box center [778, 325] width 175 height 55
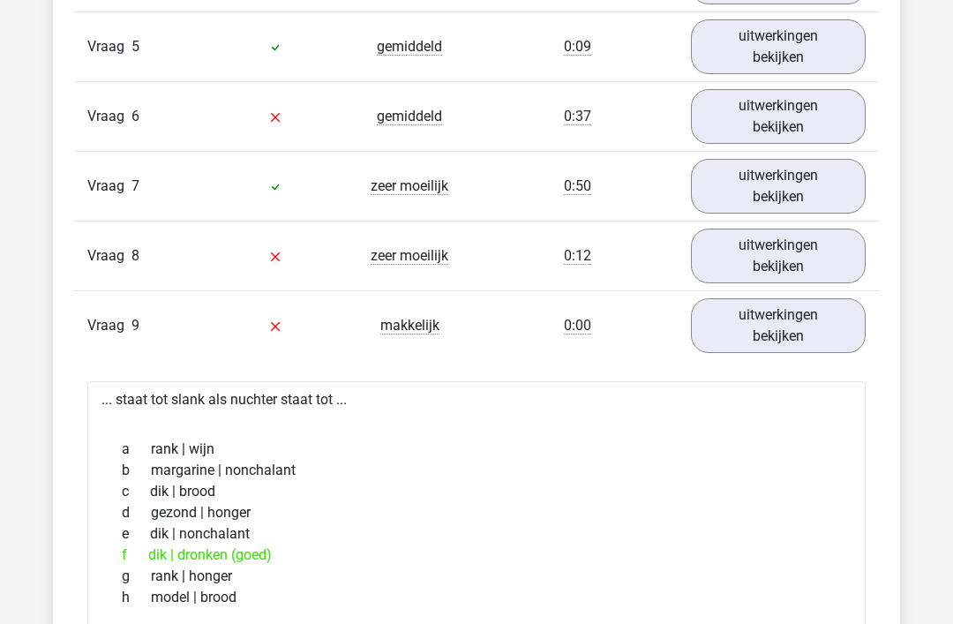
click at [780, 316] on link "uitwerkingen bekijken" at bounding box center [778, 325] width 175 height 55
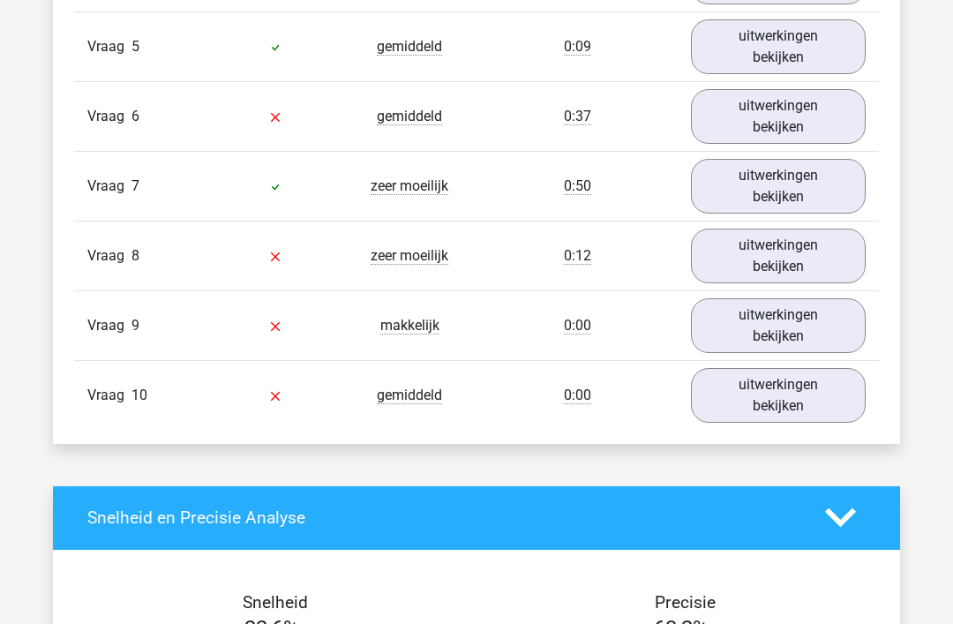
click at [774, 389] on link "uitwerkingen bekijken" at bounding box center [778, 395] width 175 height 55
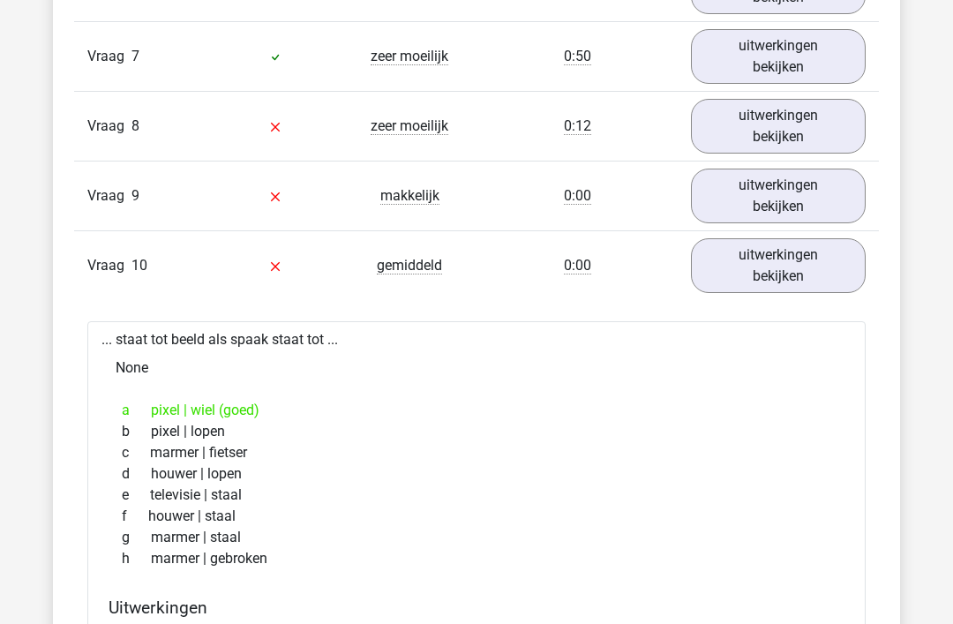
scroll to position [2847, 0]
click at [767, 260] on link "uitwerkingen bekijken" at bounding box center [778, 265] width 175 height 55
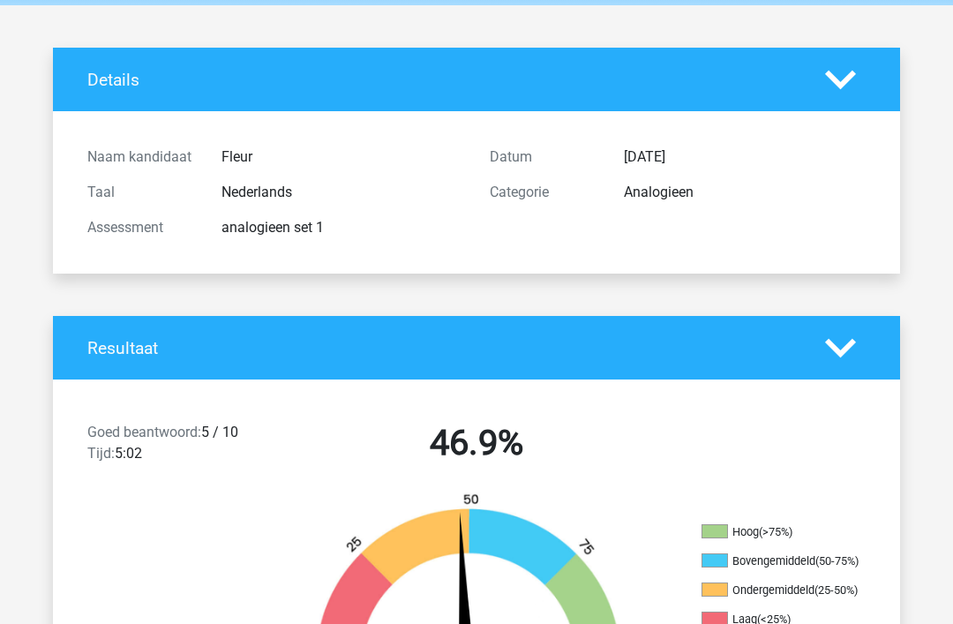
scroll to position [0, 0]
